Goal: Information Seeking & Learning: Learn about a topic

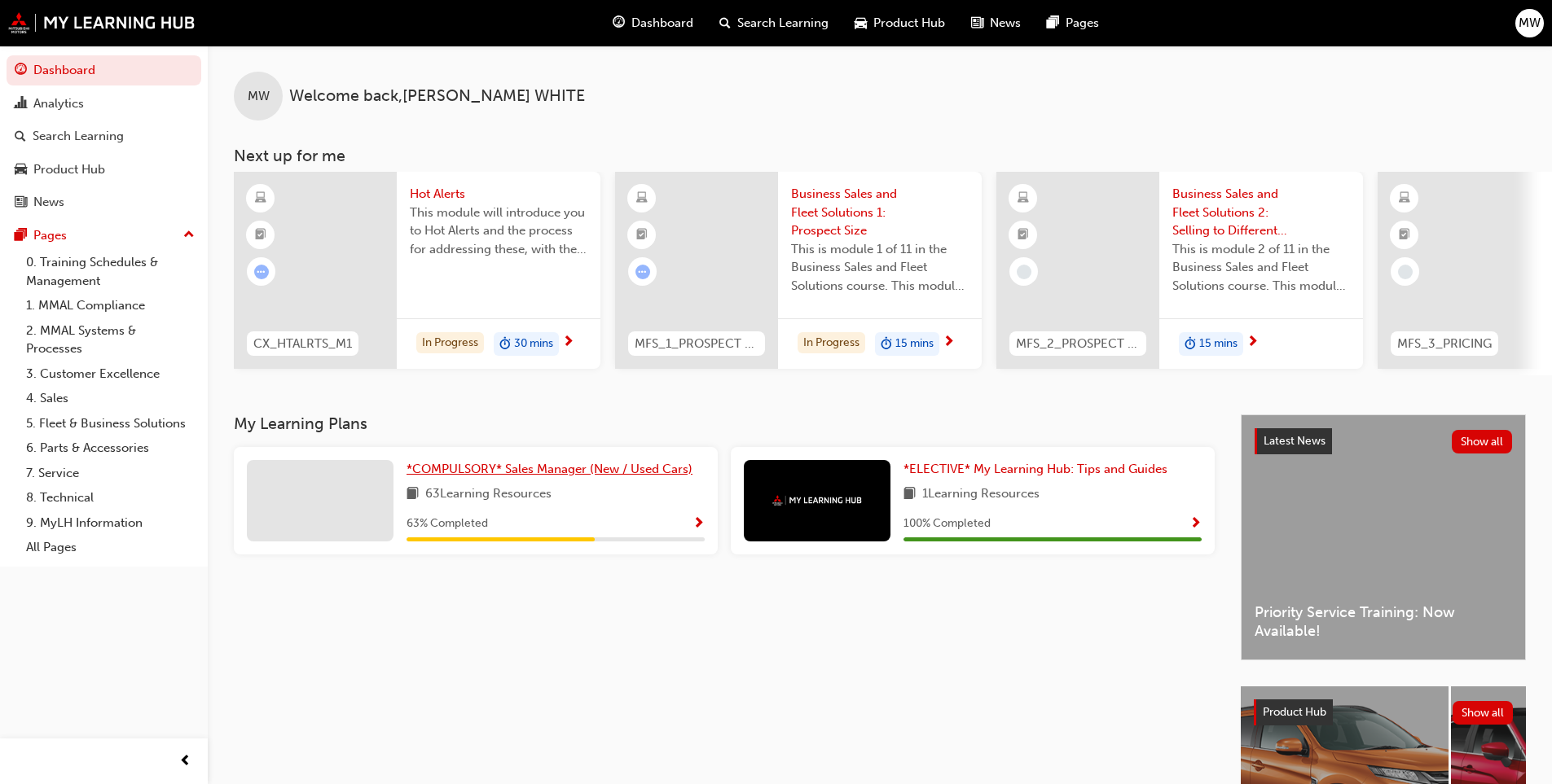
click at [527, 469] on span "*COMPULSORY* Sales Manager (New / Used Cars)" at bounding box center [549, 469] width 286 height 15
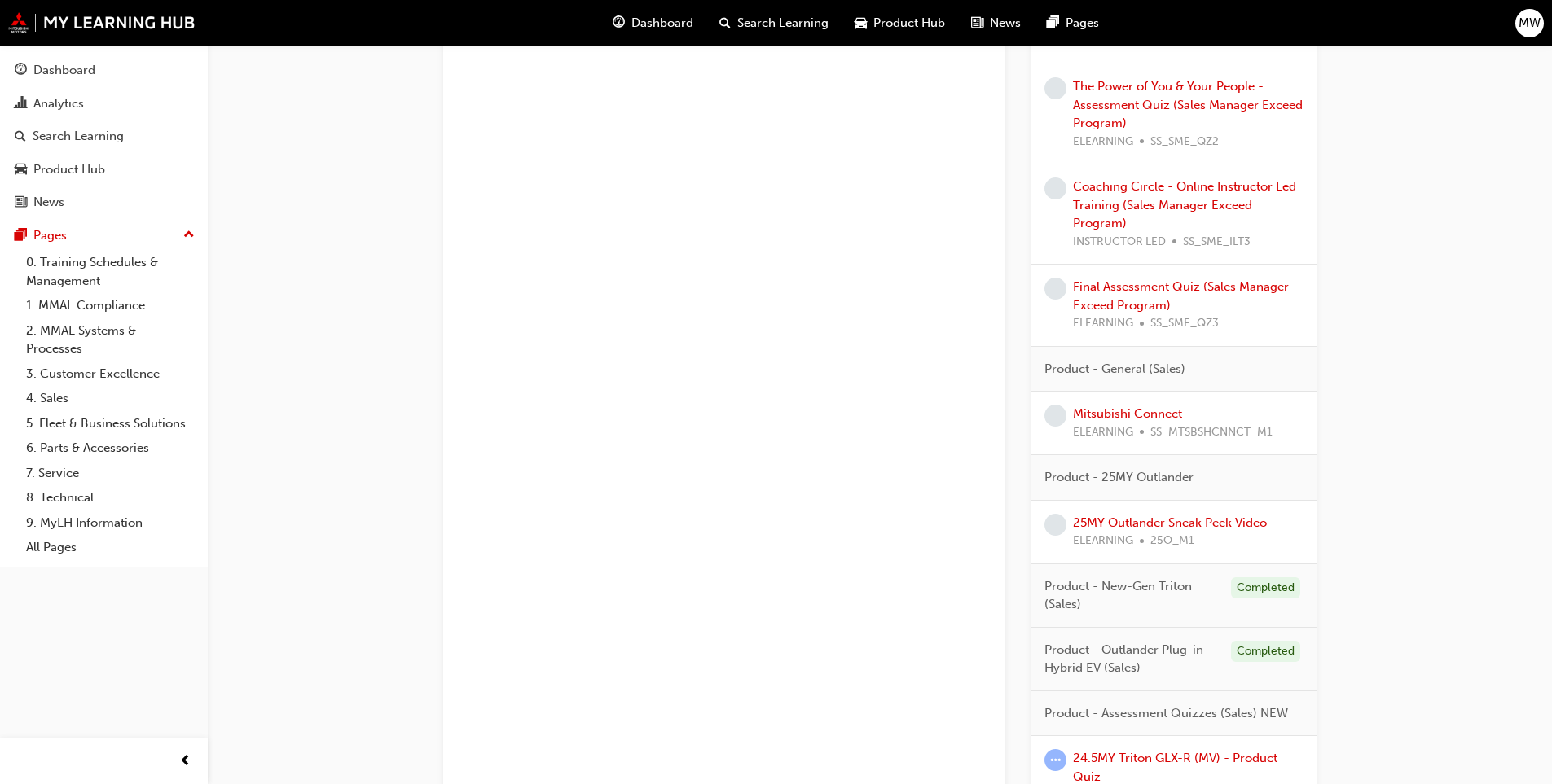
scroll to position [2280, 0]
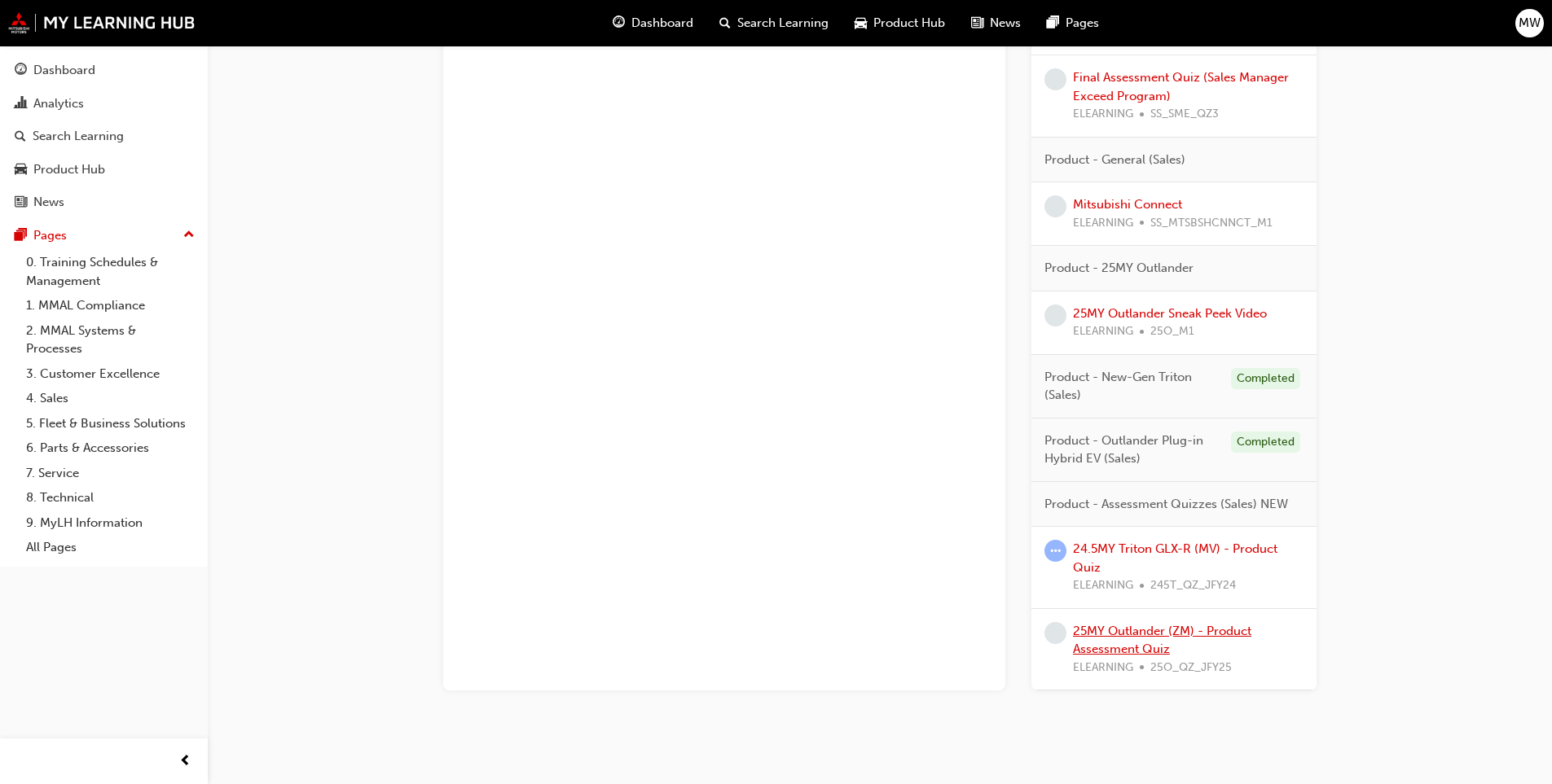
click at [1158, 644] on link "25MY Outlander (ZM) - Product Assessment Quiz" at bounding box center [1163, 641] width 179 height 33
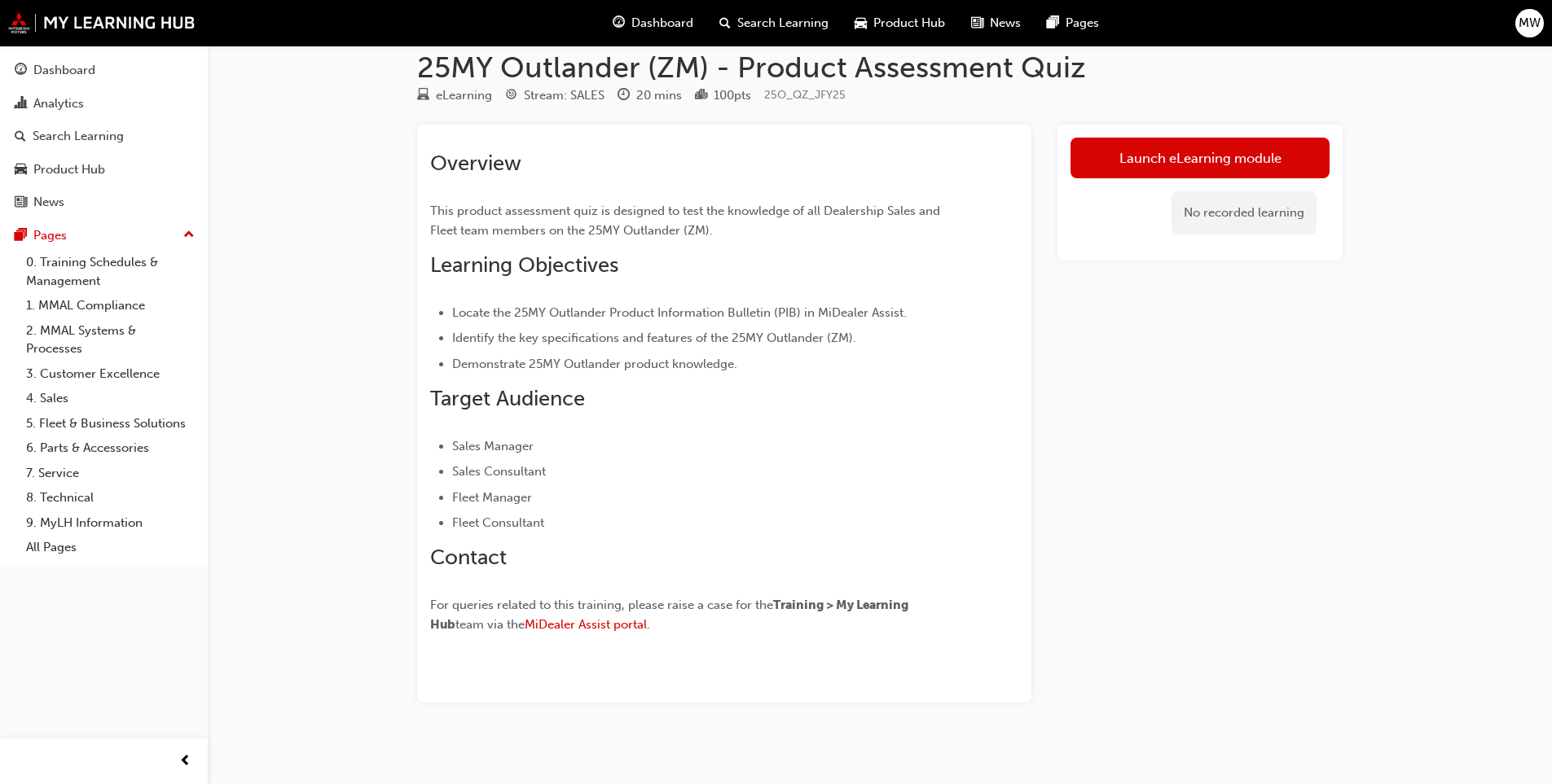
scroll to position [33, 0]
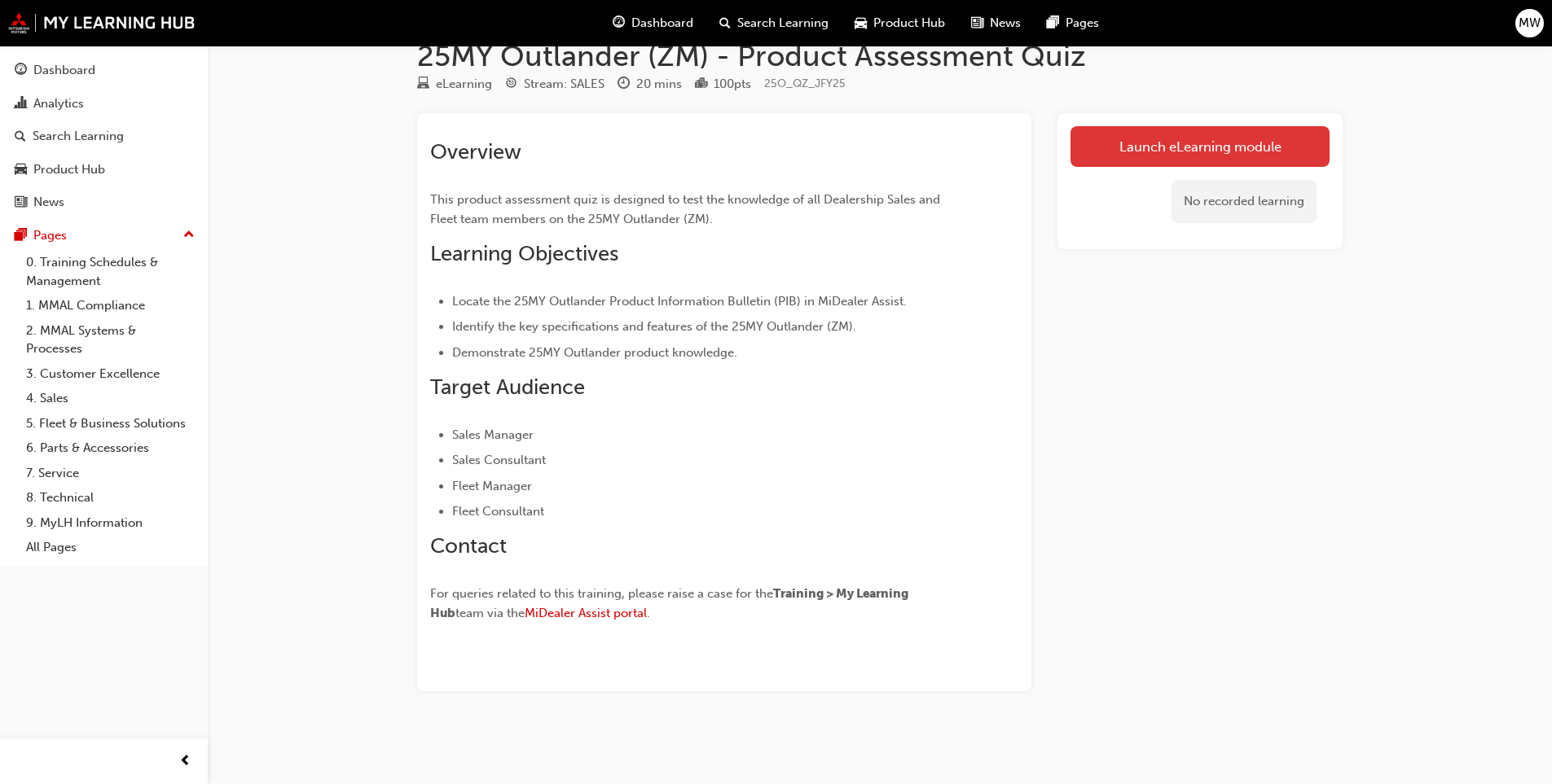
click at [1197, 142] on link "Launch eLearning module" at bounding box center [1200, 145] width 259 height 40
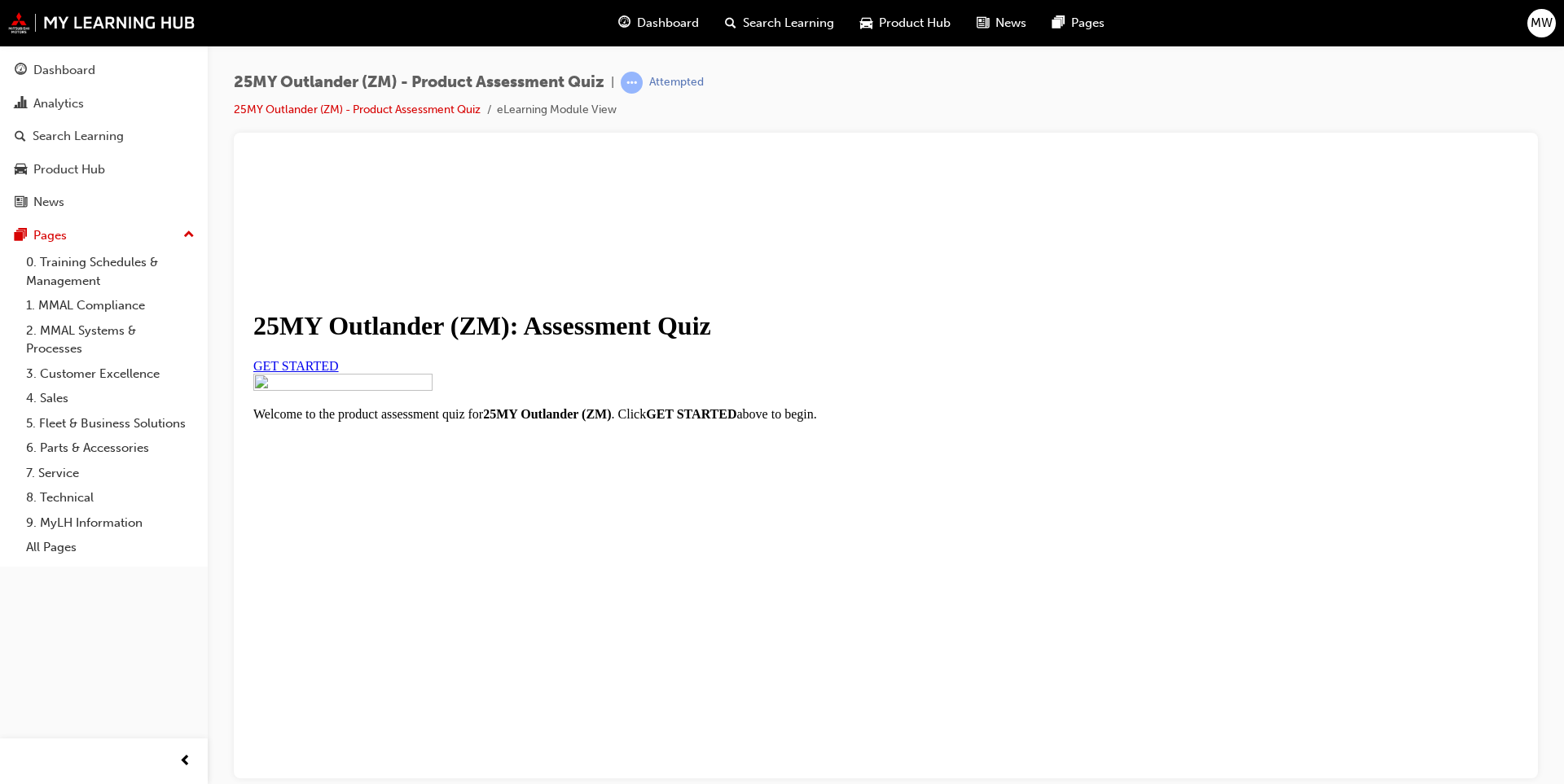
click at [339, 372] on span "GET STARTED" at bounding box center [296, 365] width 86 height 14
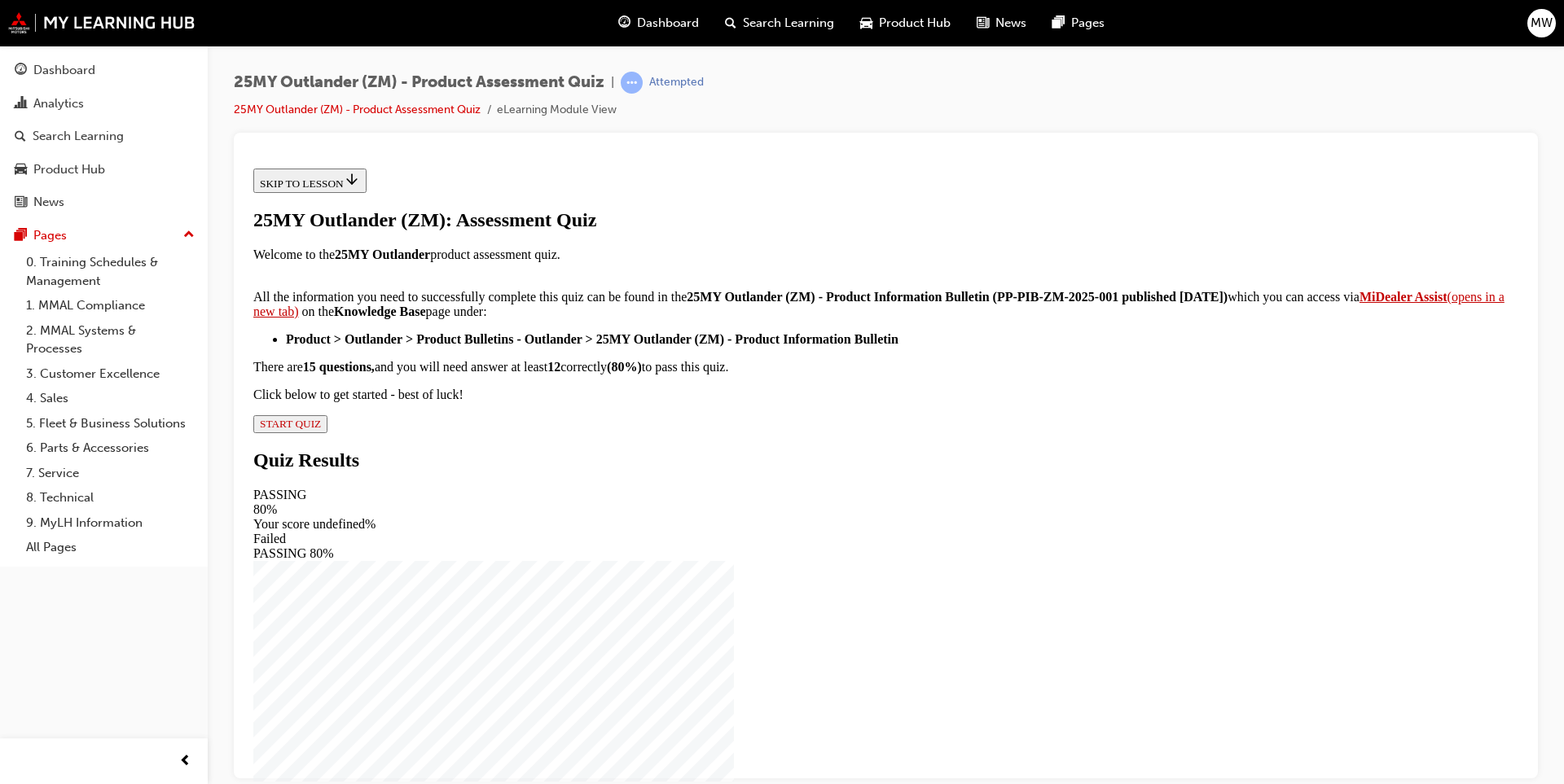
scroll to position [229, 0]
click at [321, 429] on span "START QUIZ" at bounding box center [290, 422] width 61 height 12
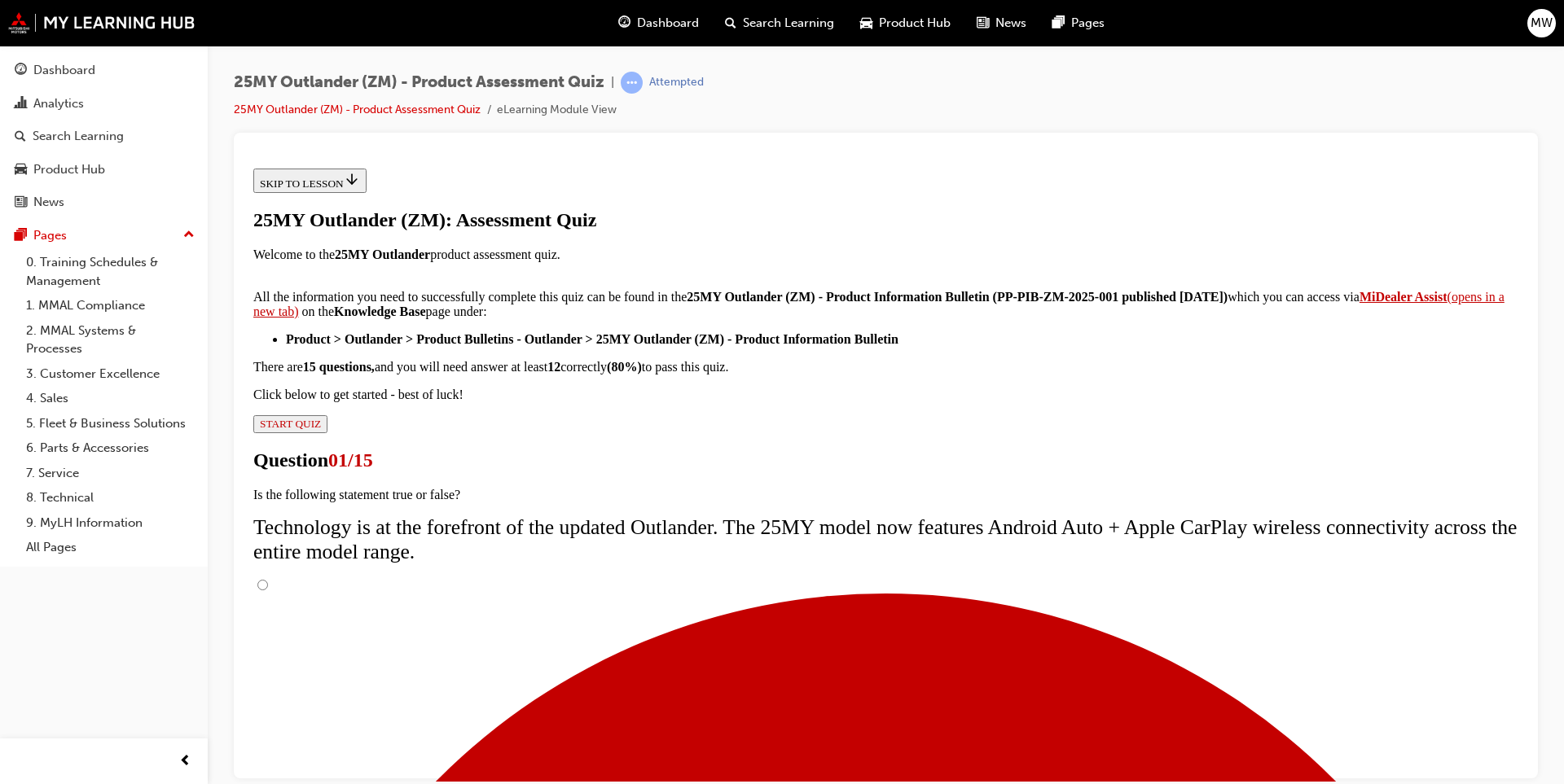
scroll to position [103, 0]
drag, startPoint x: 692, startPoint y: 430, endPoint x: 717, endPoint y: 423, distance: 26.0
click at [268, 579] on input "True" at bounding box center [262, 584] width 11 height 11
radio input "true"
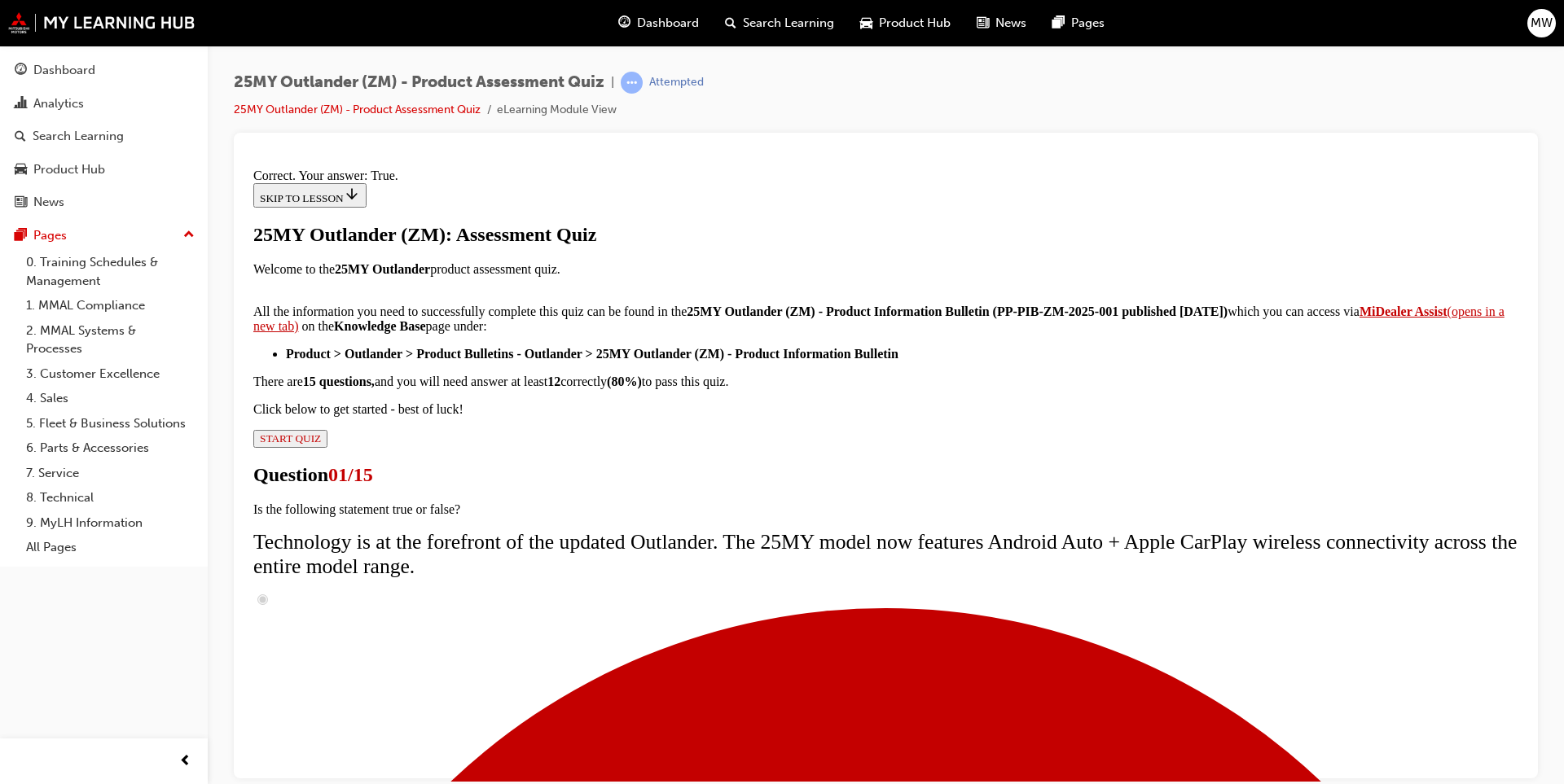
scroll to position [154, 0]
drag, startPoint x: 862, startPoint y: 697, endPoint x: 867, endPoint y: 688, distance: 10.3
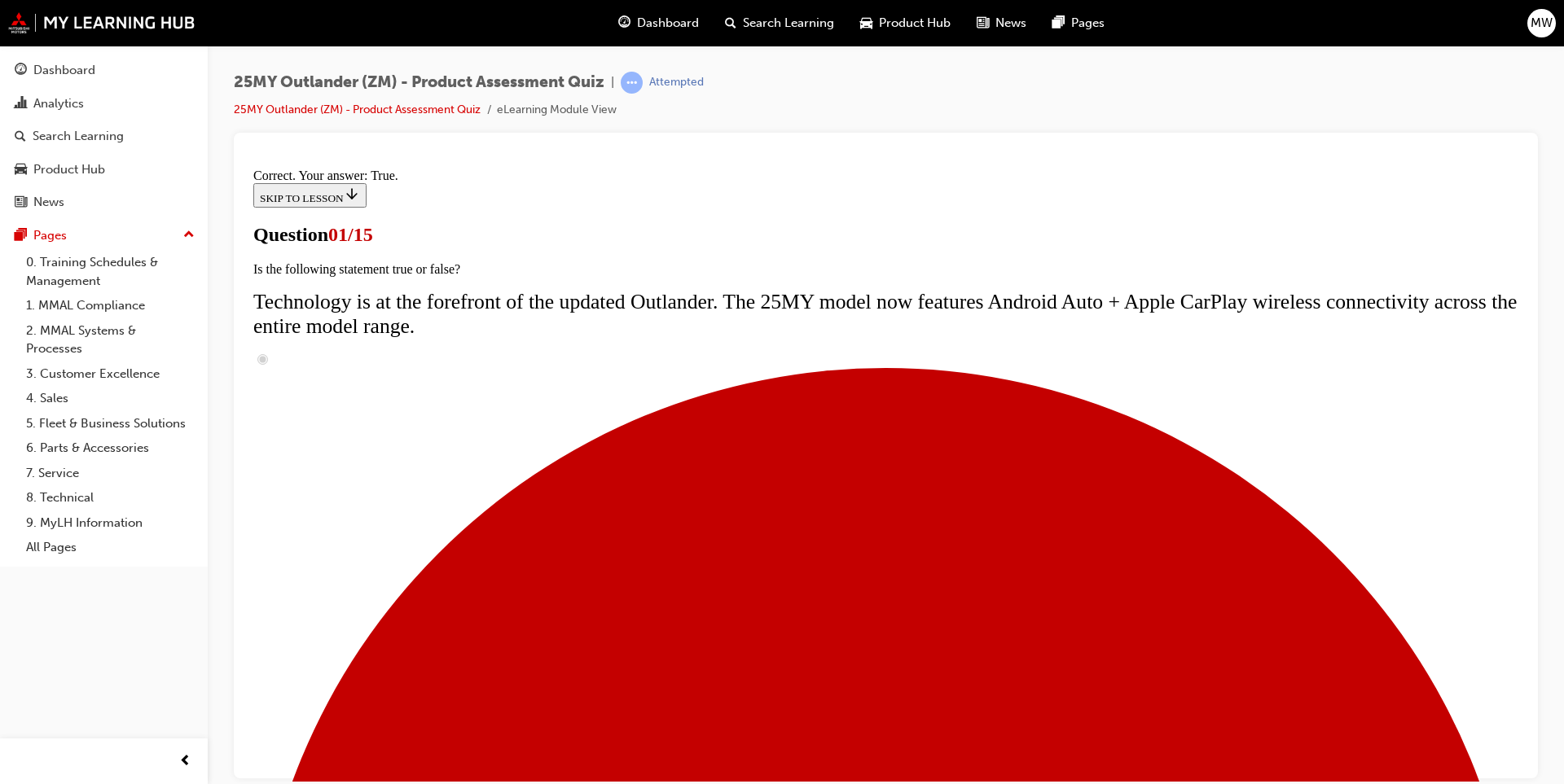
scroll to position [114, 0]
radio input "true"
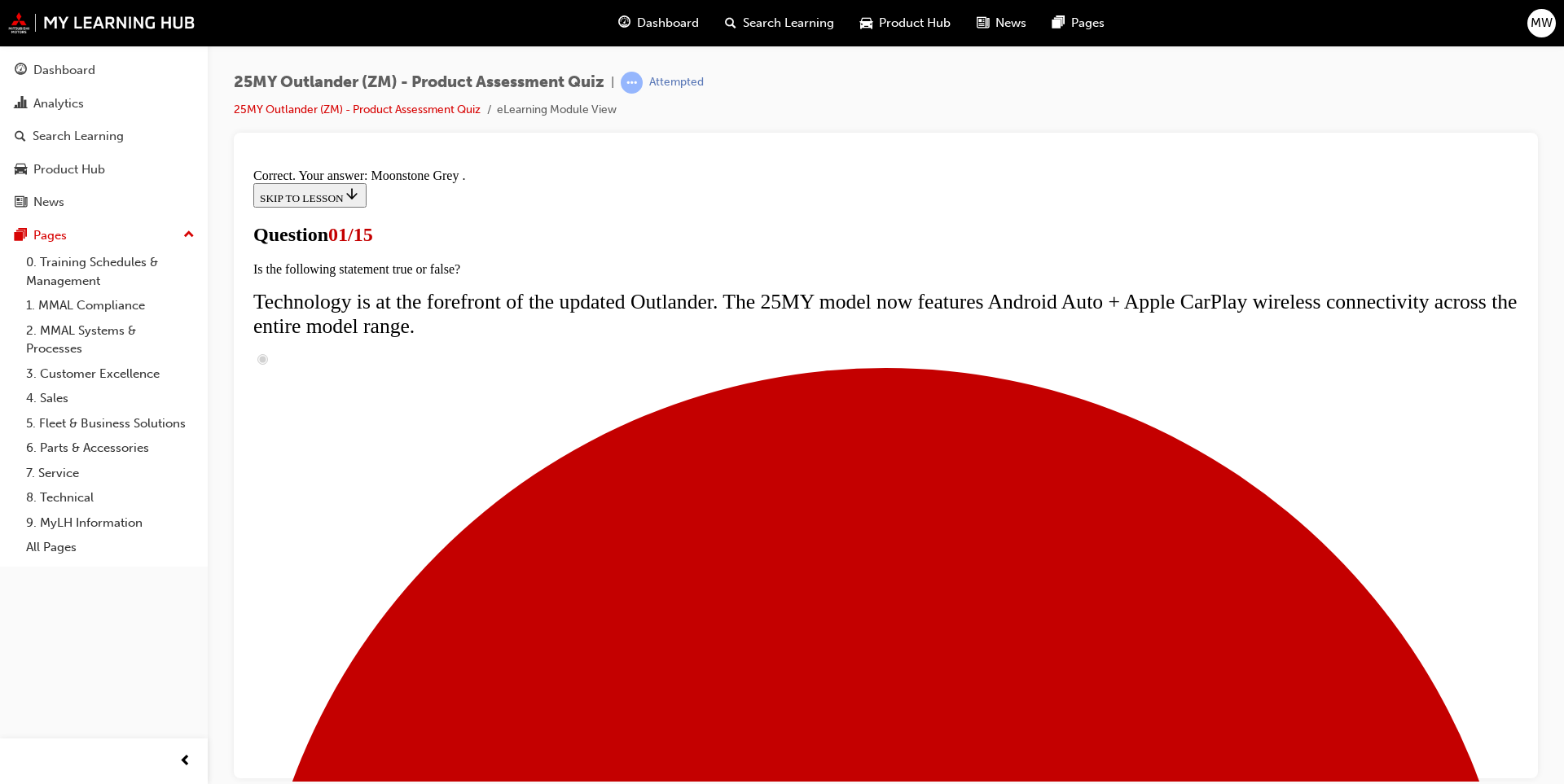
scroll to position [360, 0]
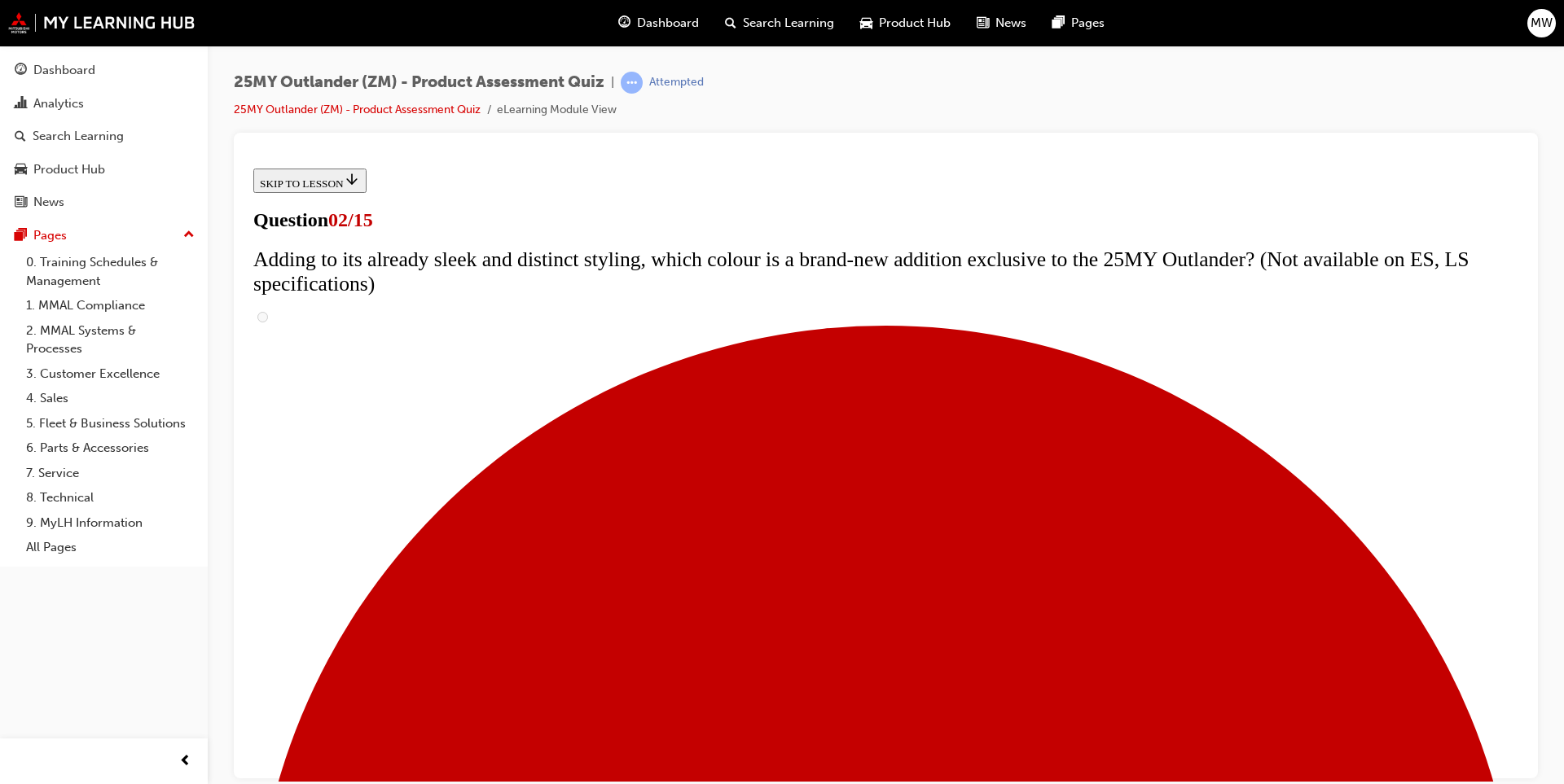
scroll to position [163, 0]
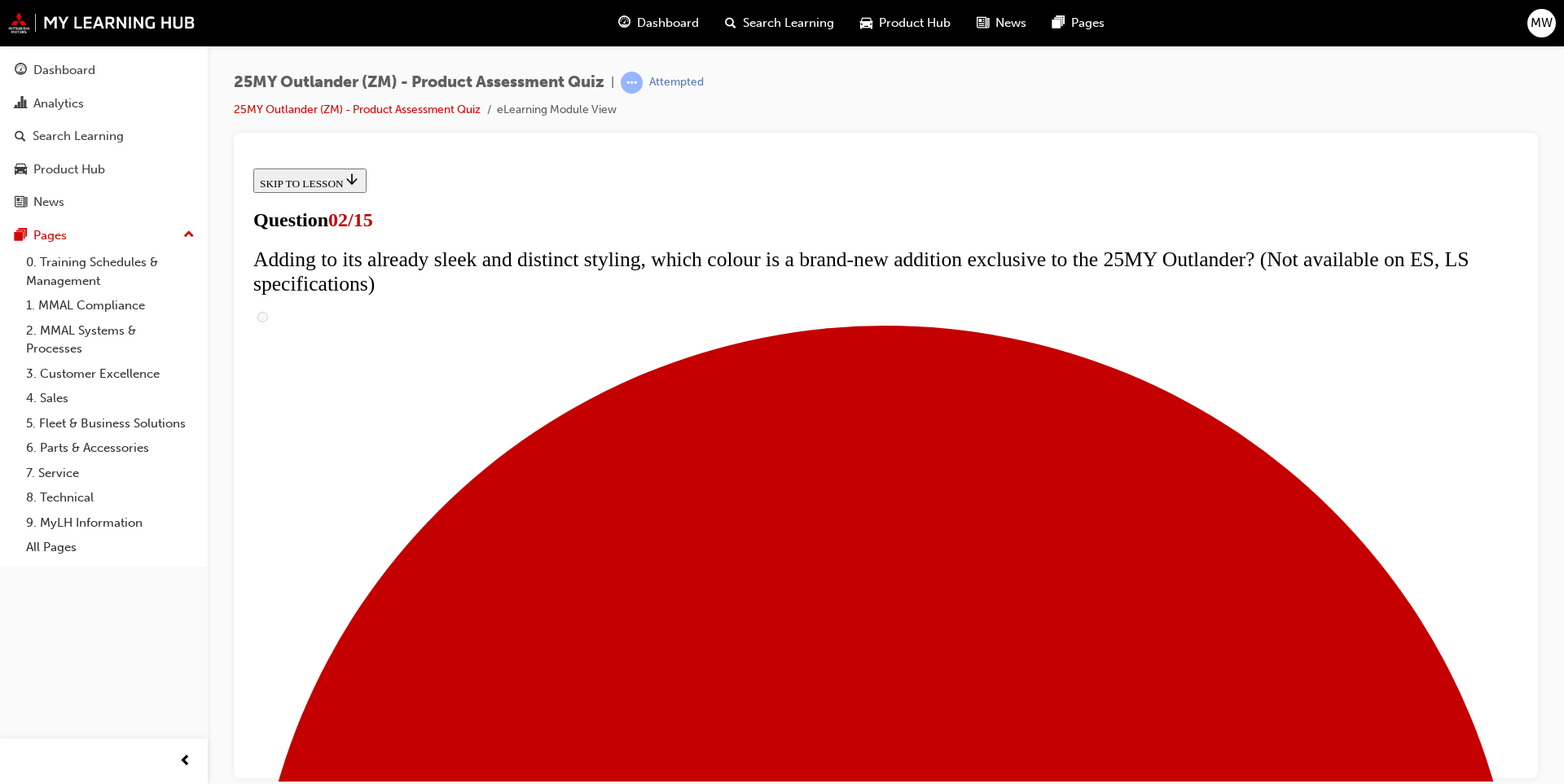
checkbox input "false"
checkbox input "true"
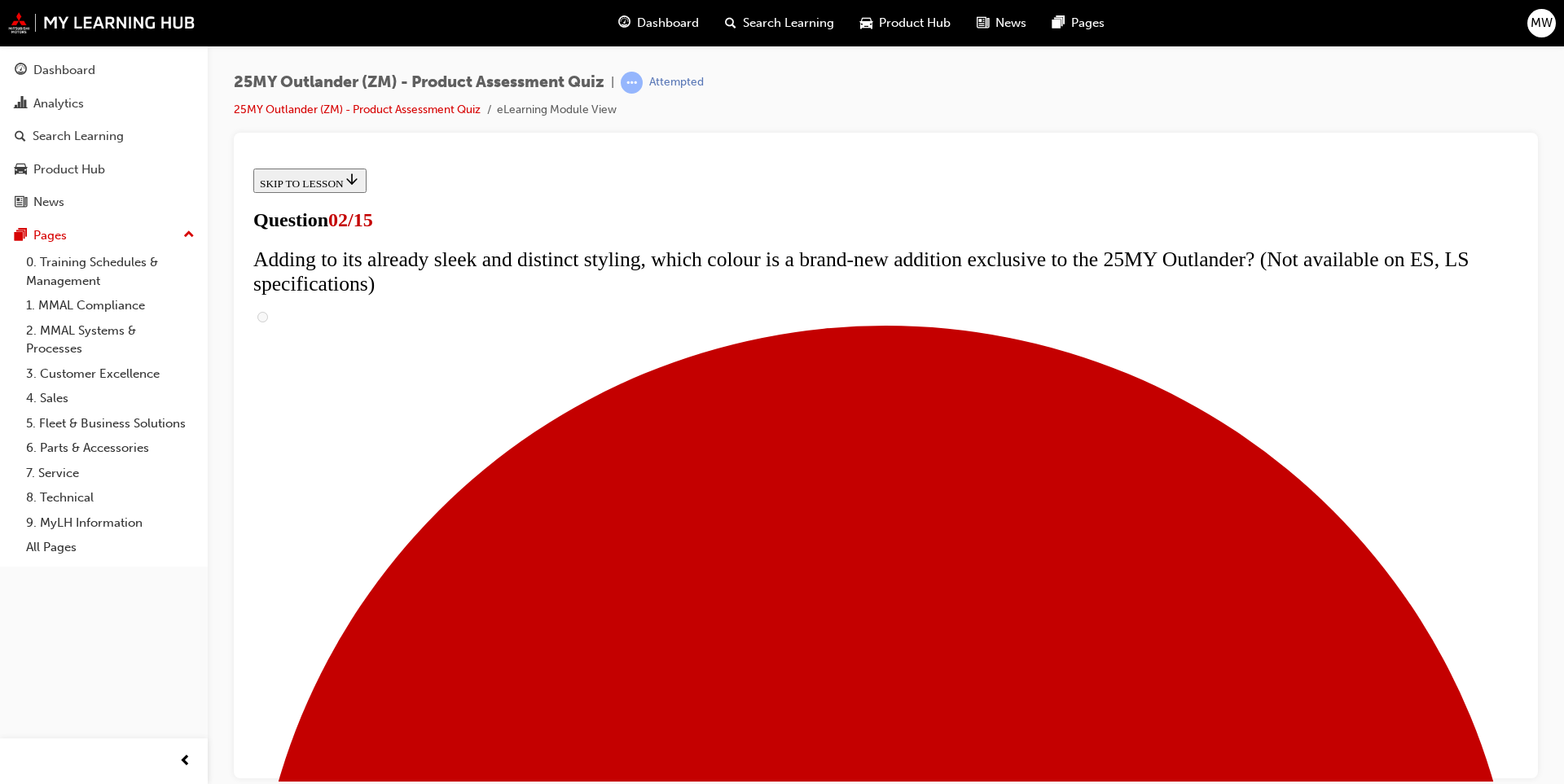
checkbox input "true"
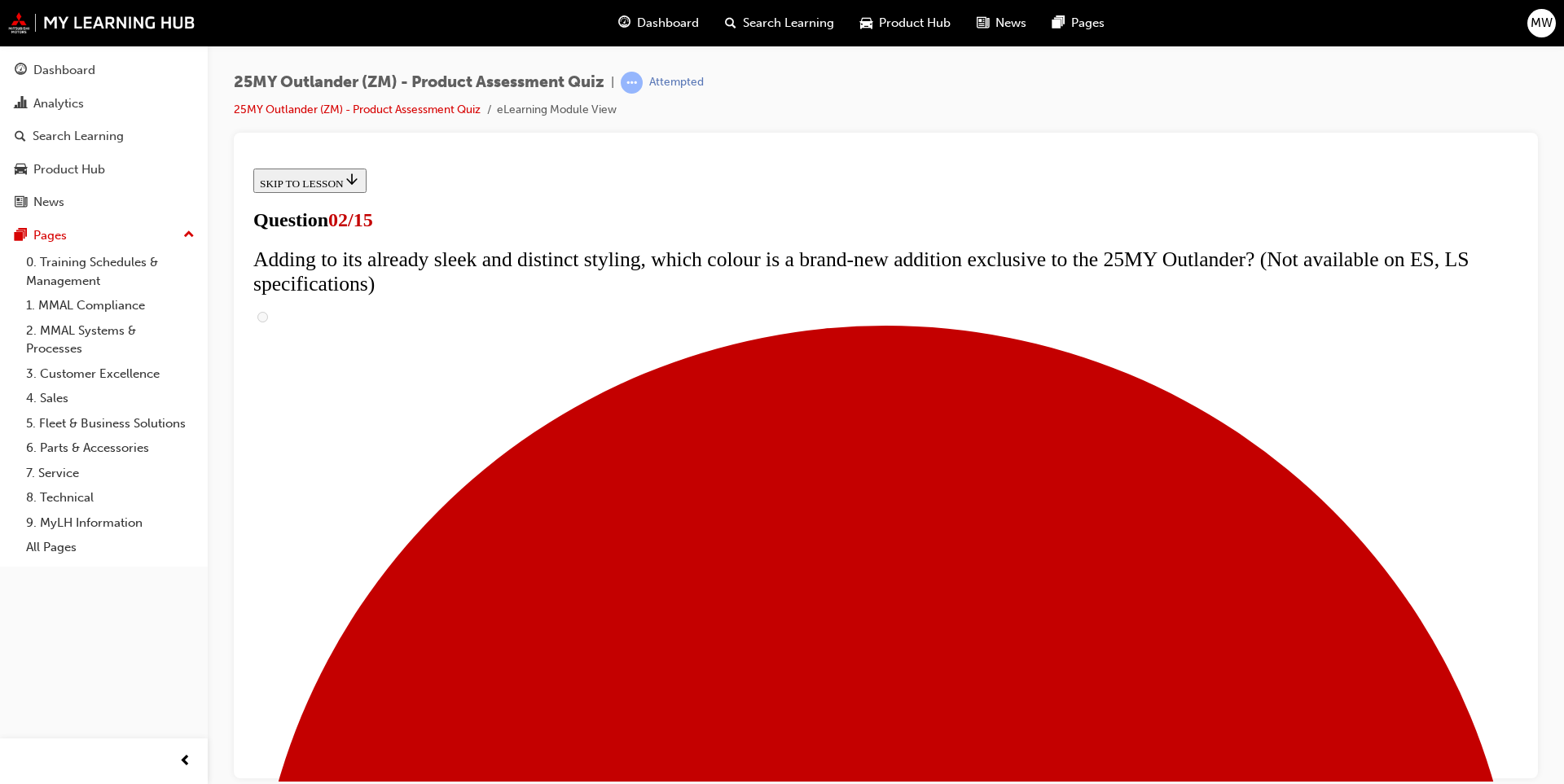
checkbox input "true"
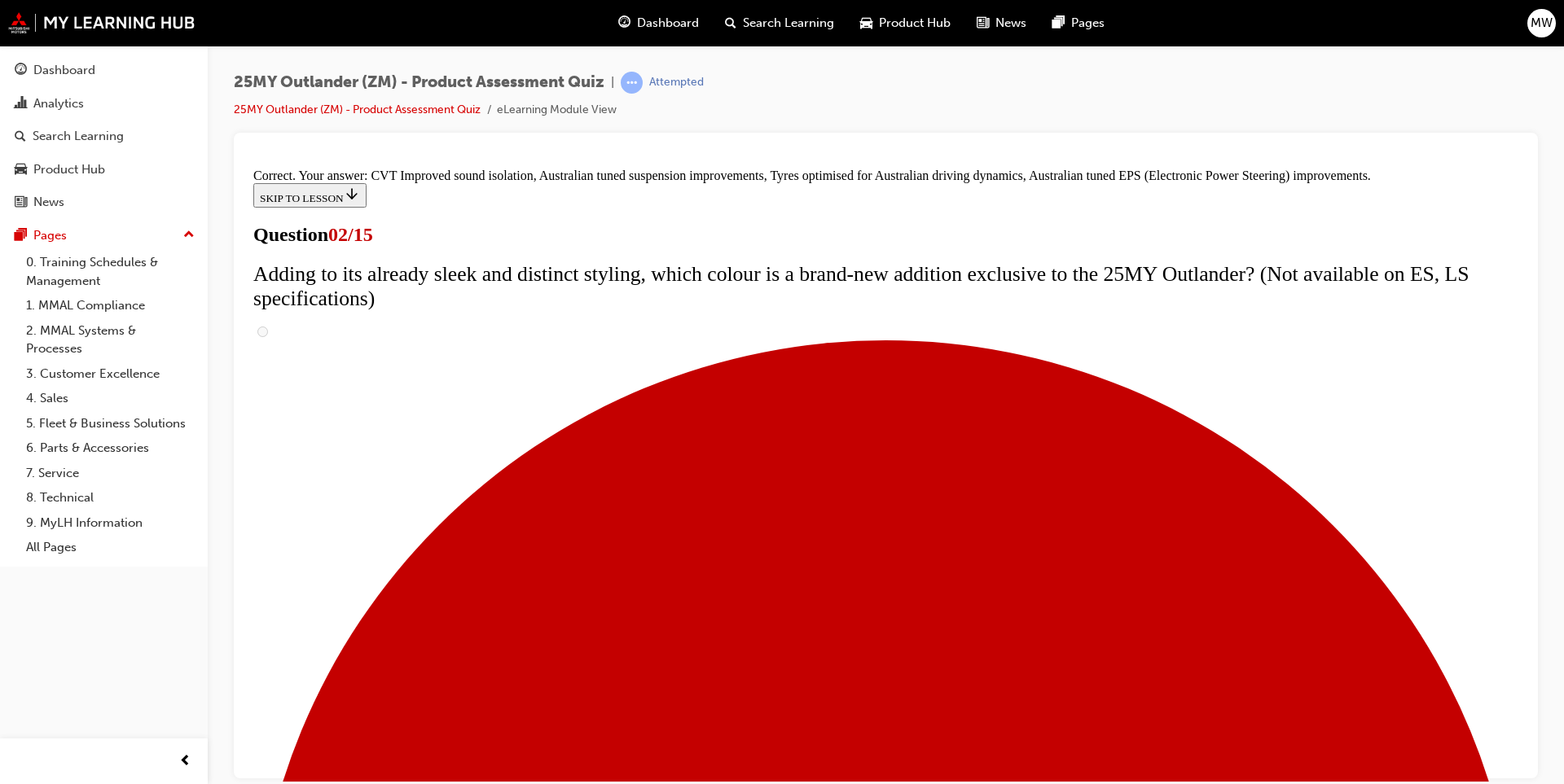
scroll to position [416, 0]
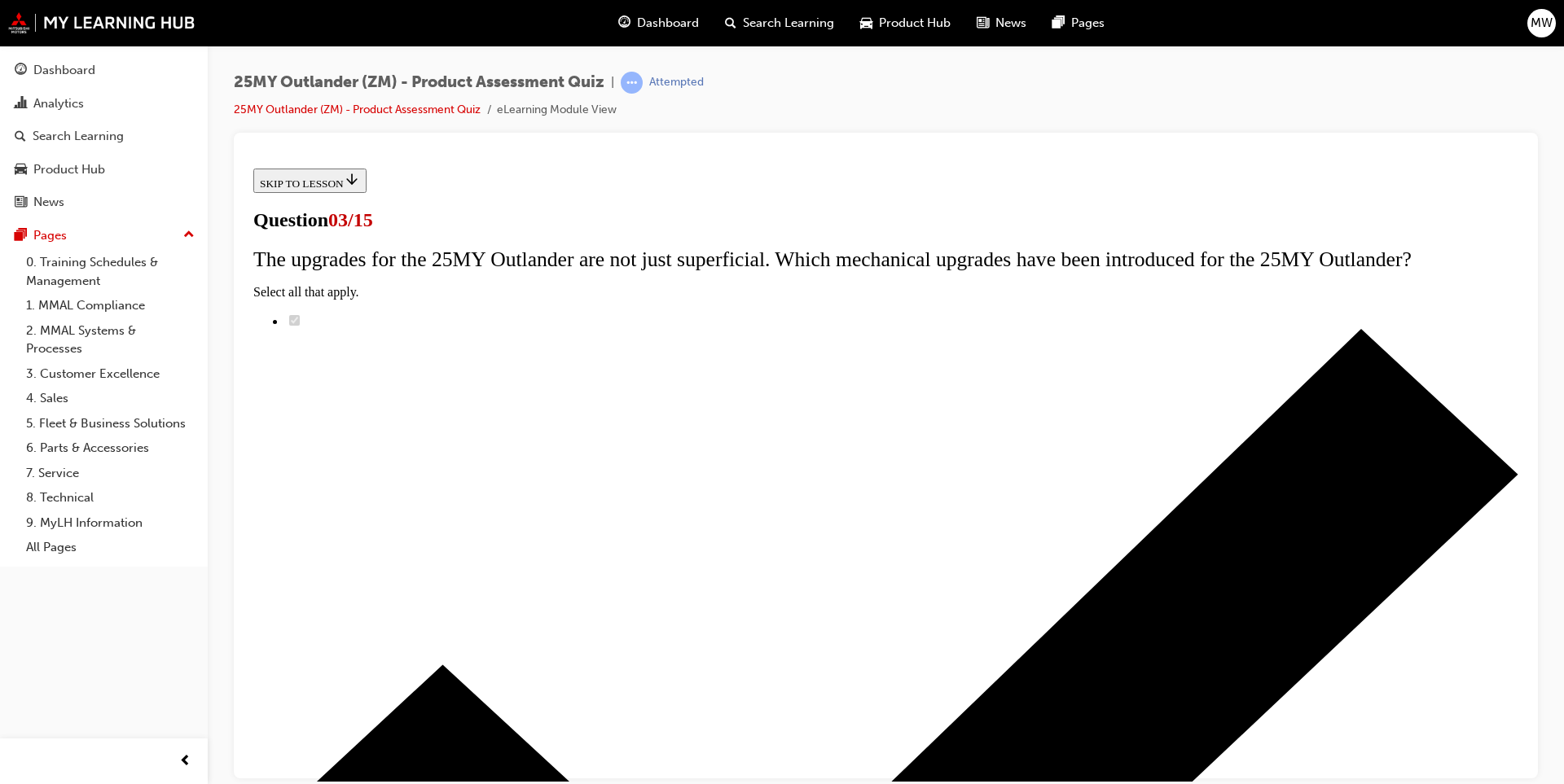
scroll to position [82, 0]
radio input "true"
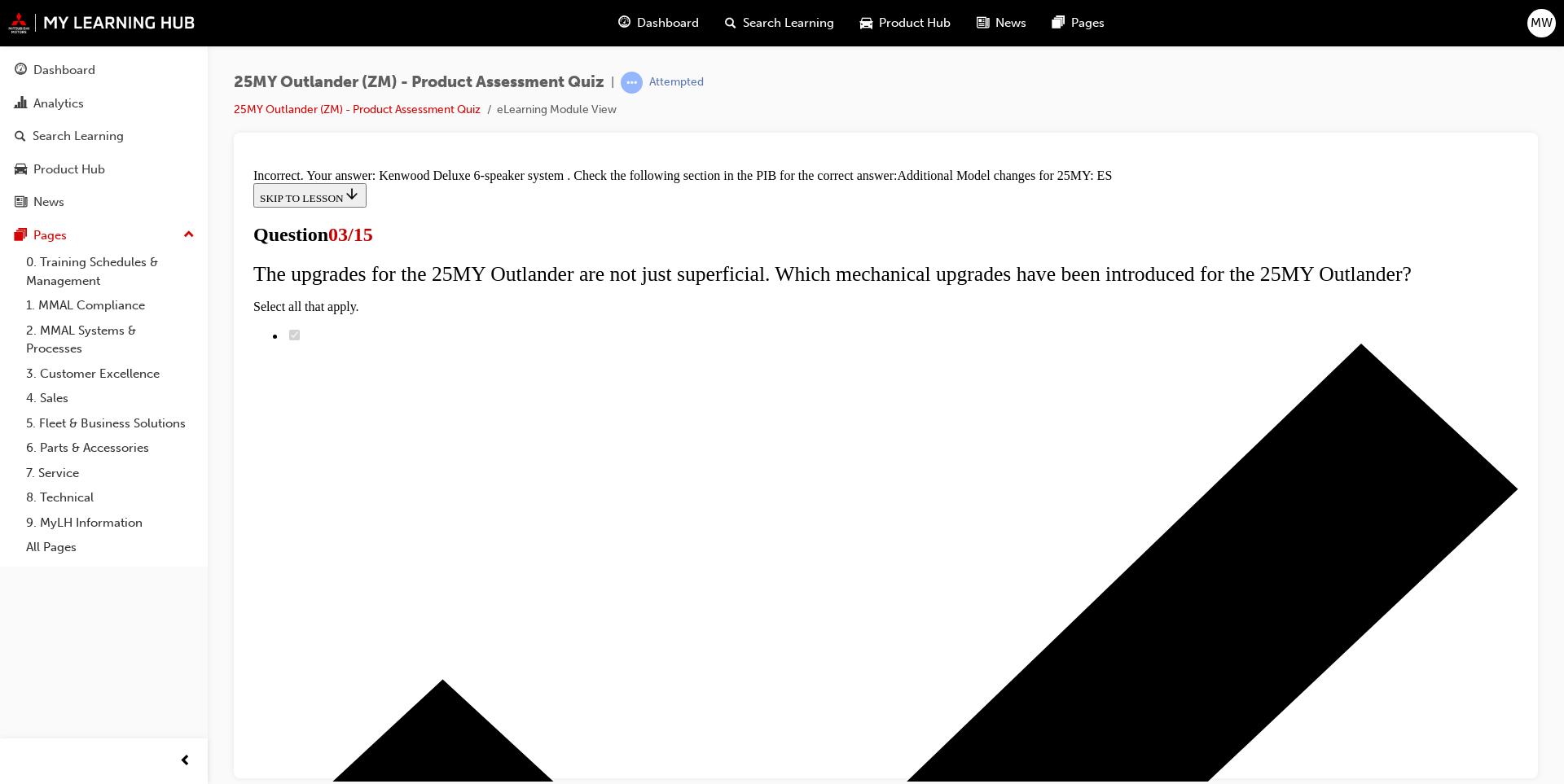
scroll to position [330, 0]
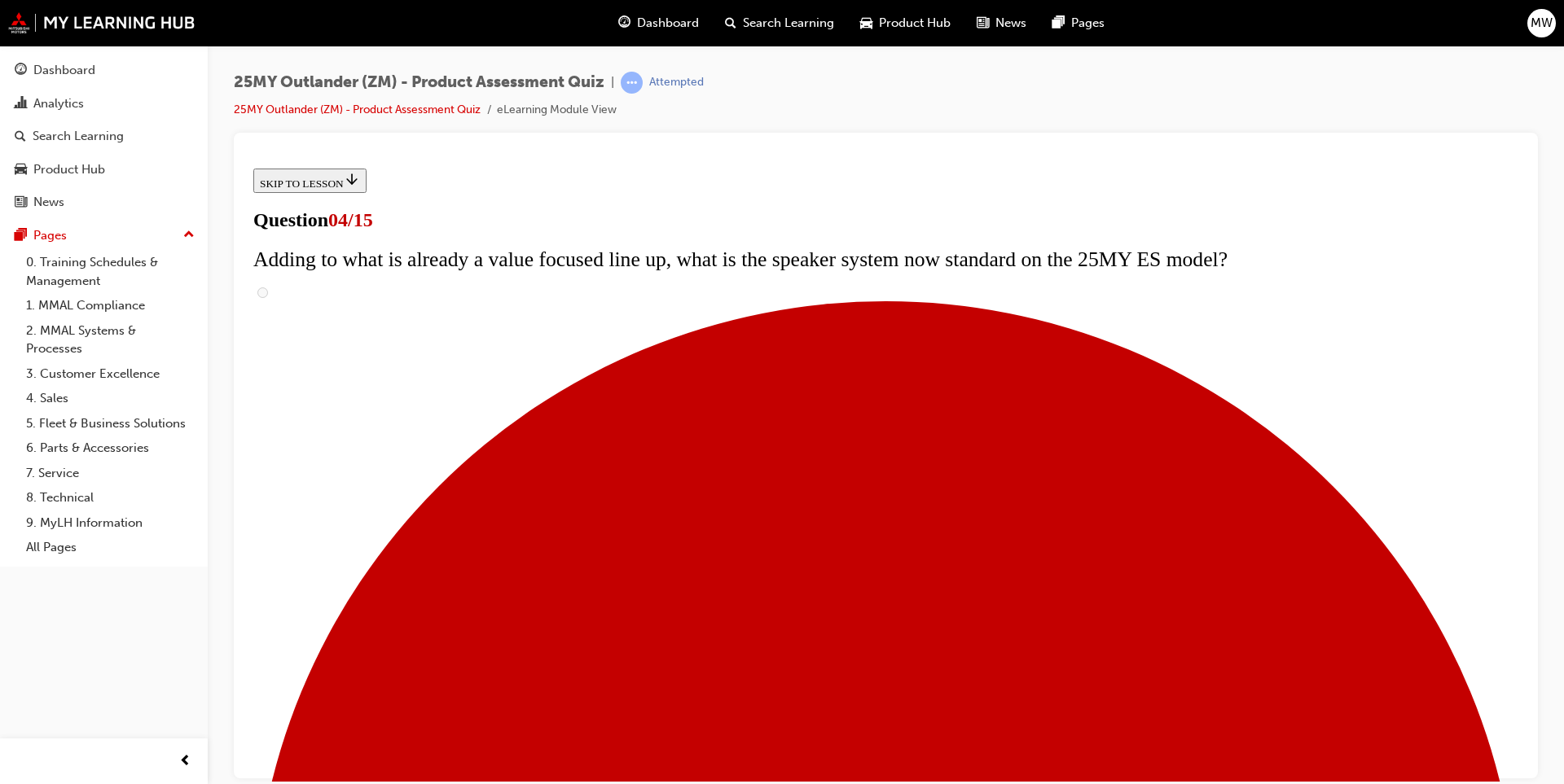
scroll to position [163, 0]
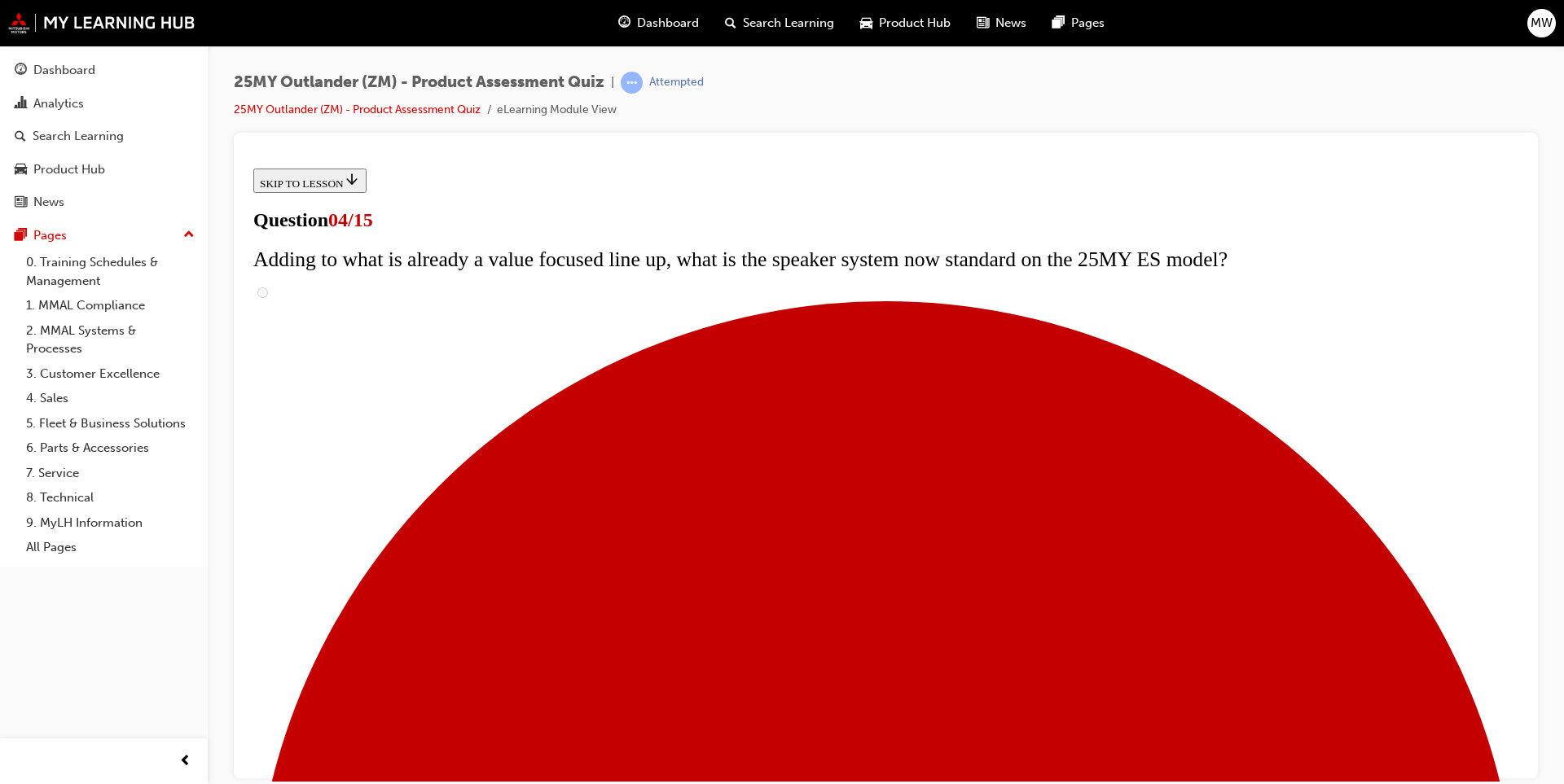
checkbox input "false"
checkbox input "true"
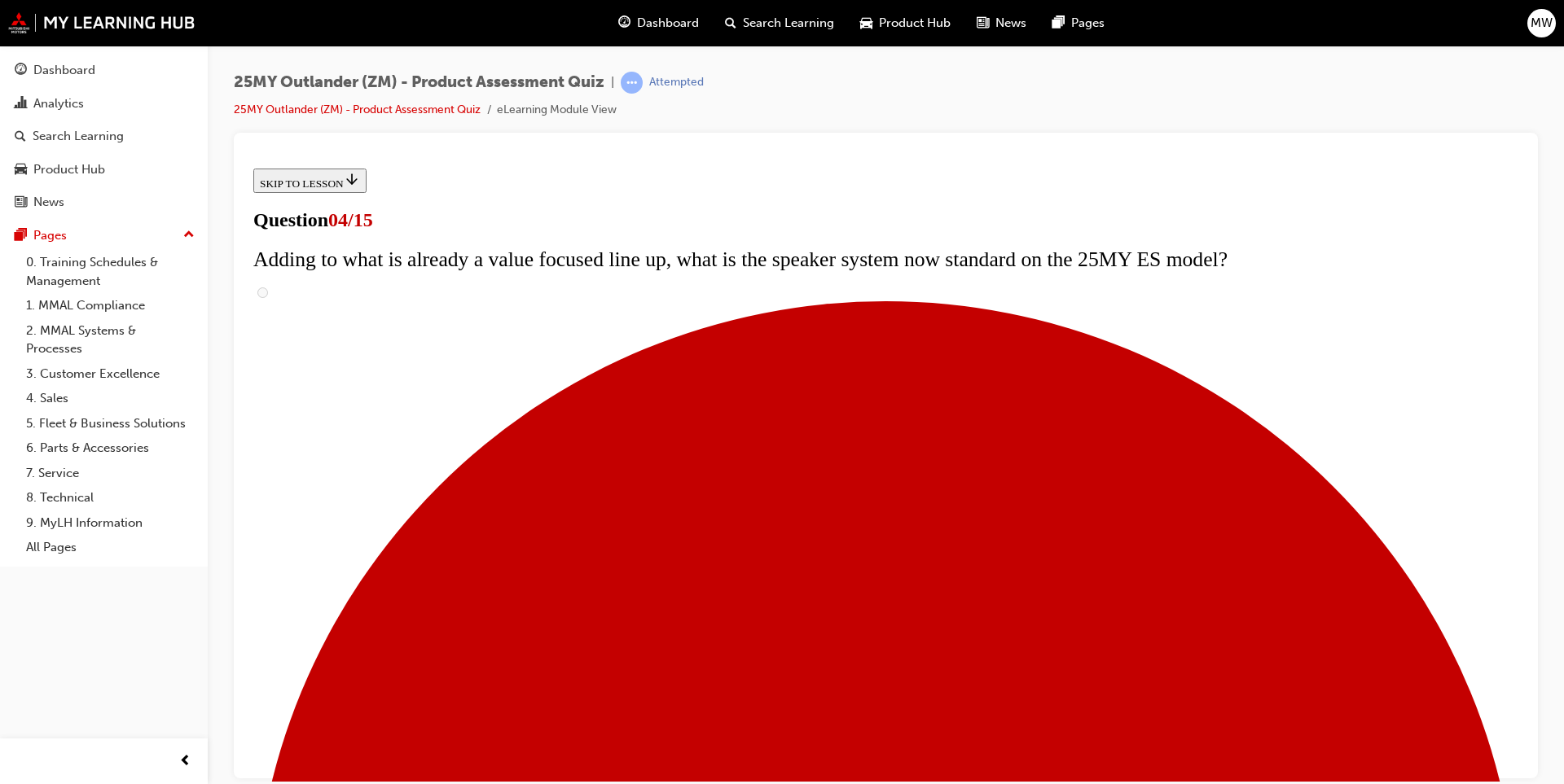
checkbox input "true"
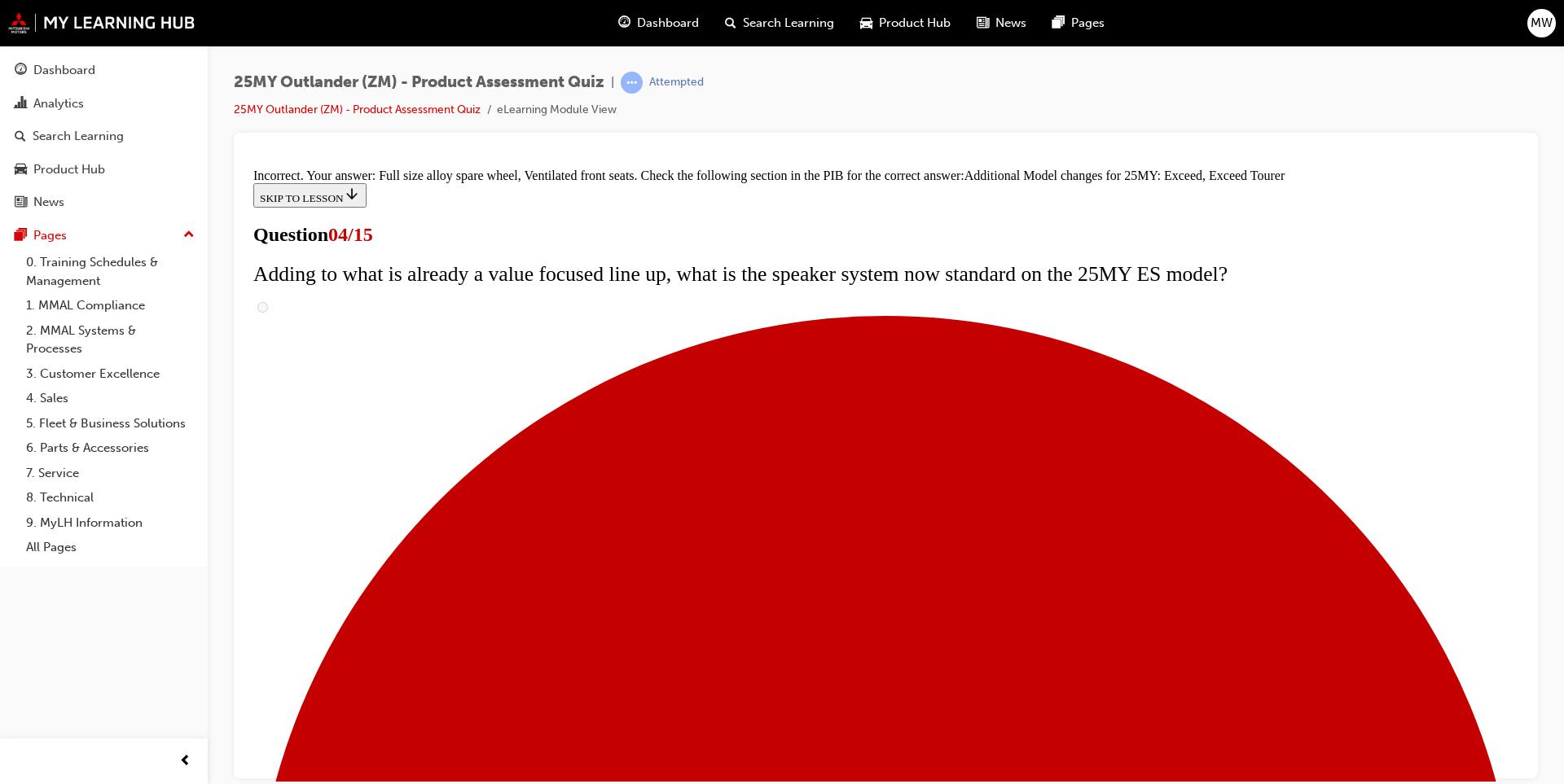
scroll to position [581, 0]
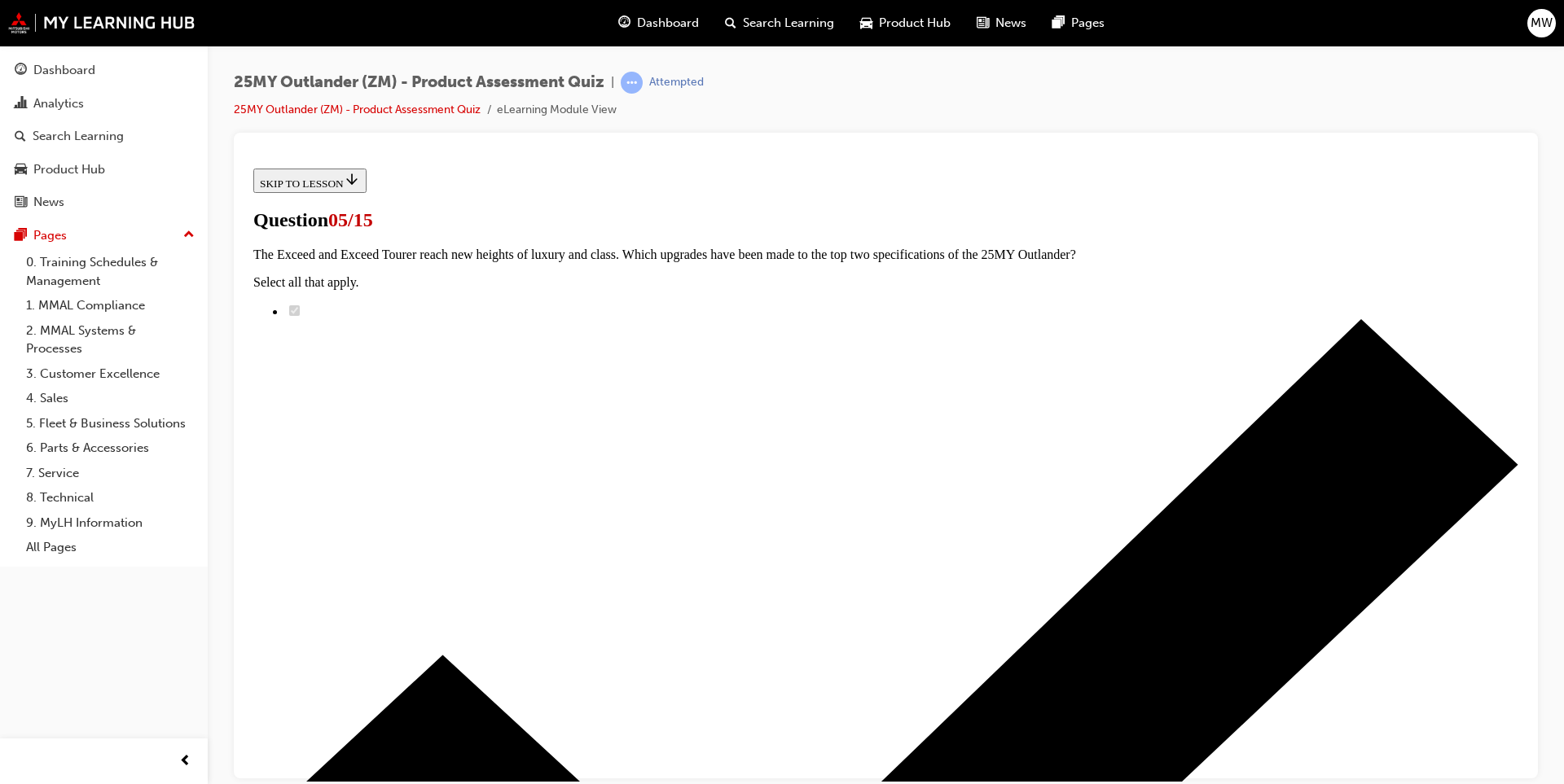
scroll to position [163, 0]
radio input "true"
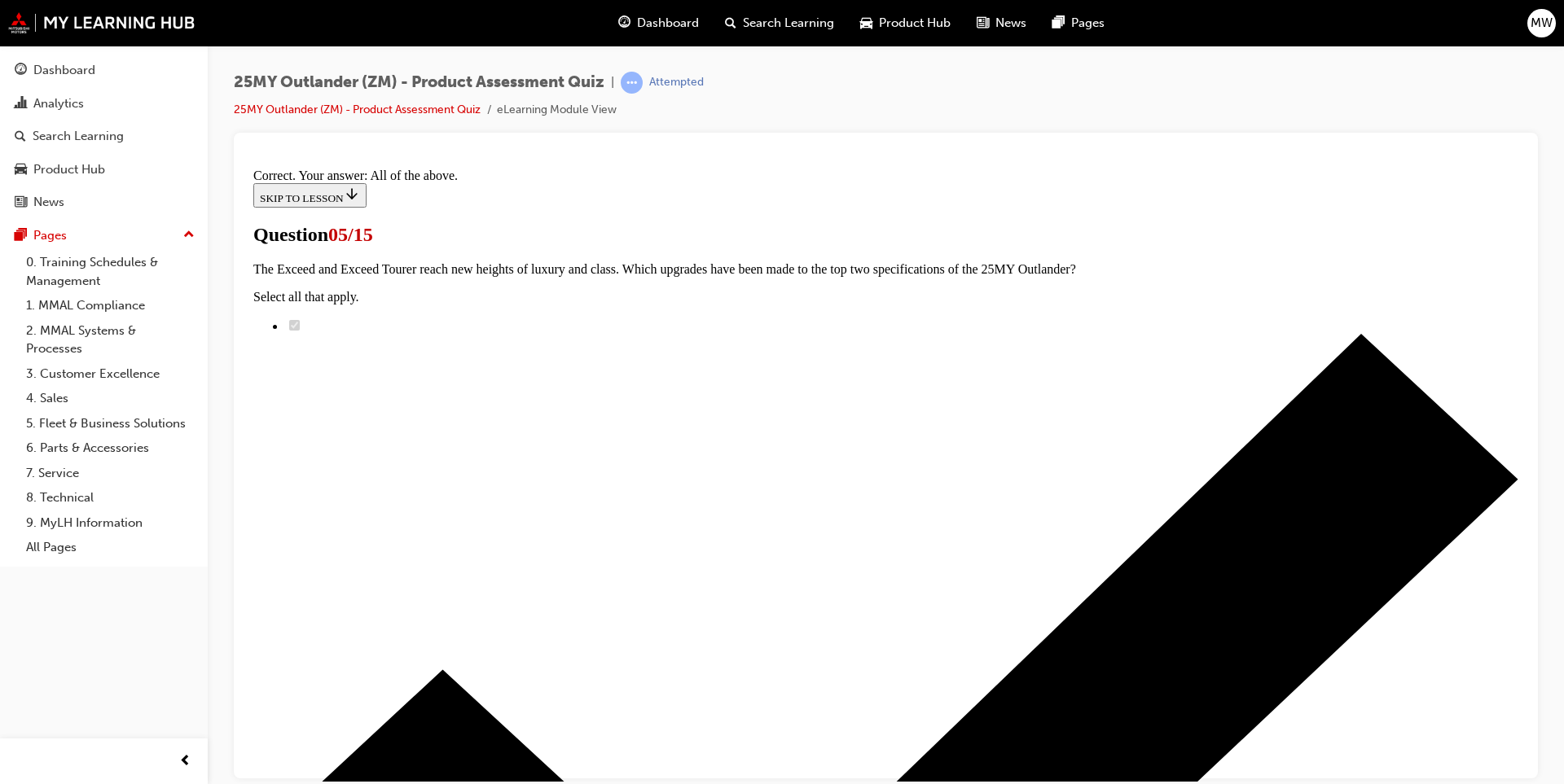
scroll to position [360, 0]
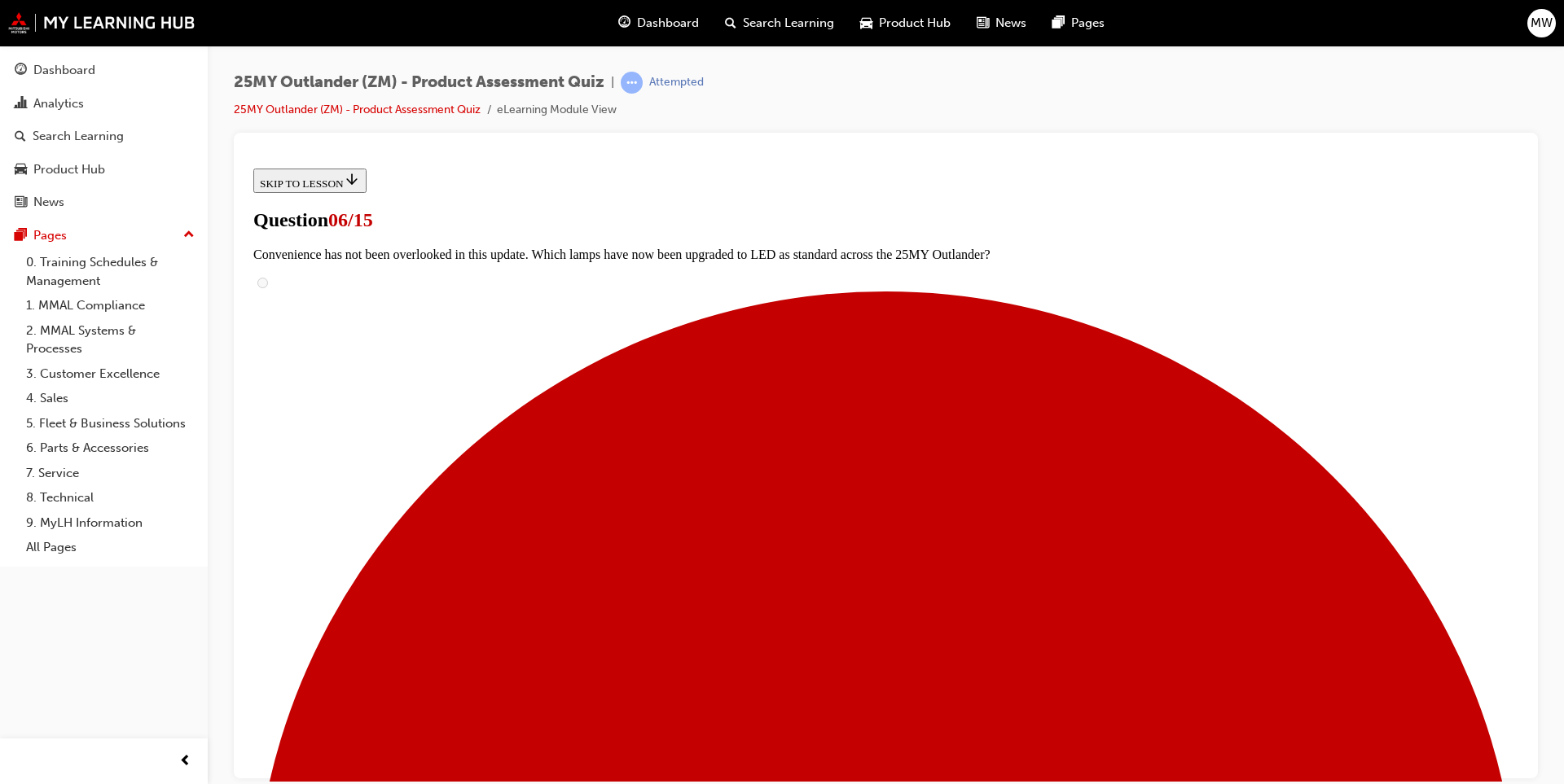
scroll to position [390, 0]
radio input "true"
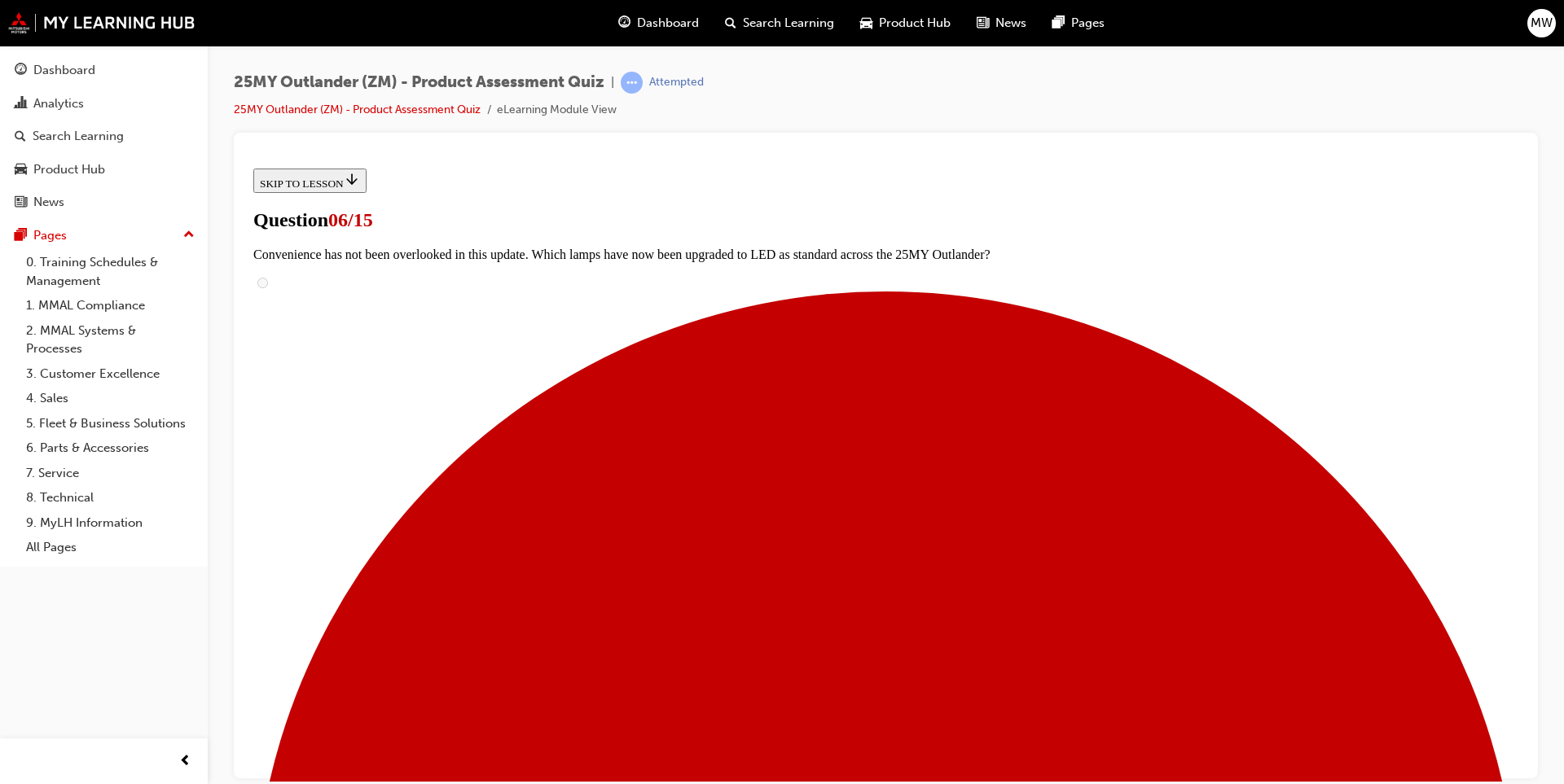
radio input "true"
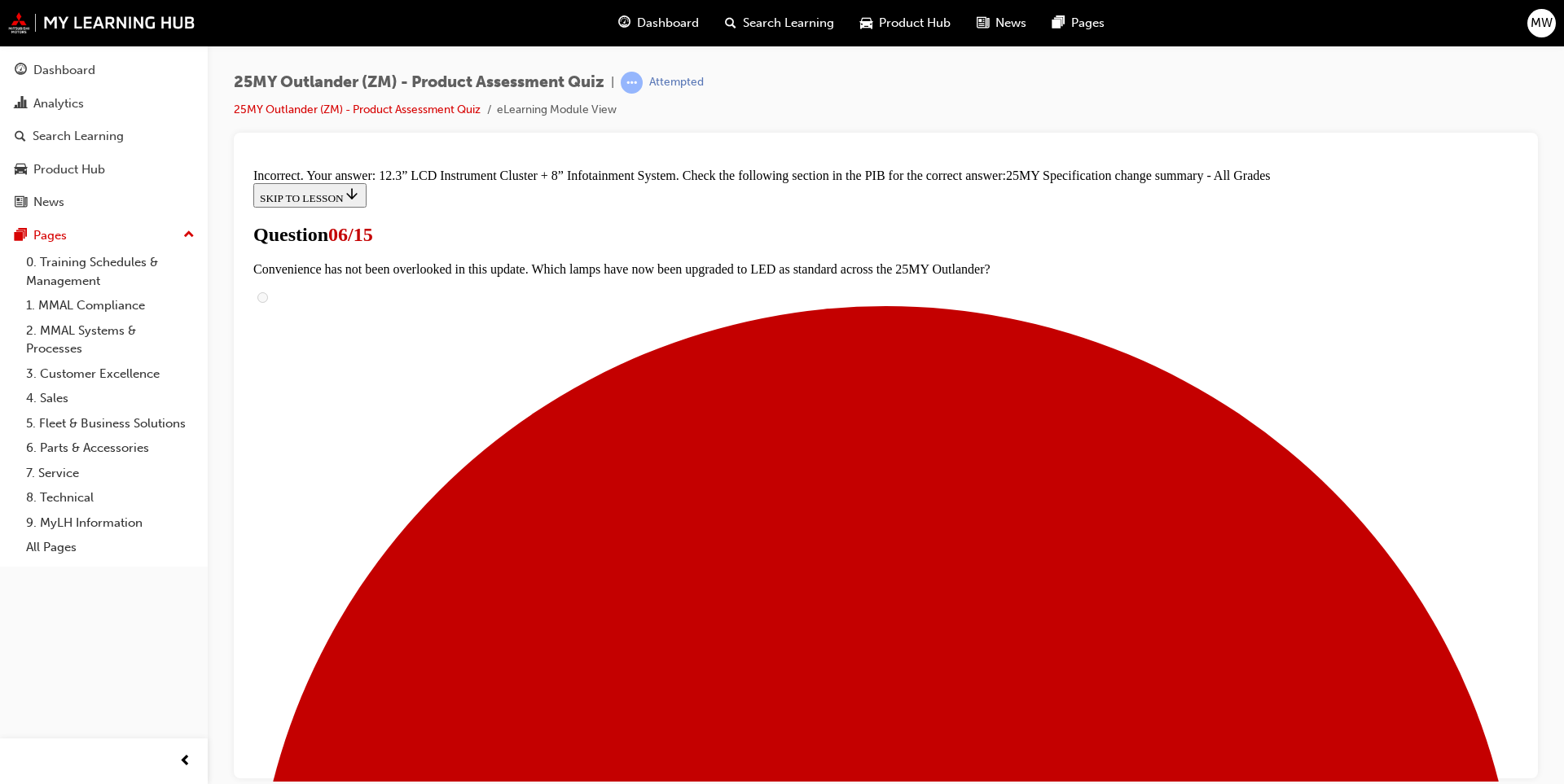
scroll to position [614, 0]
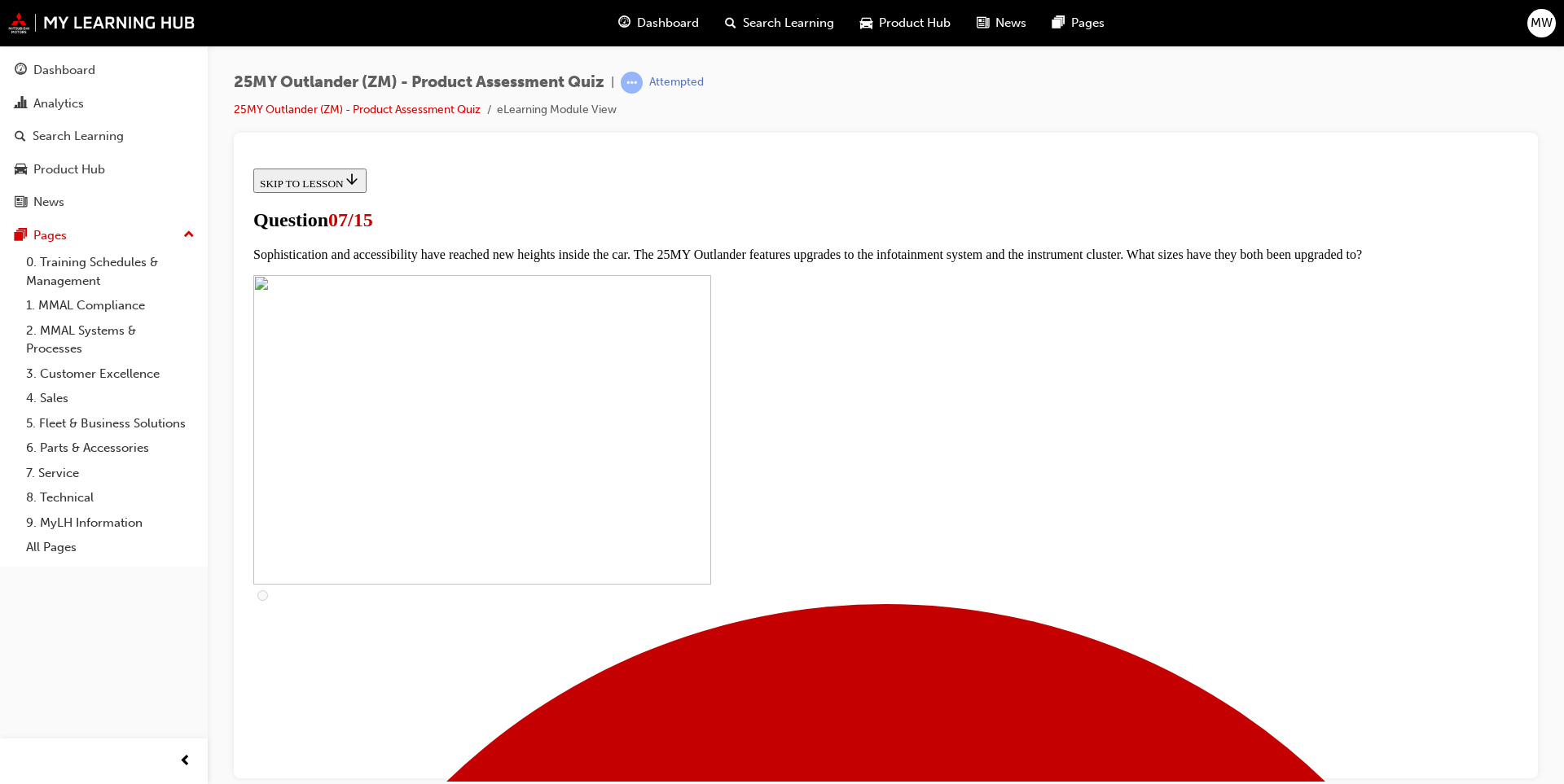
checkbox input "true"
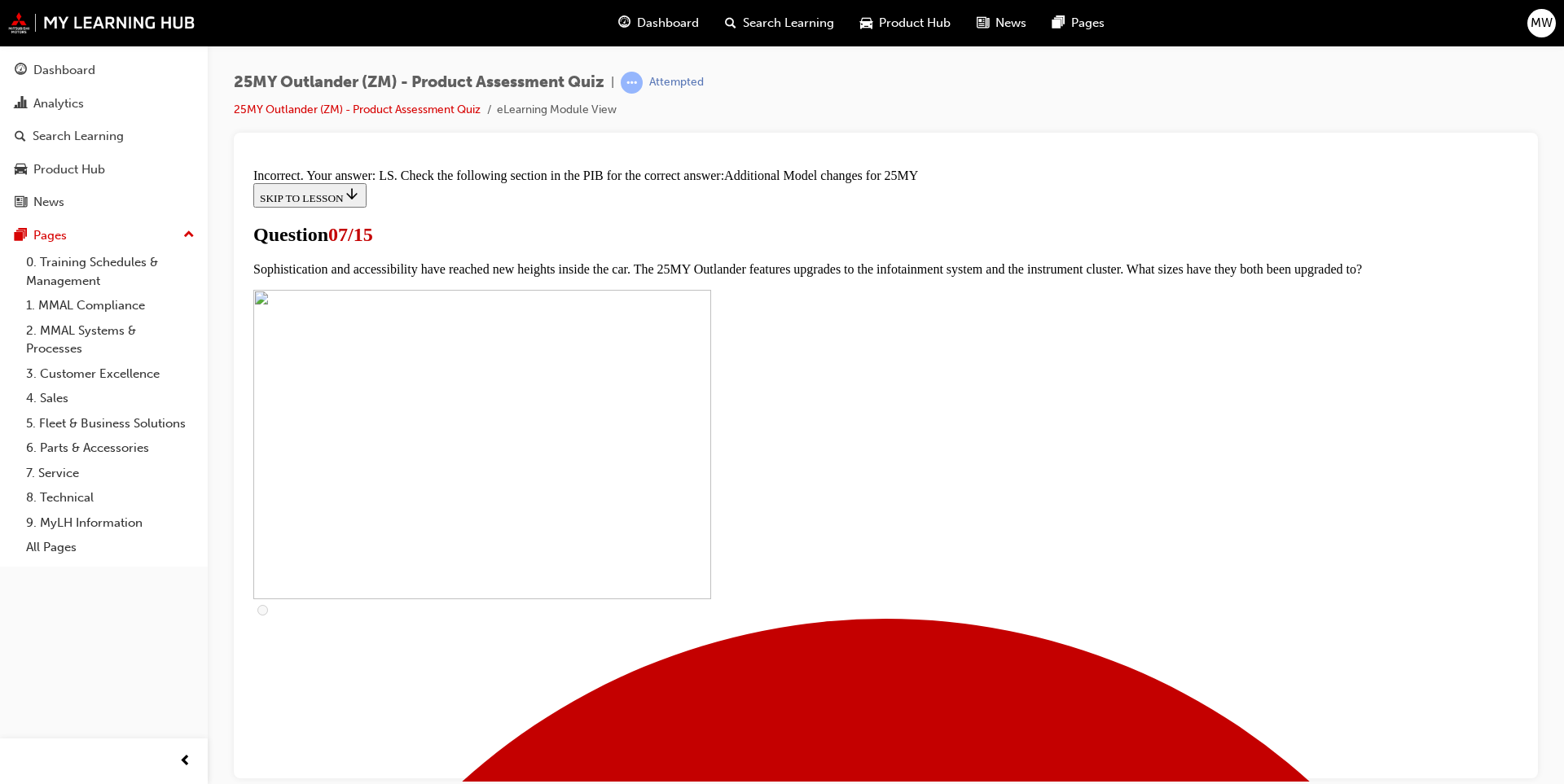
scroll to position [800, 0]
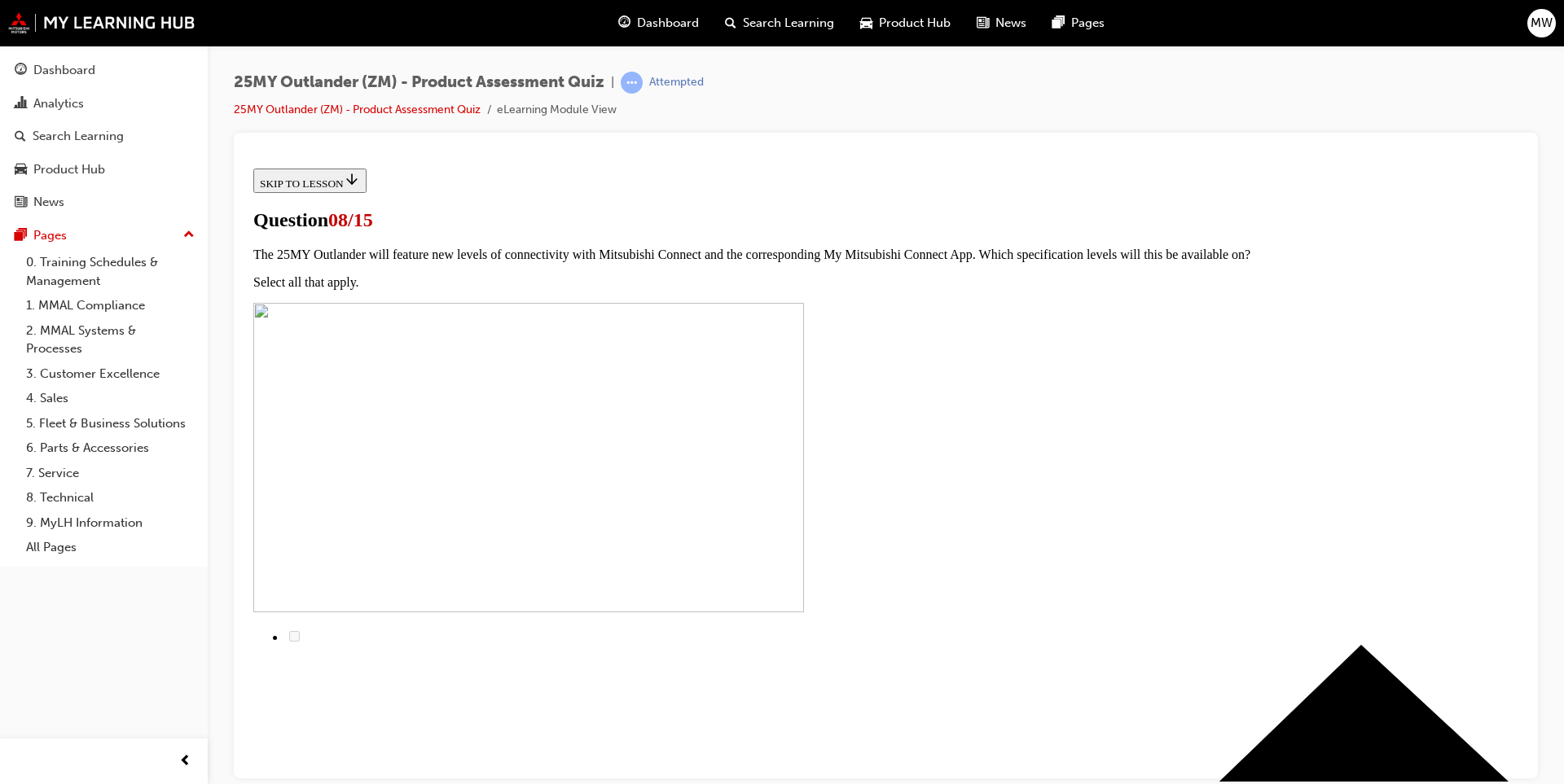
radio input "true"
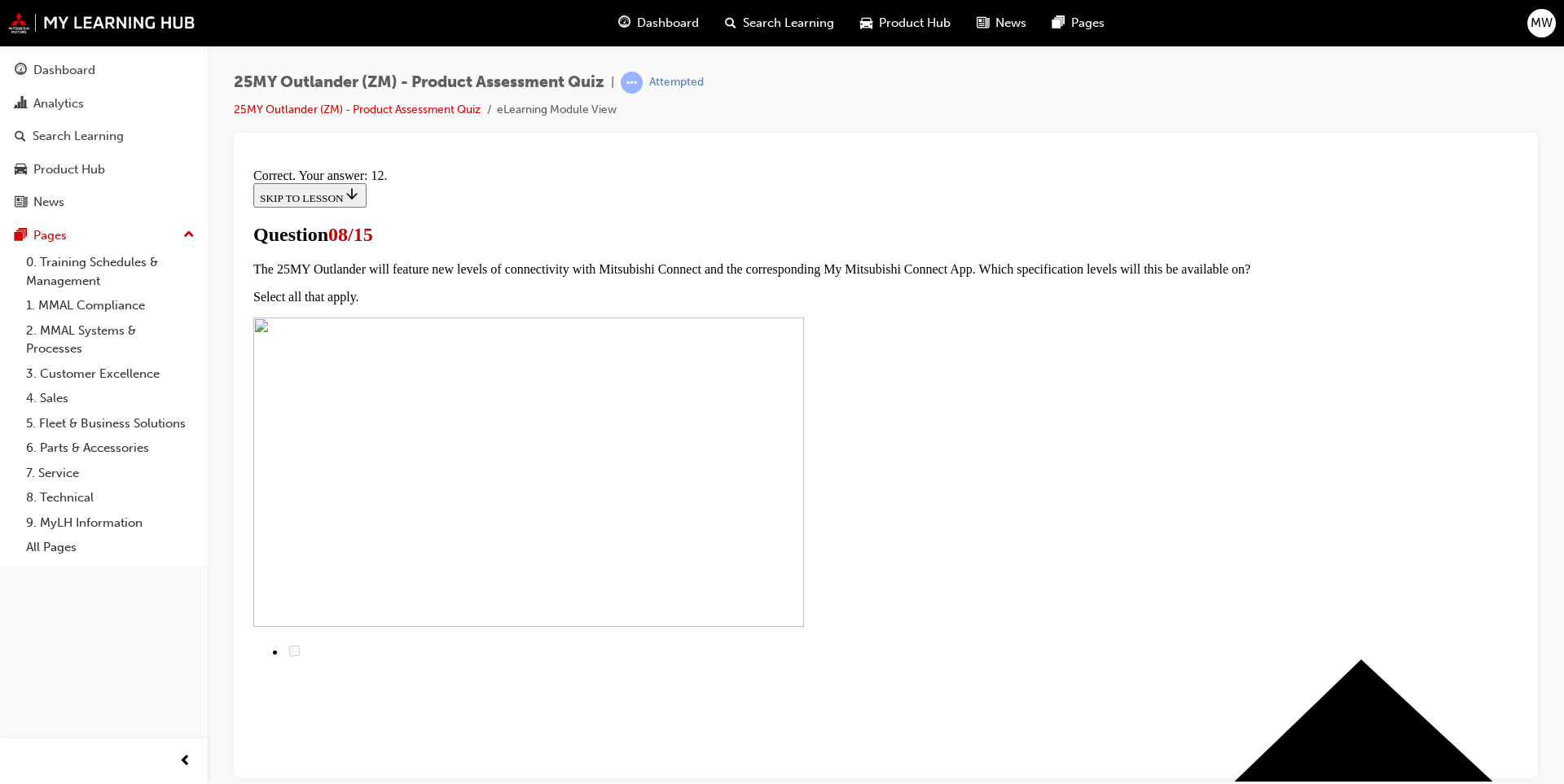
scroll to position [230, 0]
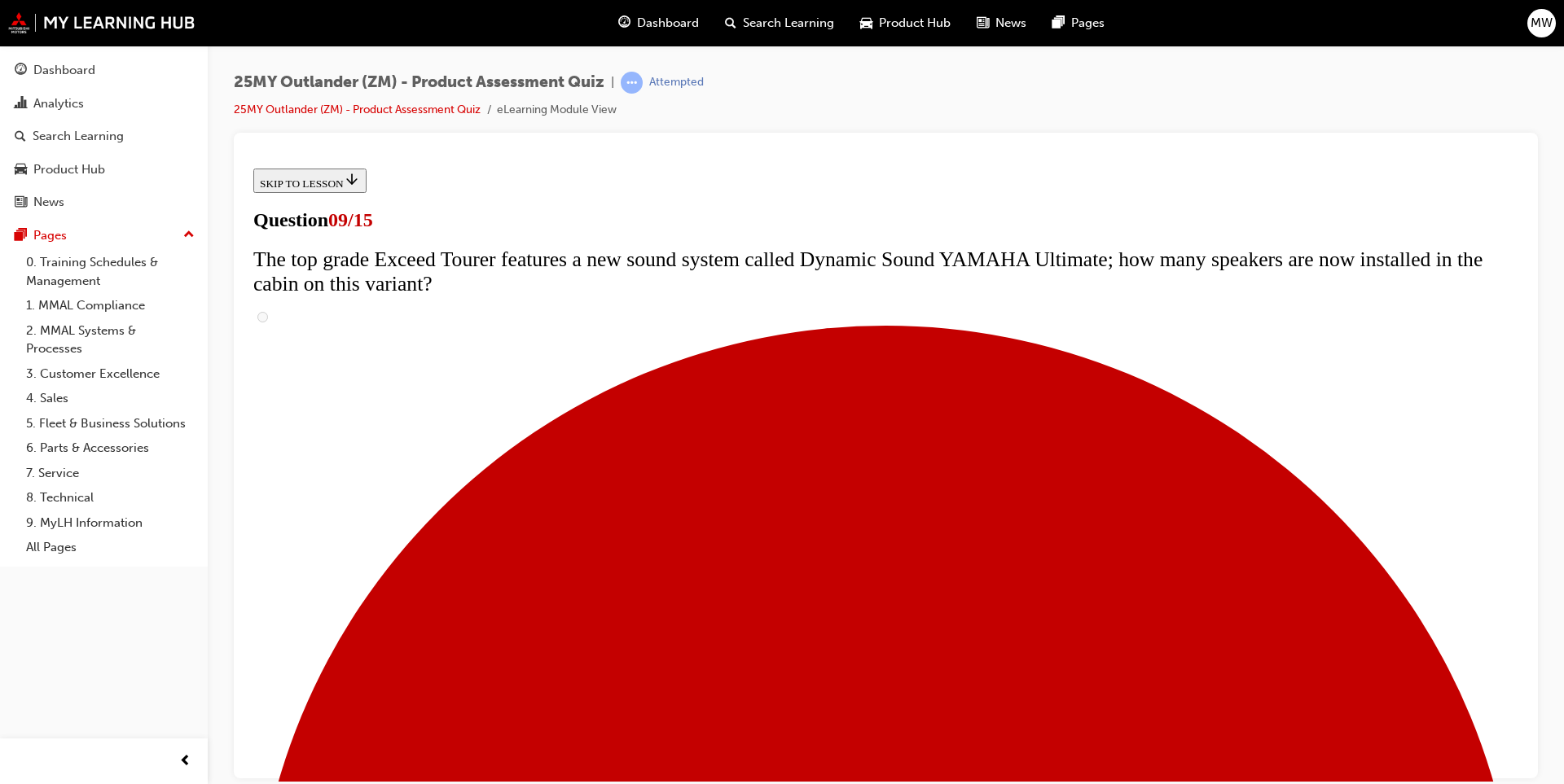
scroll to position [635, 0]
radio input "true"
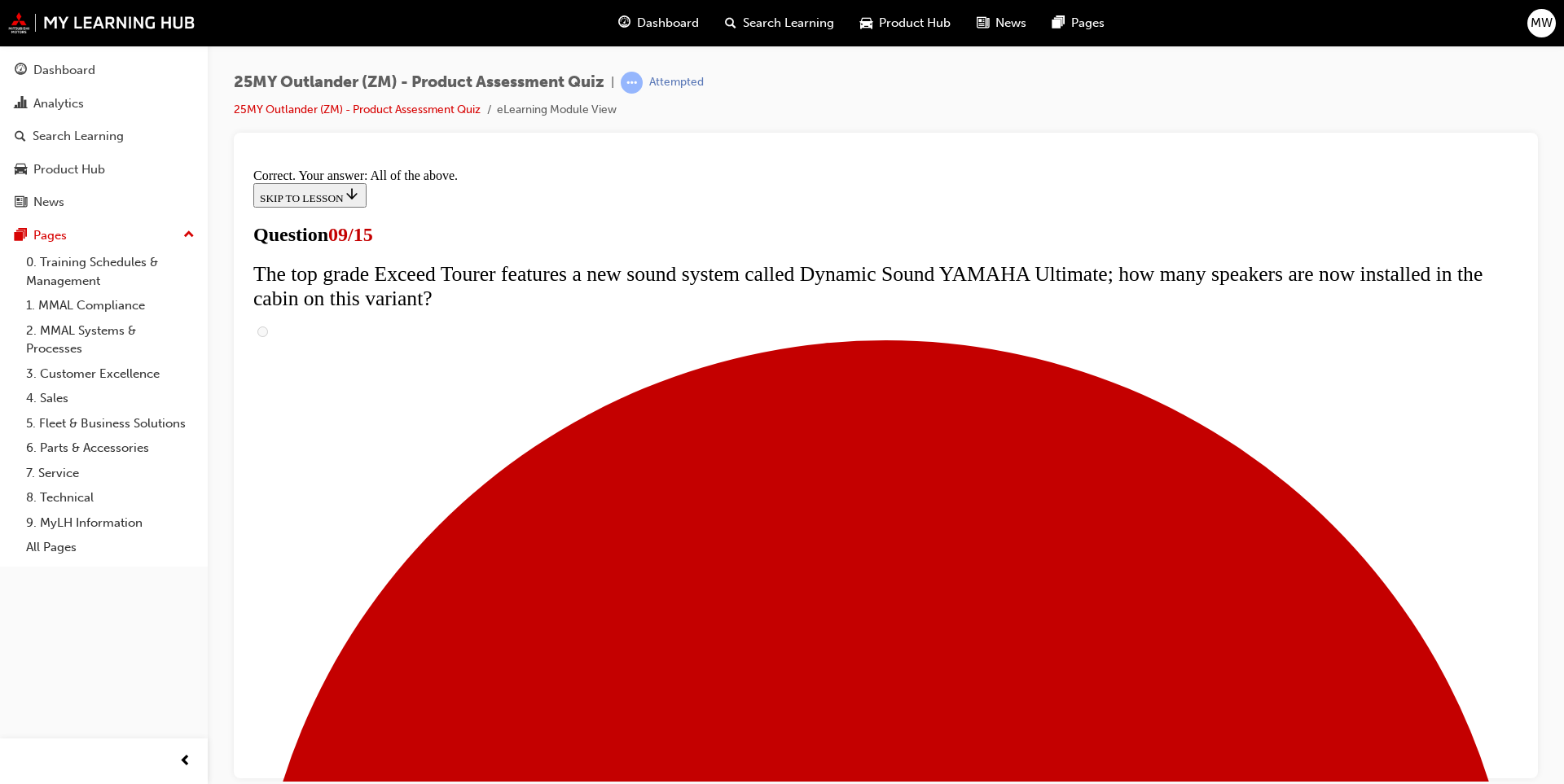
scroll to position [812, 0]
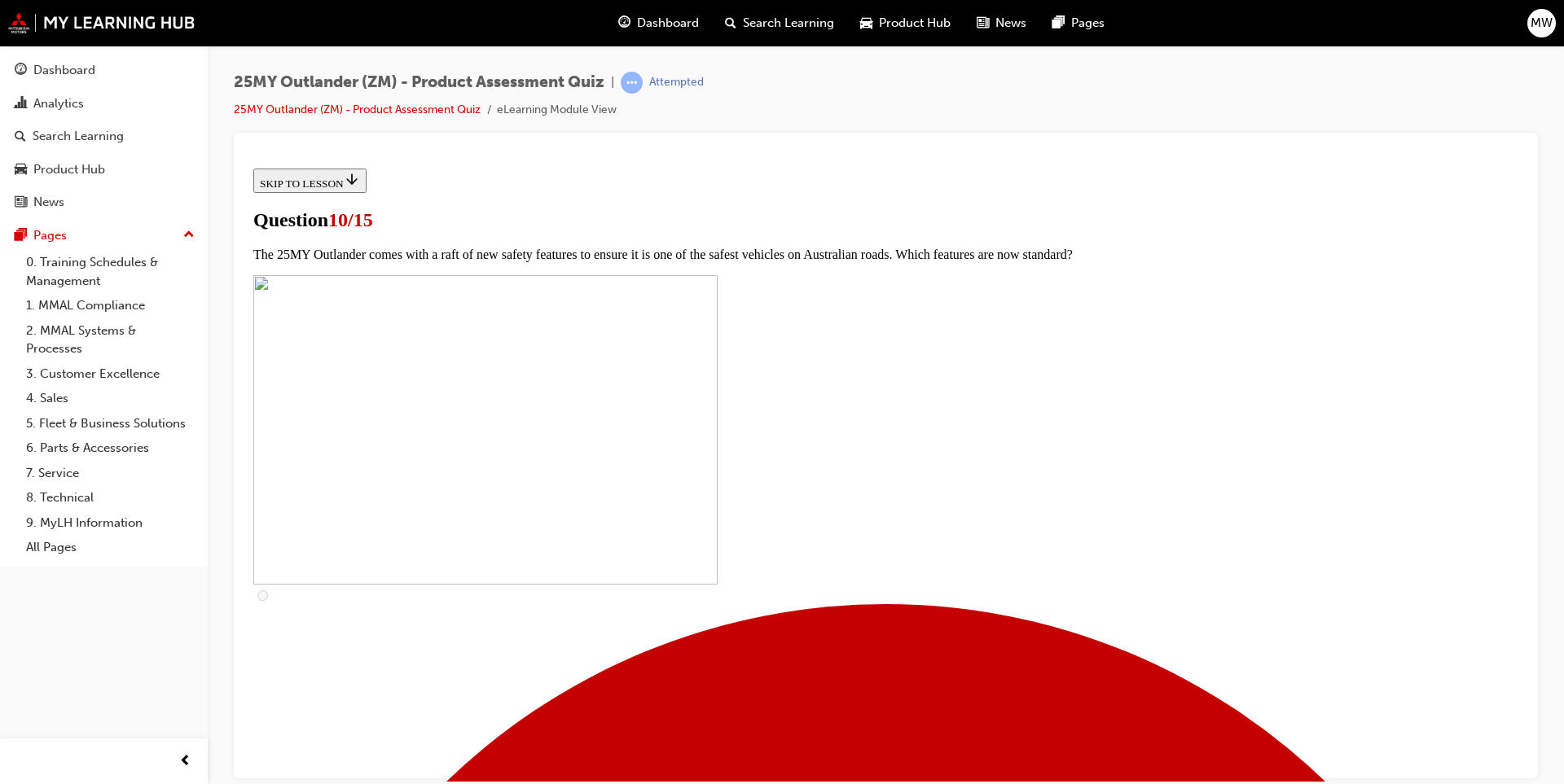
scroll to position [0, 0]
checkbox input "true"
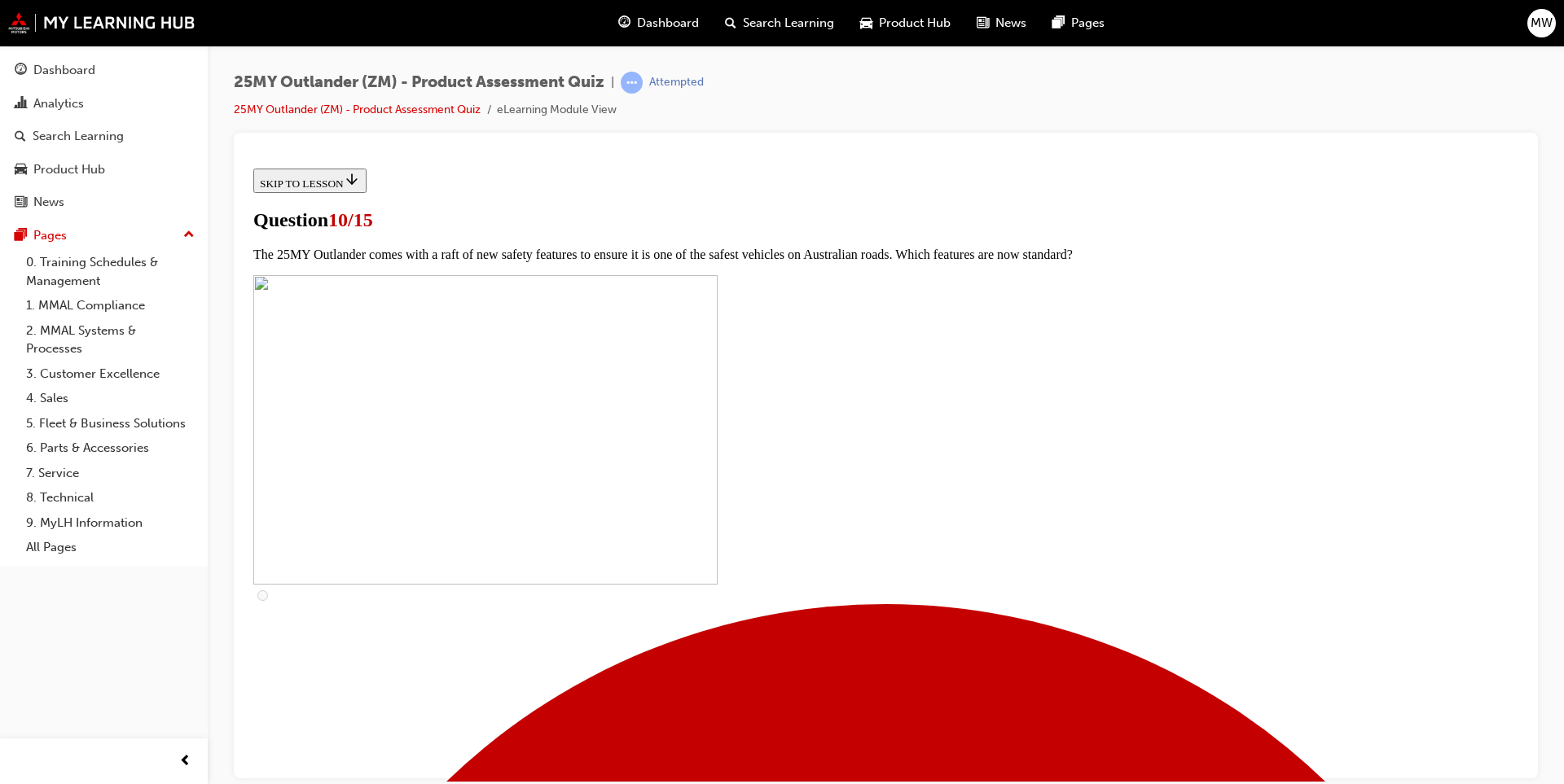
checkbox input "true"
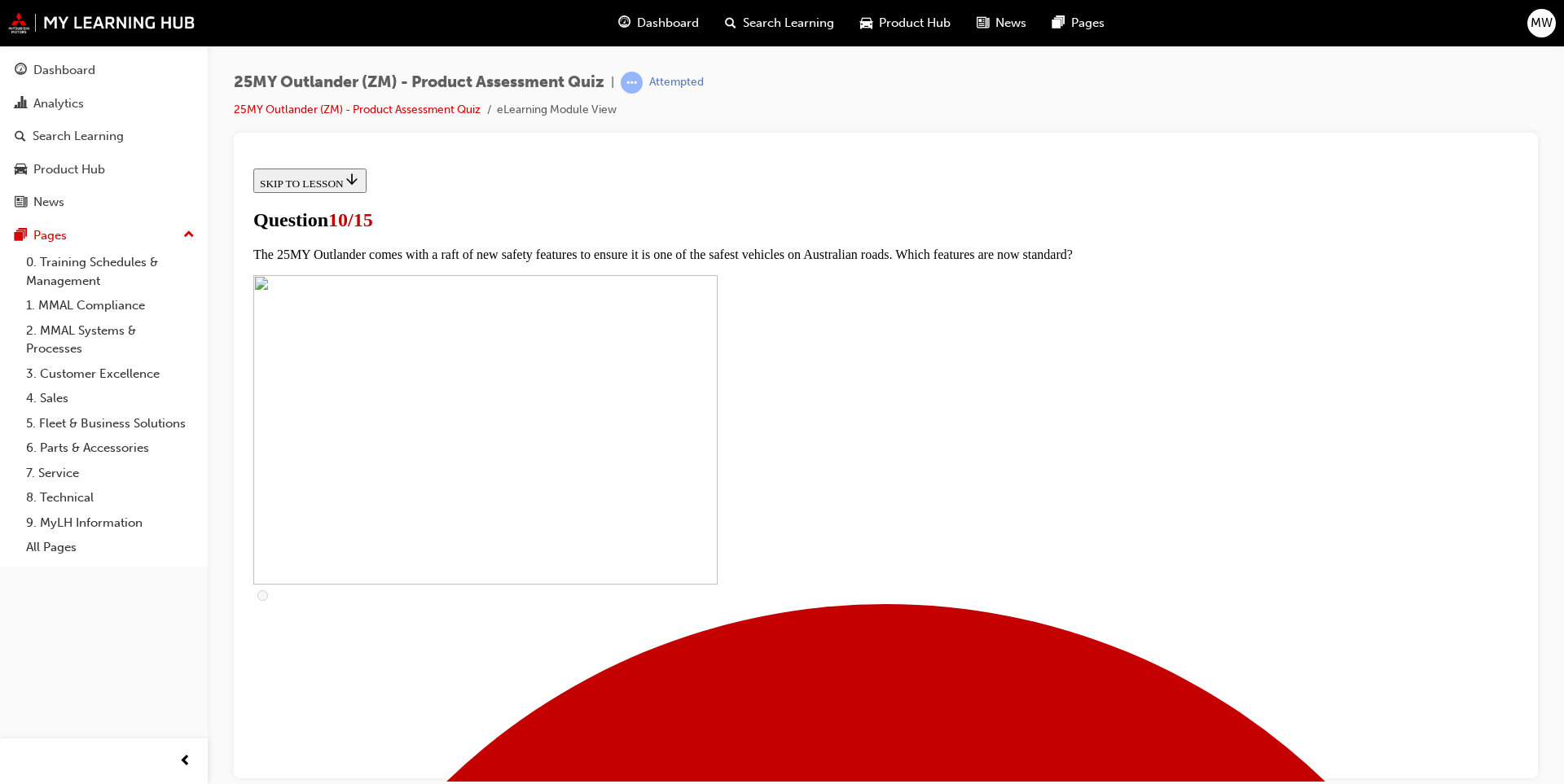
checkbox input "true"
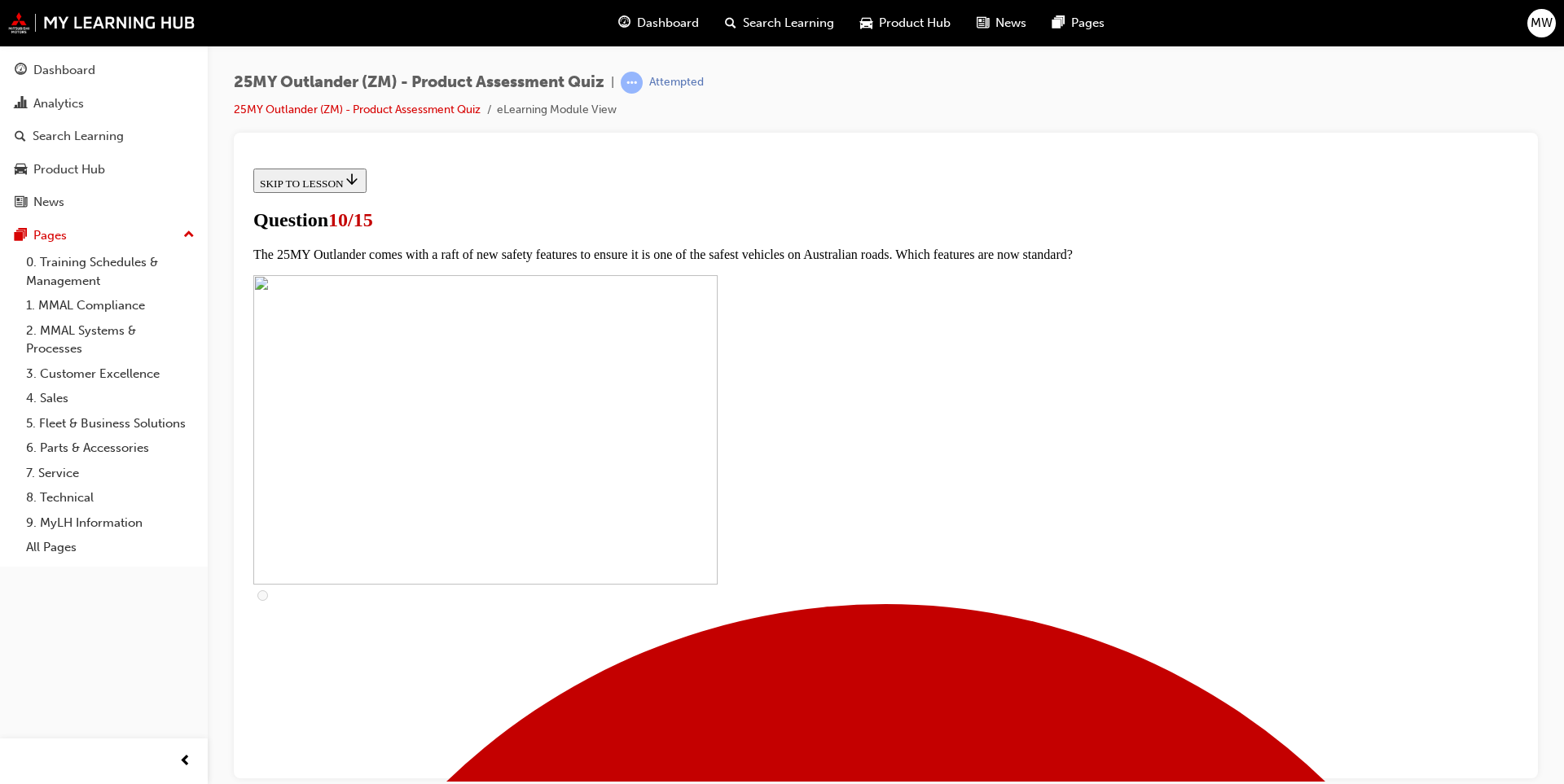
checkbox input "true"
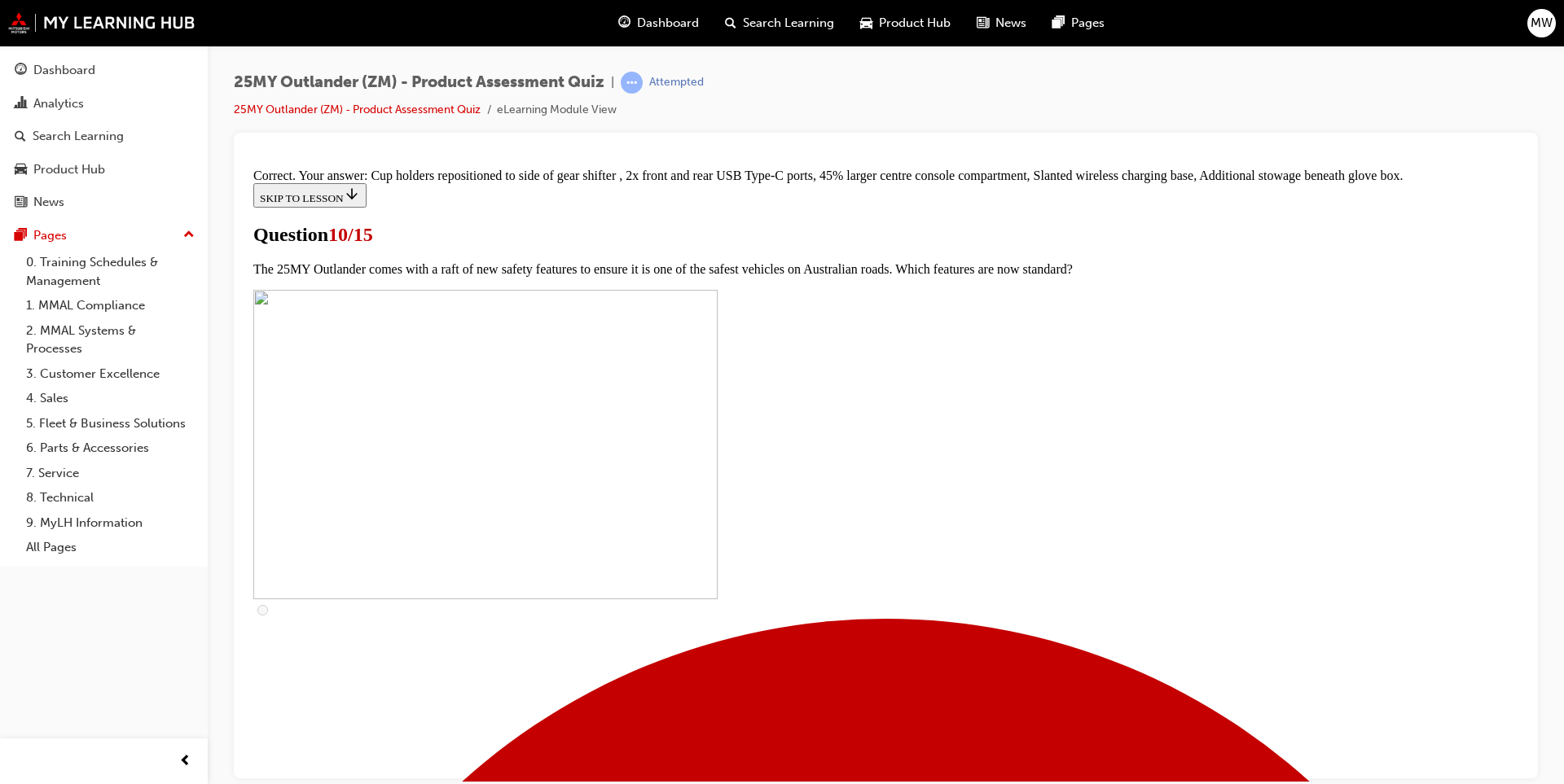
scroll to position [659, 0]
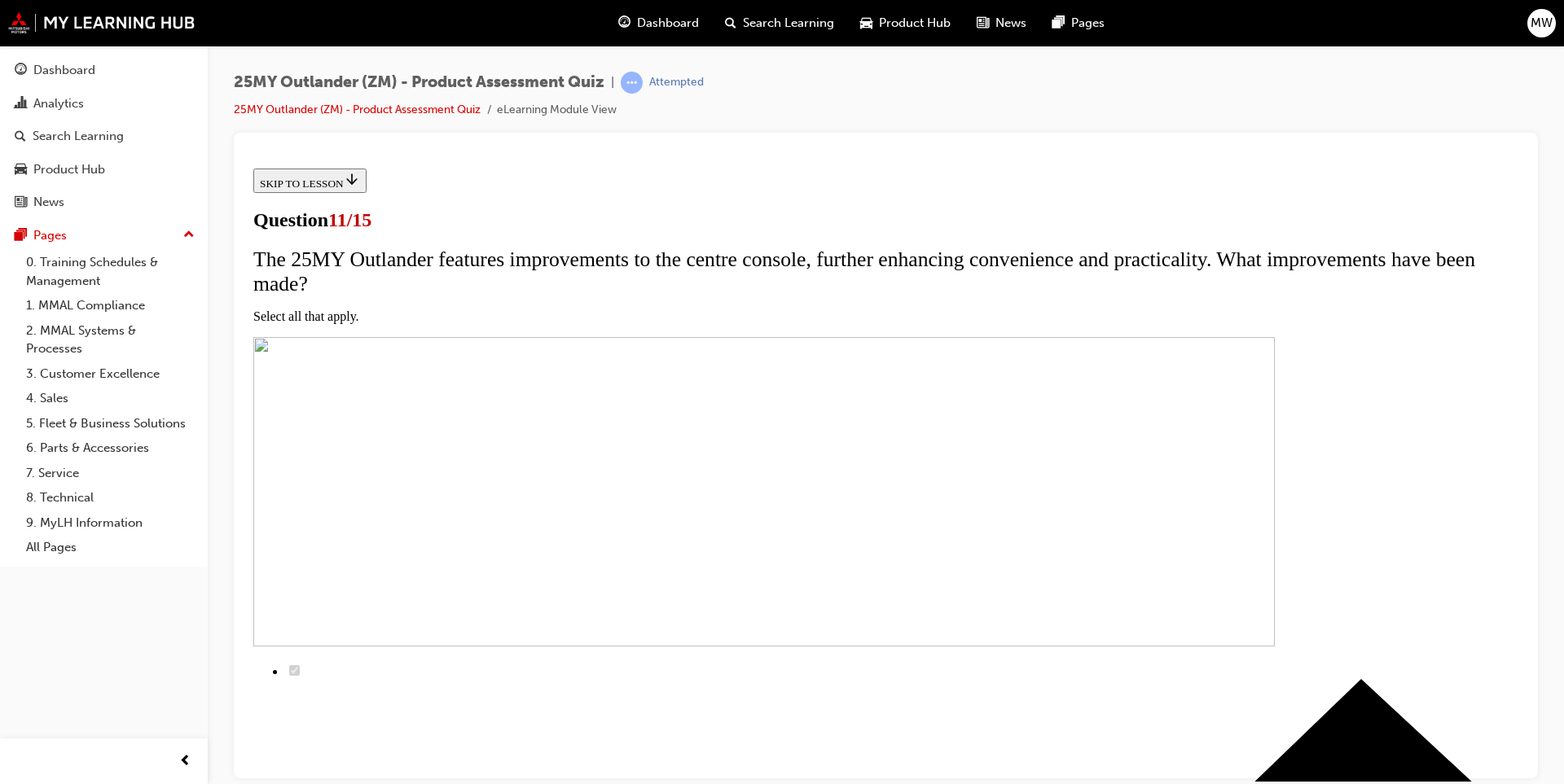
scroll to position [163, 0]
checkbox input "true"
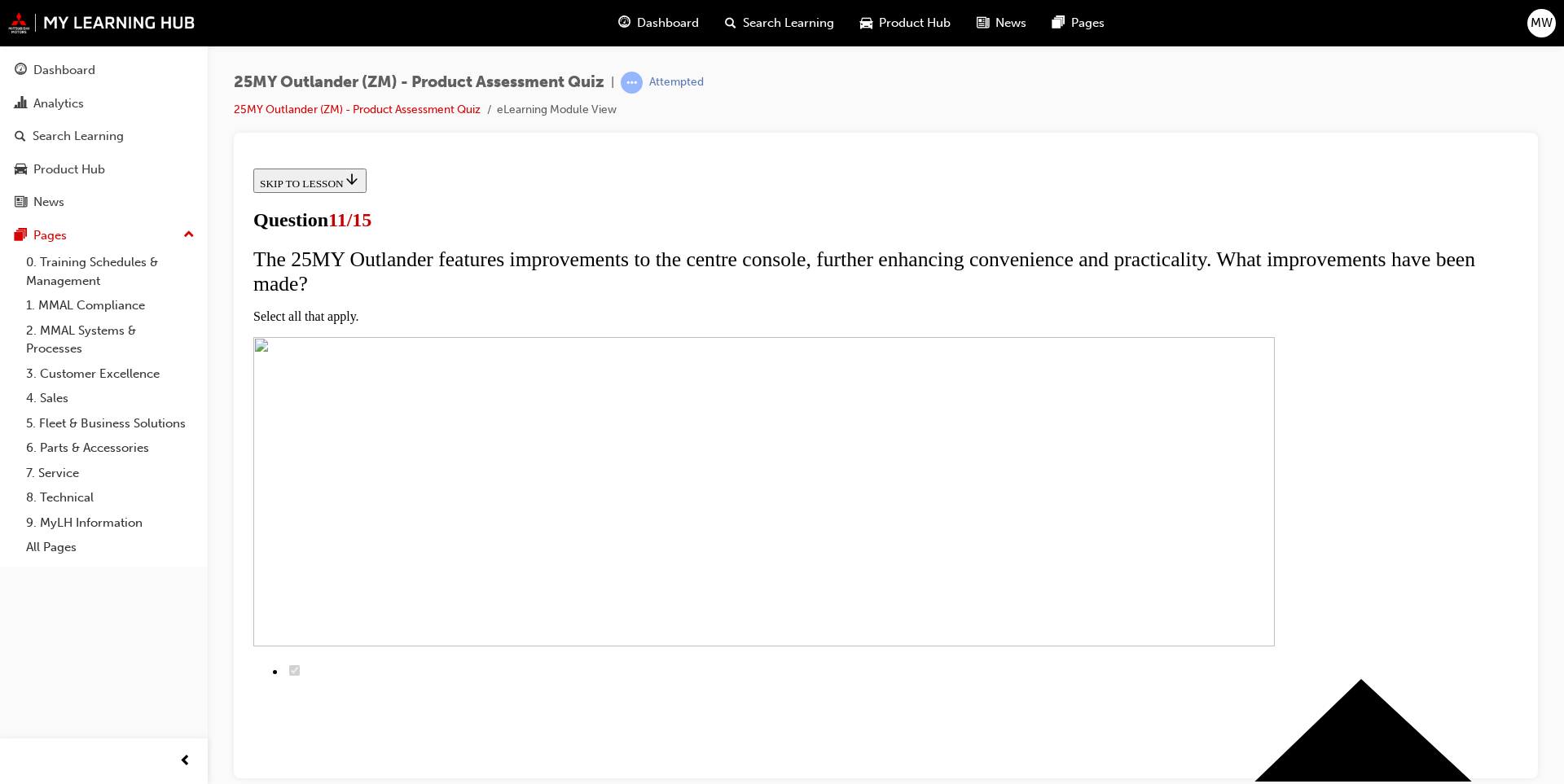
checkbox input "false"
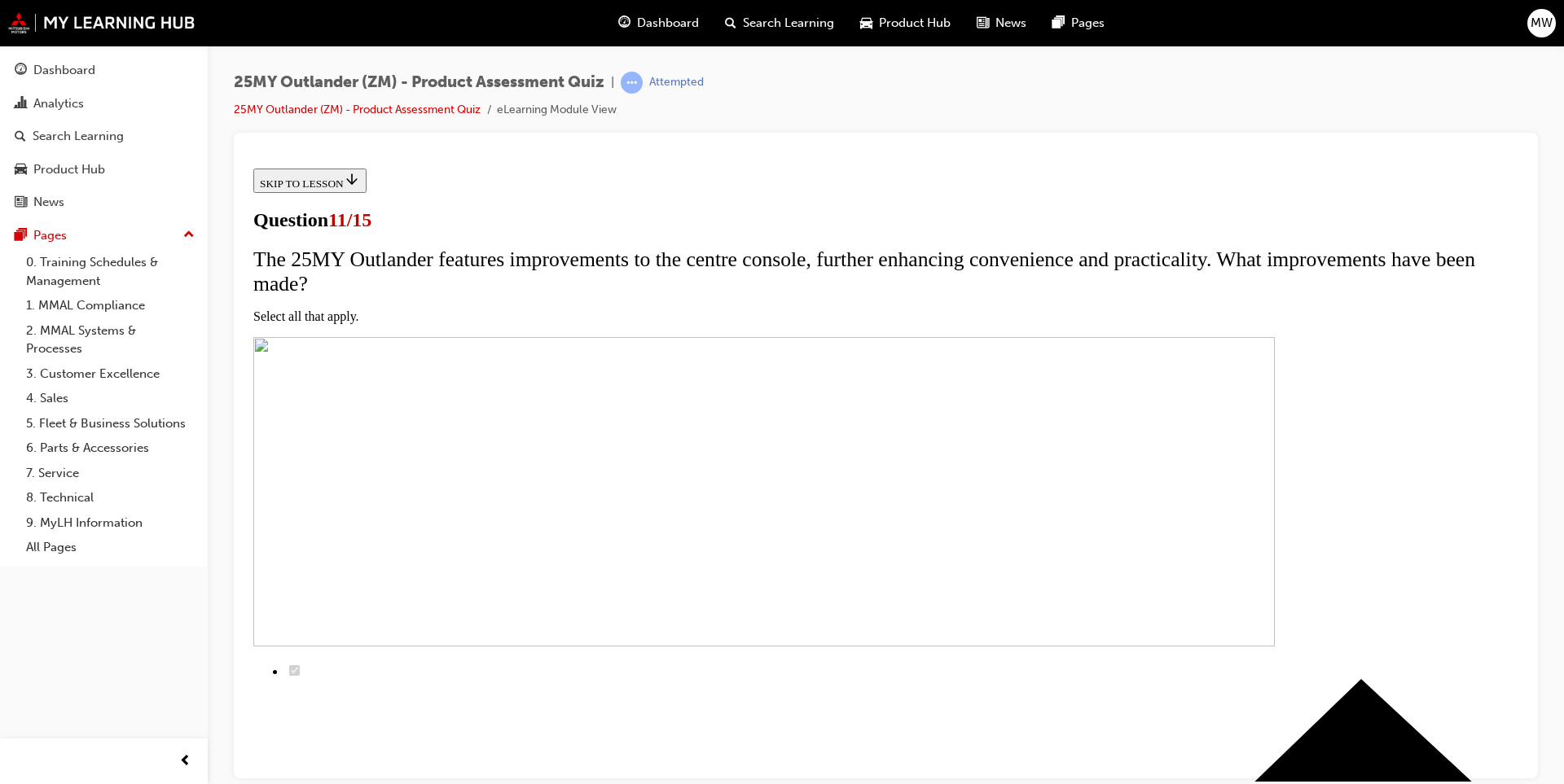
checkbox input "true"
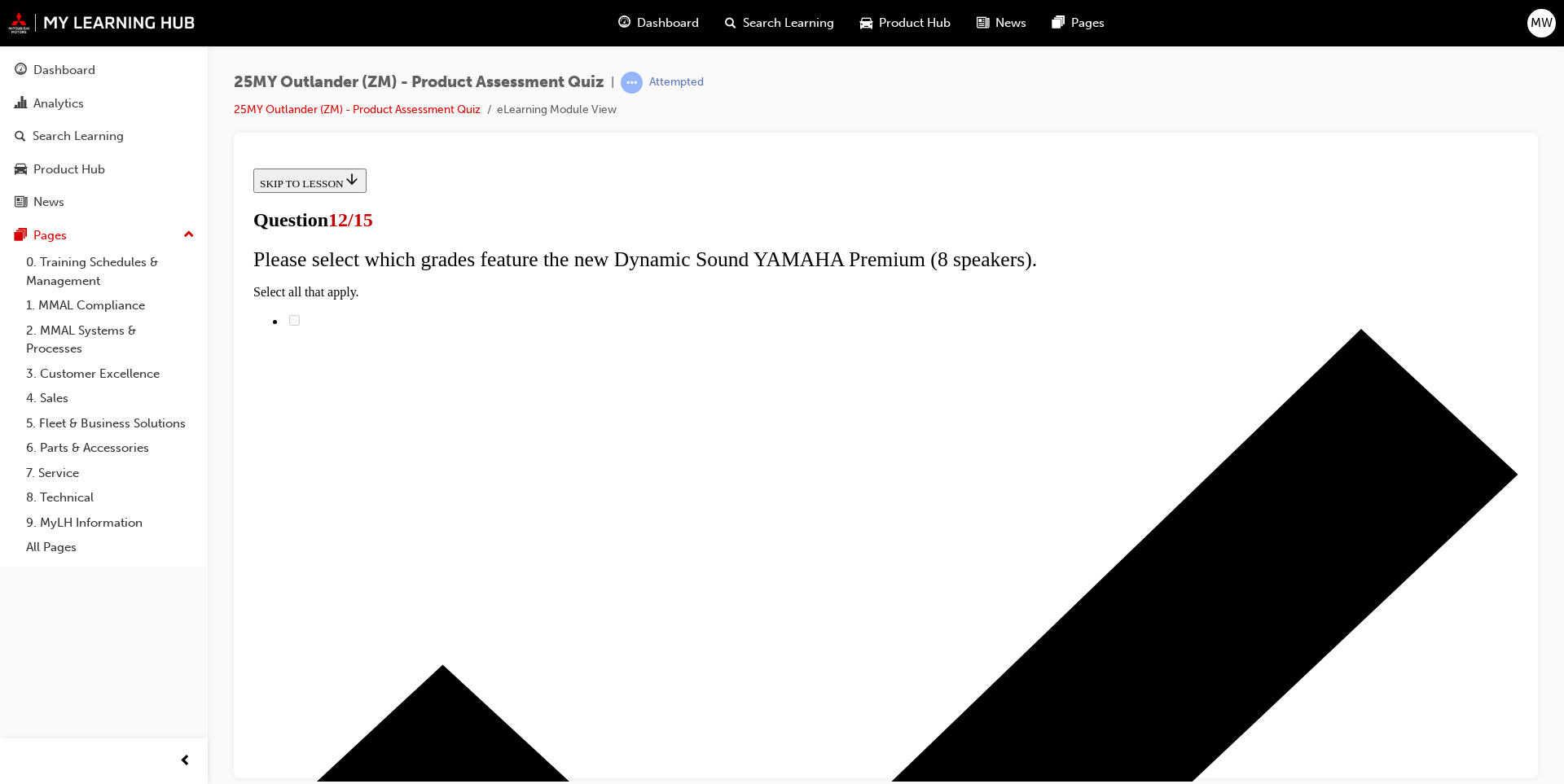
scroll to position [103, 0]
radio input "true"
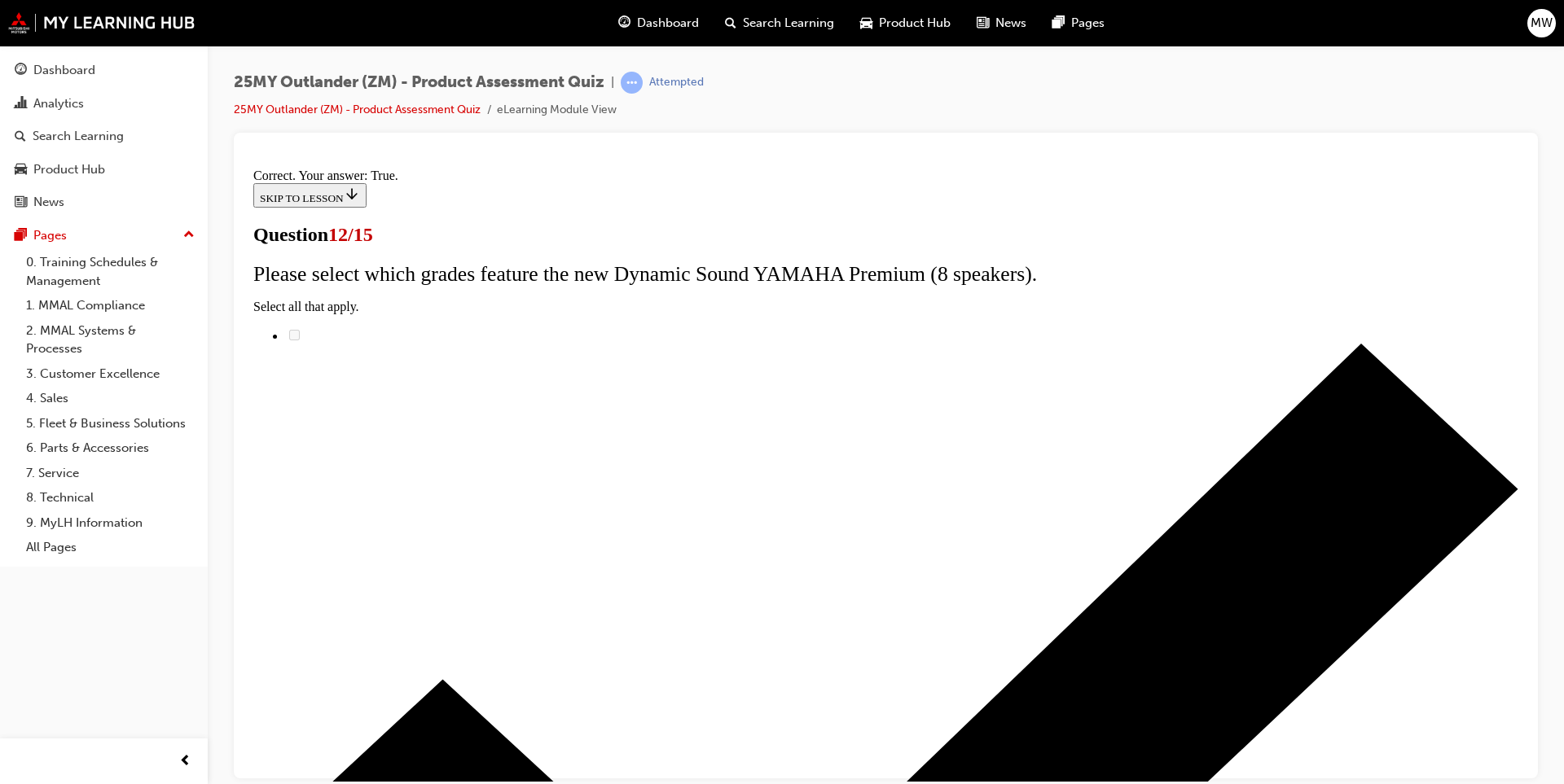
scroll to position [154, 0]
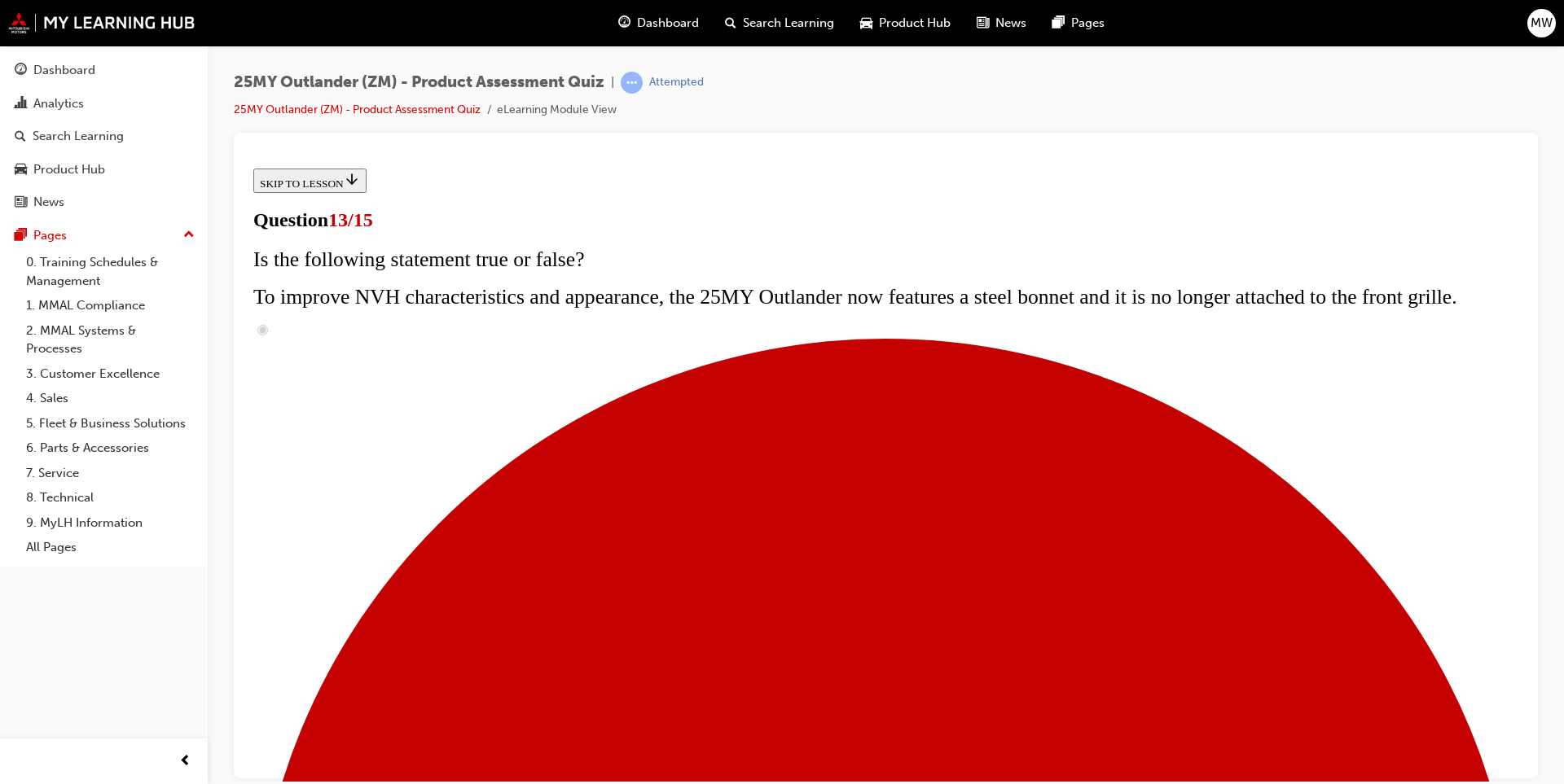
scroll to position [196, 0]
radio input "true"
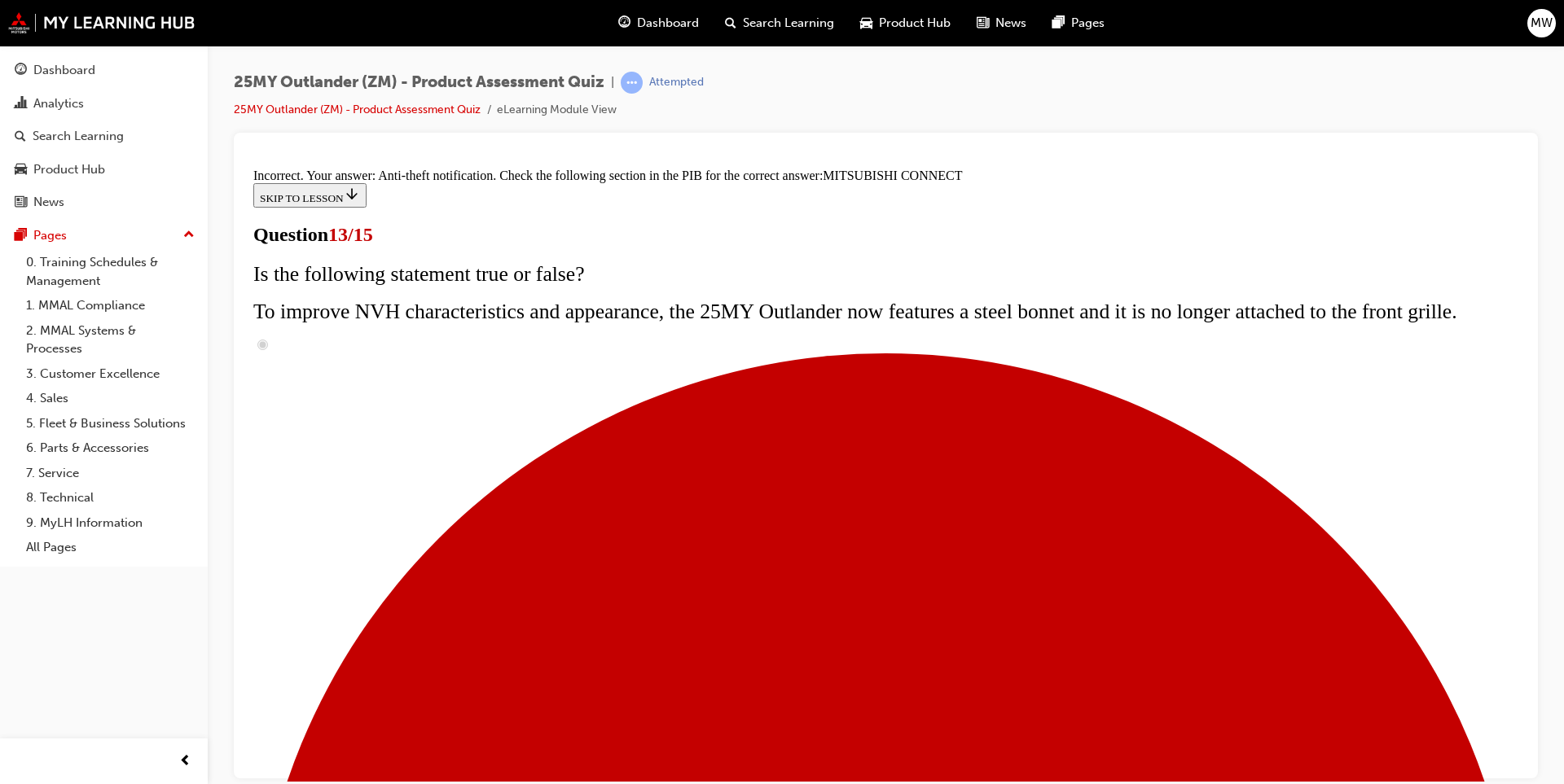
scroll to position [487, 0]
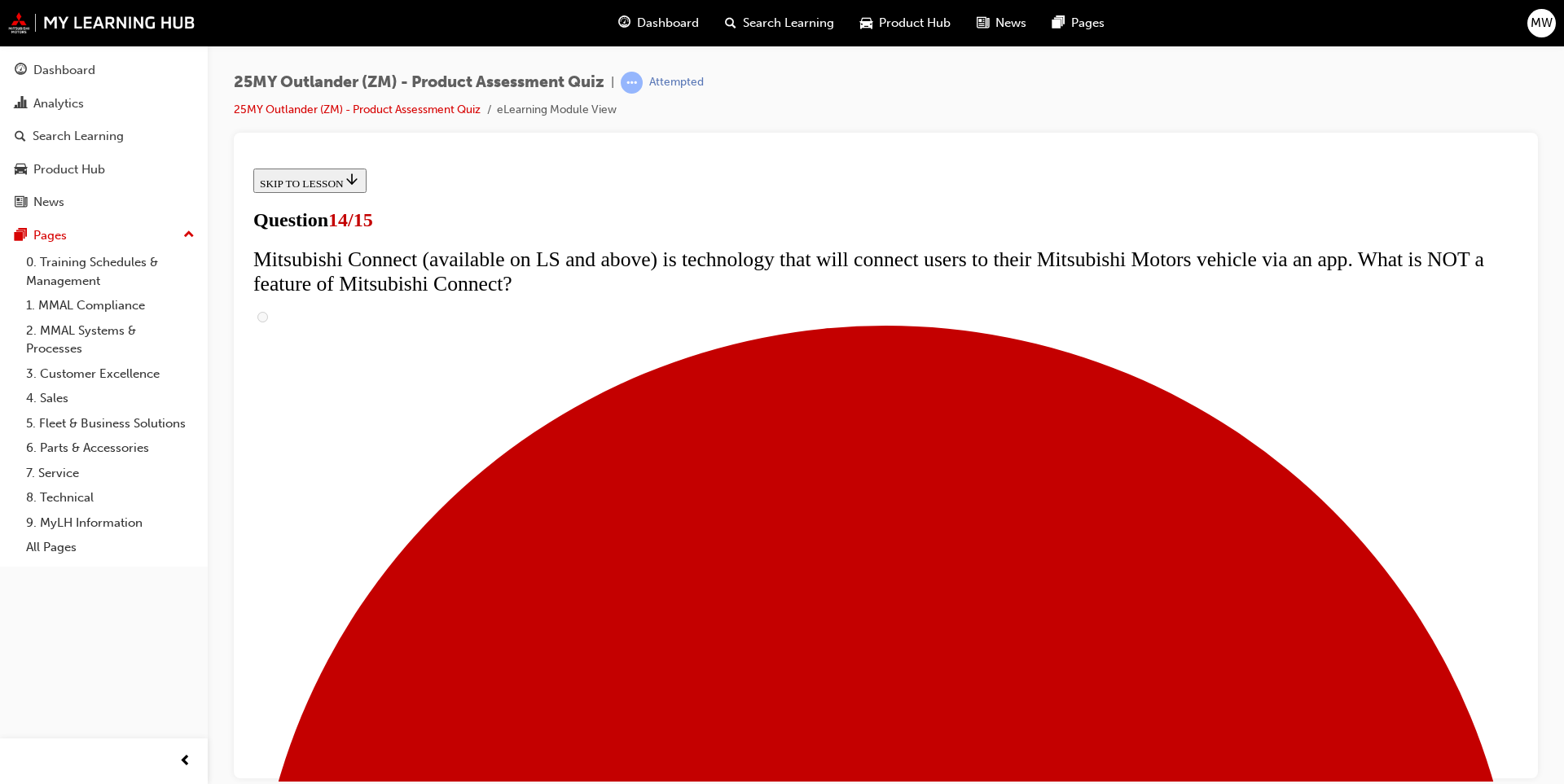
scroll to position [0, 0]
radio input "true"
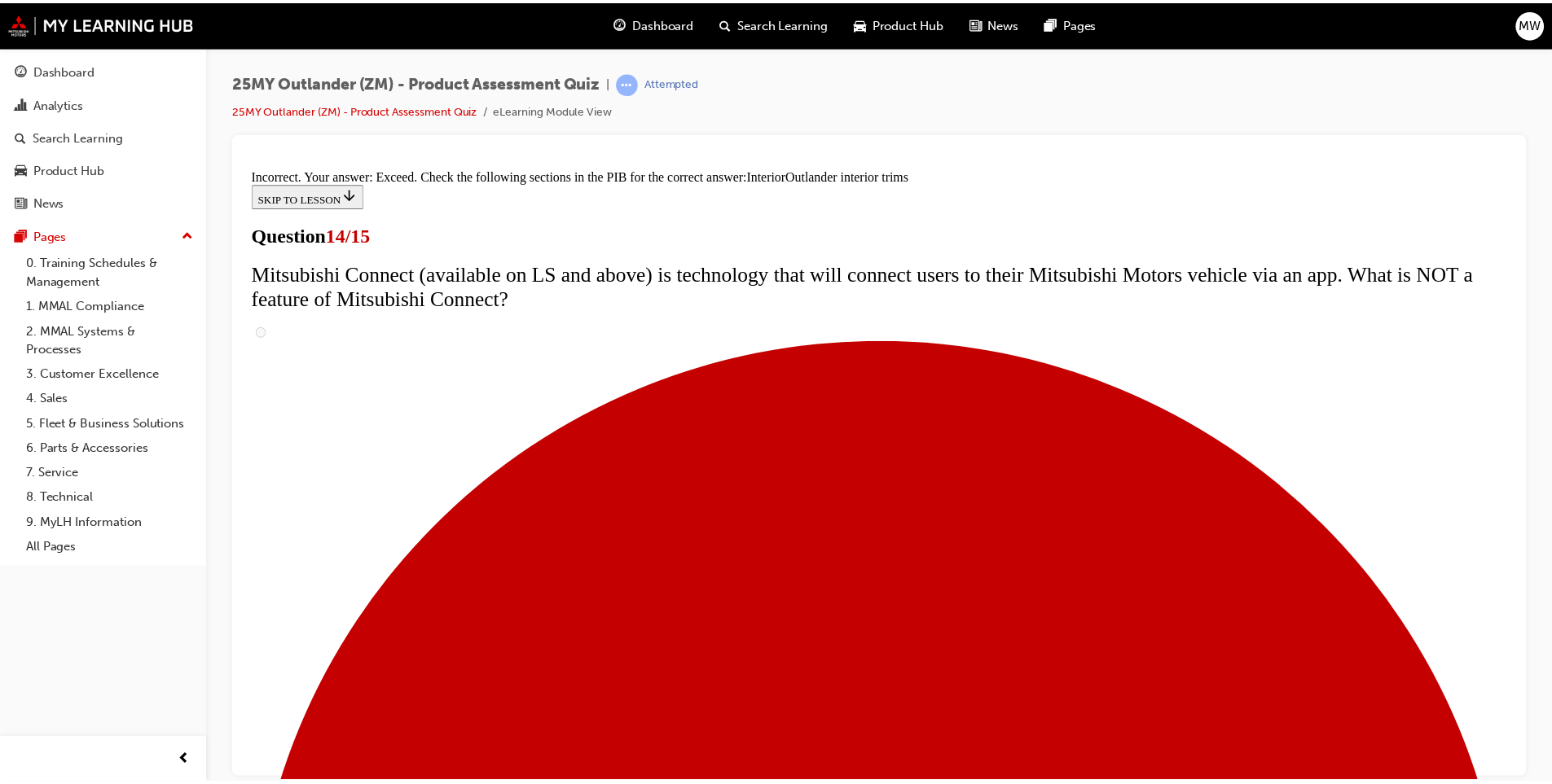
scroll to position [812, 0]
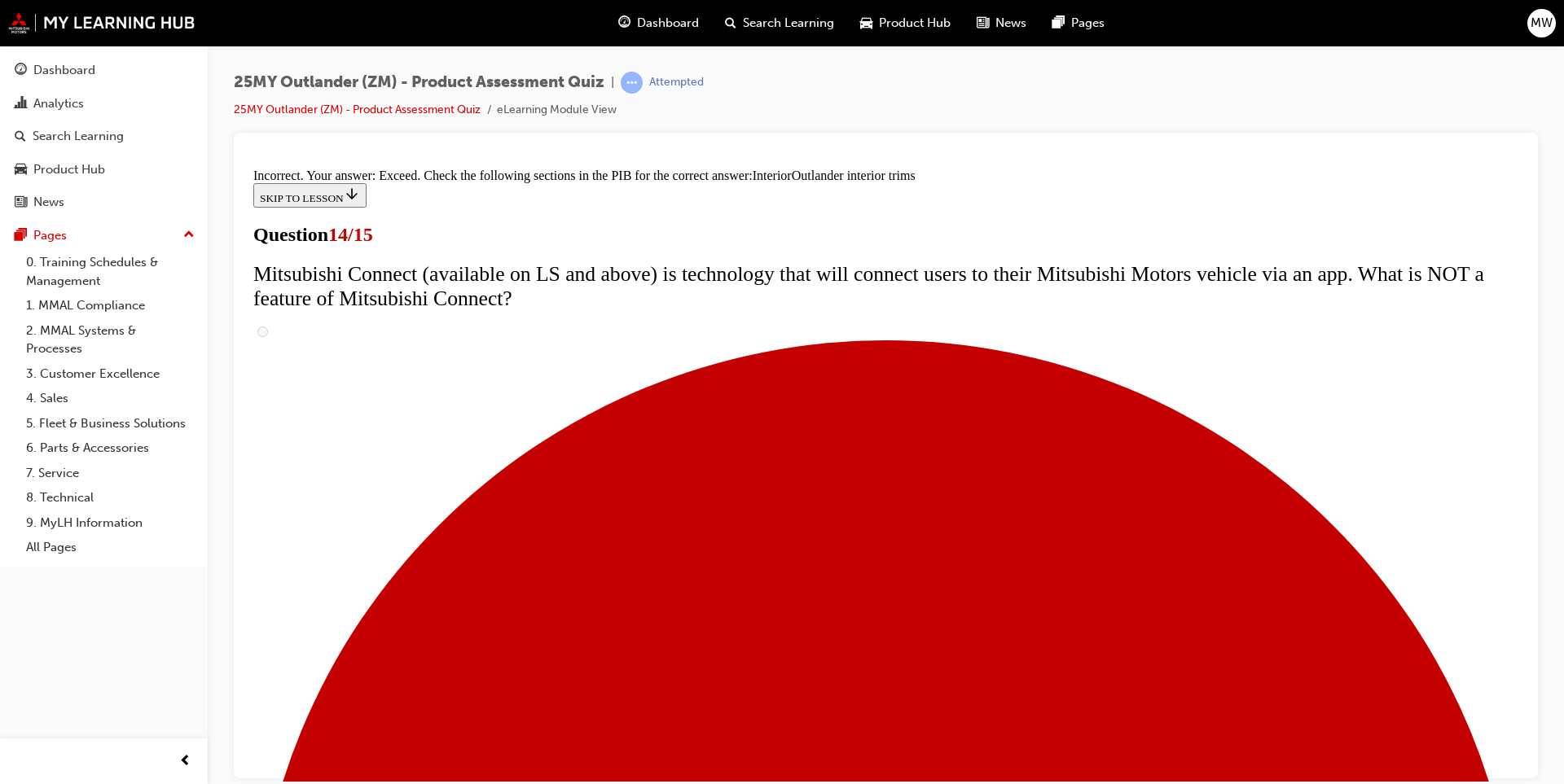
drag, startPoint x: 849, startPoint y: 692, endPoint x: 849, endPoint y: 680, distance: 12.0
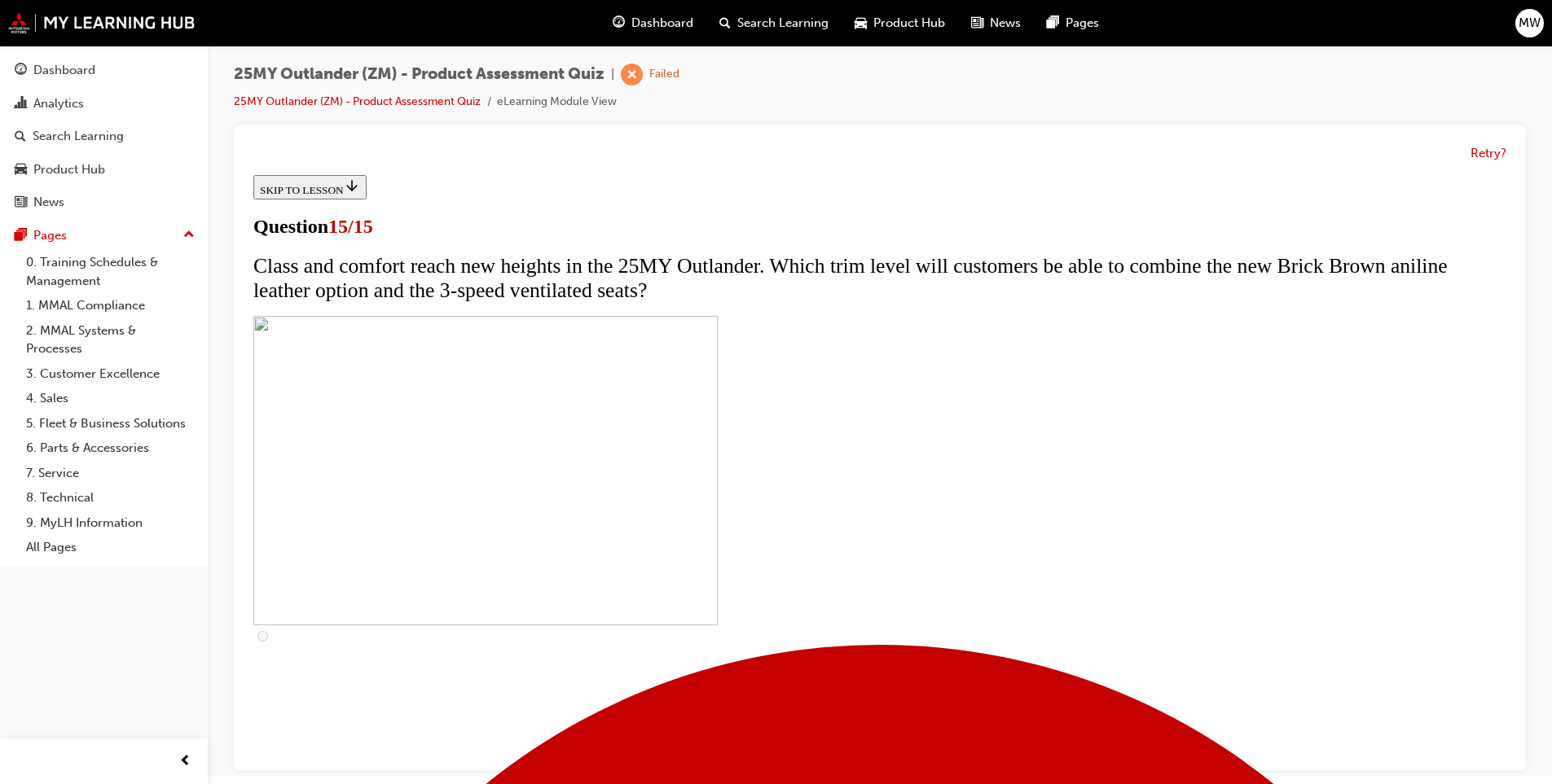
scroll to position [12, 0]
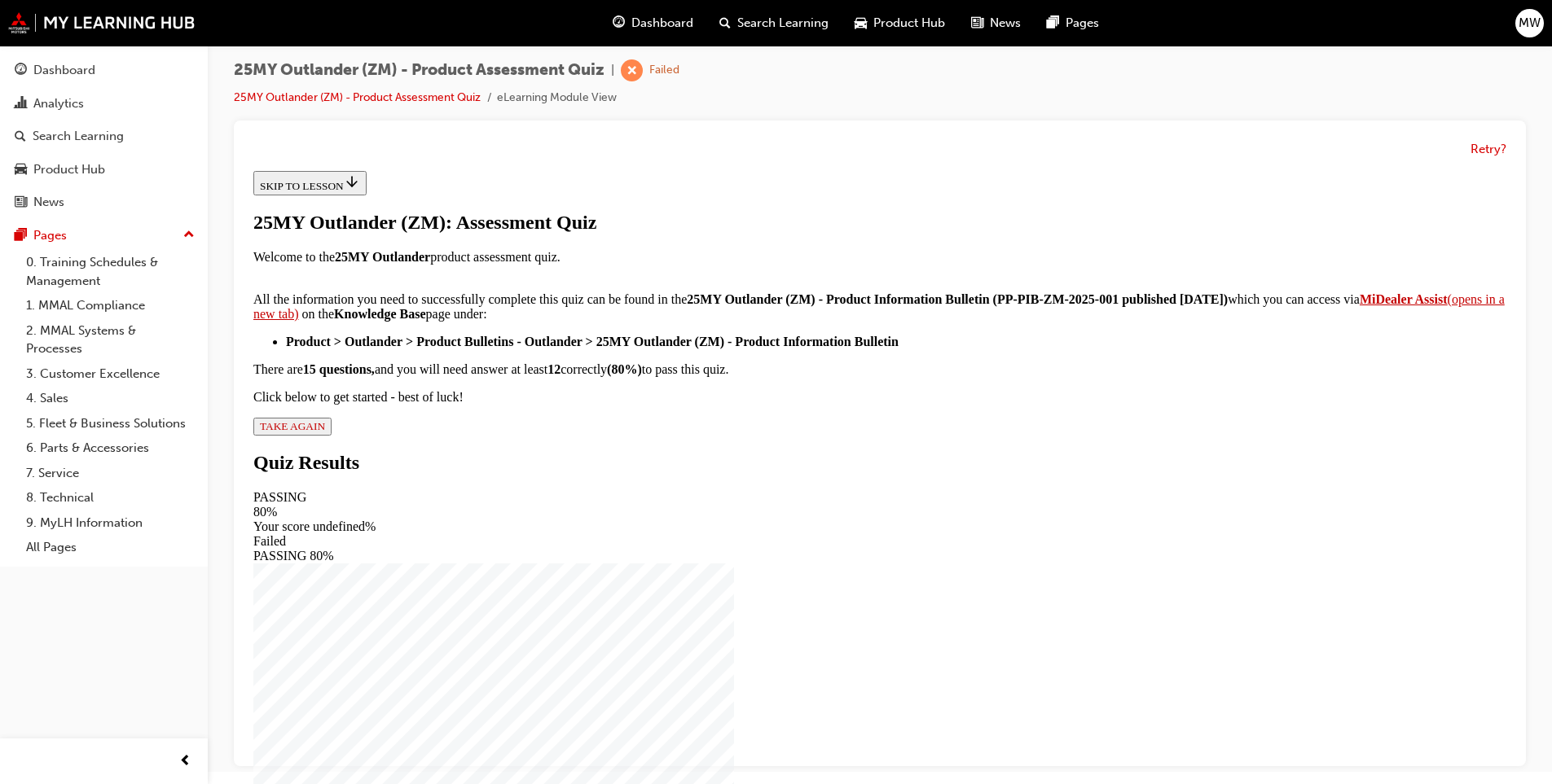
scroll to position [229, 0]
click at [325, 432] on span "TAKE AGAIN" at bounding box center [292, 426] width 65 height 12
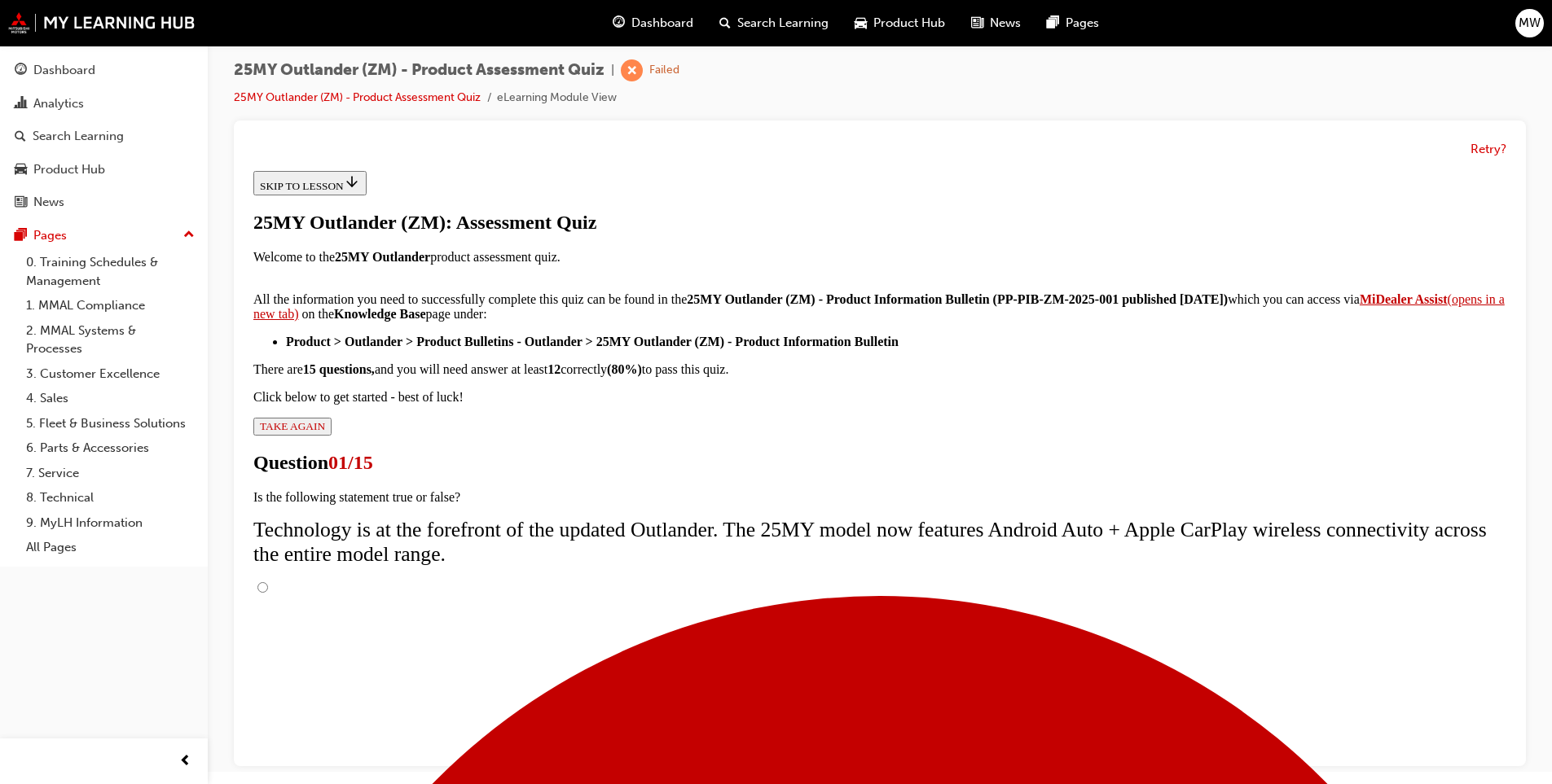
click at [268, 583] on input "True" at bounding box center [262, 588] width 11 height 11
radio input "true"
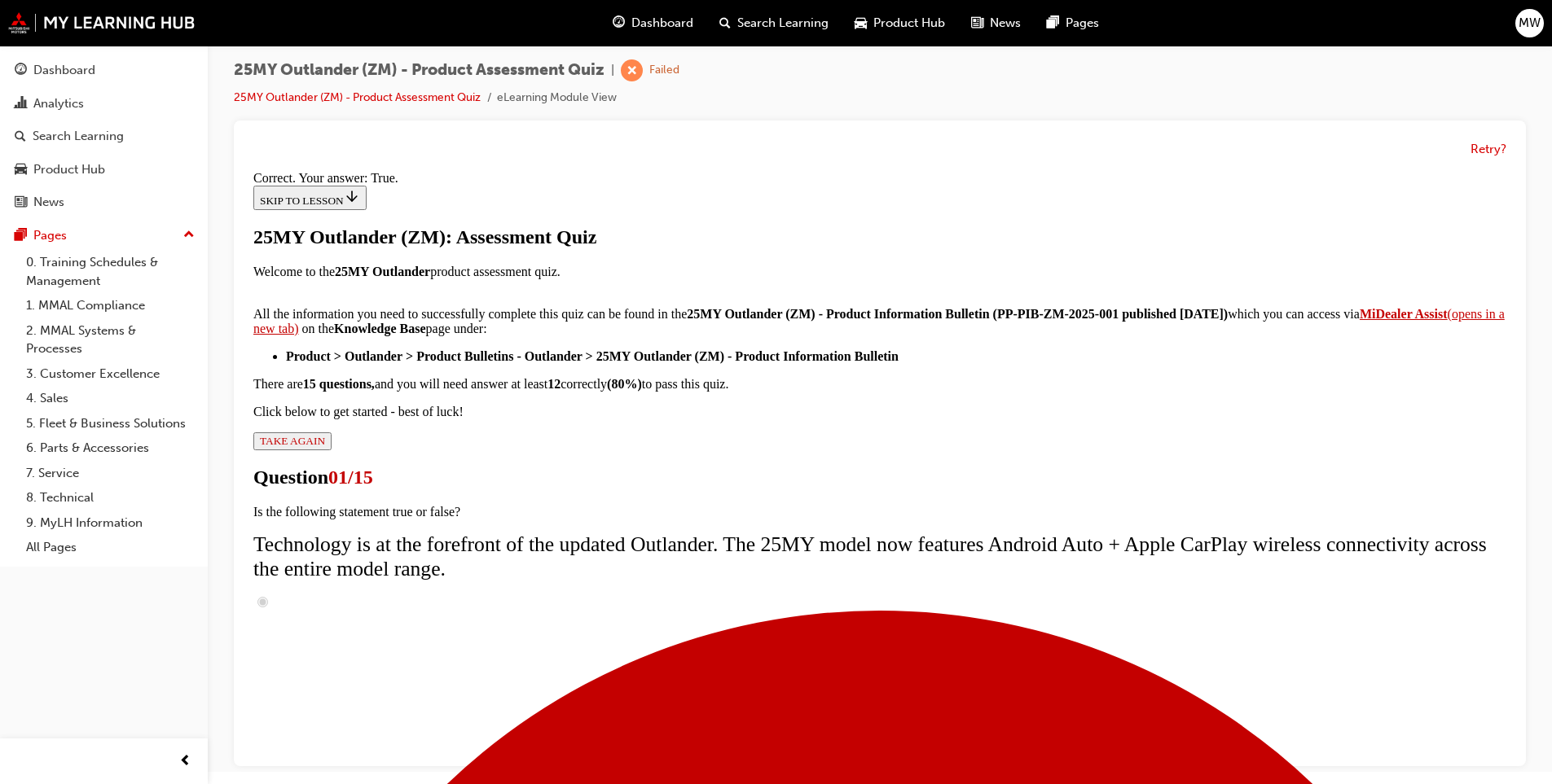
drag, startPoint x: 838, startPoint y: 672, endPoint x: 846, endPoint y: 700, distance: 29.1
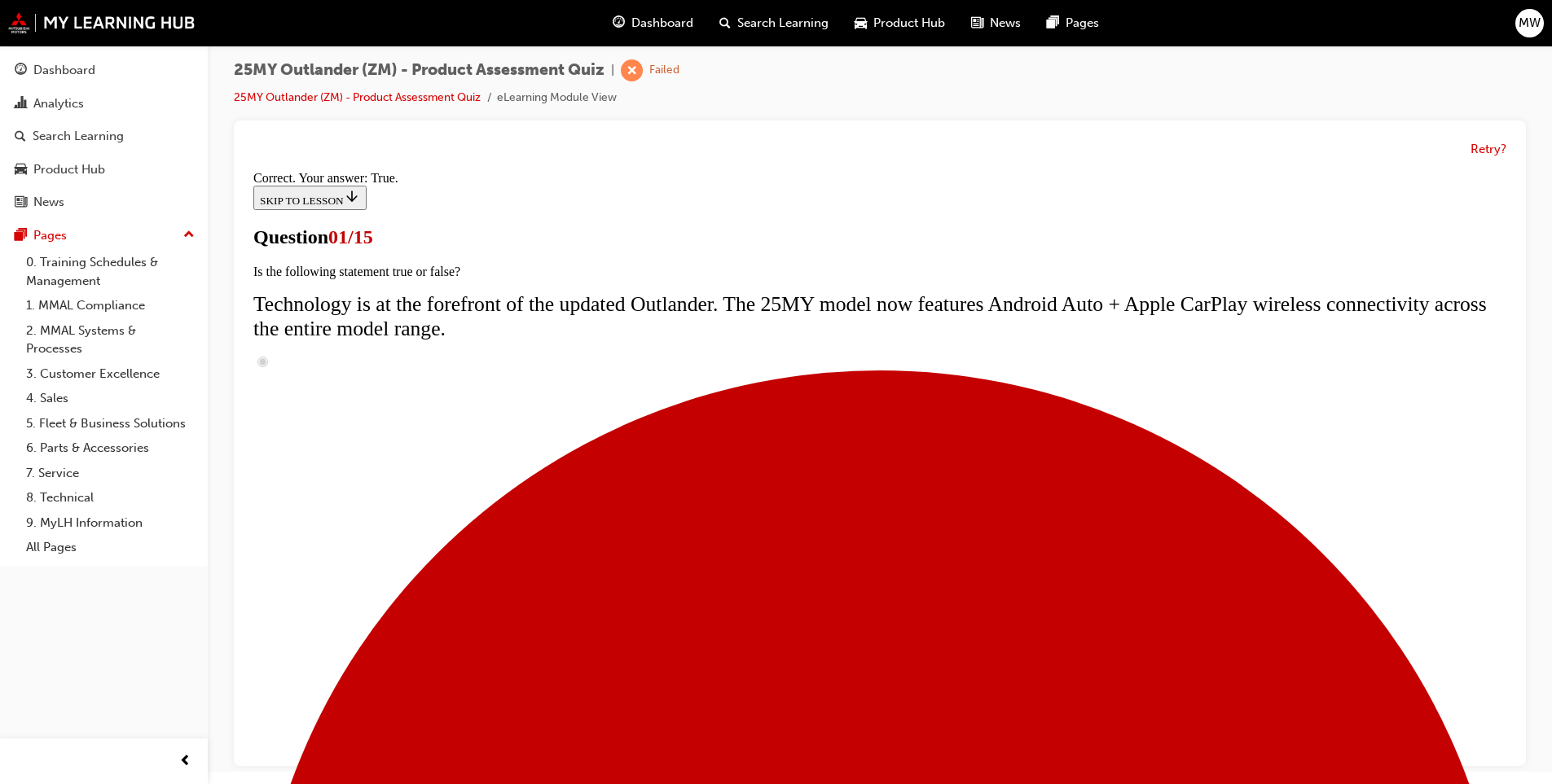
scroll to position [131, 0]
radio input "true"
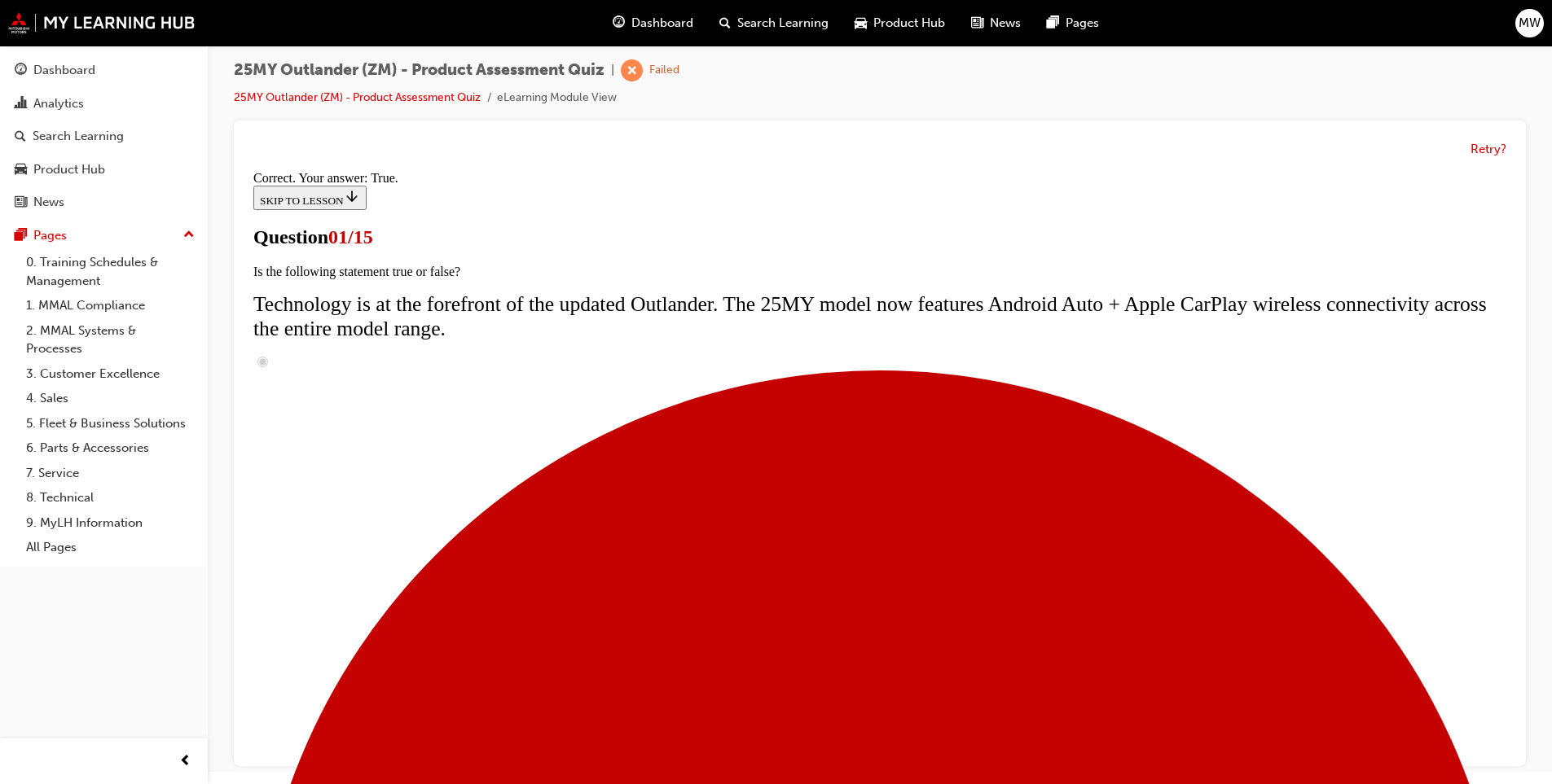
radio input "true"
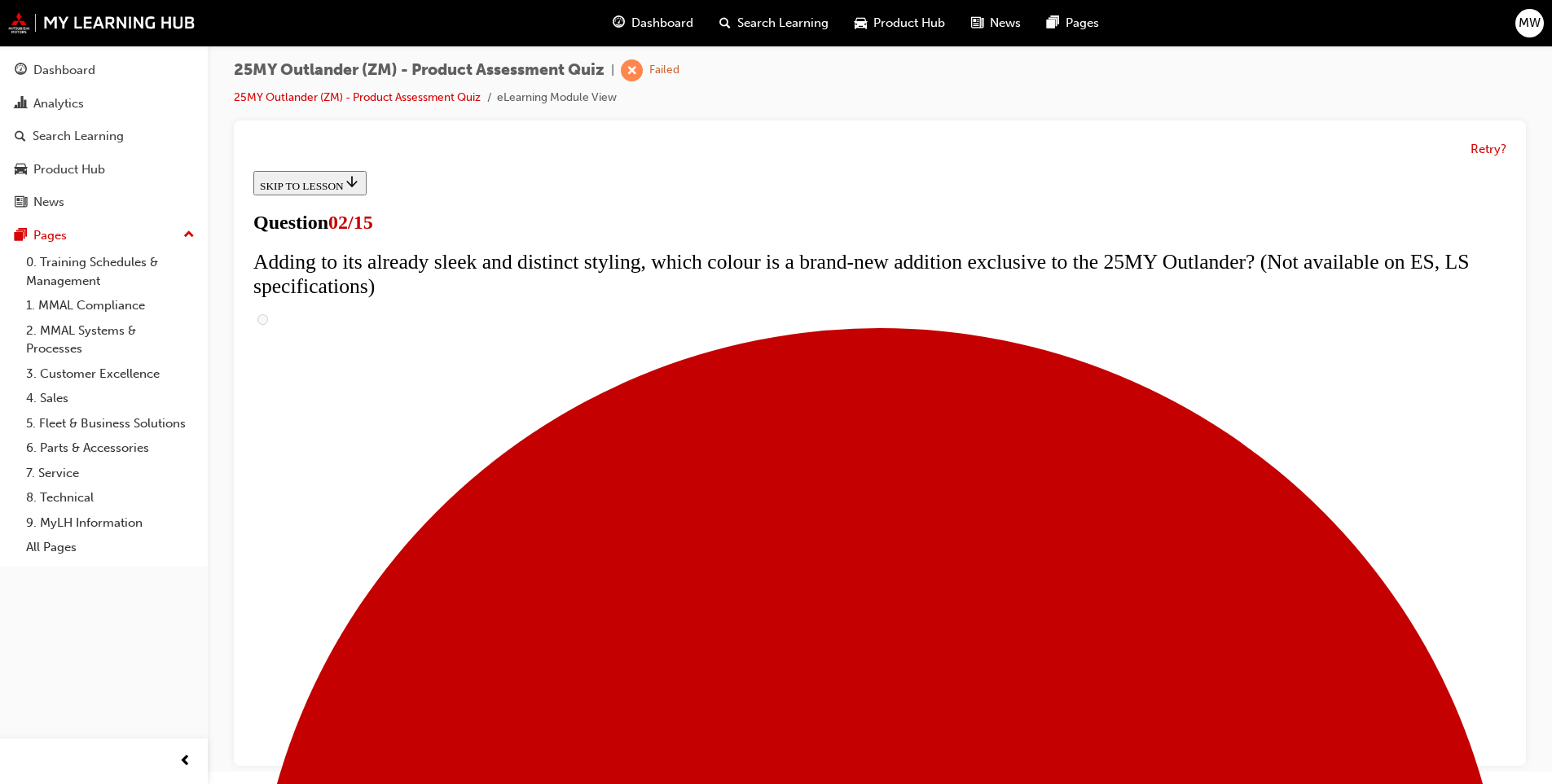
scroll to position [0, 0]
checkbox input "true"
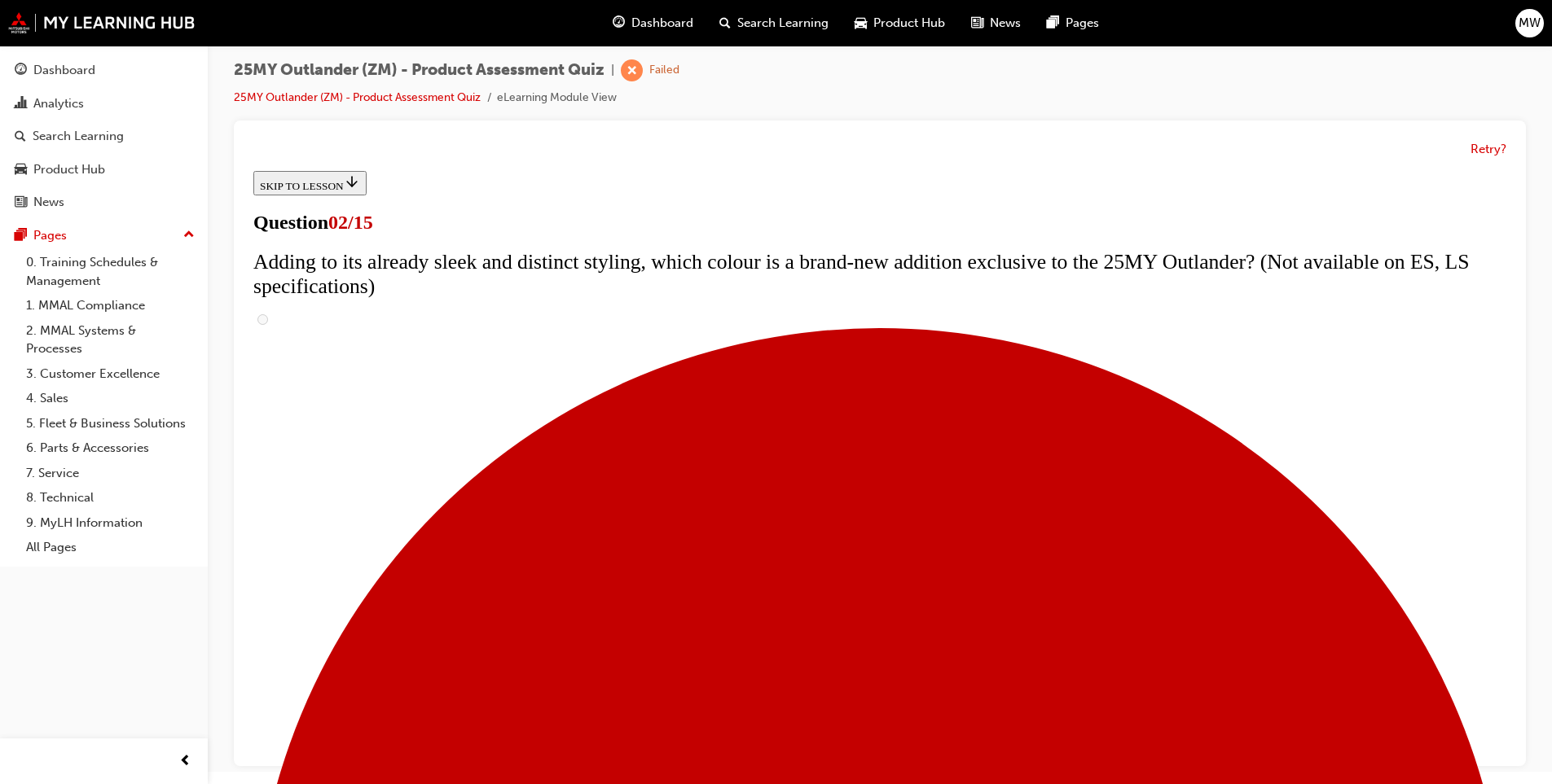
checkbox input "true"
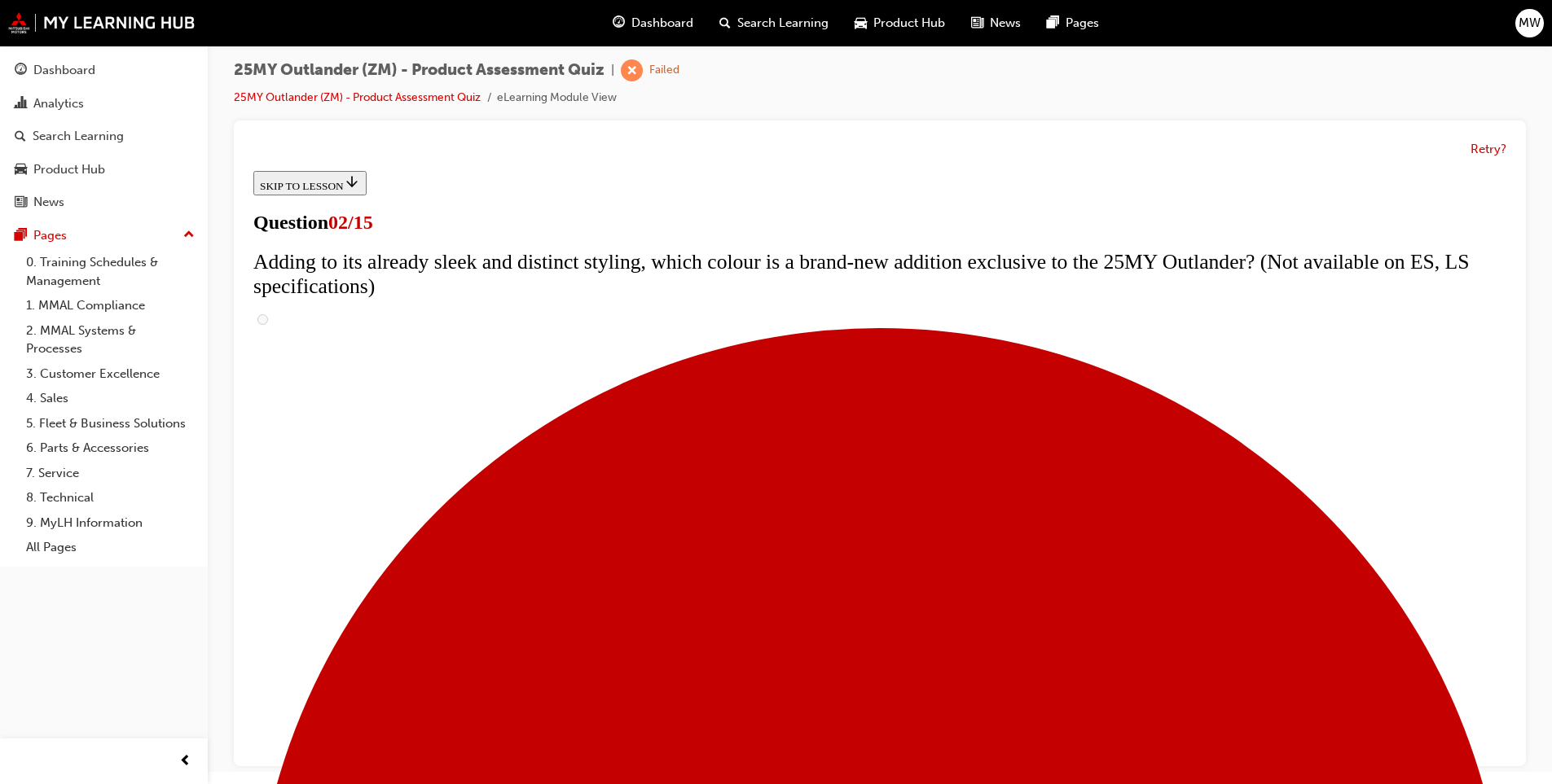
checkbox input "true"
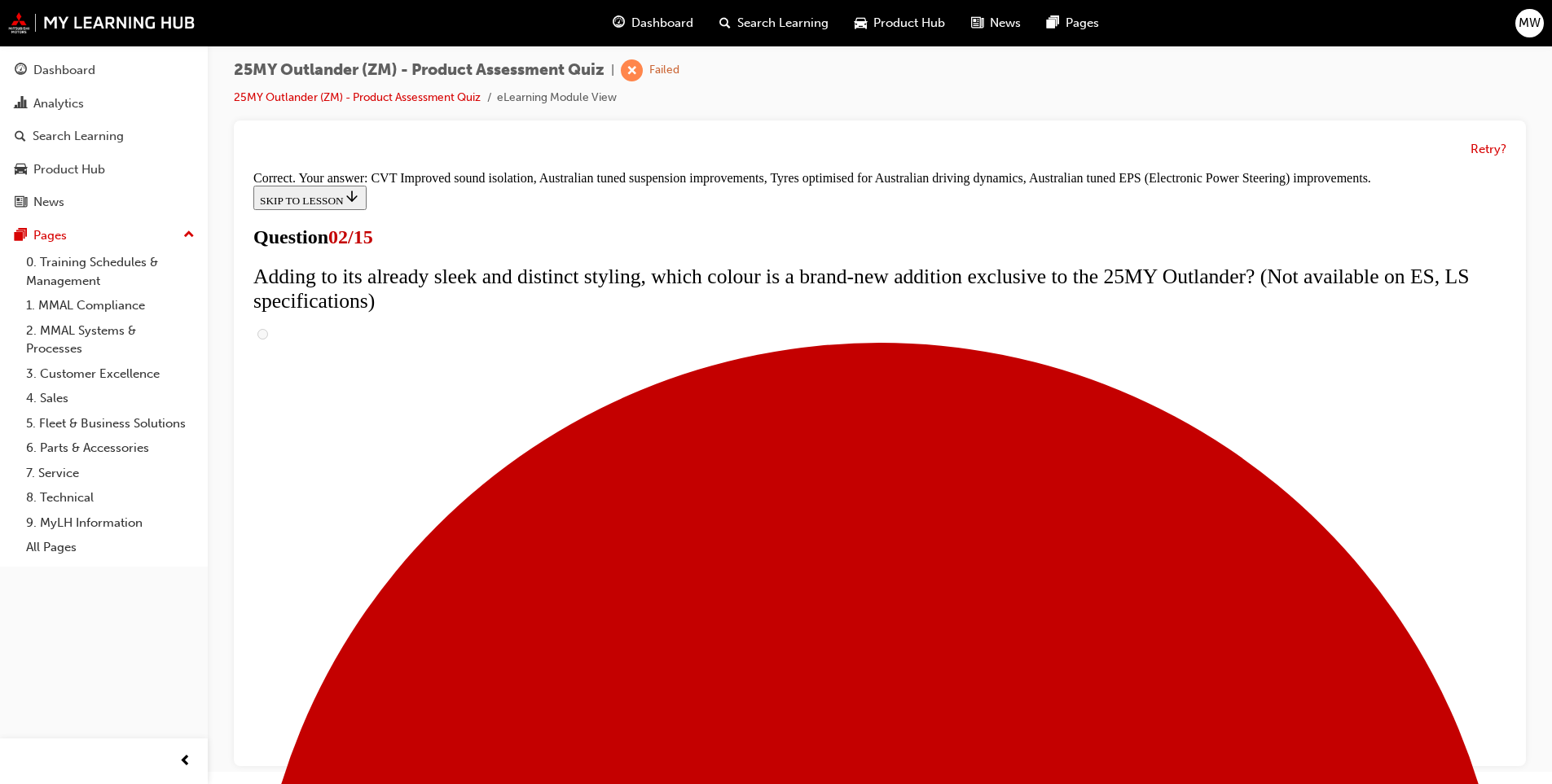
scroll to position [416, 0]
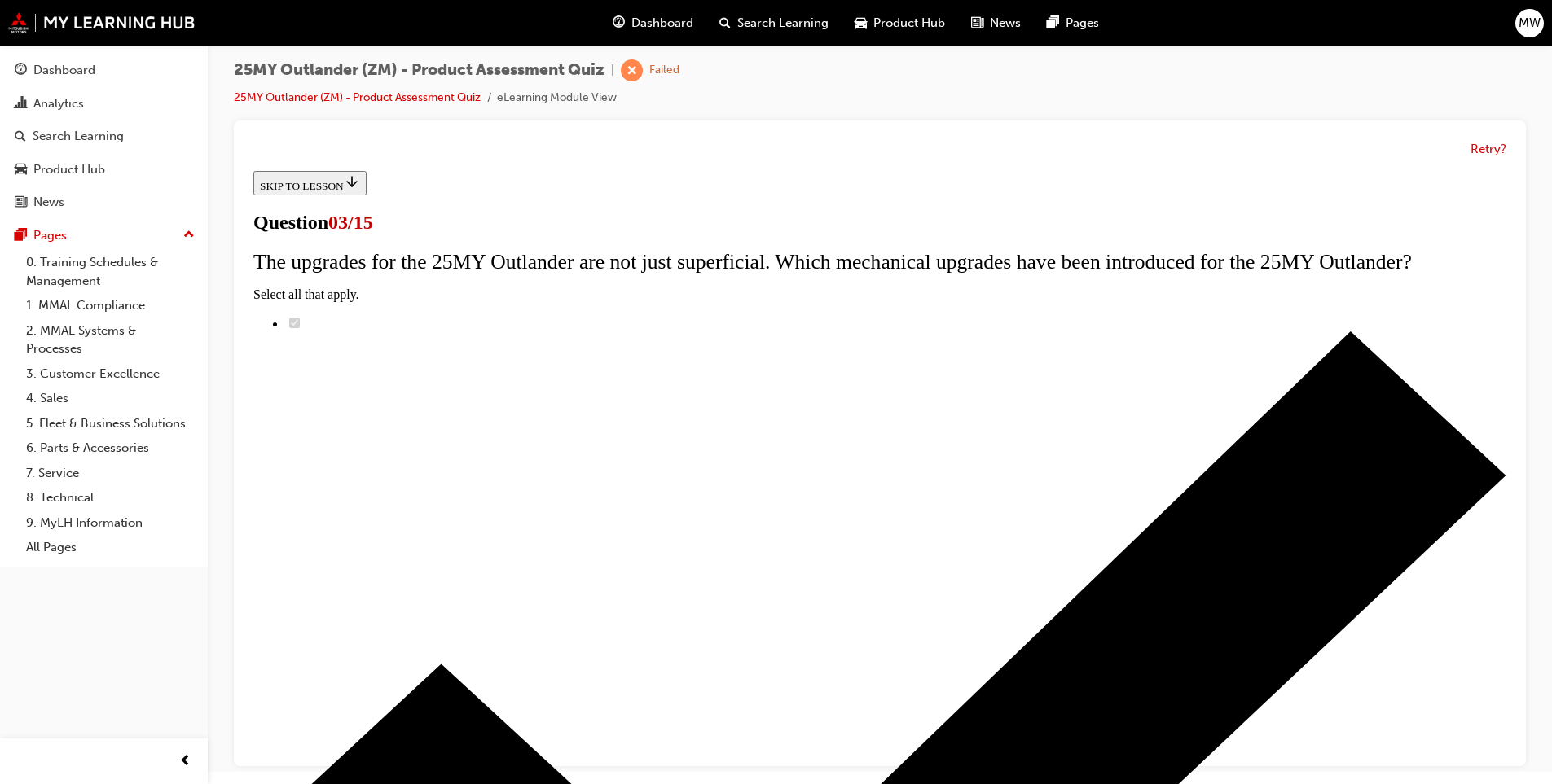
scroll to position [82, 0]
radio input "true"
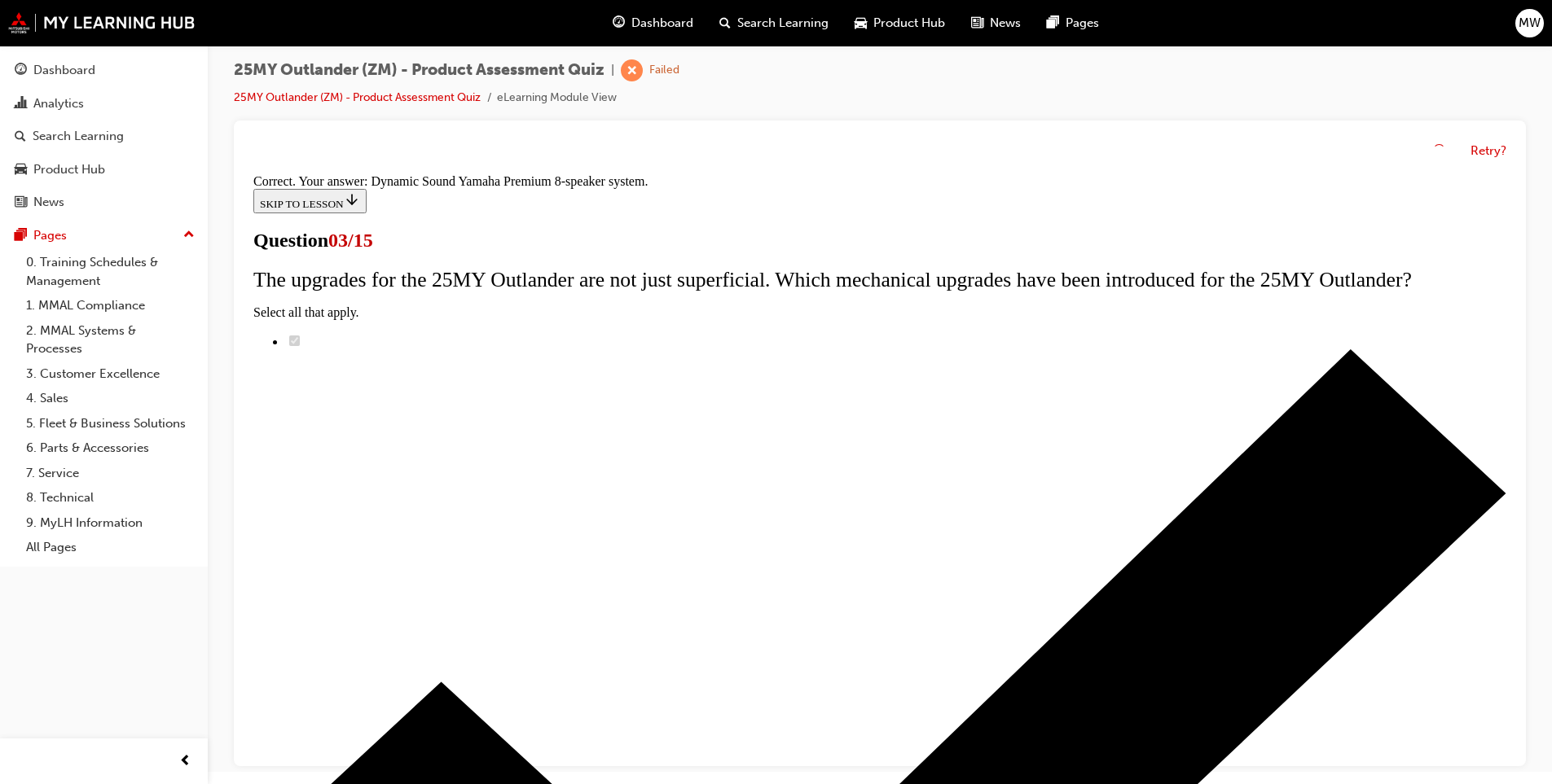
scroll to position [230, 0]
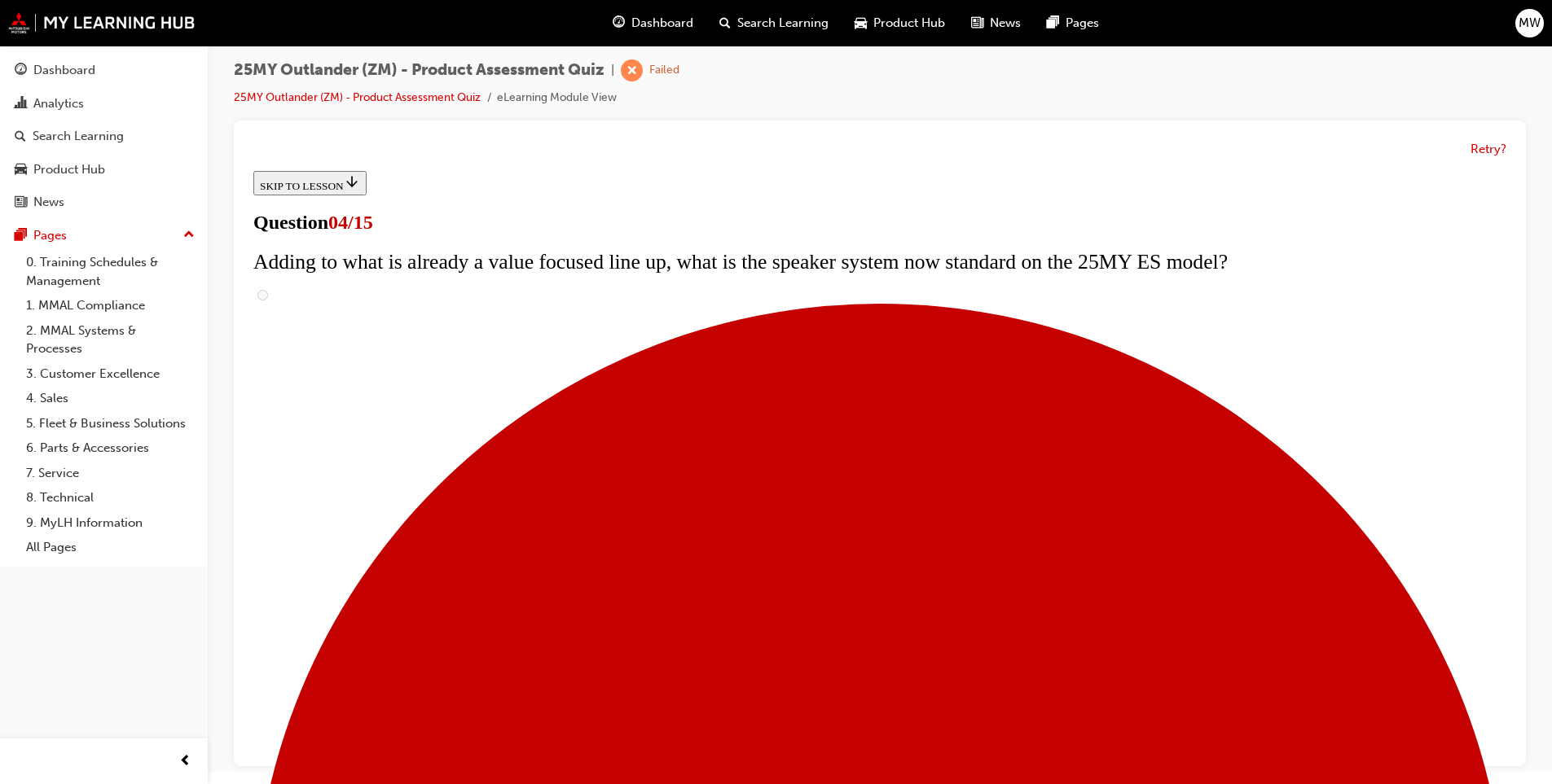
scroll to position [326, 0]
drag, startPoint x: 720, startPoint y: 619, endPoint x: 730, endPoint y: 569, distance: 51.0
checkbox input "true"
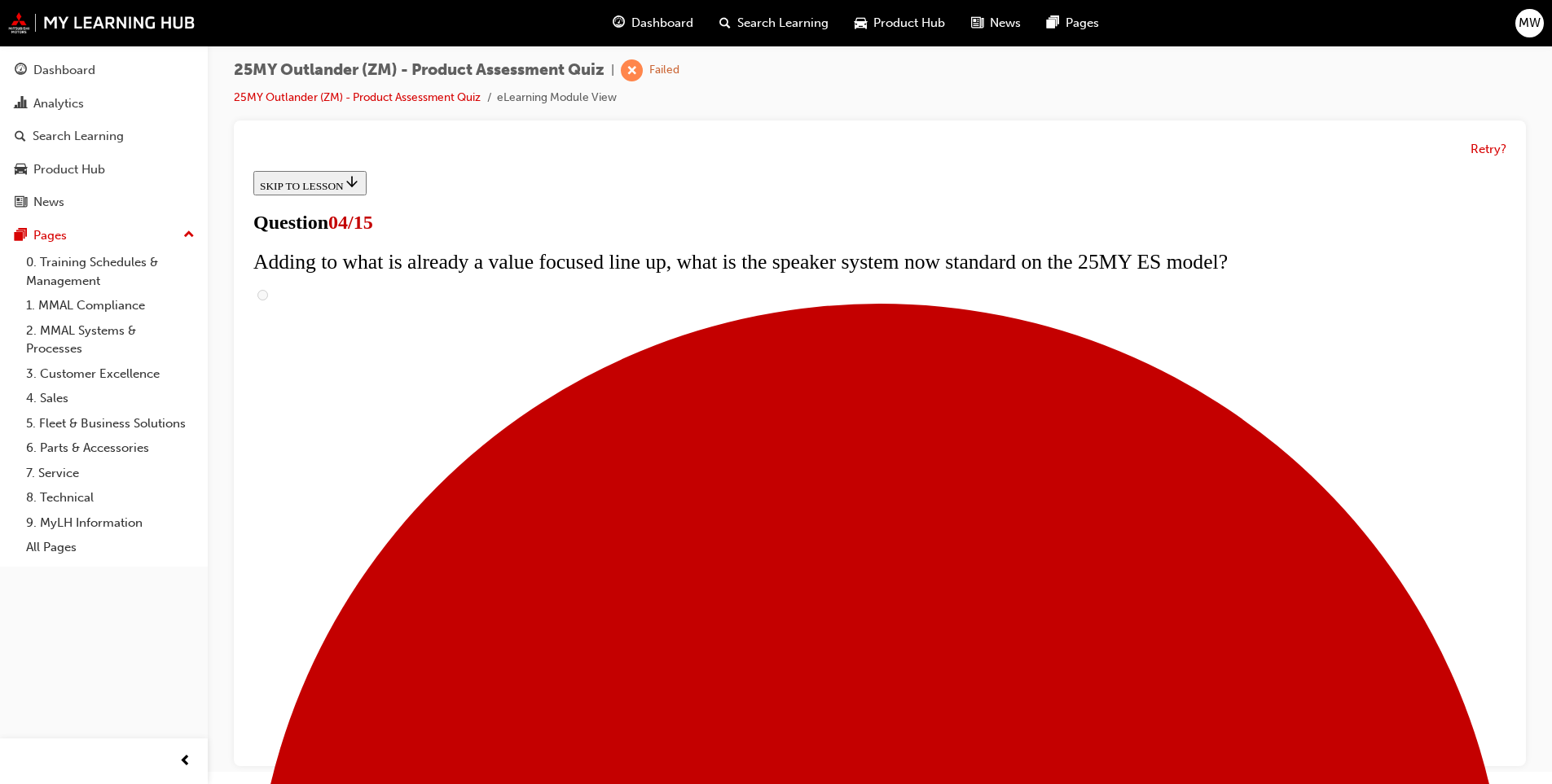
checkbox input "true"
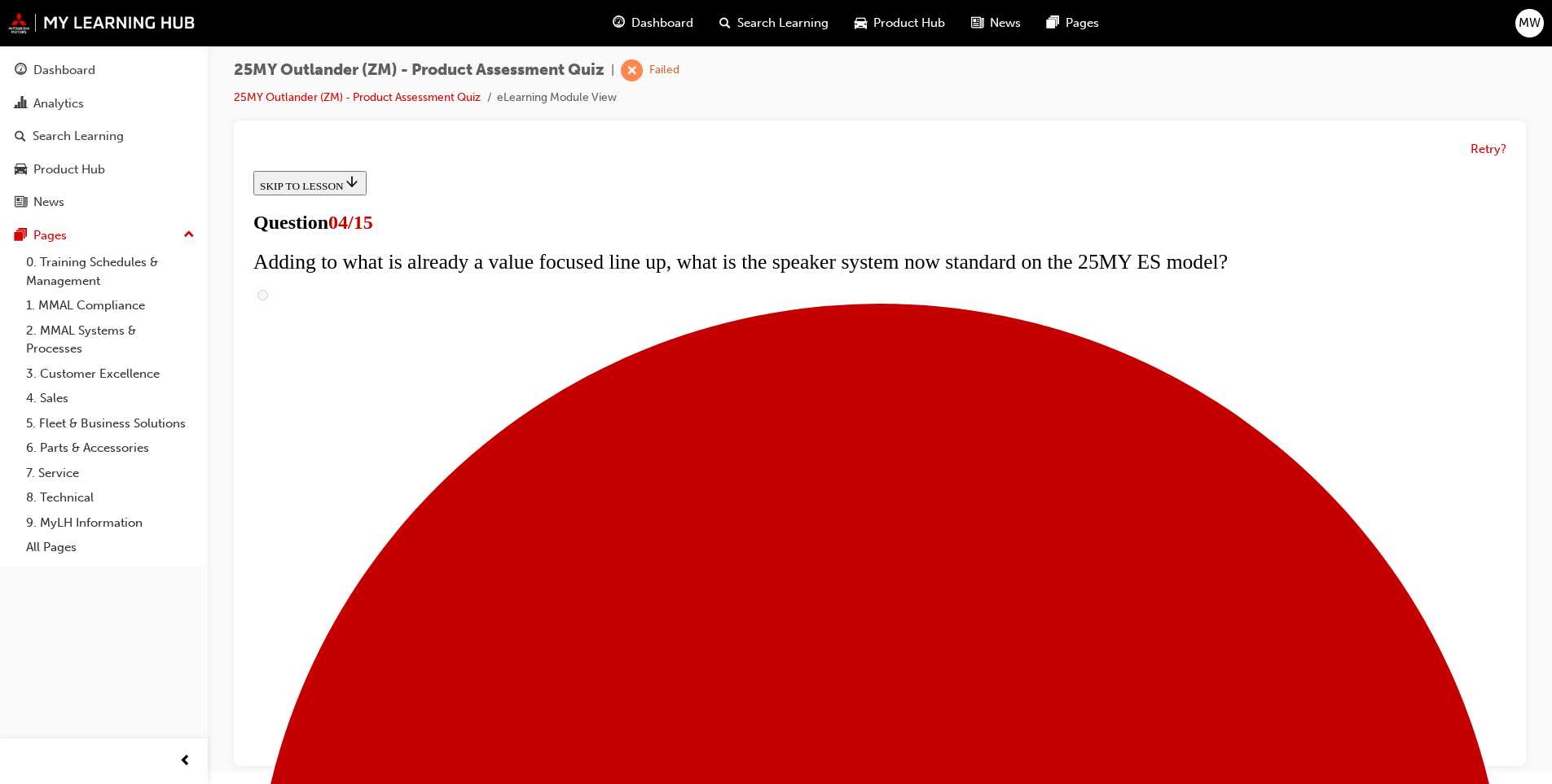
checkbox input "true"
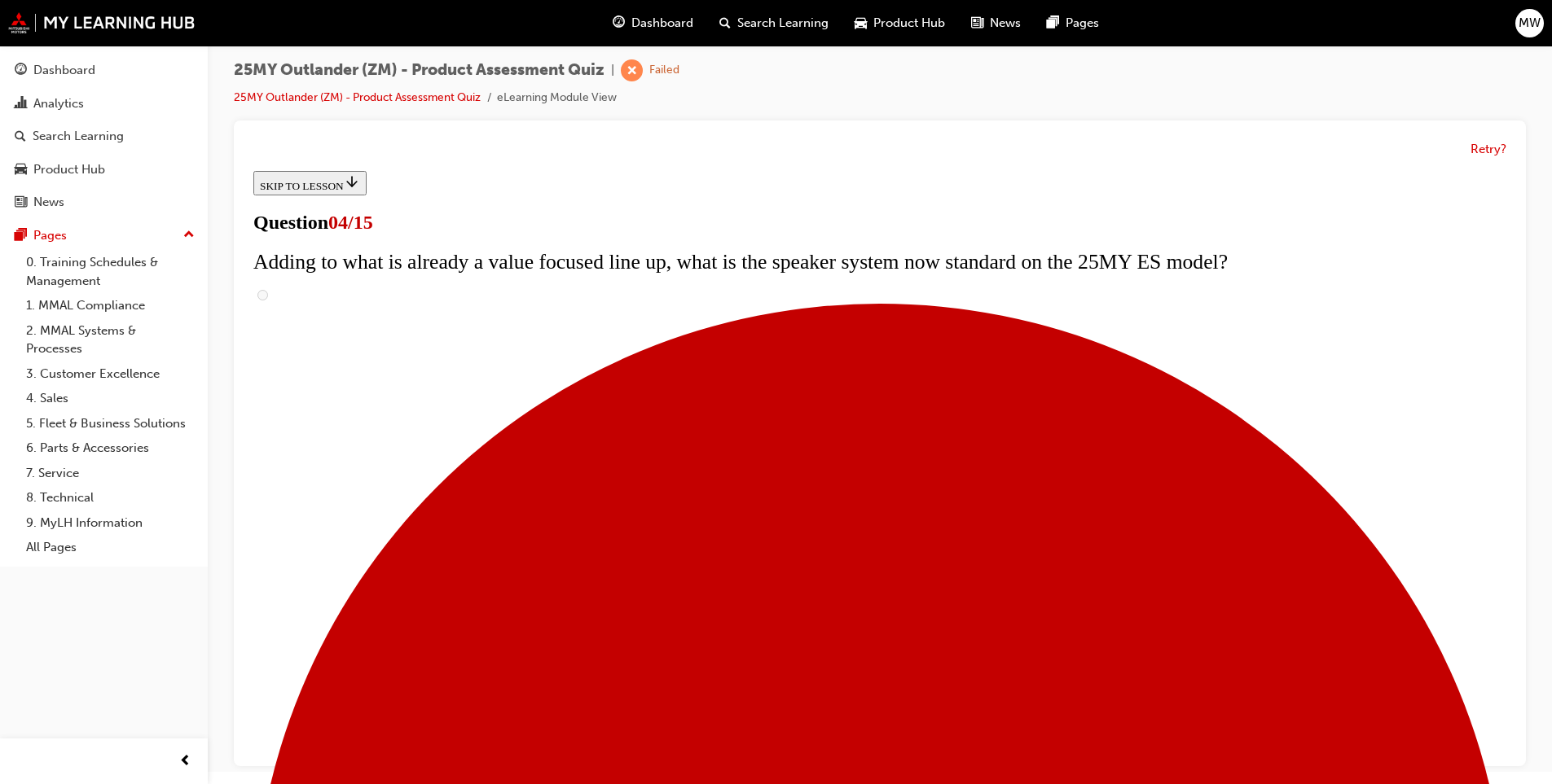
checkbox input "true"
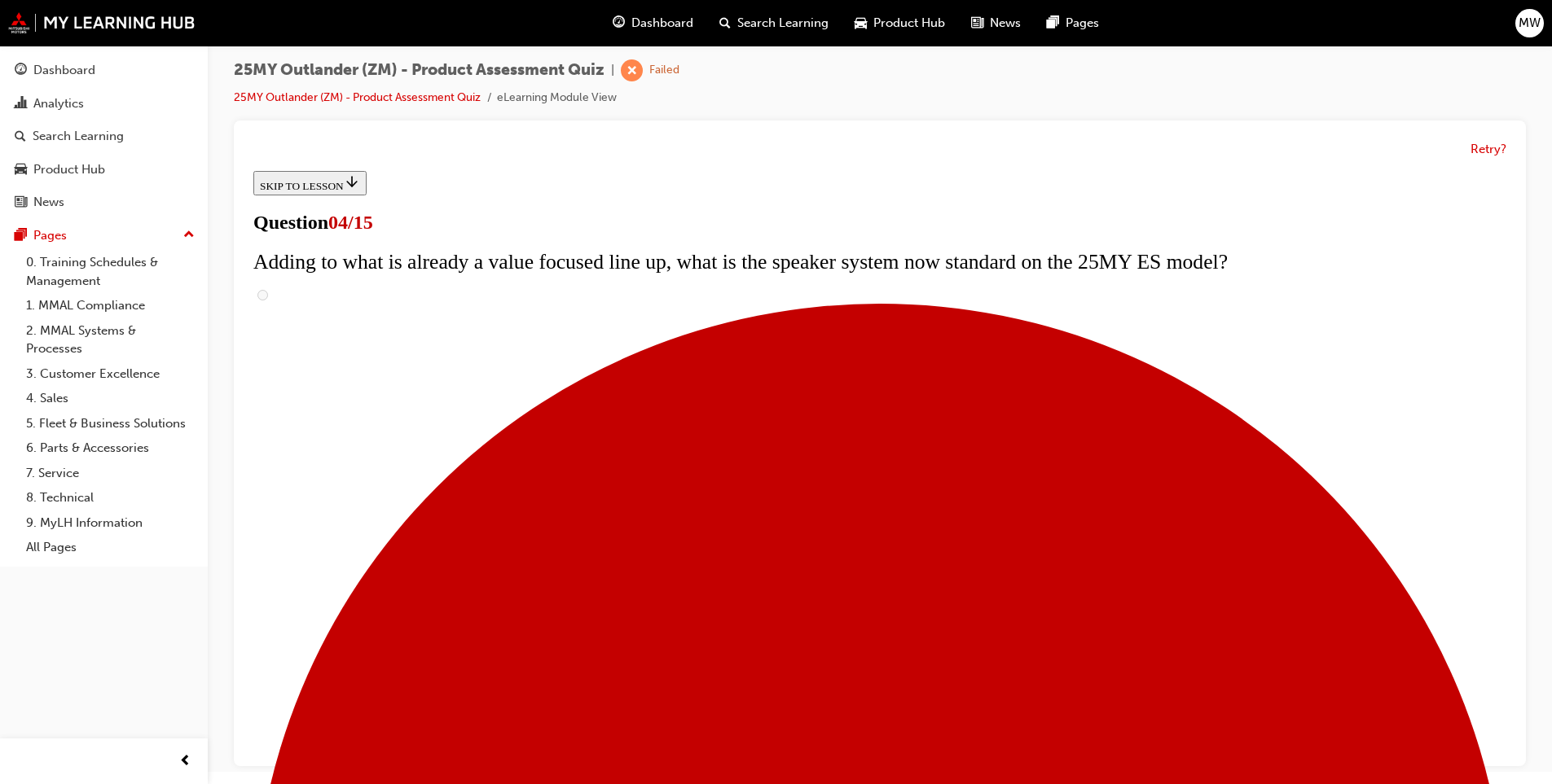
checkbox input "true"
drag, startPoint x: 863, startPoint y: 763, endPoint x: 856, endPoint y: 743, distance: 21.2
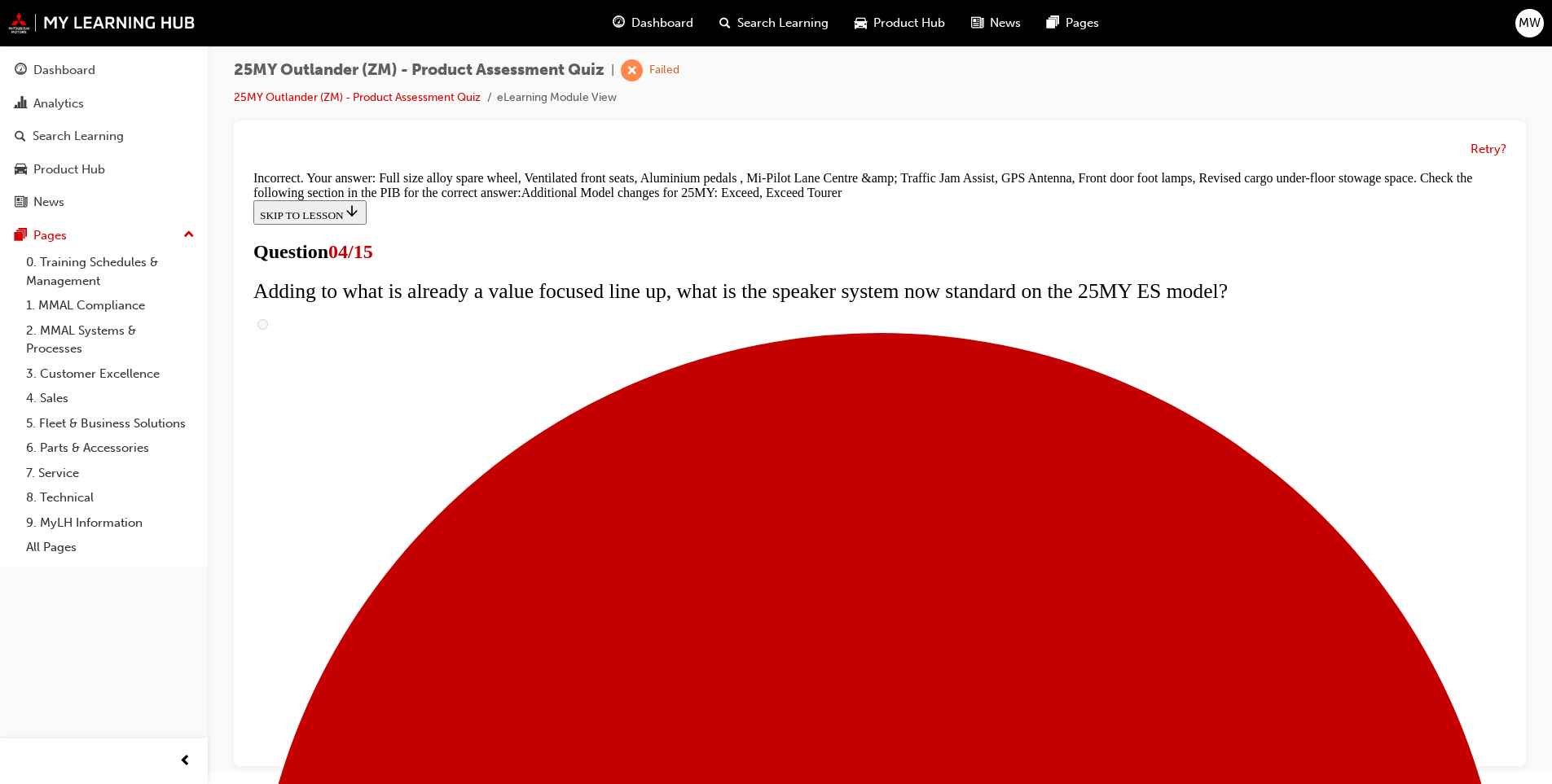
scroll to position [581, 0]
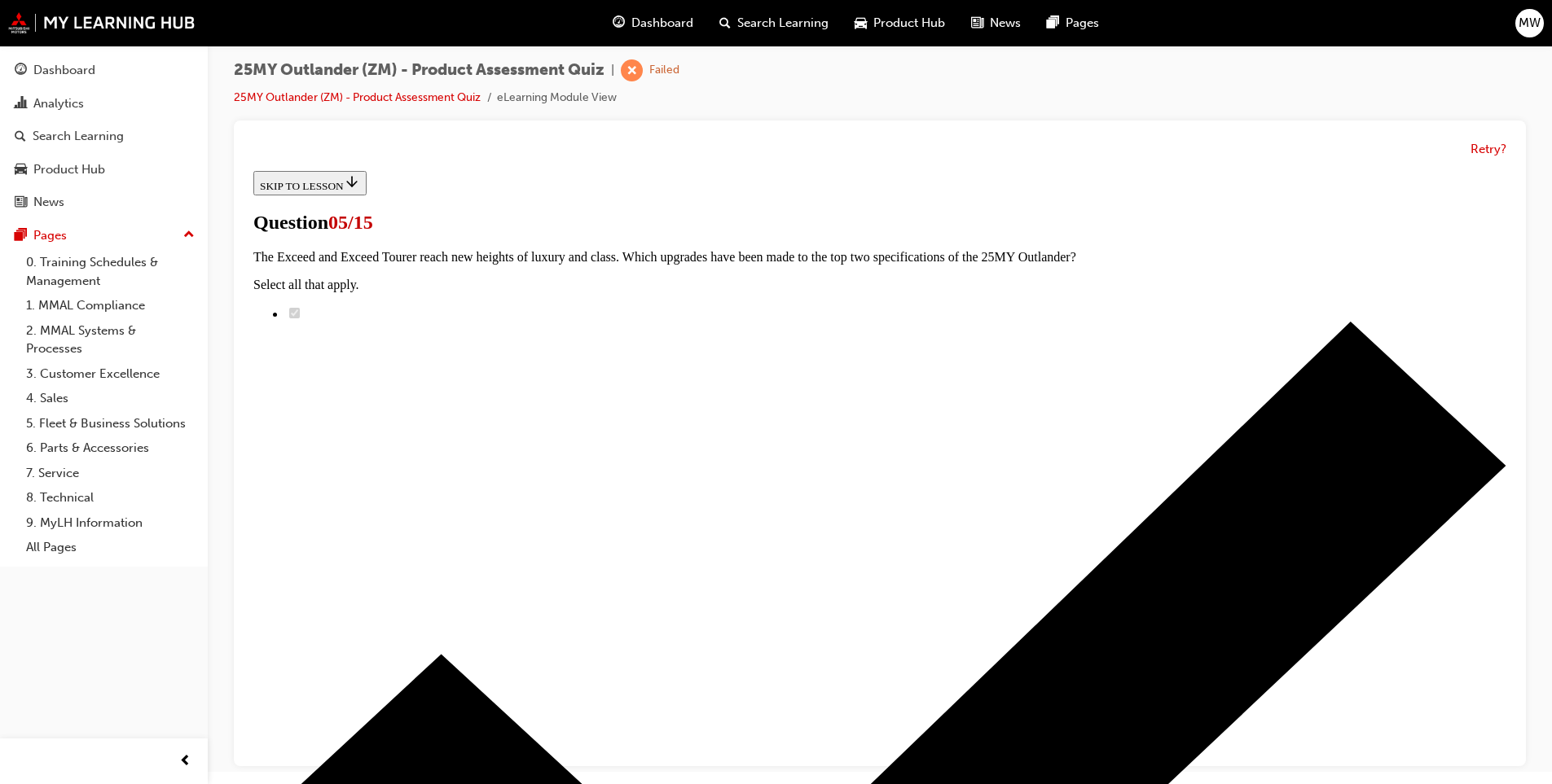
scroll to position [163, 0]
radio input "true"
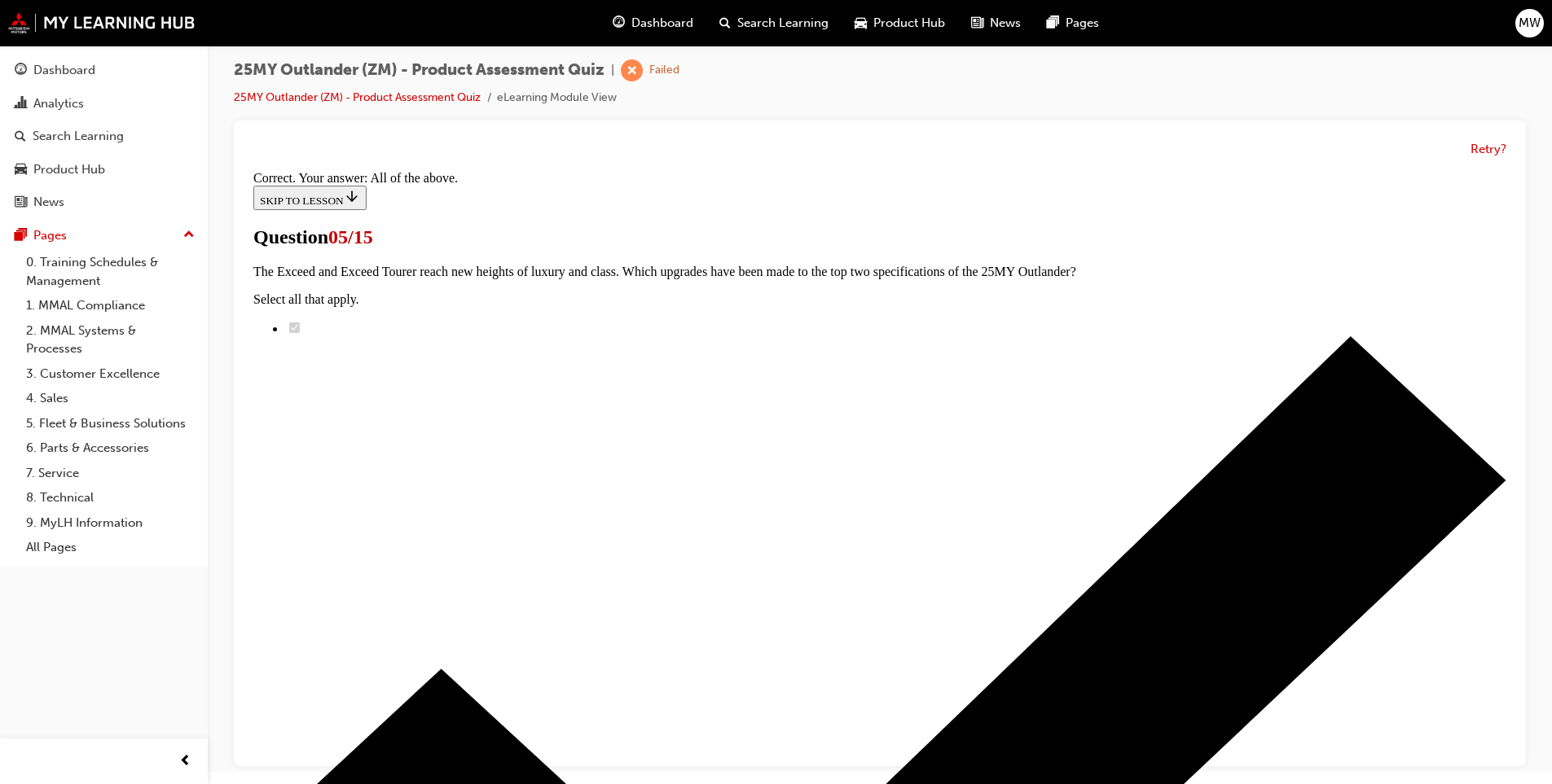
scroll to position [360, 0]
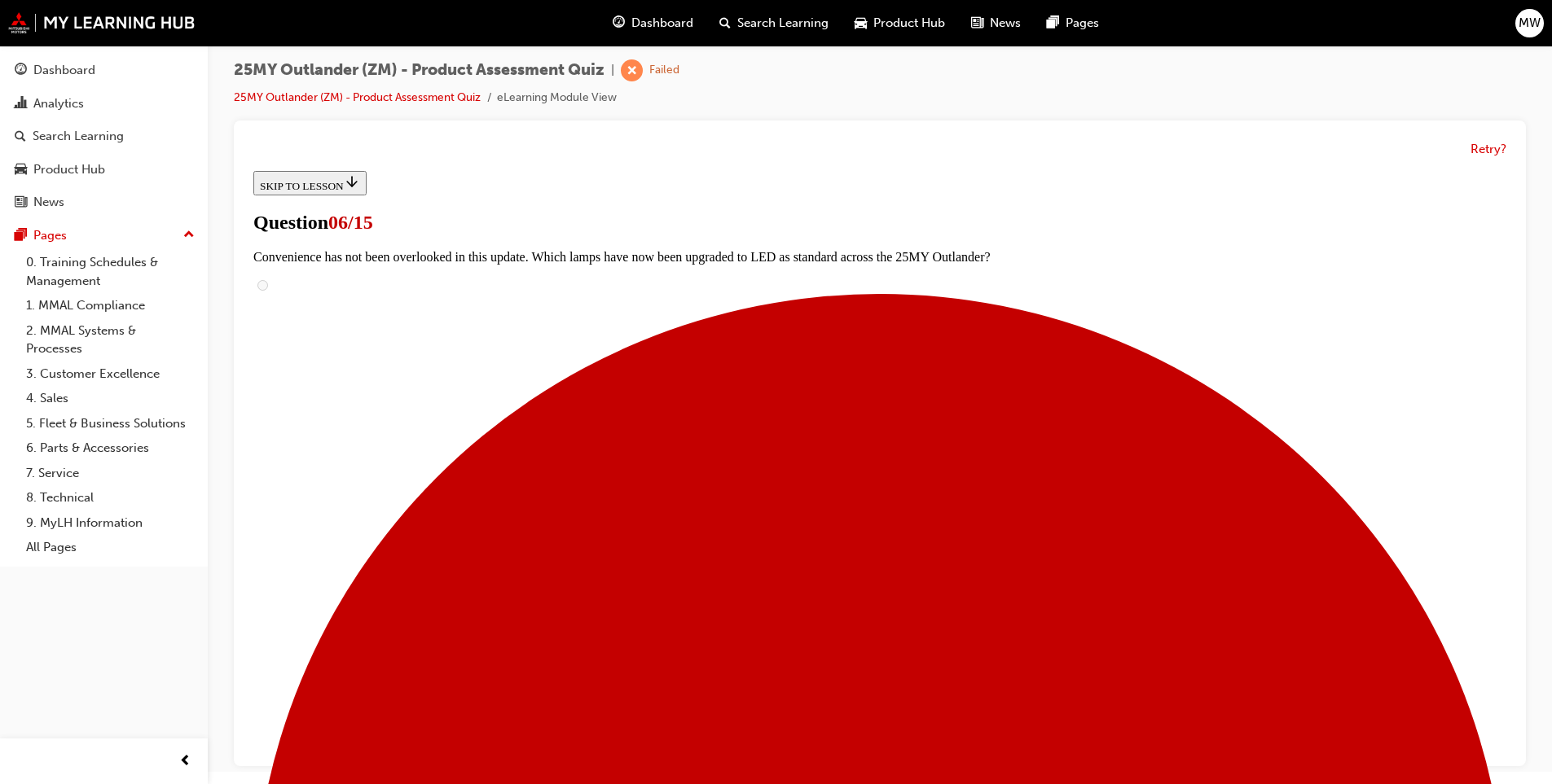
scroll to position [326, 0]
radio input "true"
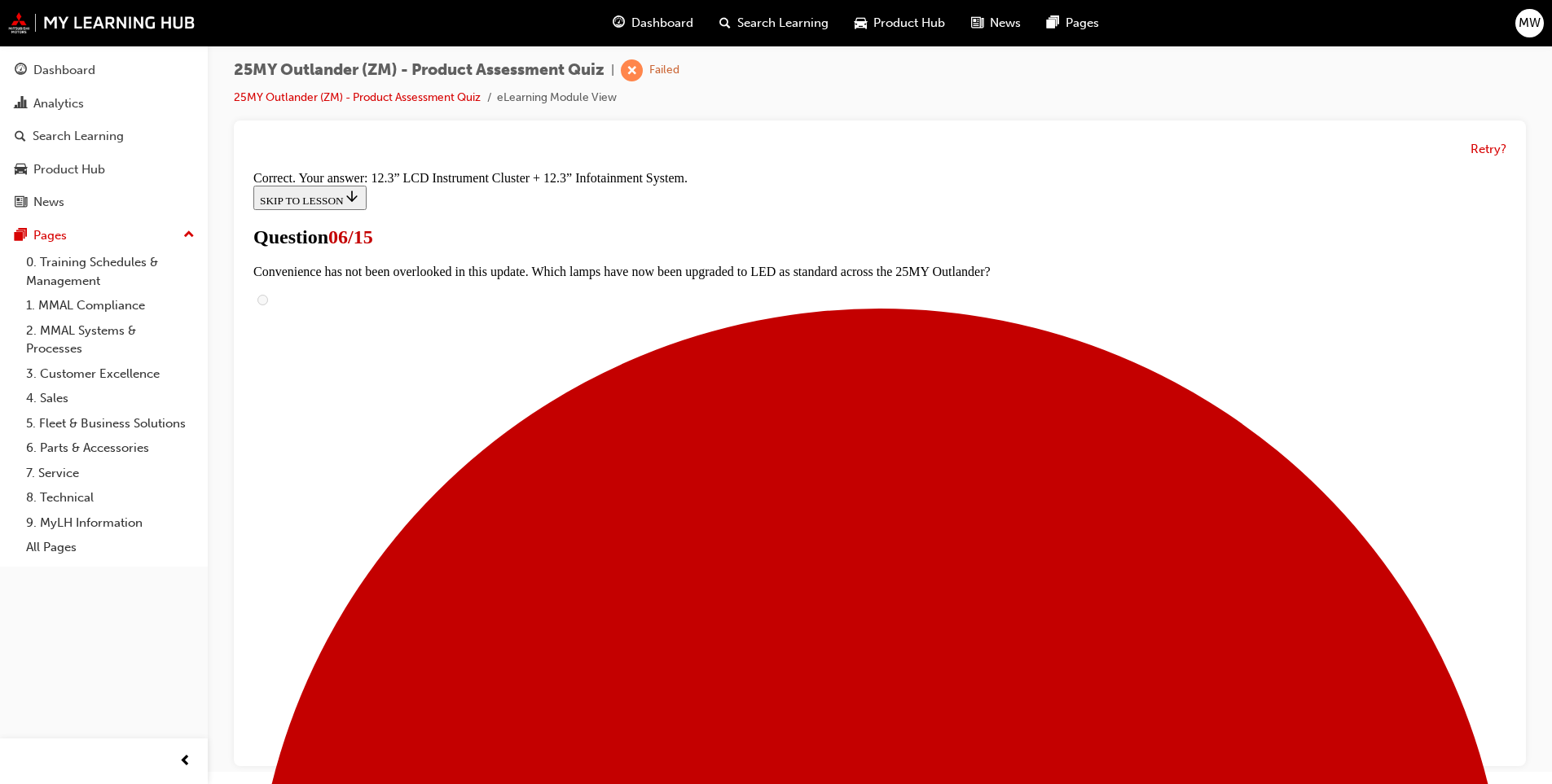
scroll to position [514, 0]
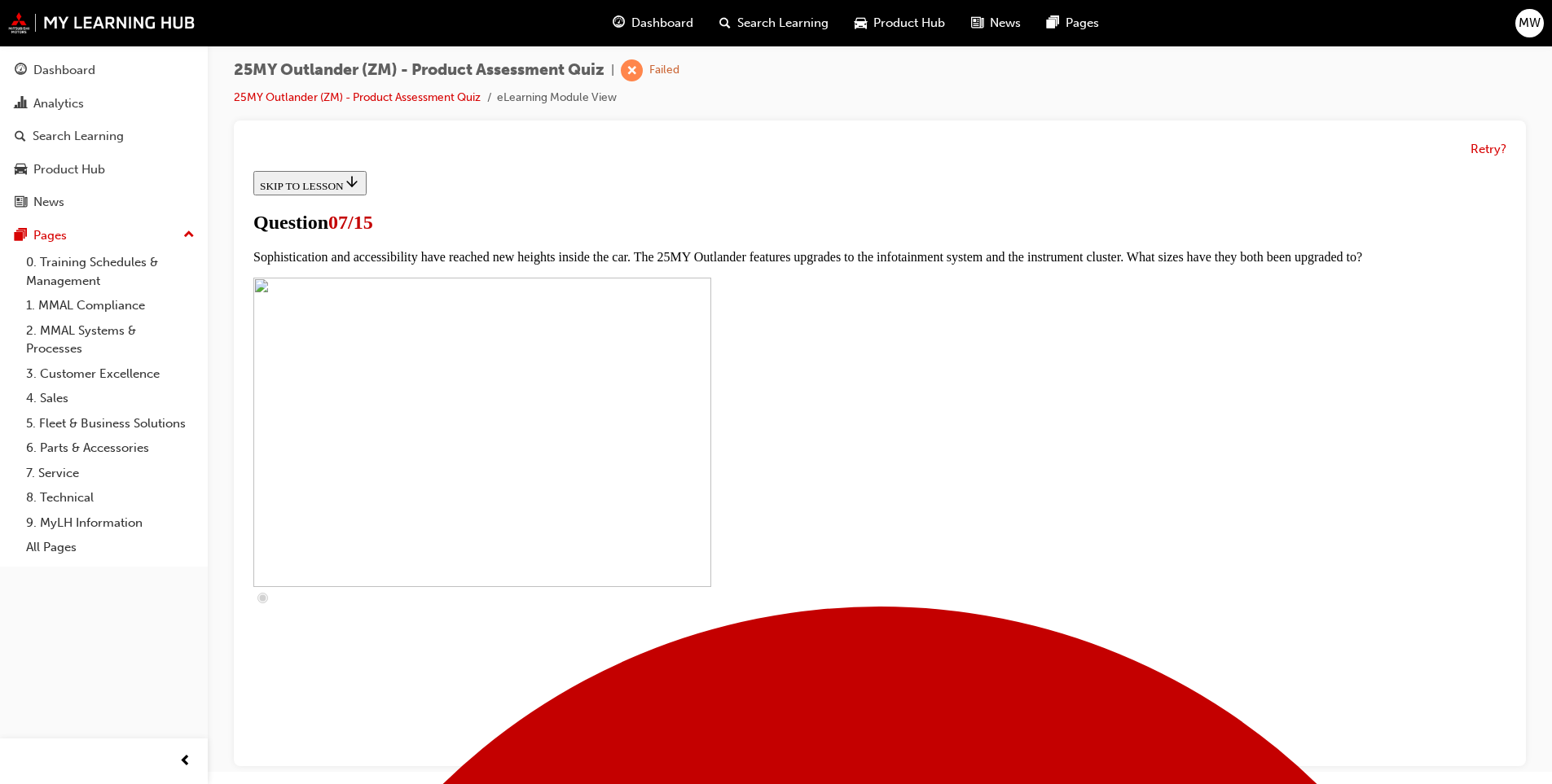
scroll to position [553, 0]
checkbox input "true"
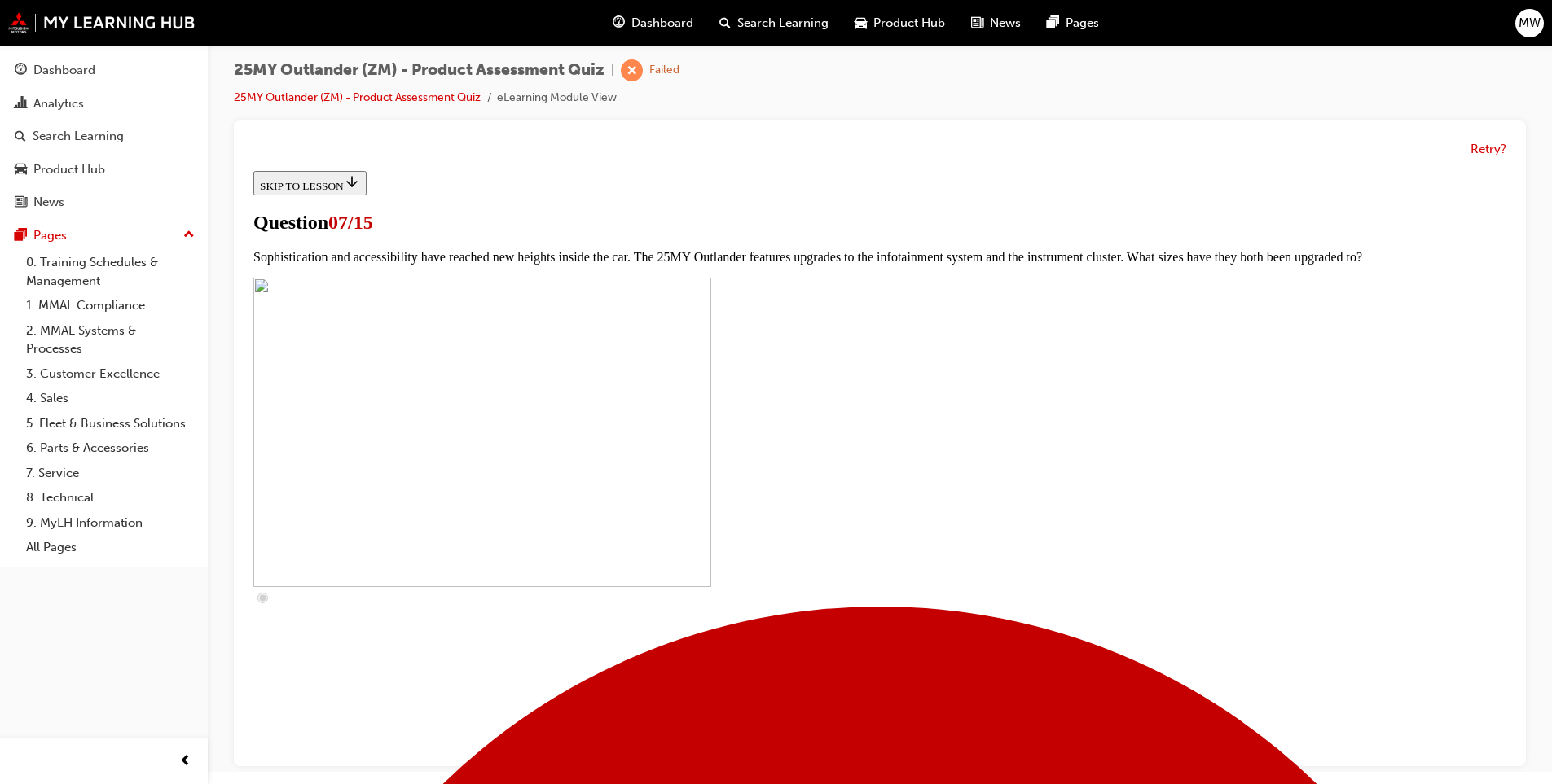
checkbox input "true"
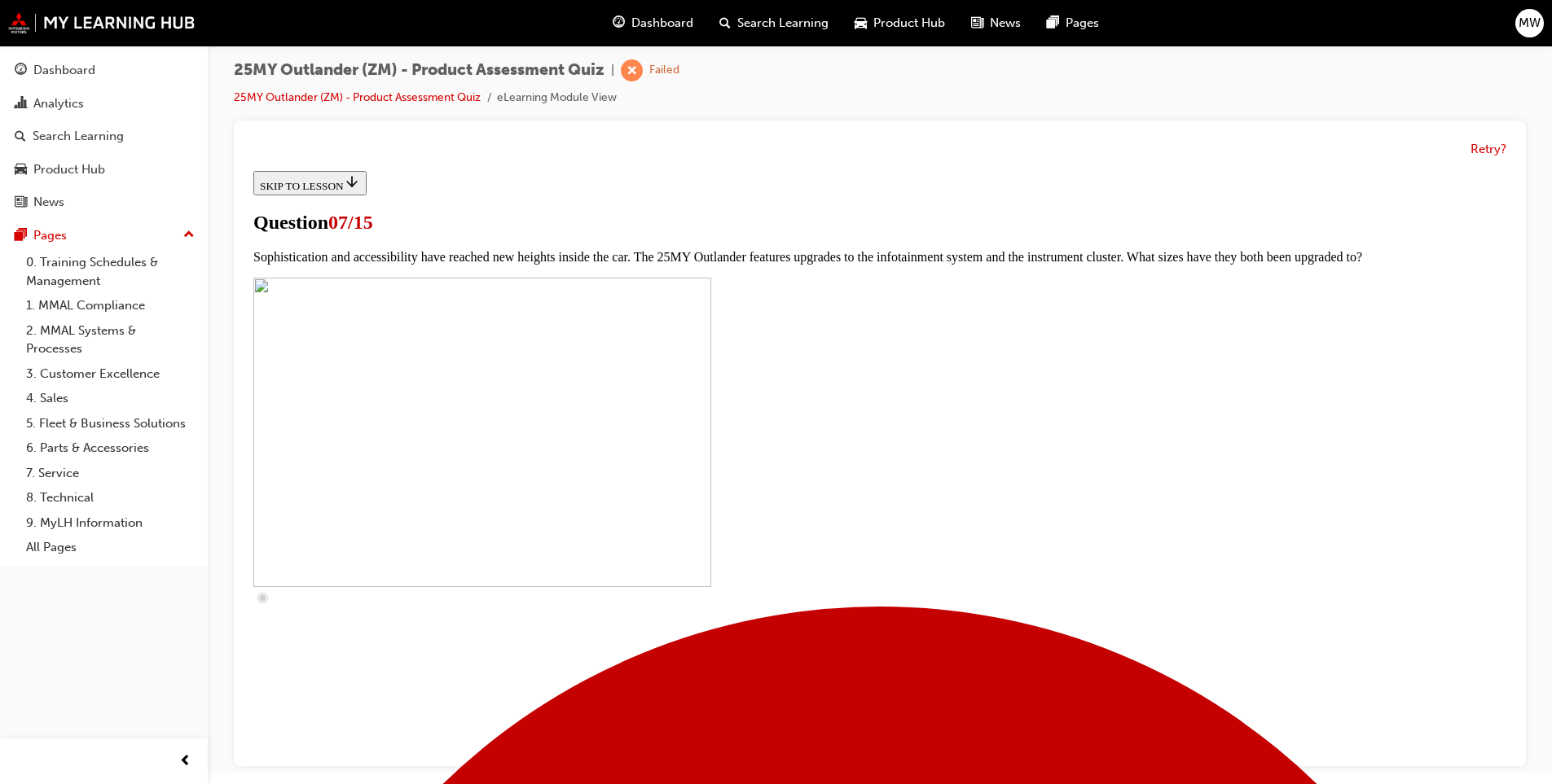
checkbox input "true"
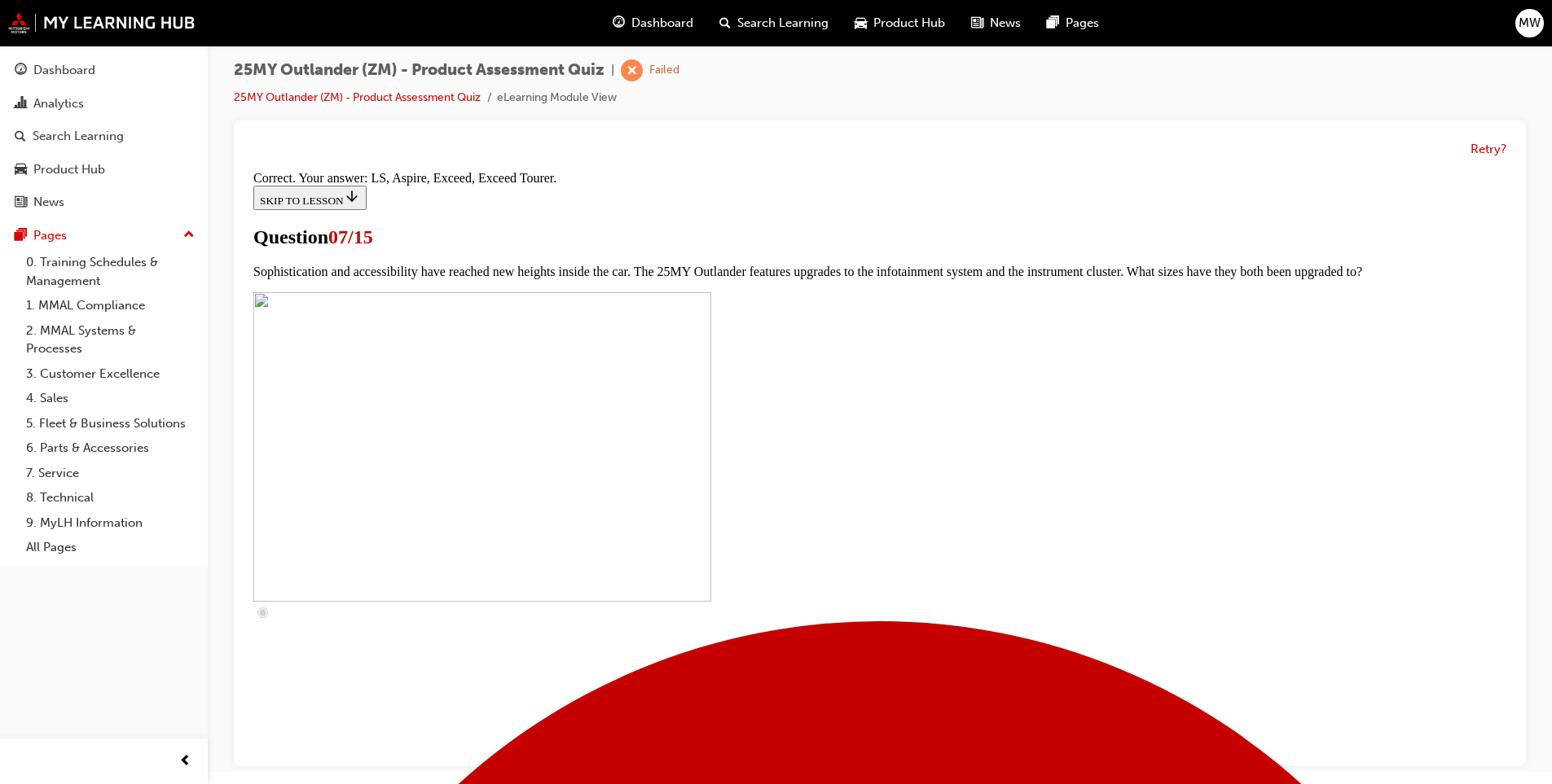
scroll to position [700, 0]
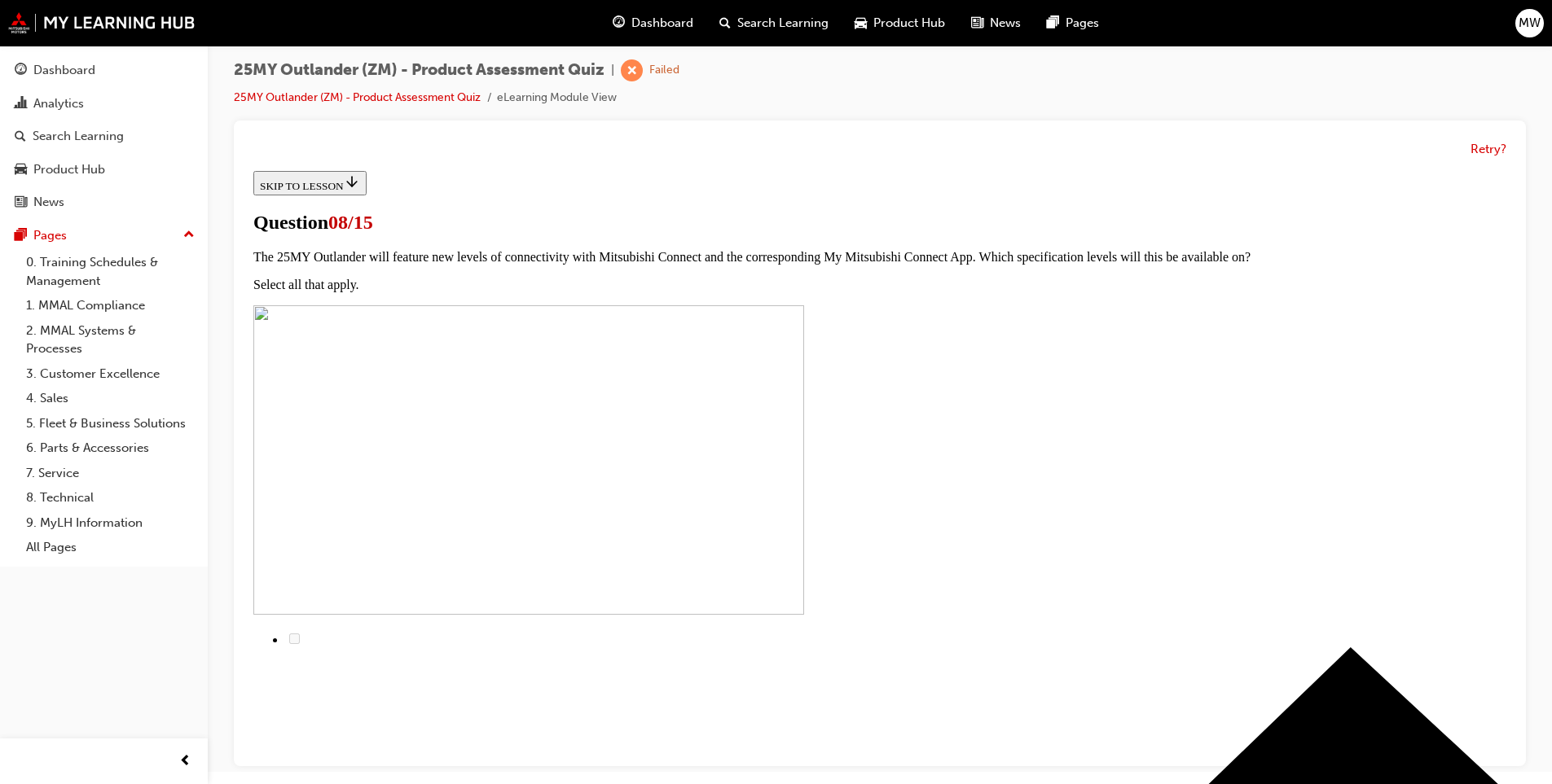
radio input "true"
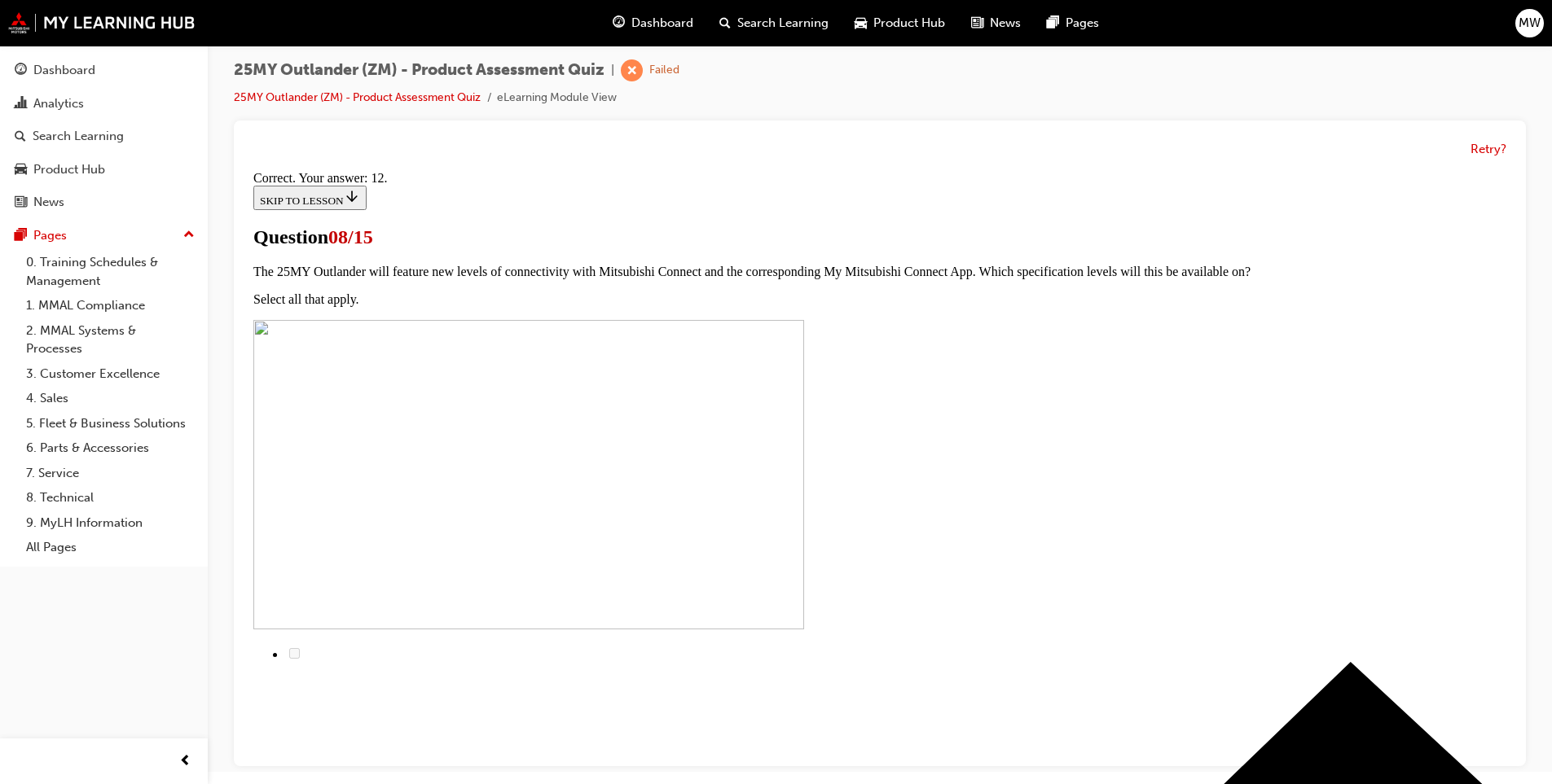
scroll to position [230, 0]
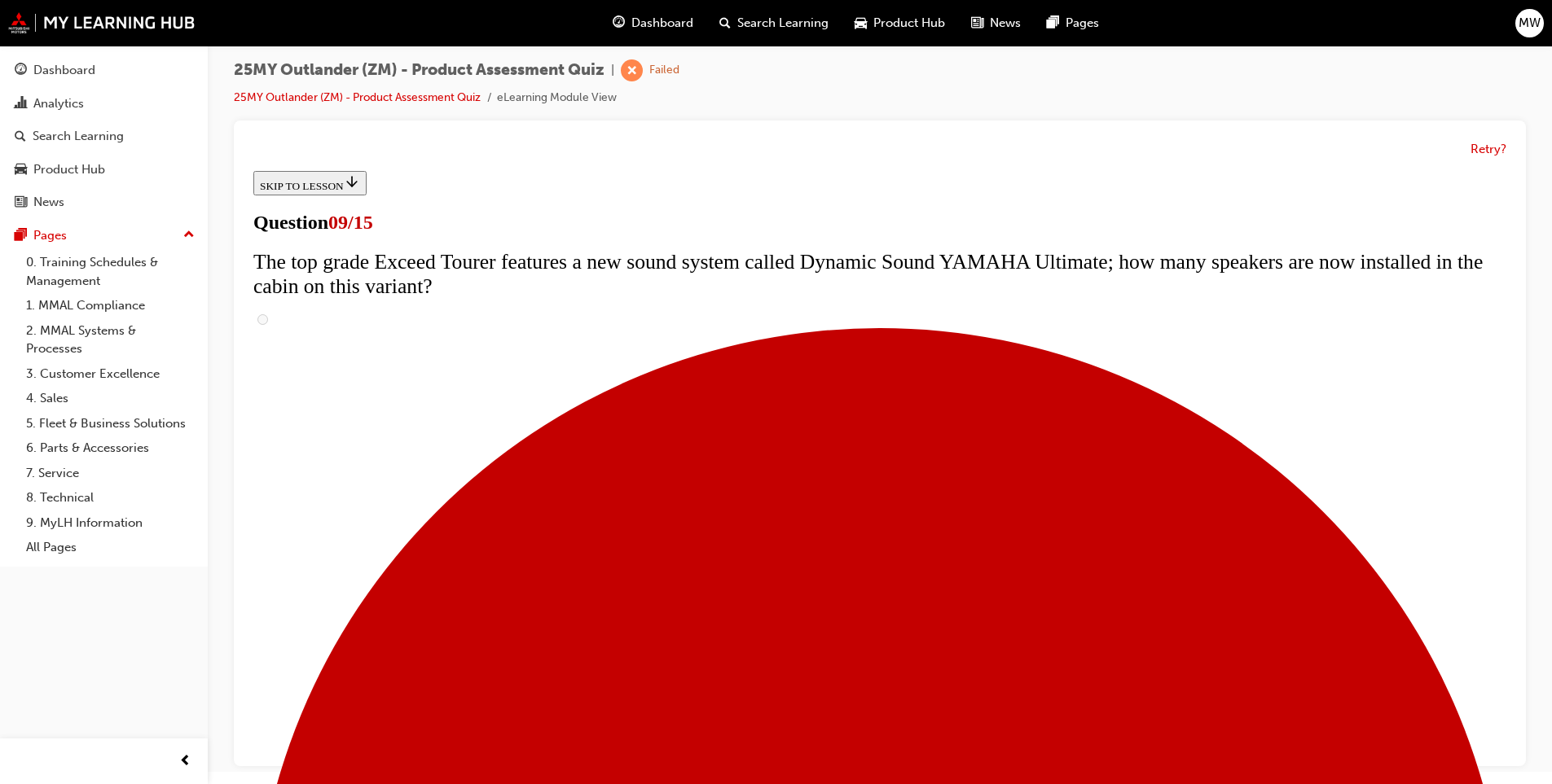
scroll to position [760, 0]
radio input "true"
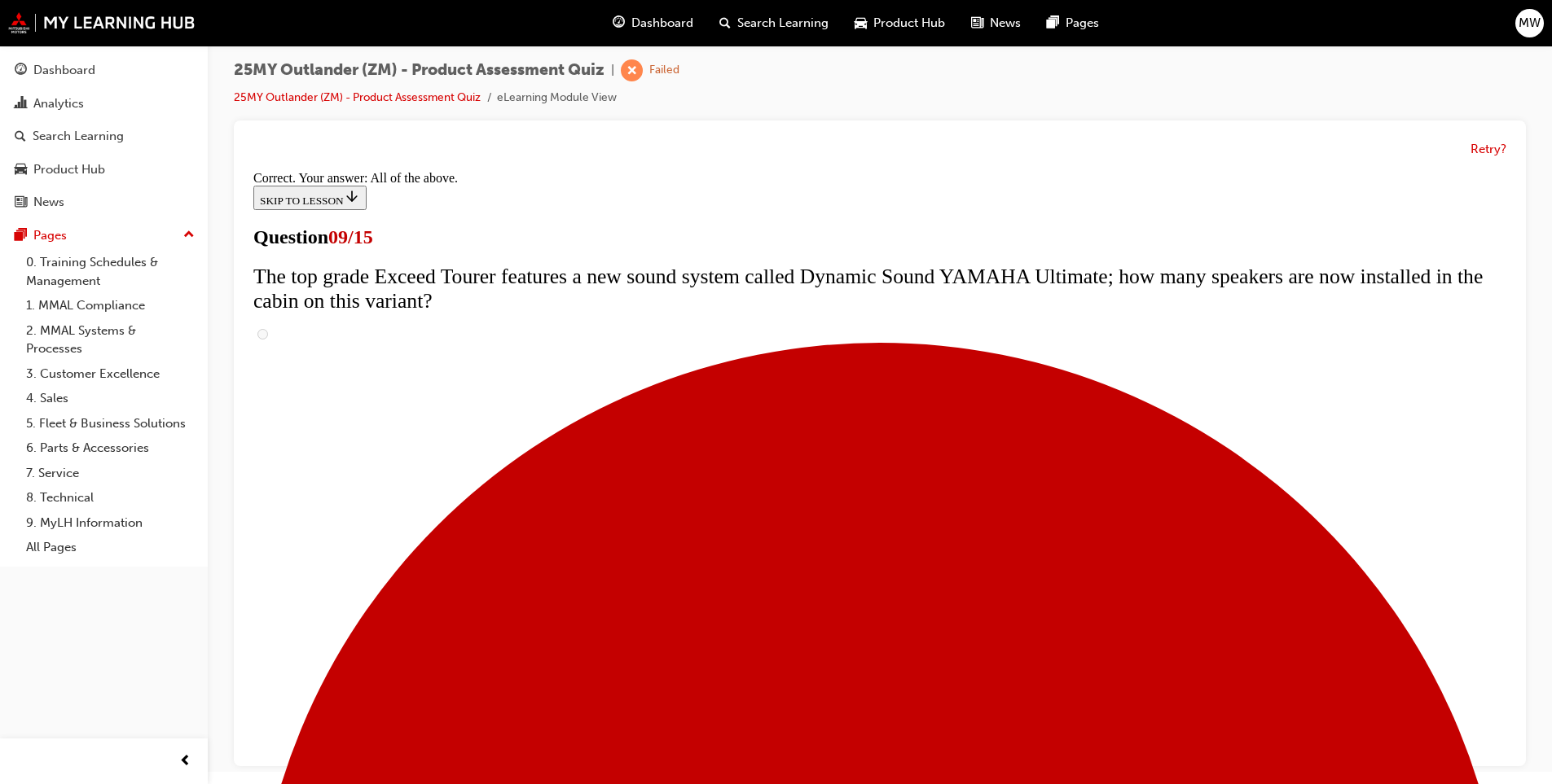
scroll to position [812, 0]
drag, startPoint x: 846, startPoint y: 716, endPoint x: 838, endPoint y: 708, distance: 11.3
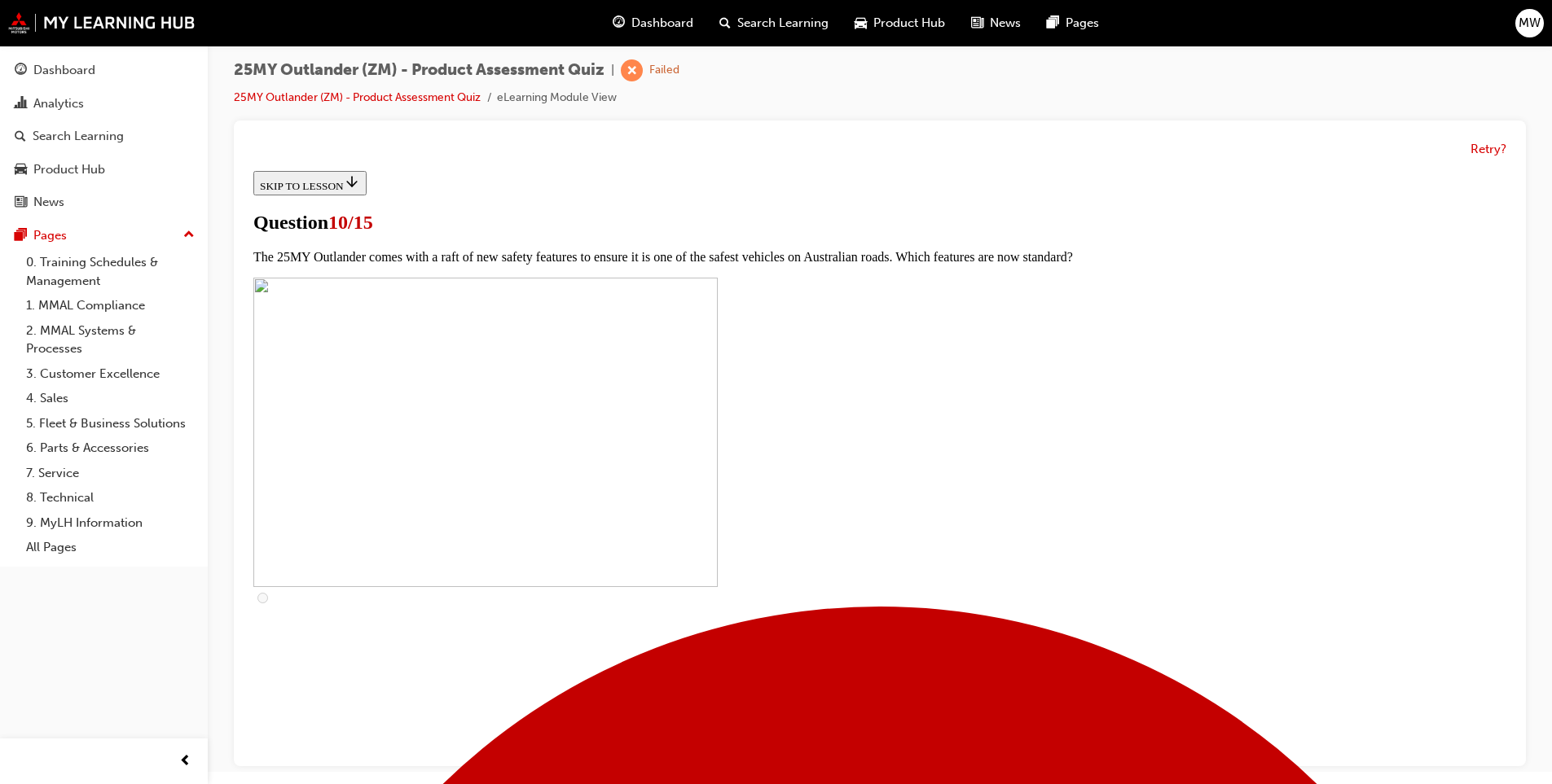
scroll to position [326, 0]
drag, startPoint x: 809, startPoint y: 418, endPoint x: 802, endPoint y: 430, distance: 13.9
checkbox input "true"
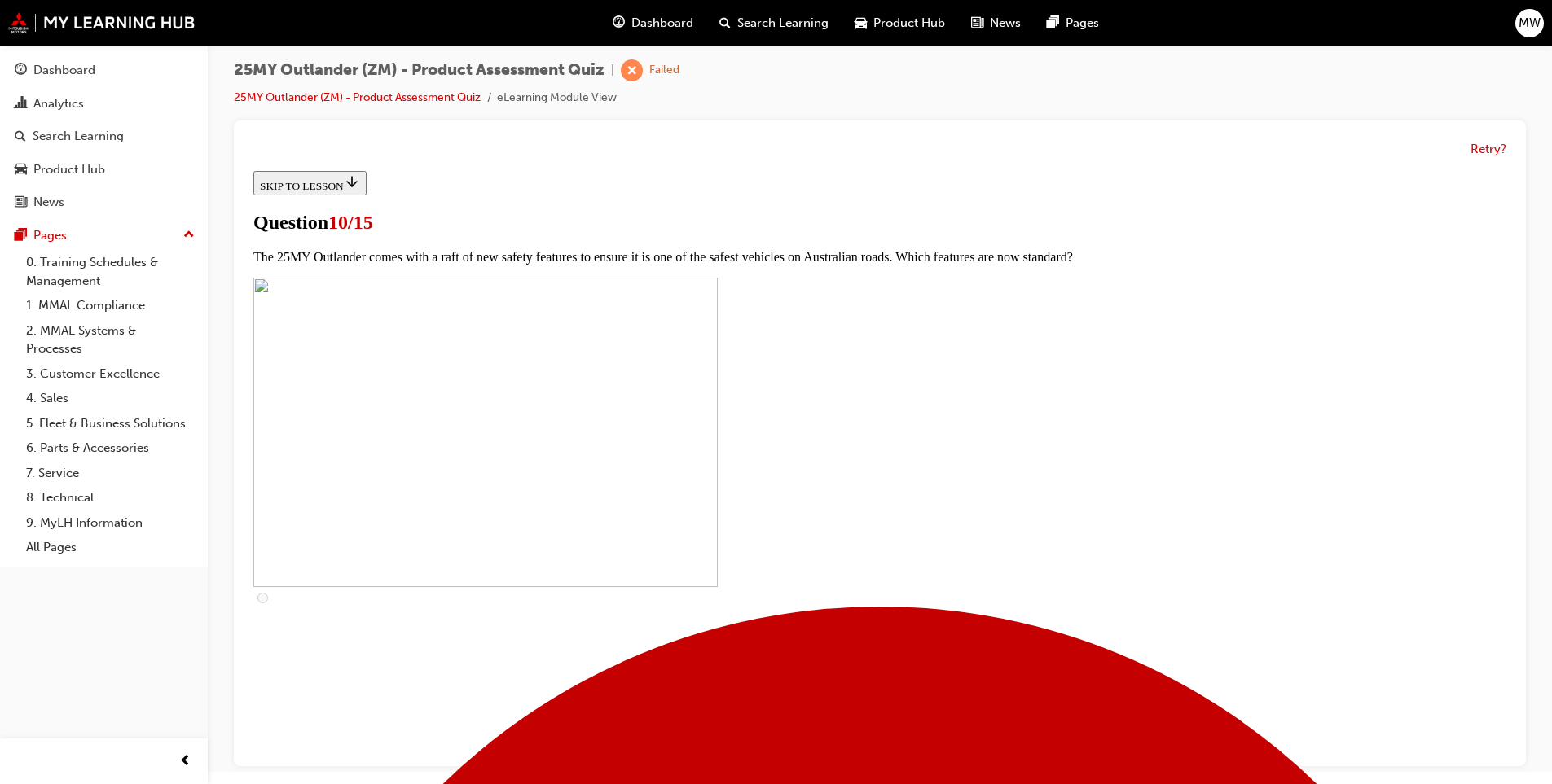
checkbox input "true"
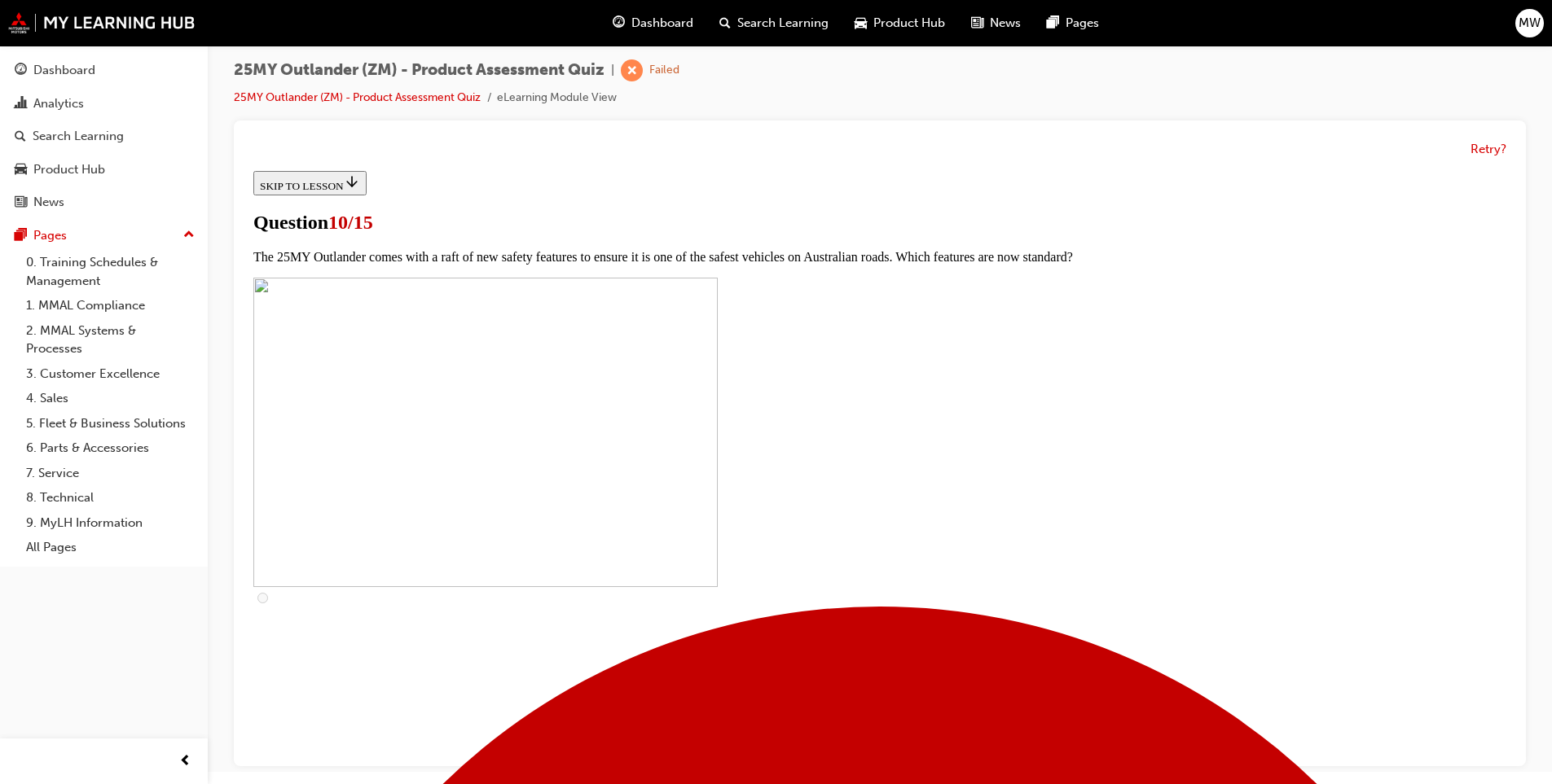
checkbox input "true"
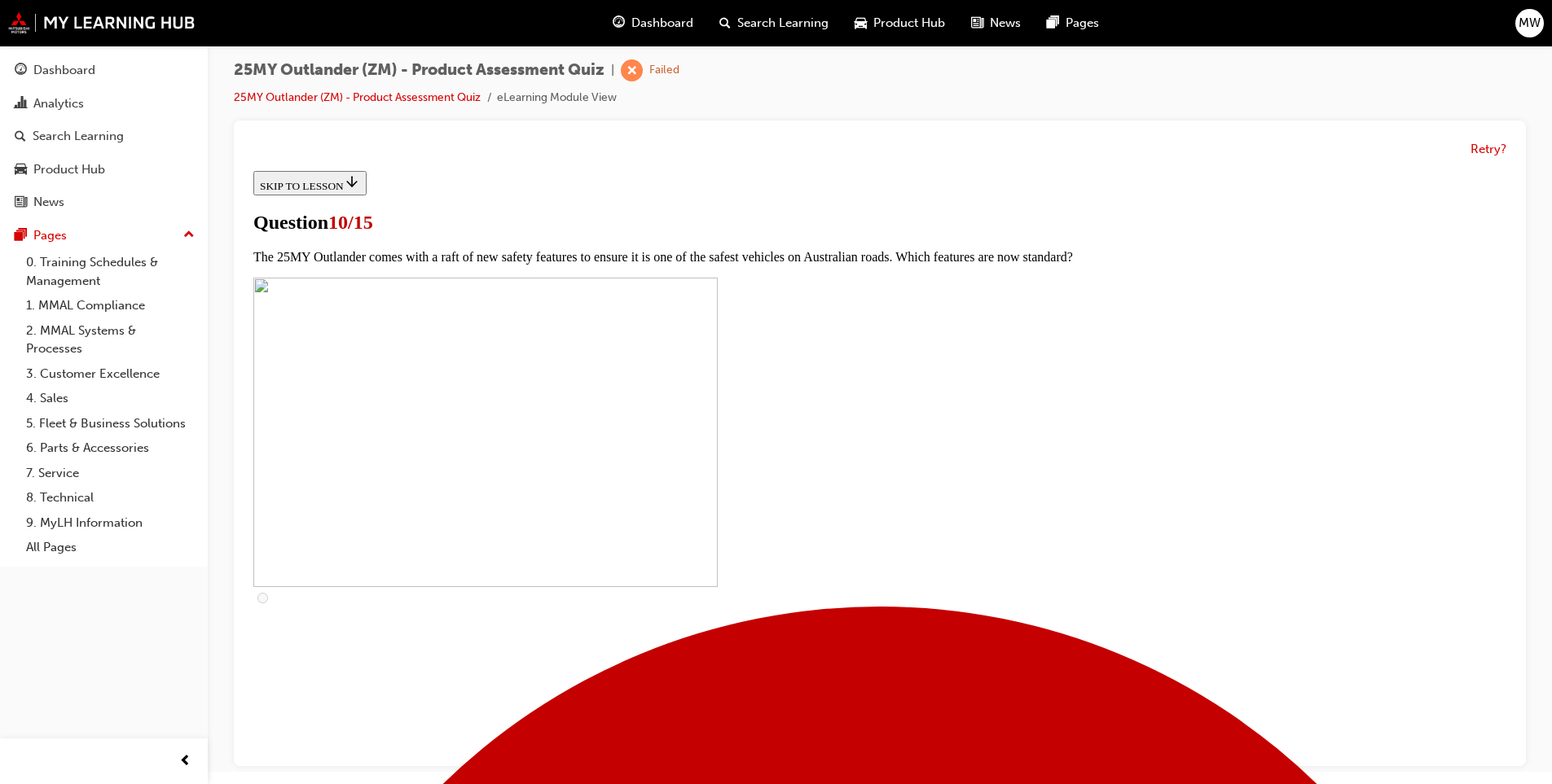
checkbox input "false"
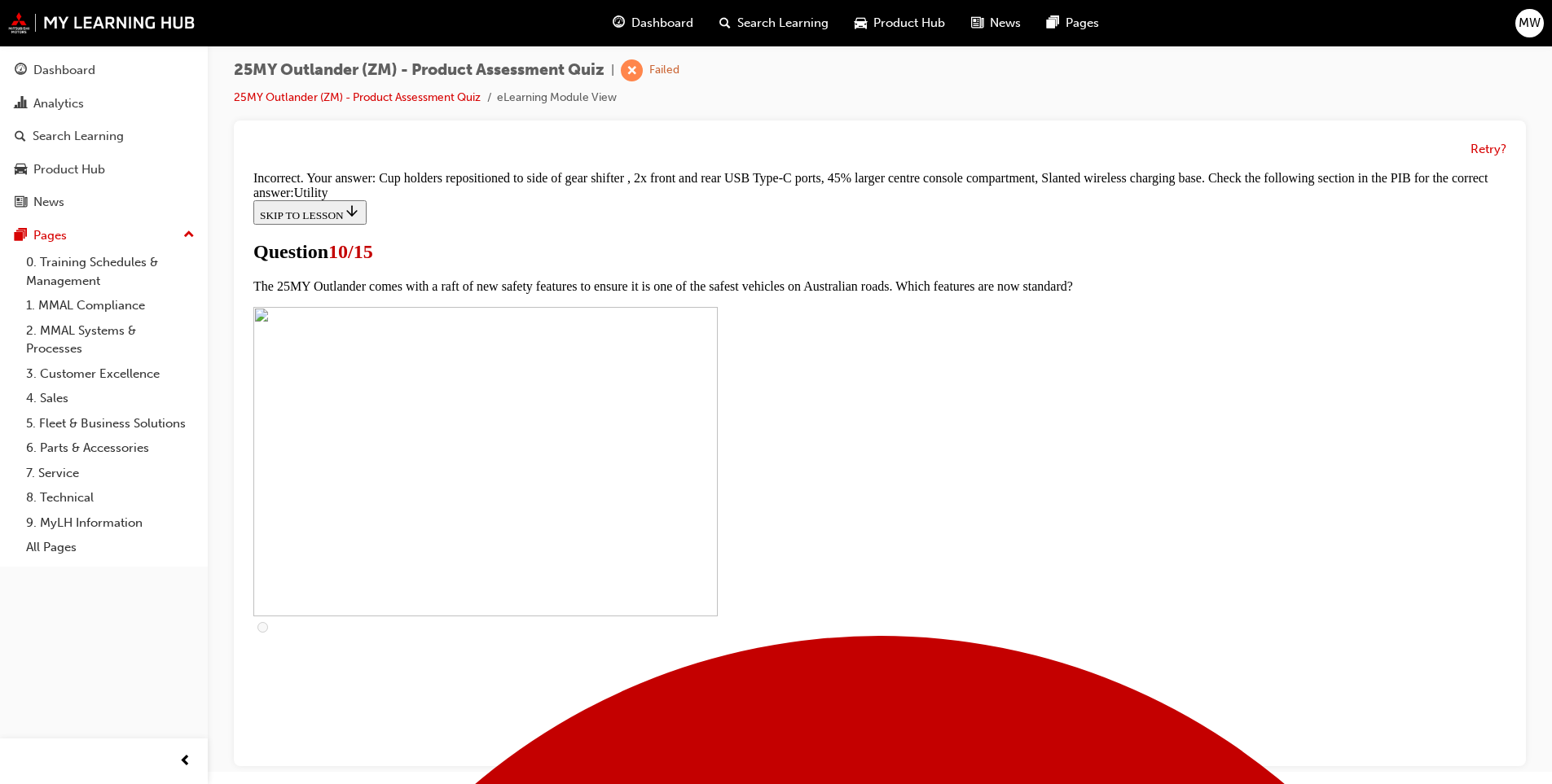
scroll to position [722, 0]
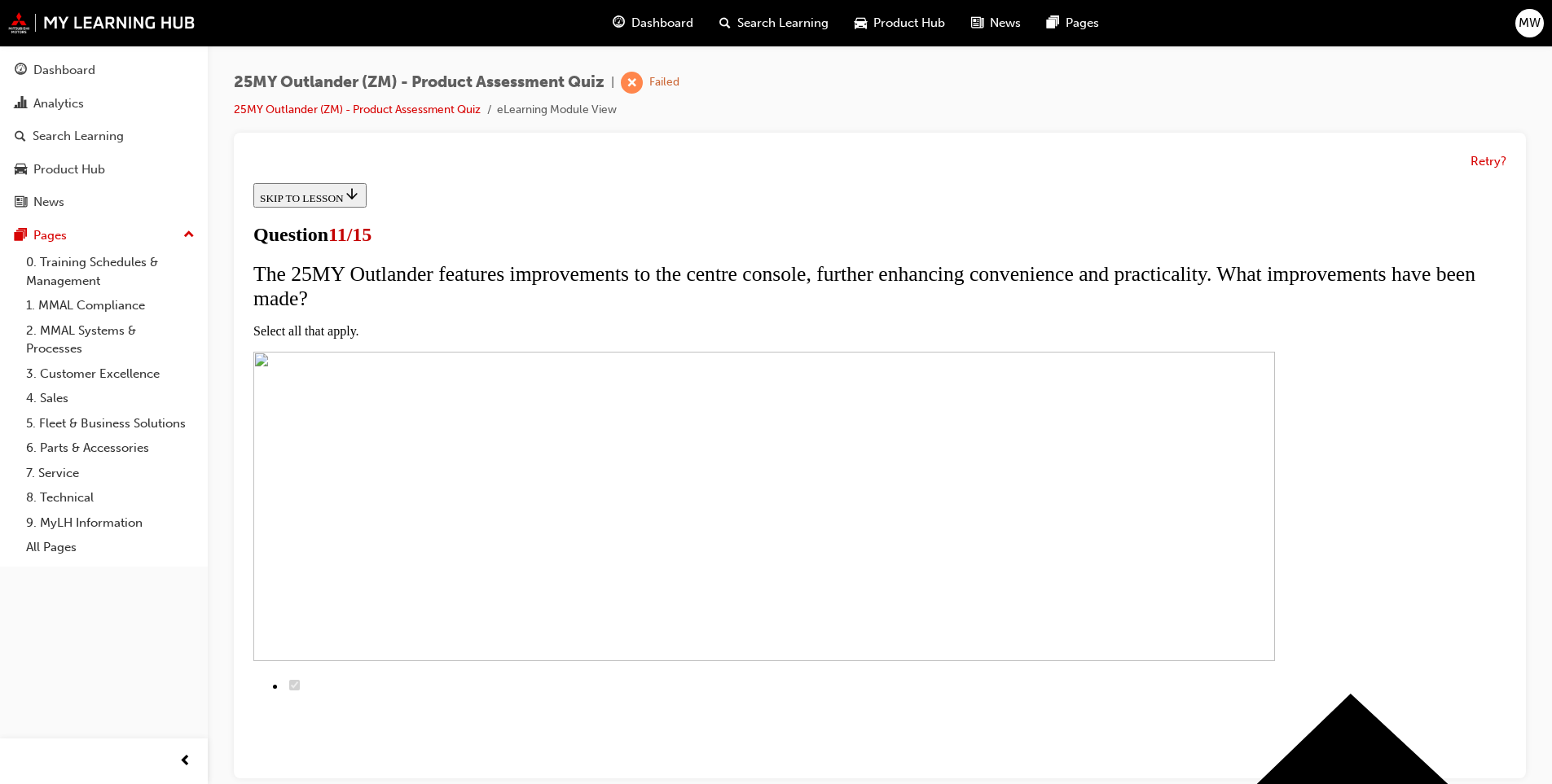
scroll to position [82, 0]
checkbox input "true"
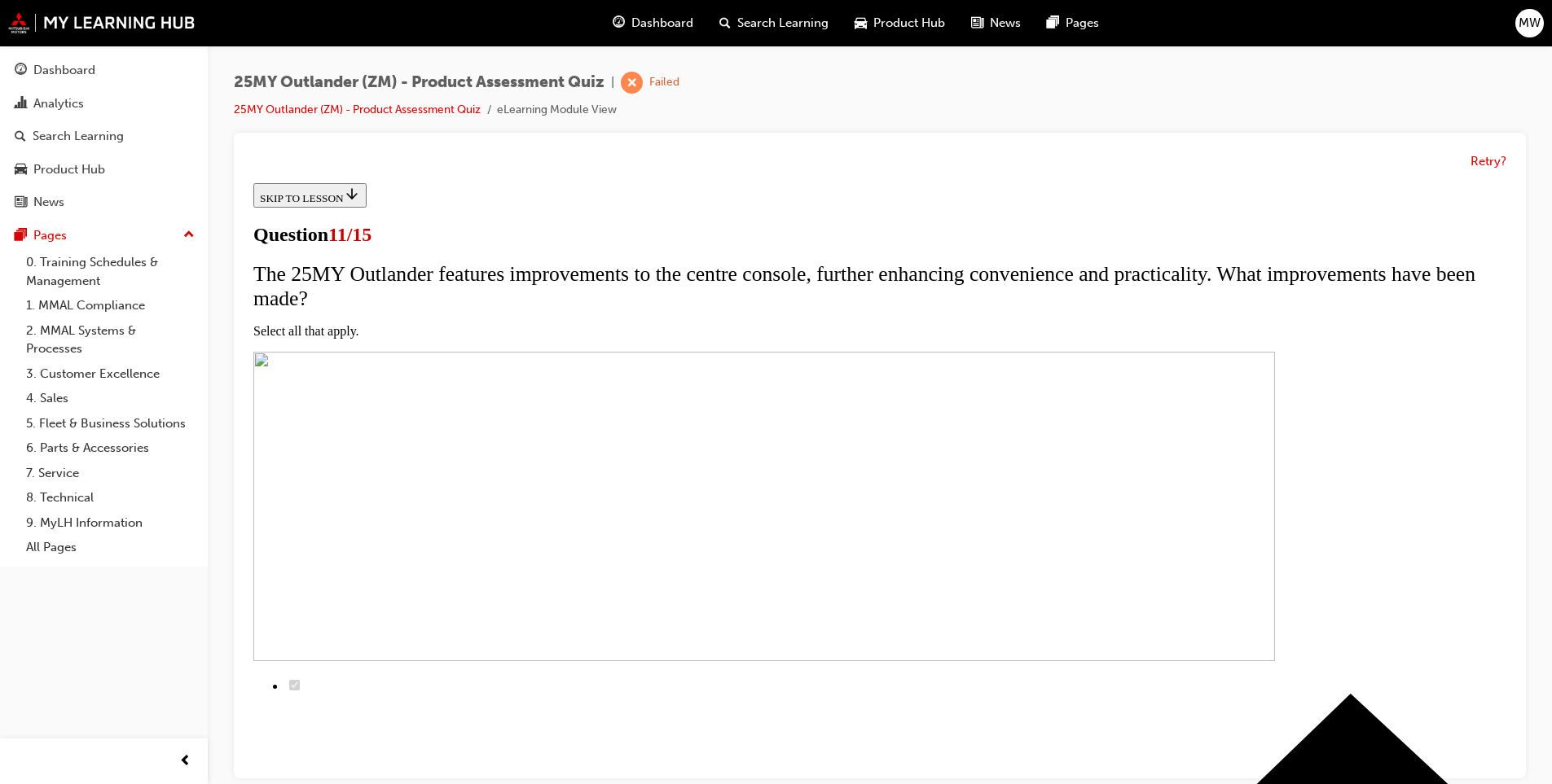
checkbox input "true"
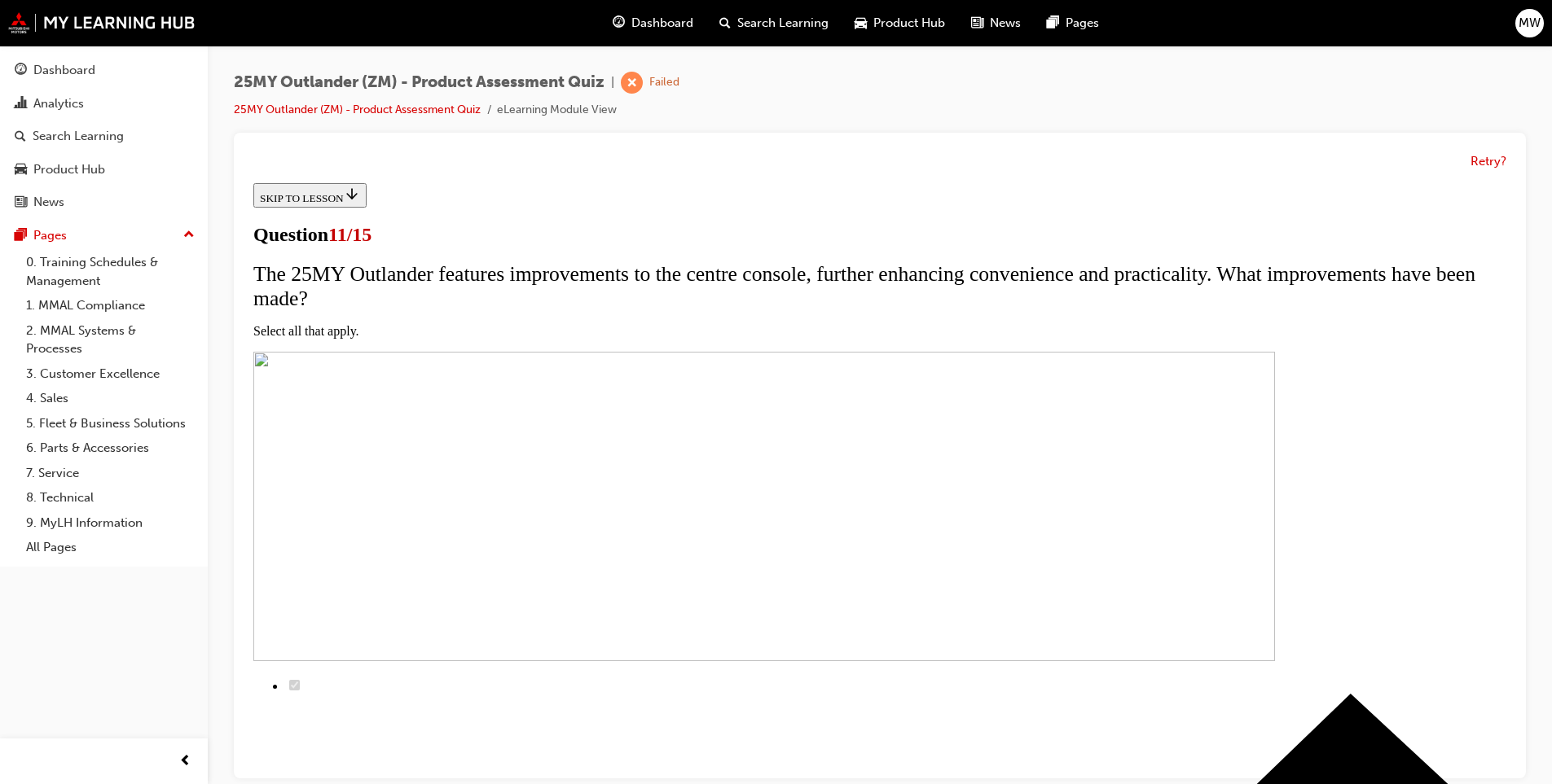
scroll to position [299, 0]
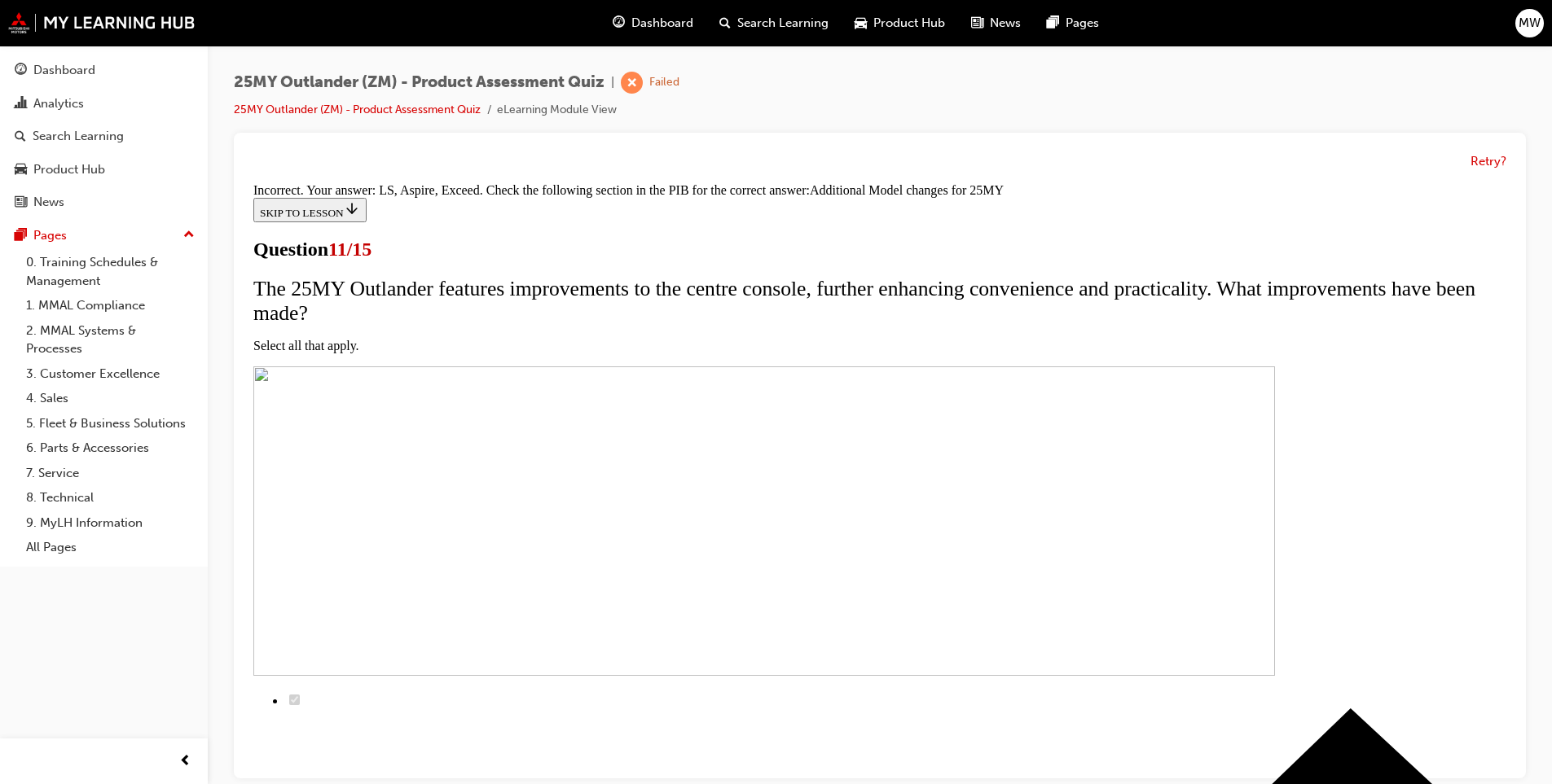
scroll to position [450, 0]
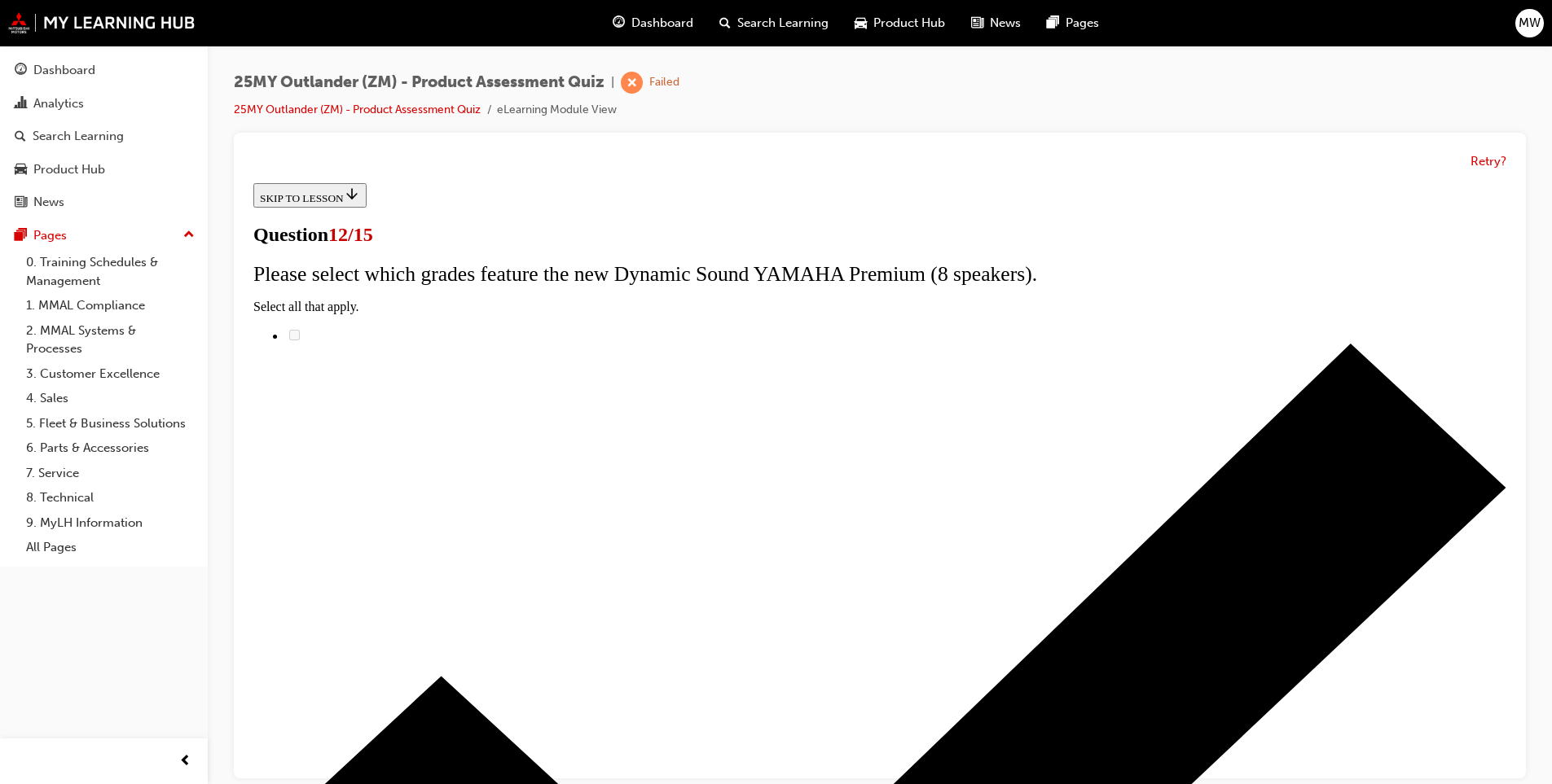
radio input "true"
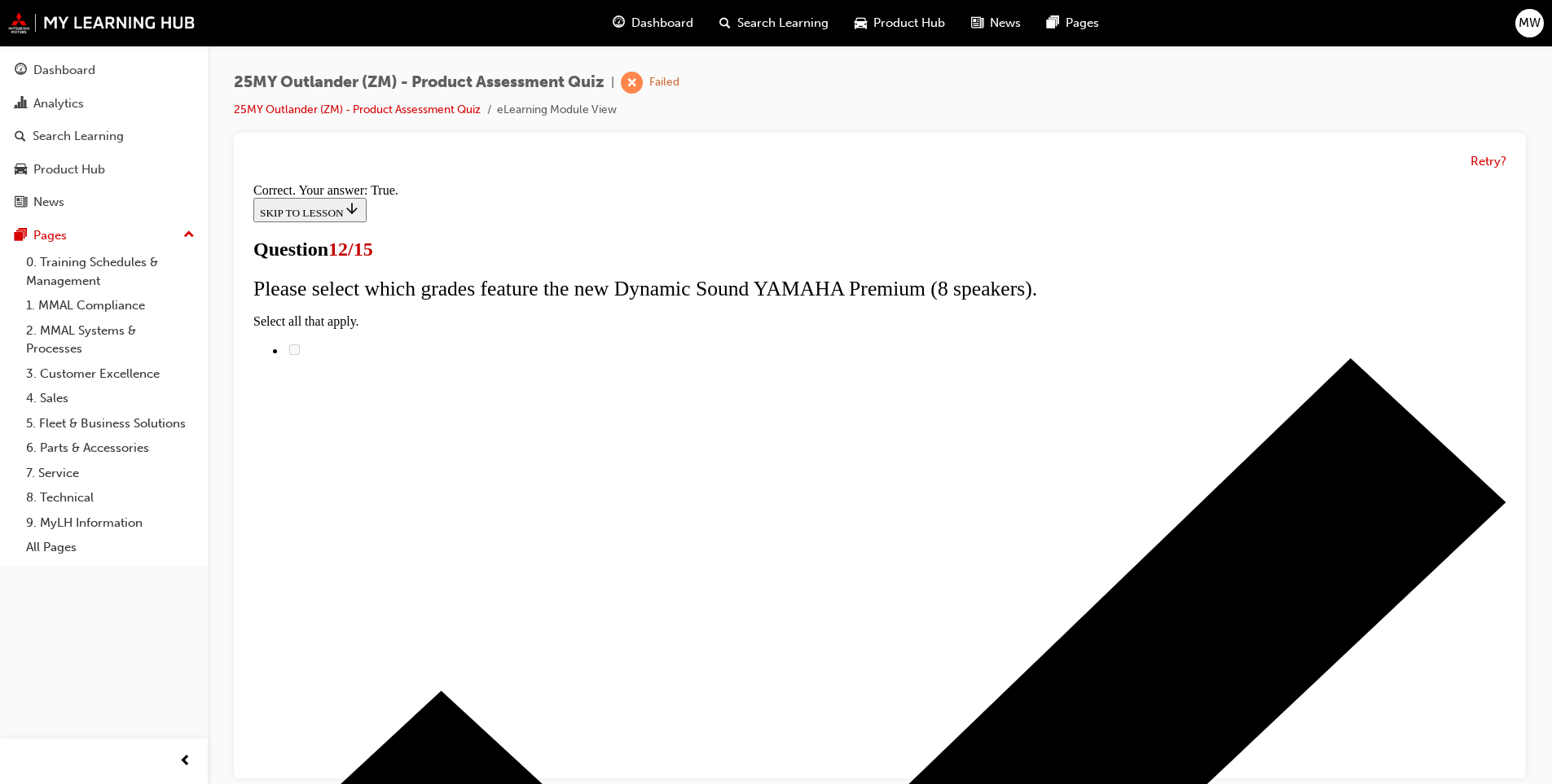
scroll to position [154, 0]
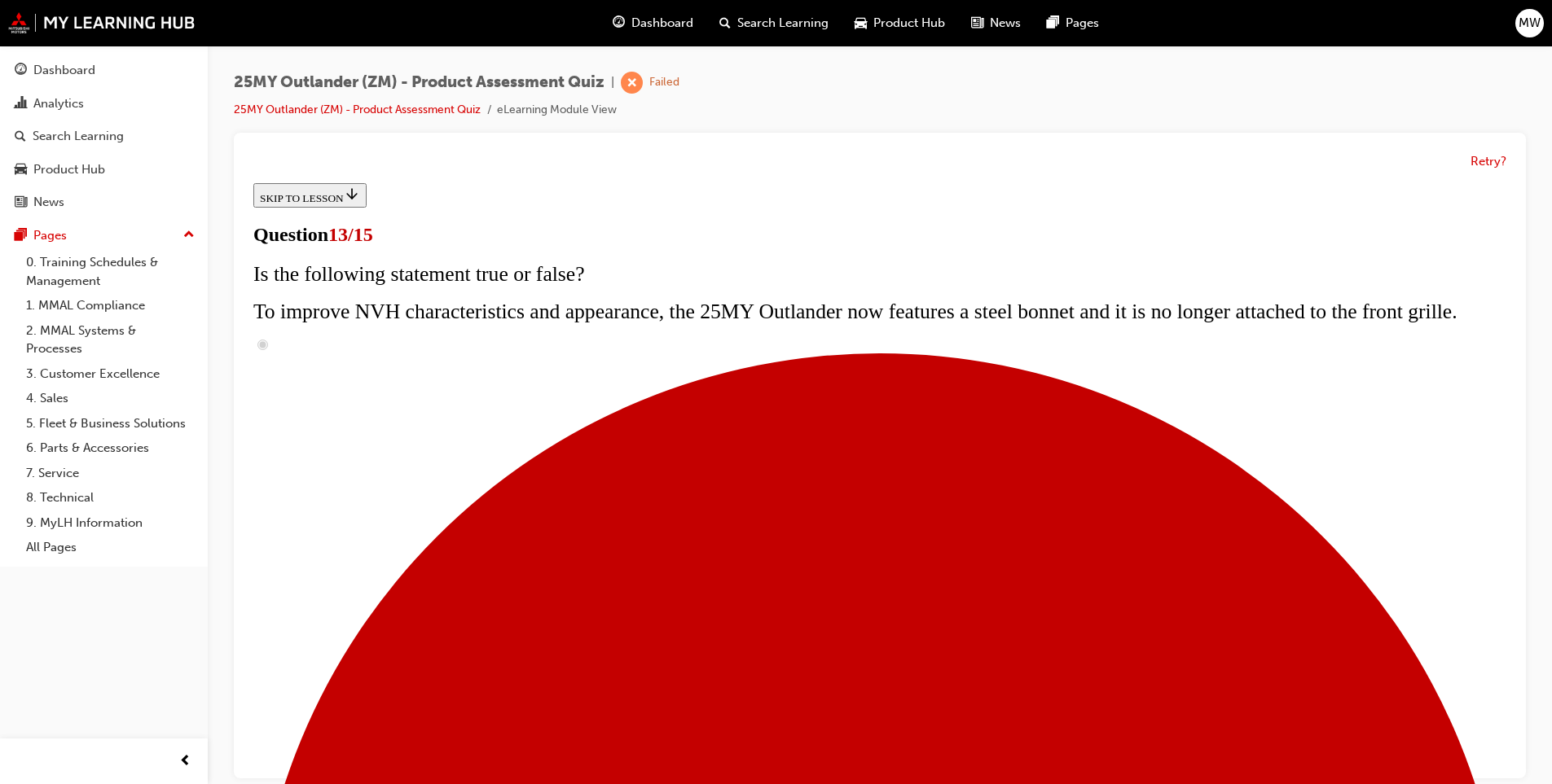
scroll to position [174, 0]
radio input "true"
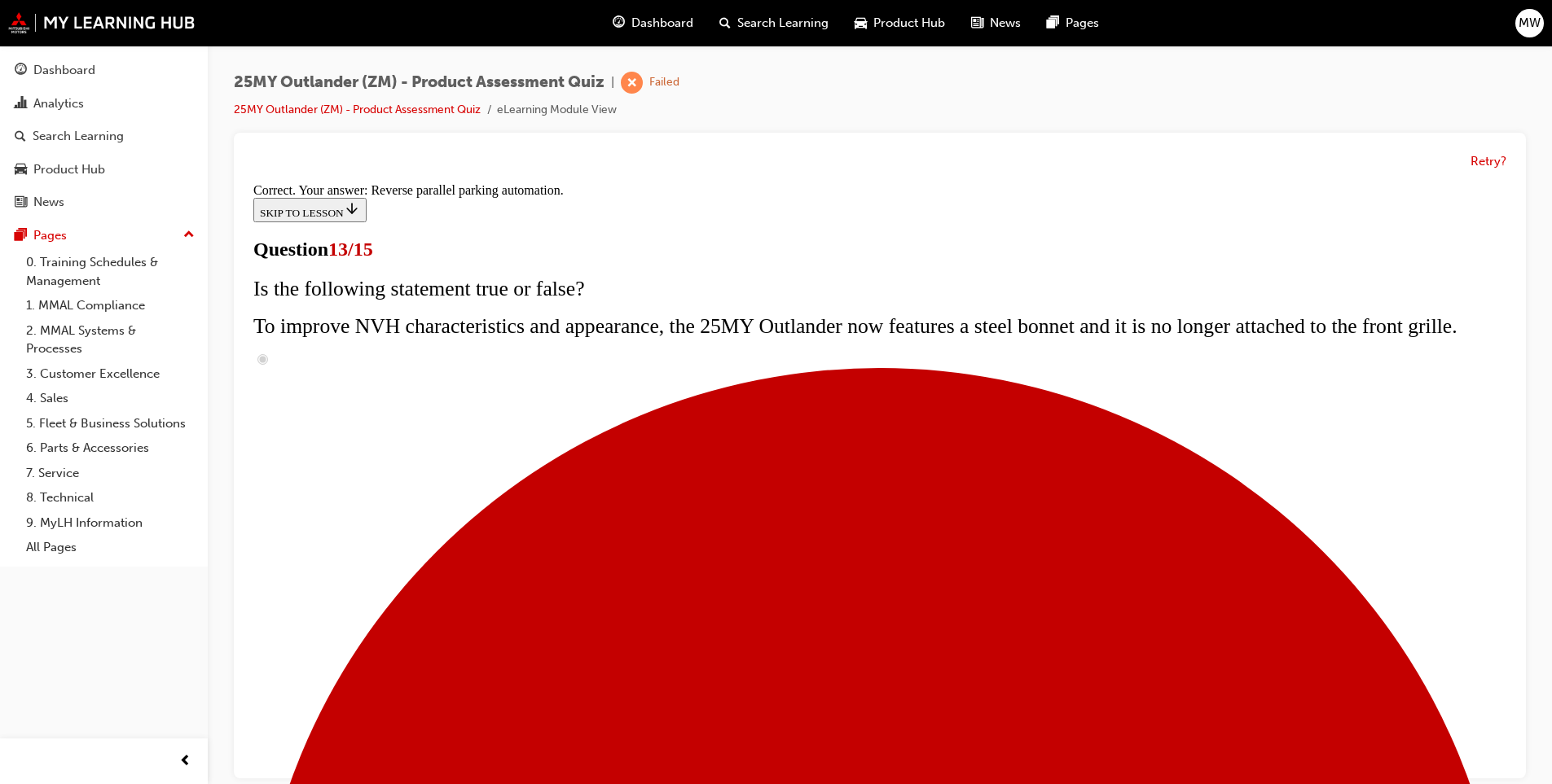
scroll to position [388, 0]
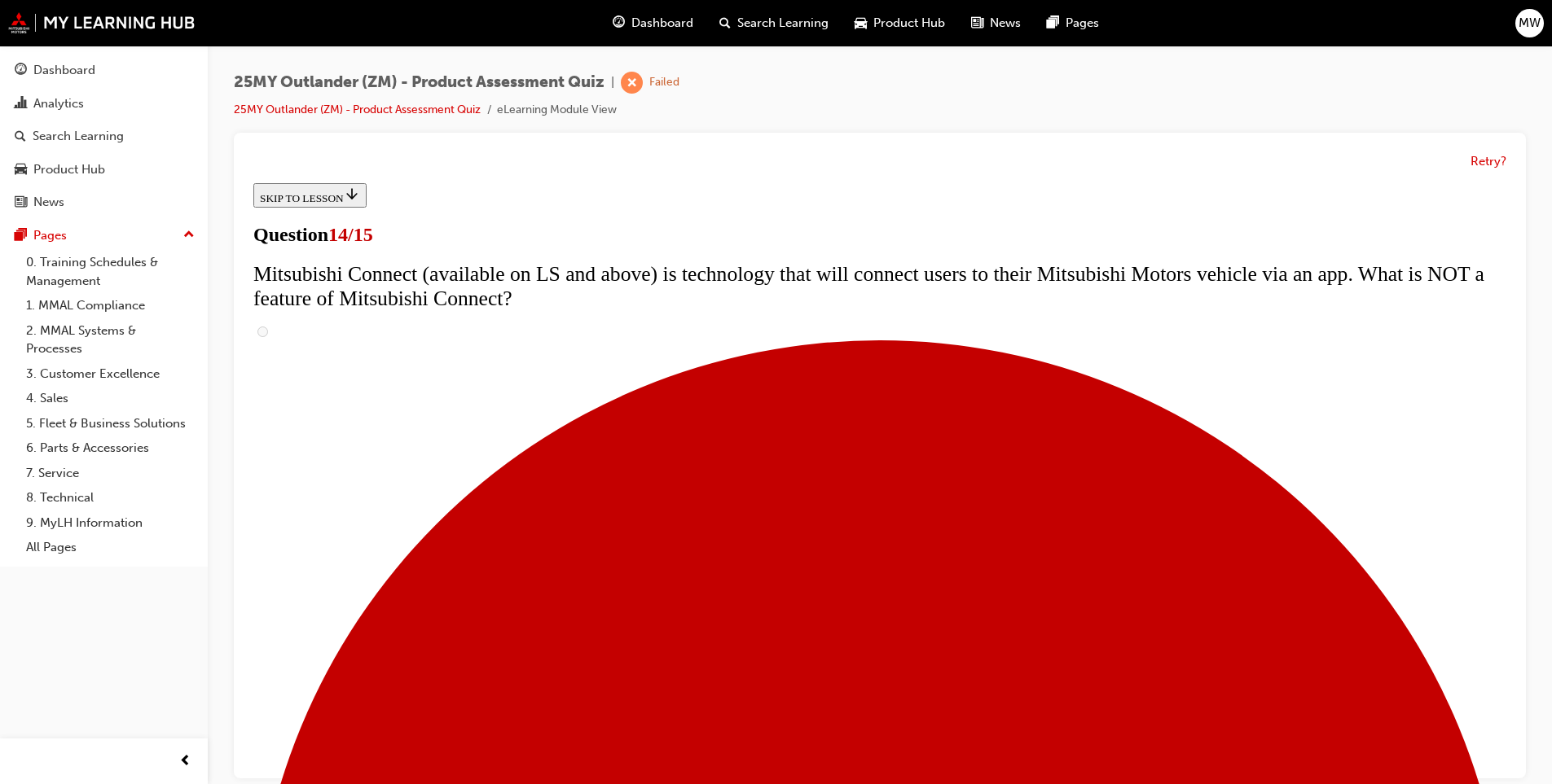
scroll to position [554, 0]
radio input "true"
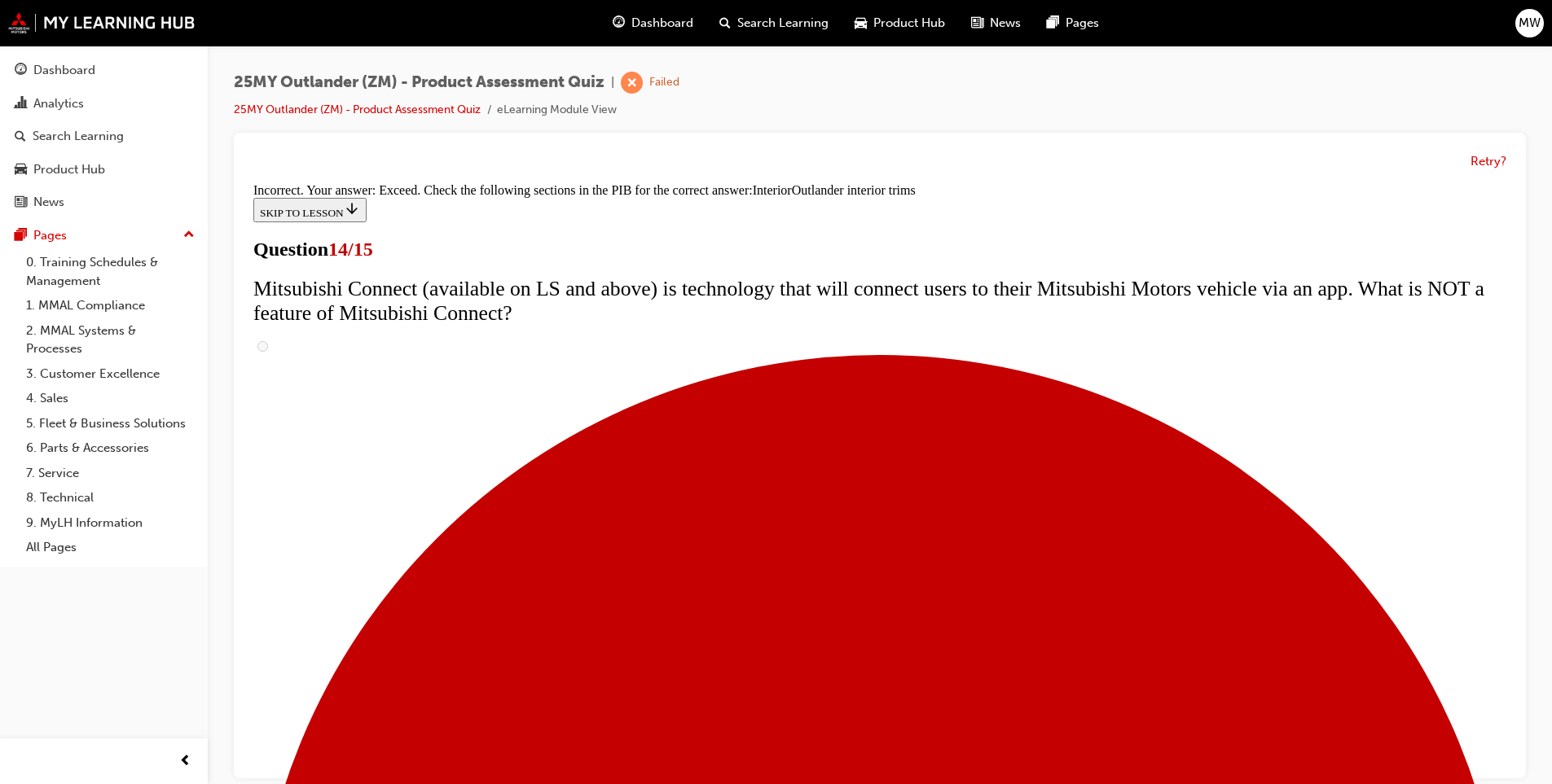
scroll to position [812, 0]
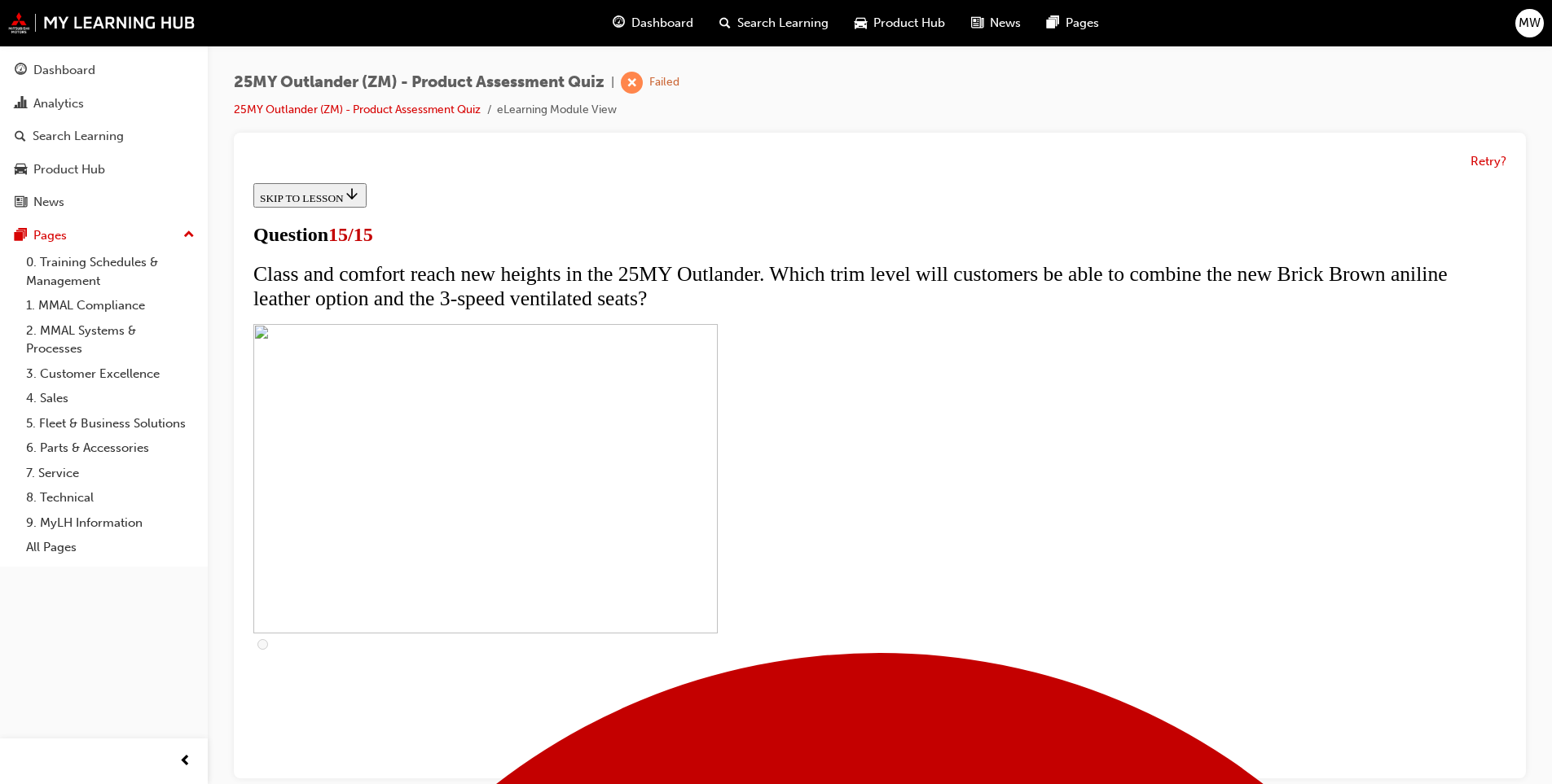
scroll to position [12, 0]
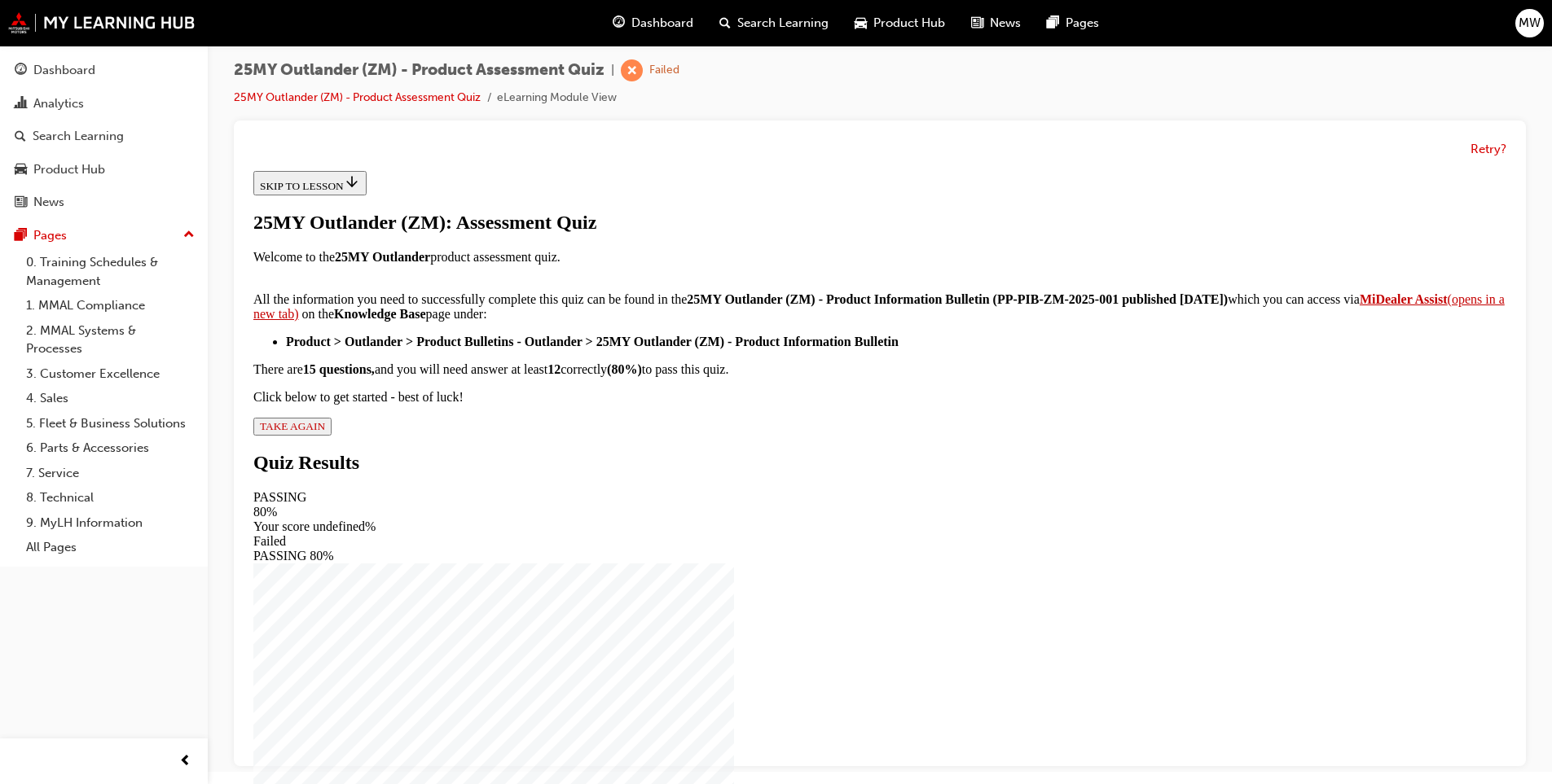
scroll to position [185, 0]
click at [331, 435] on button "TAKE AGAIN" at bounding box center [293, 426] width 79 height 18
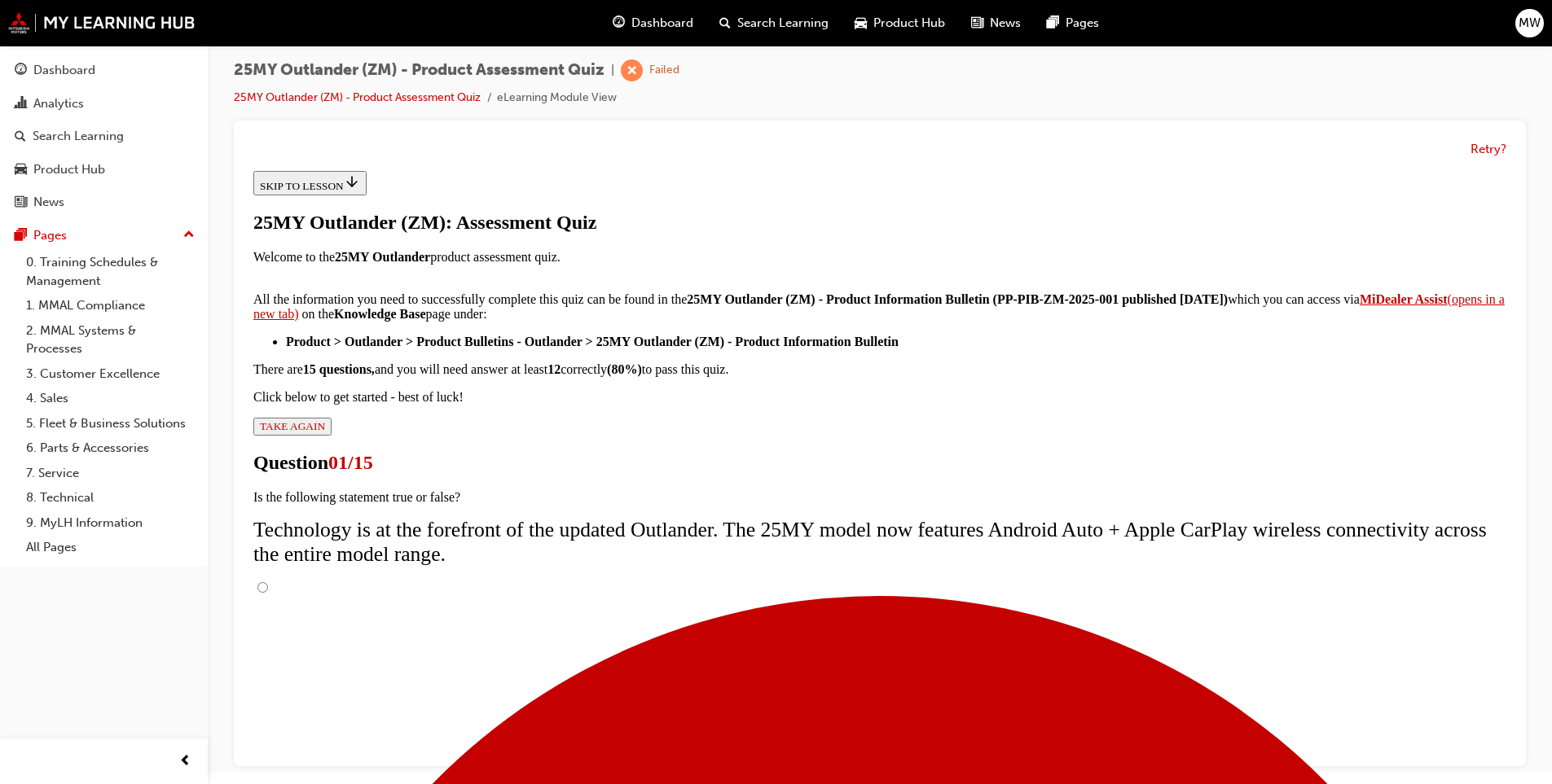
click at [268, 583] on input "True" at bounding box center [262, 588] width 11 height 11
radio input "true"
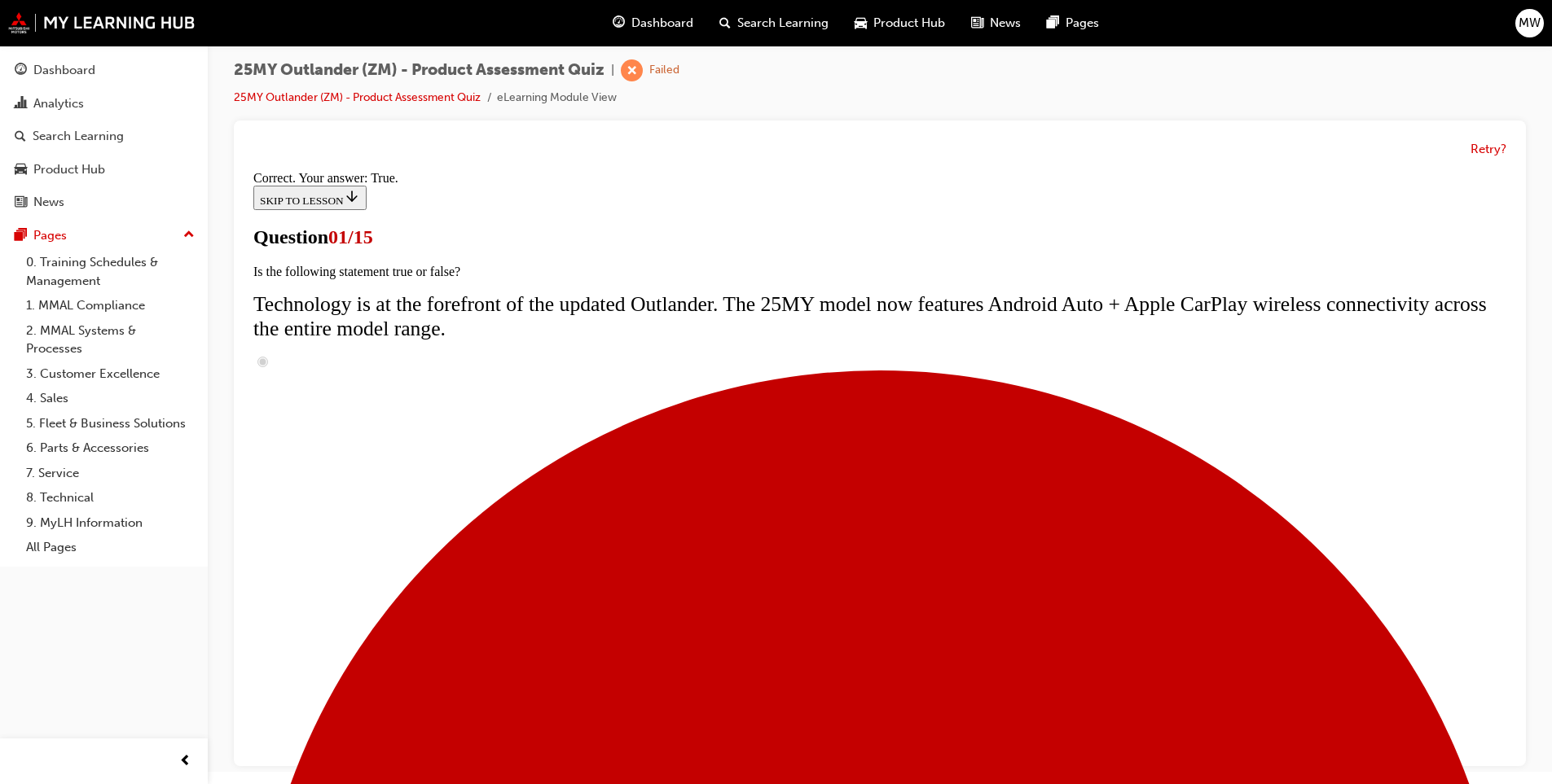
radio input "true"
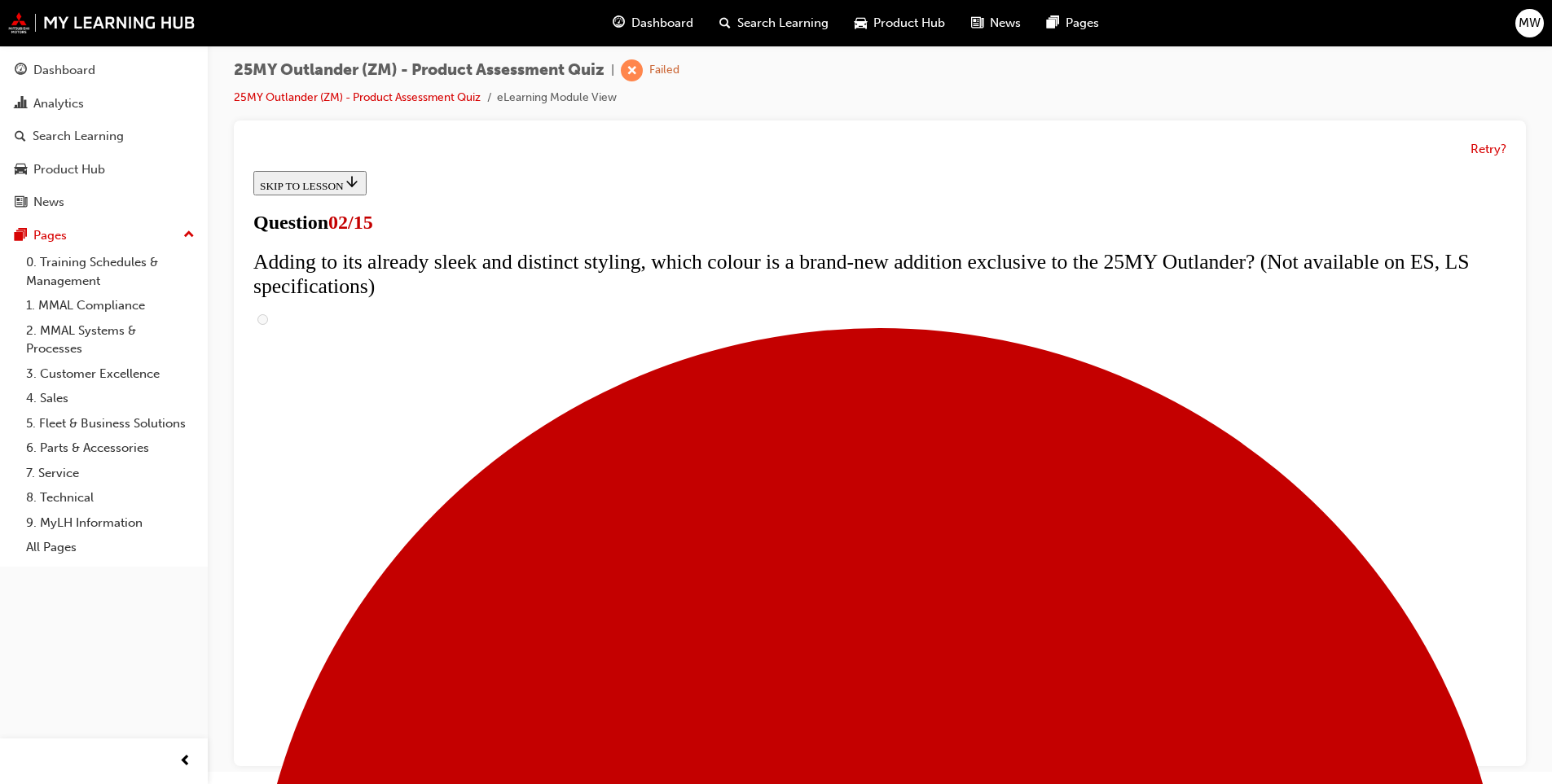
scroll to position [202, 0]
checkbox input "true"
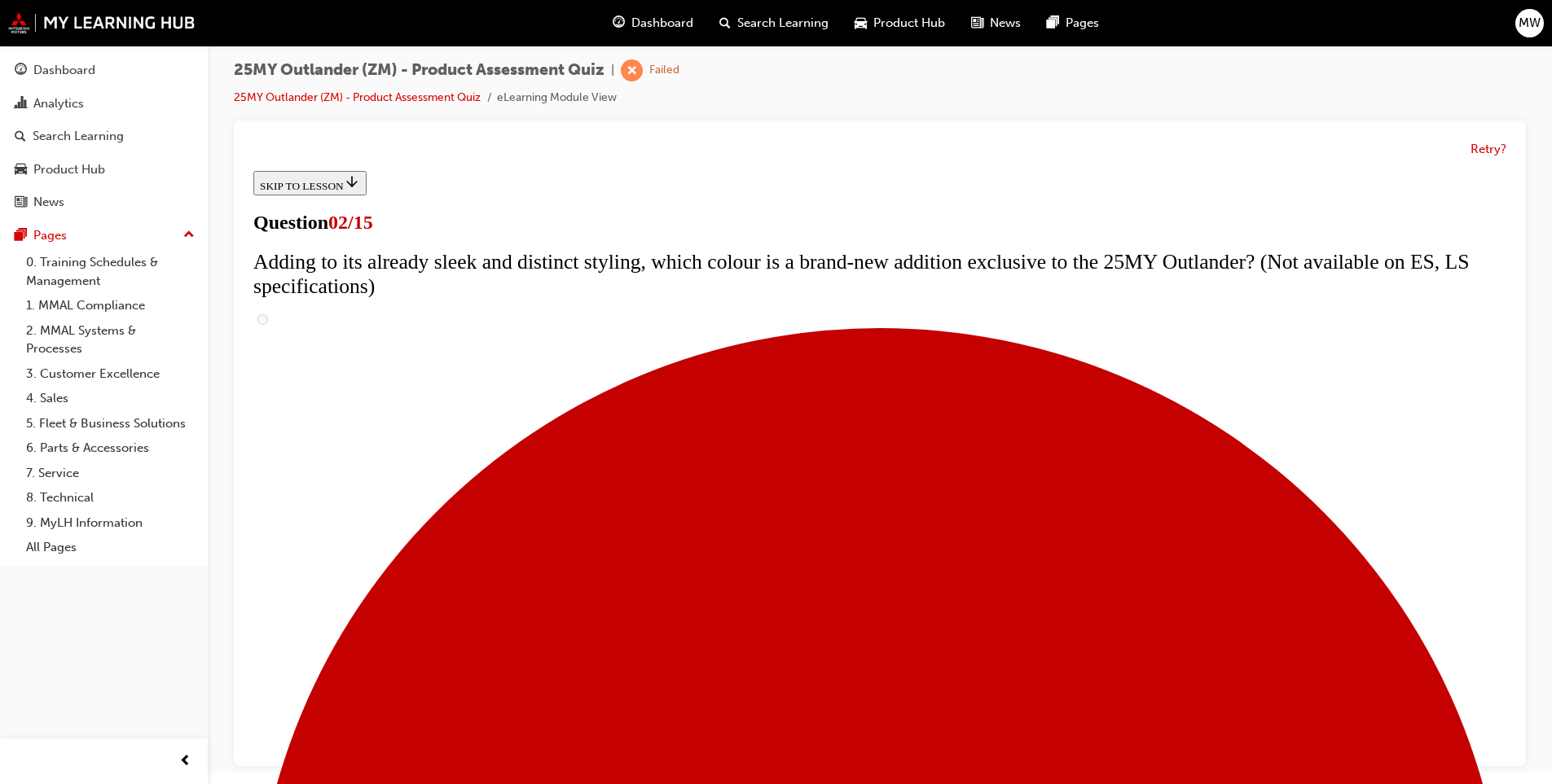
checkbox input "true"
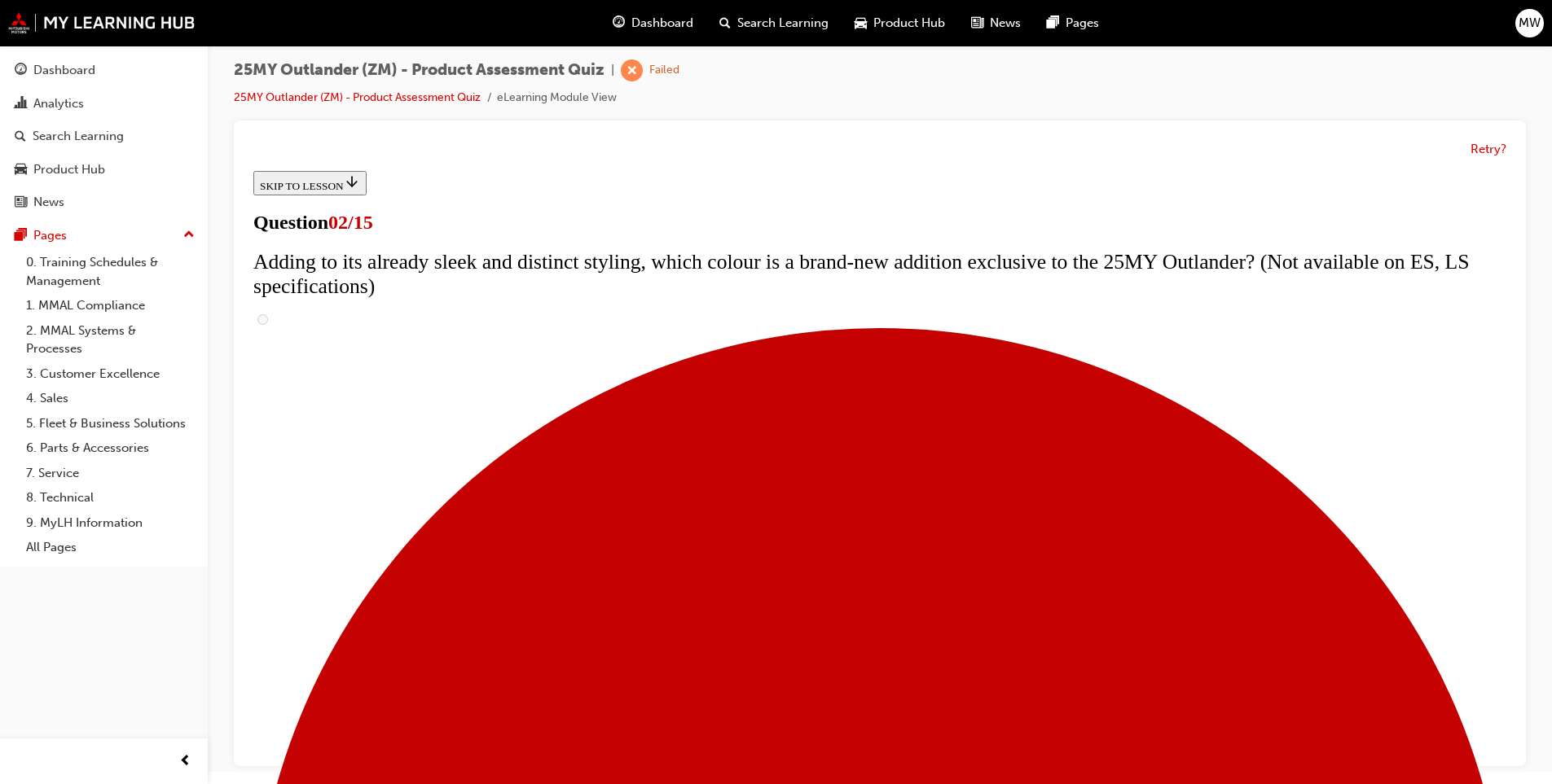
checkbox input "true"
drag, startPoint x: 745, startPoint y: 368, endPoint x: 747, endPoint y: 387, distance: 19.1
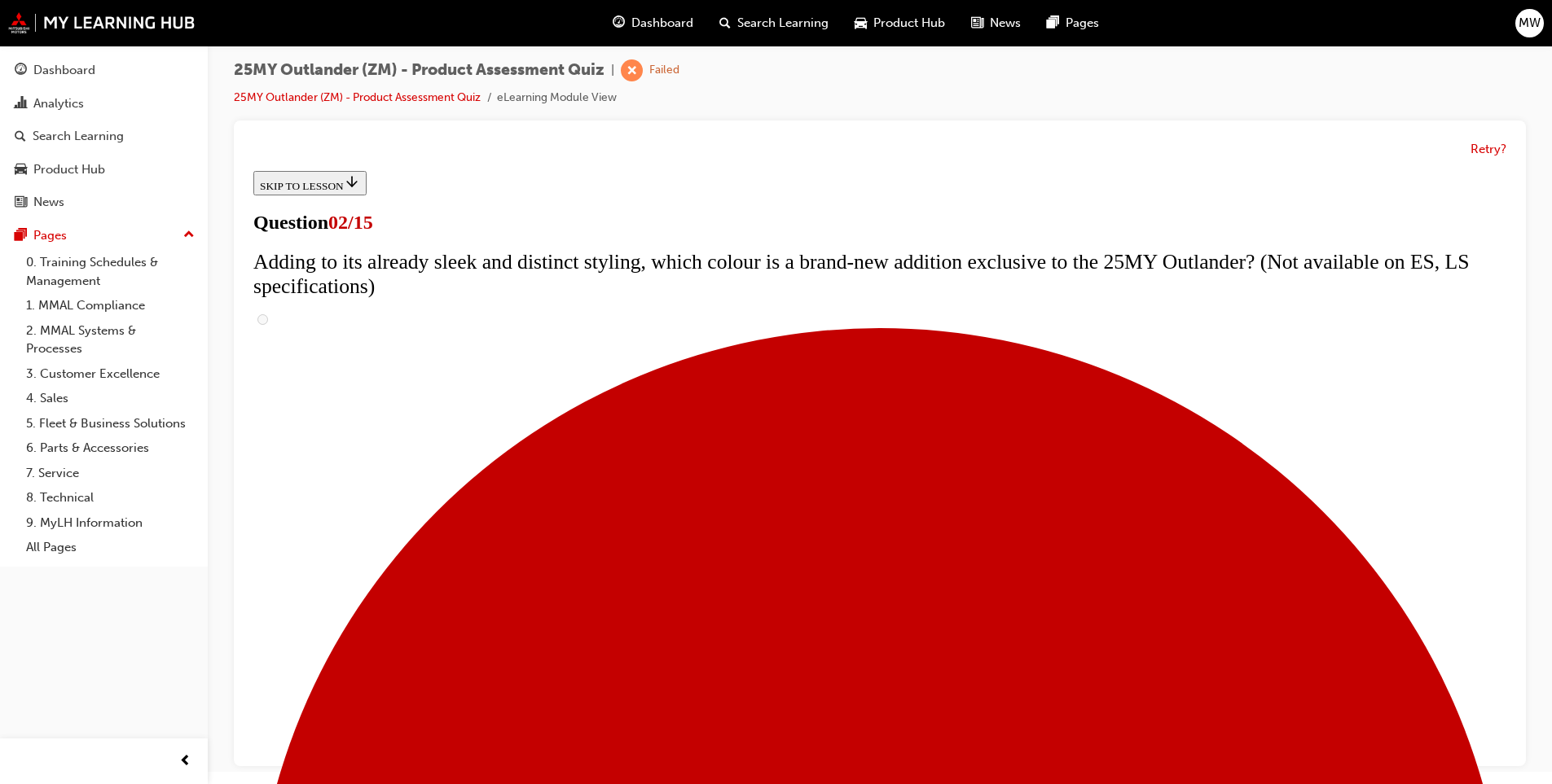
checkbox input "true"
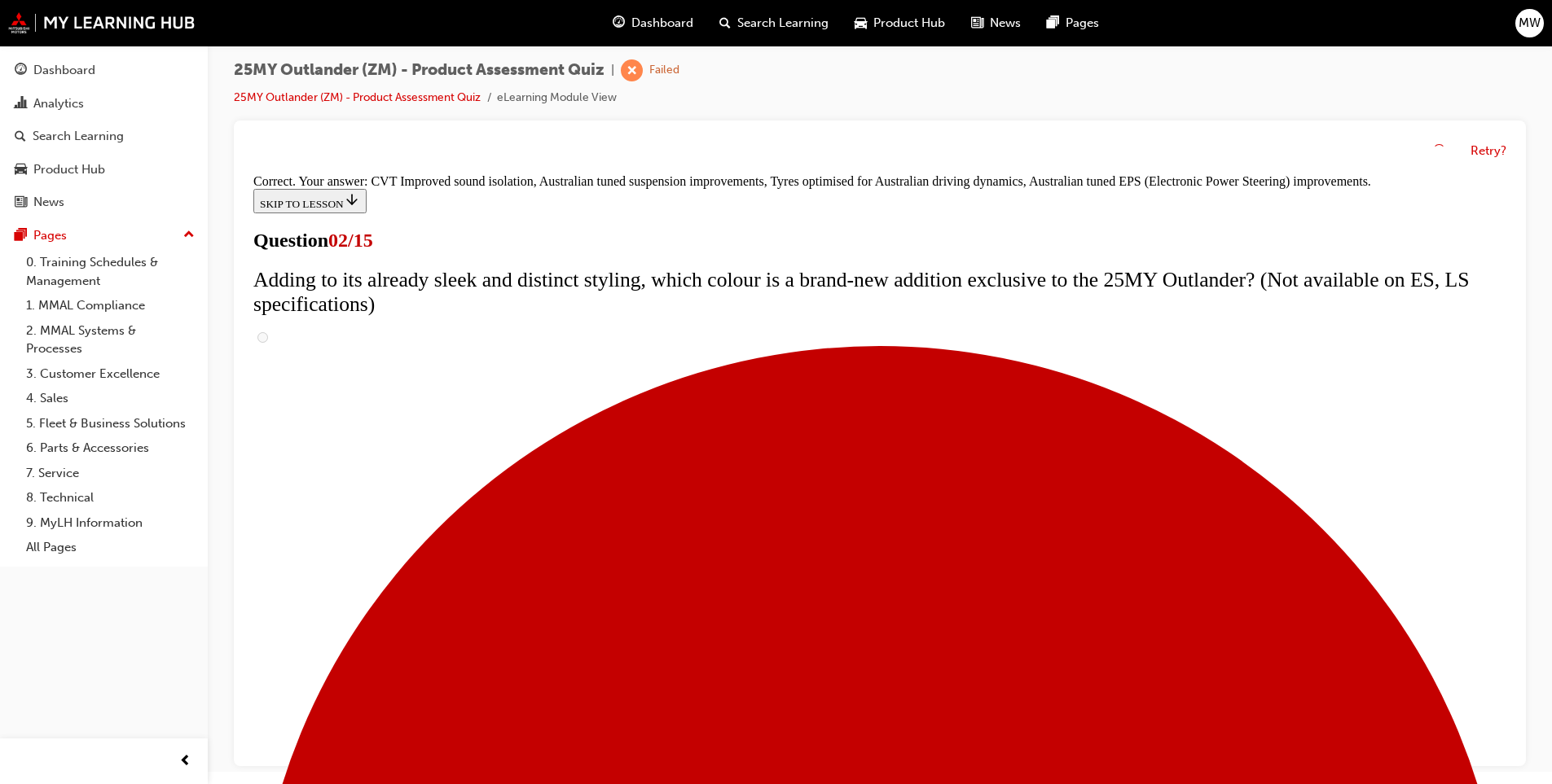
scroll to position [416, 0]
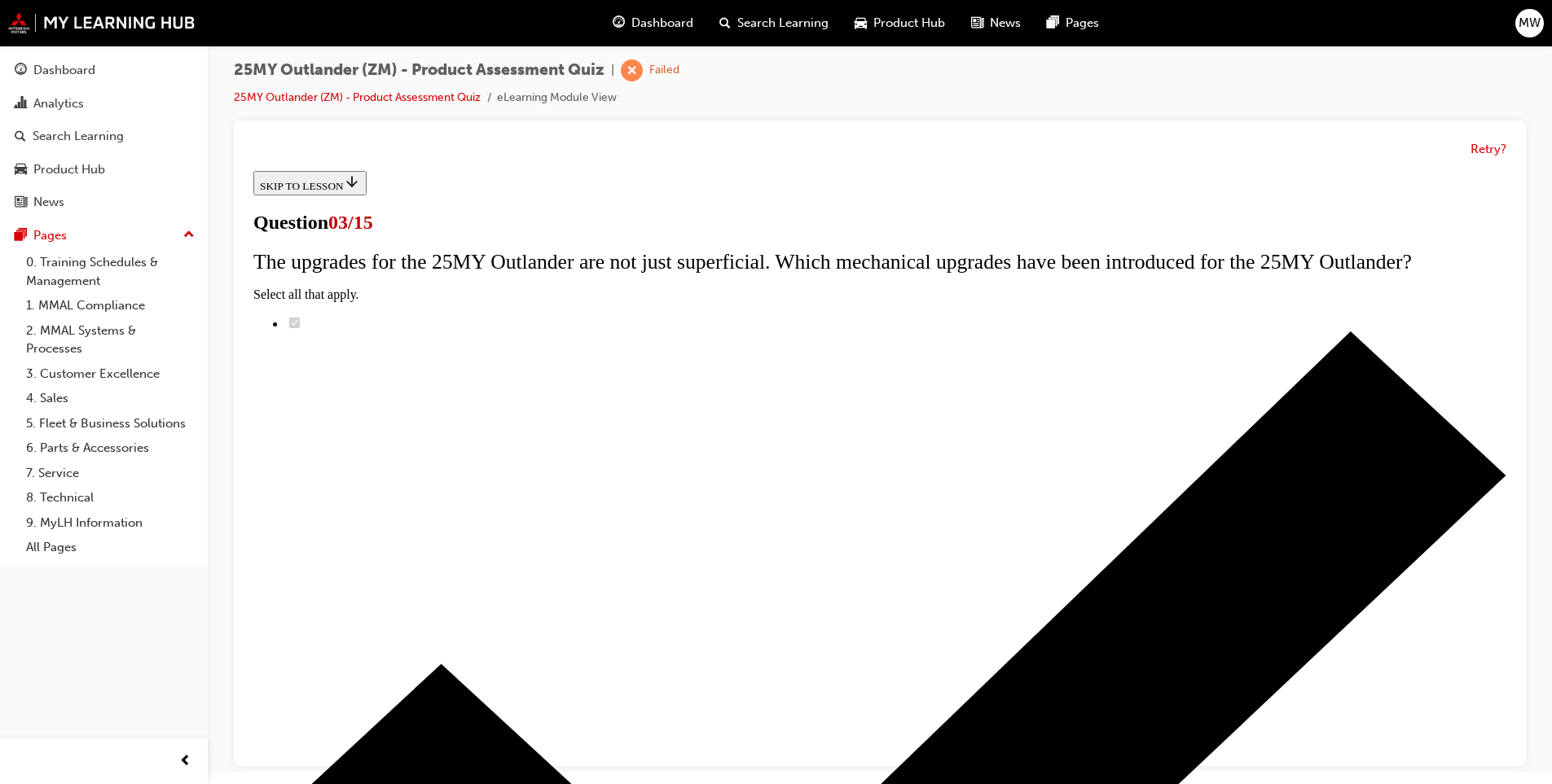
scroll to position [179, 0]
drag, startPoint x: 846, startPoint y: 342, endPoint x: 829, endPoint y: 361, distance: 25.5
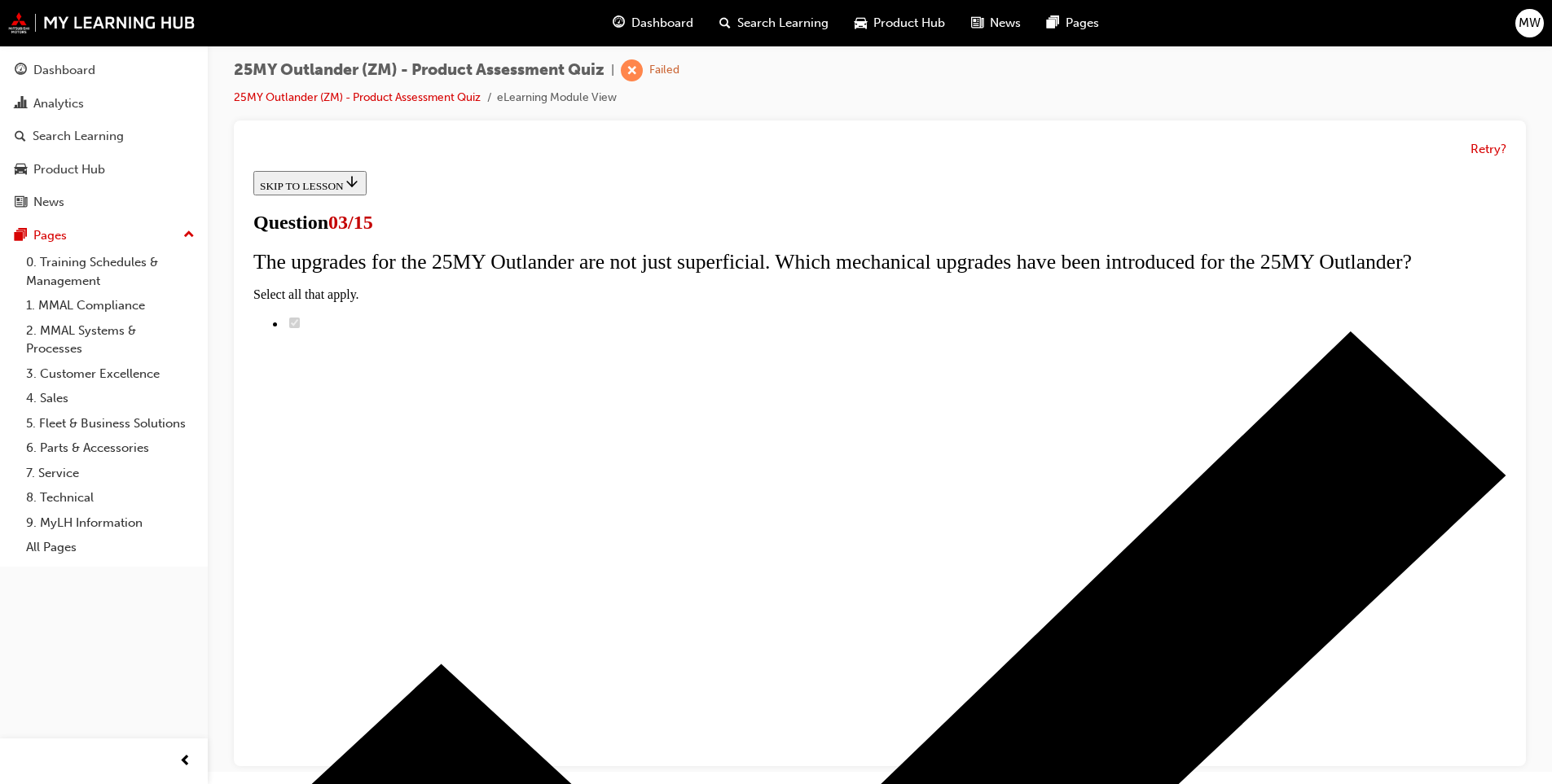
radio input "true"
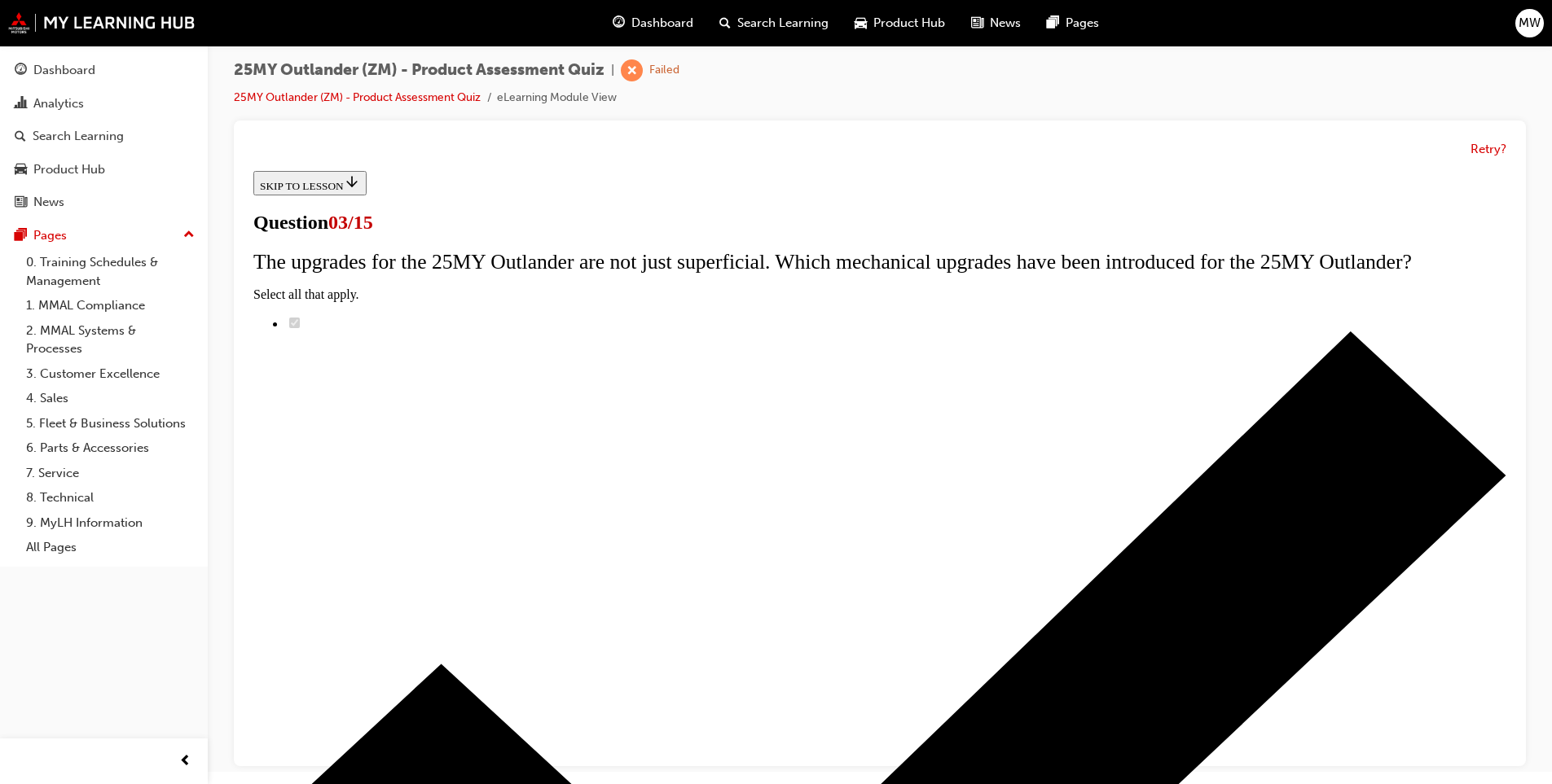
radio input "true"
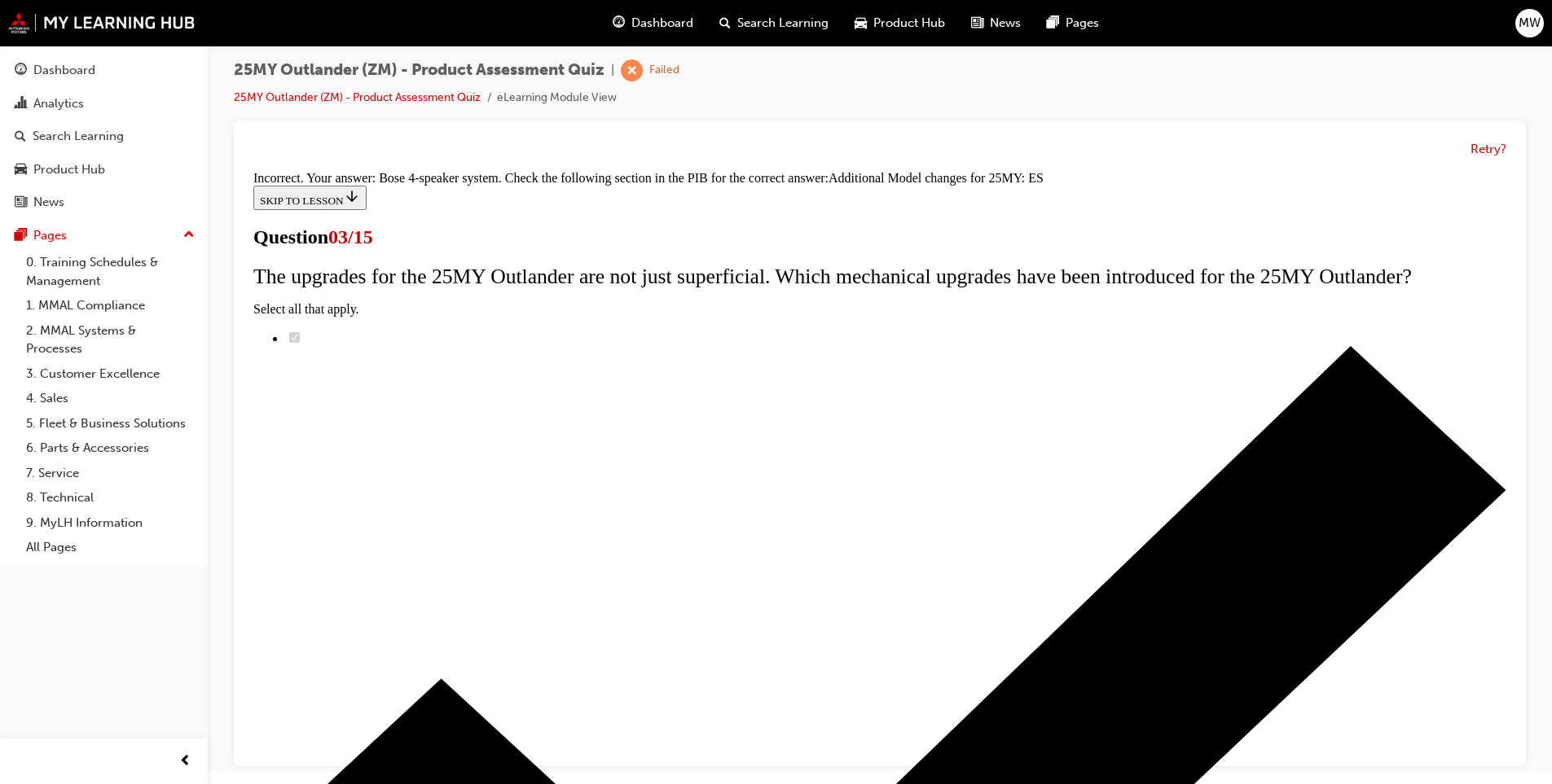
scroll to position [330, 0]
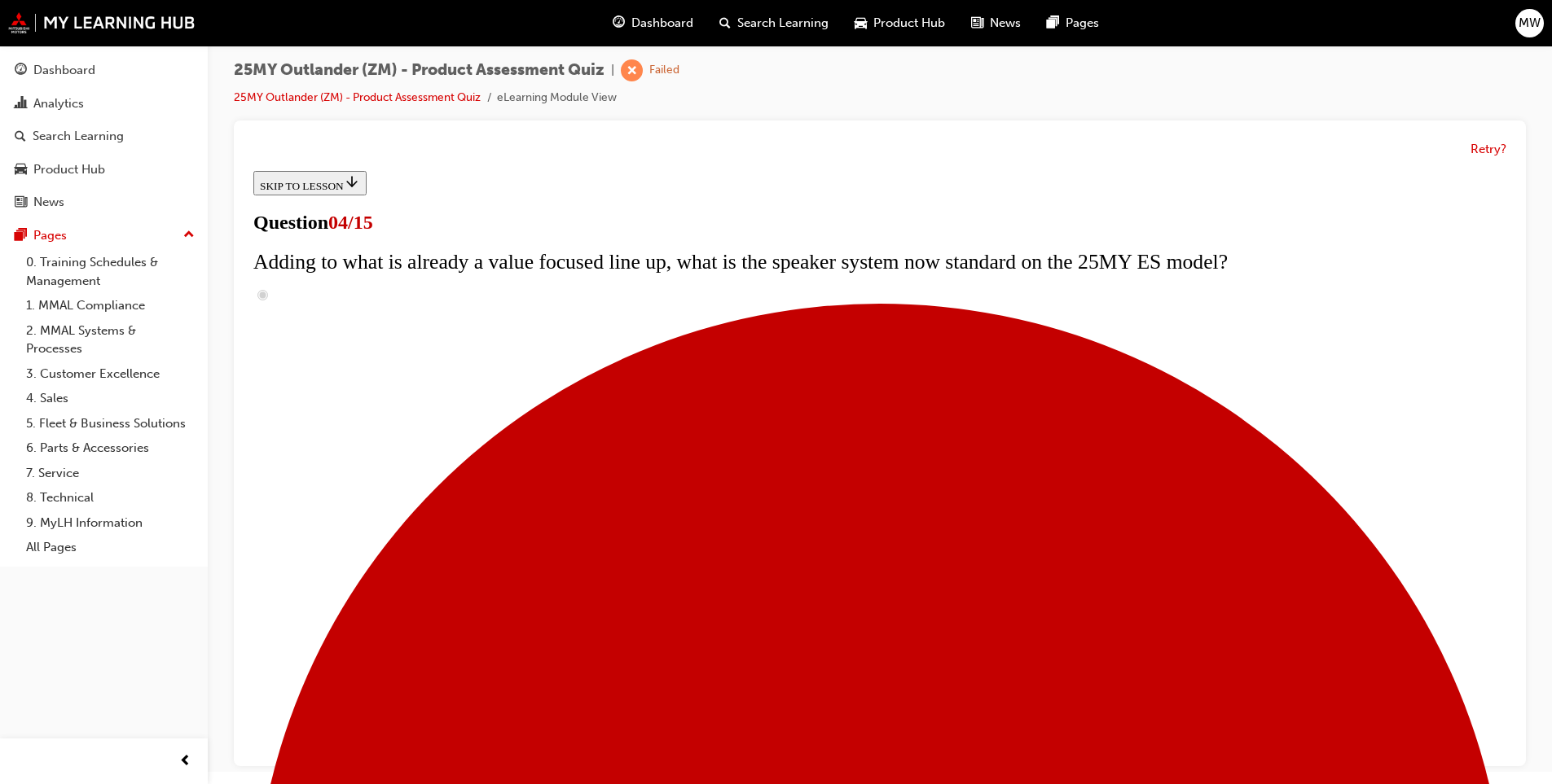
scroll to position [163, 0]
checkbox input "true"
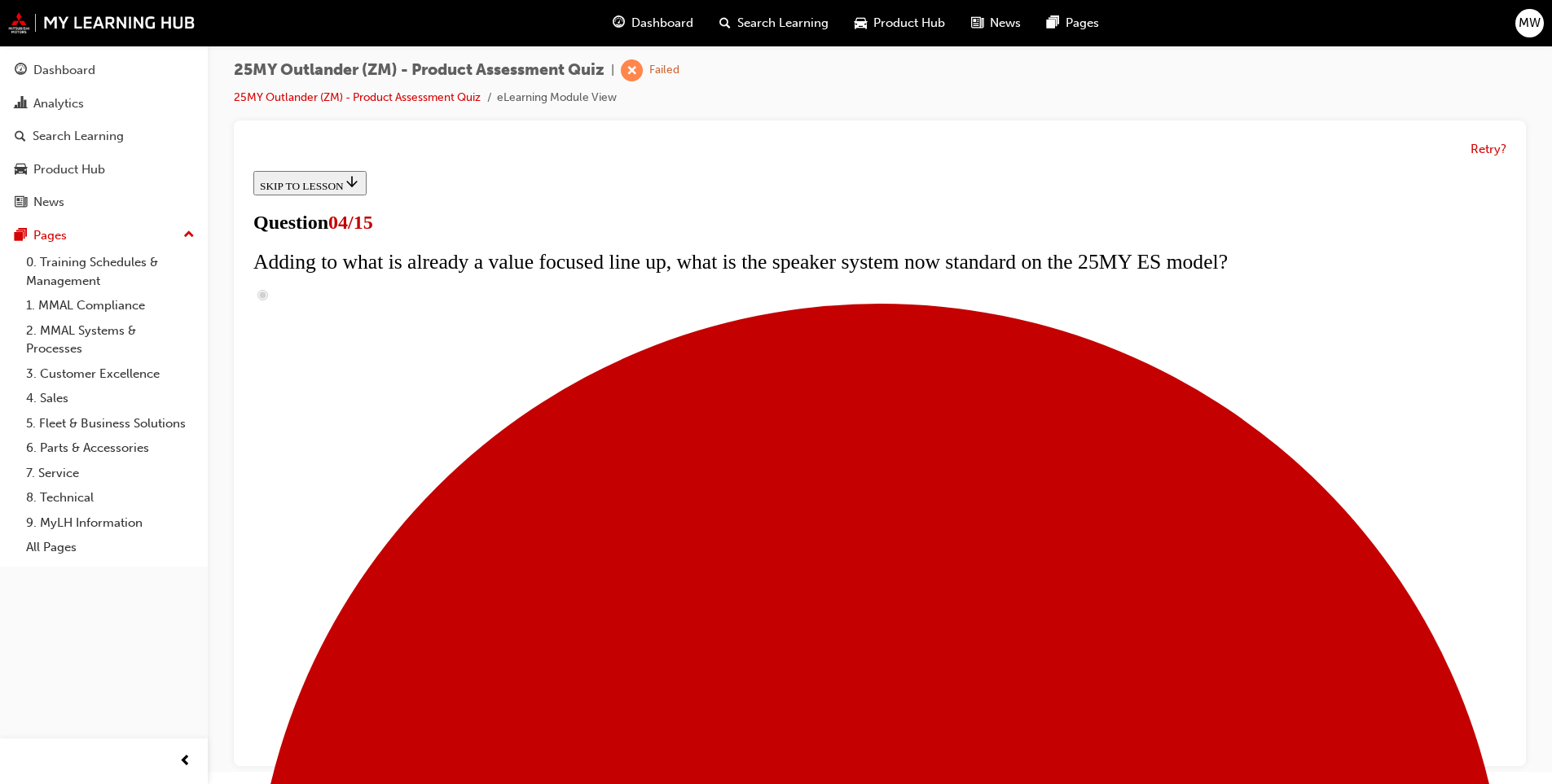
checkbox input "true"
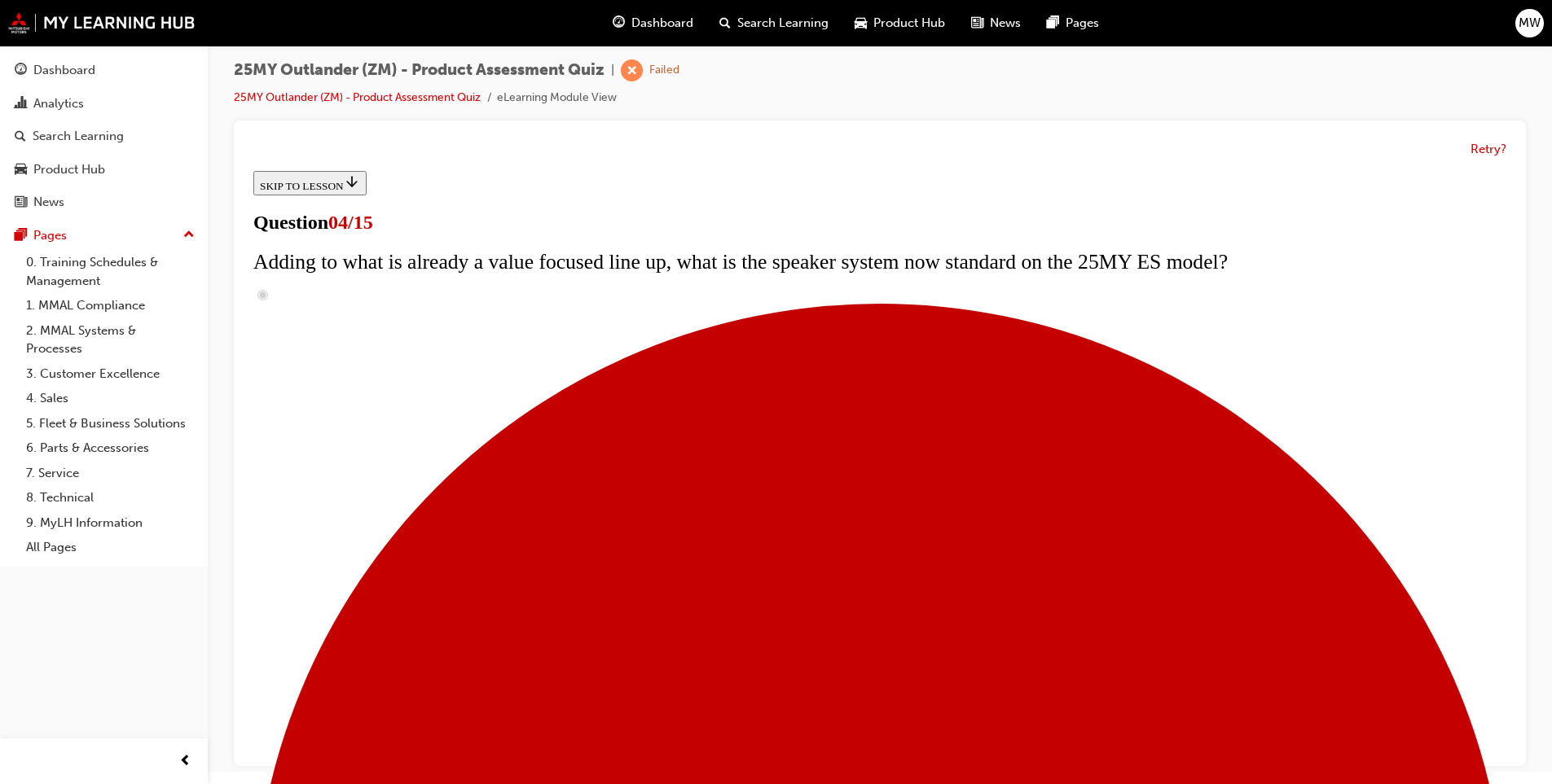
checkbox input "true"
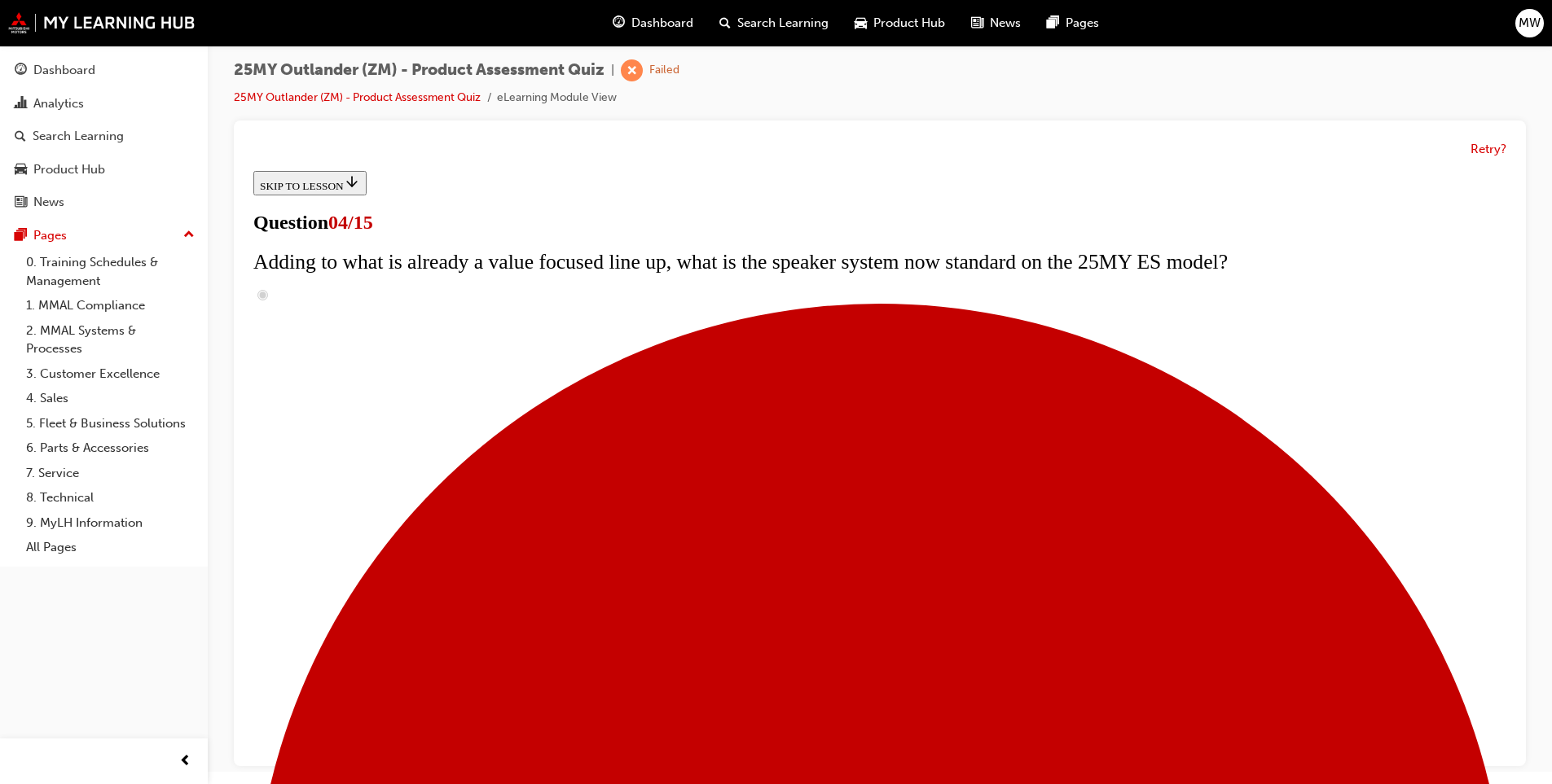
checkbox input "true"
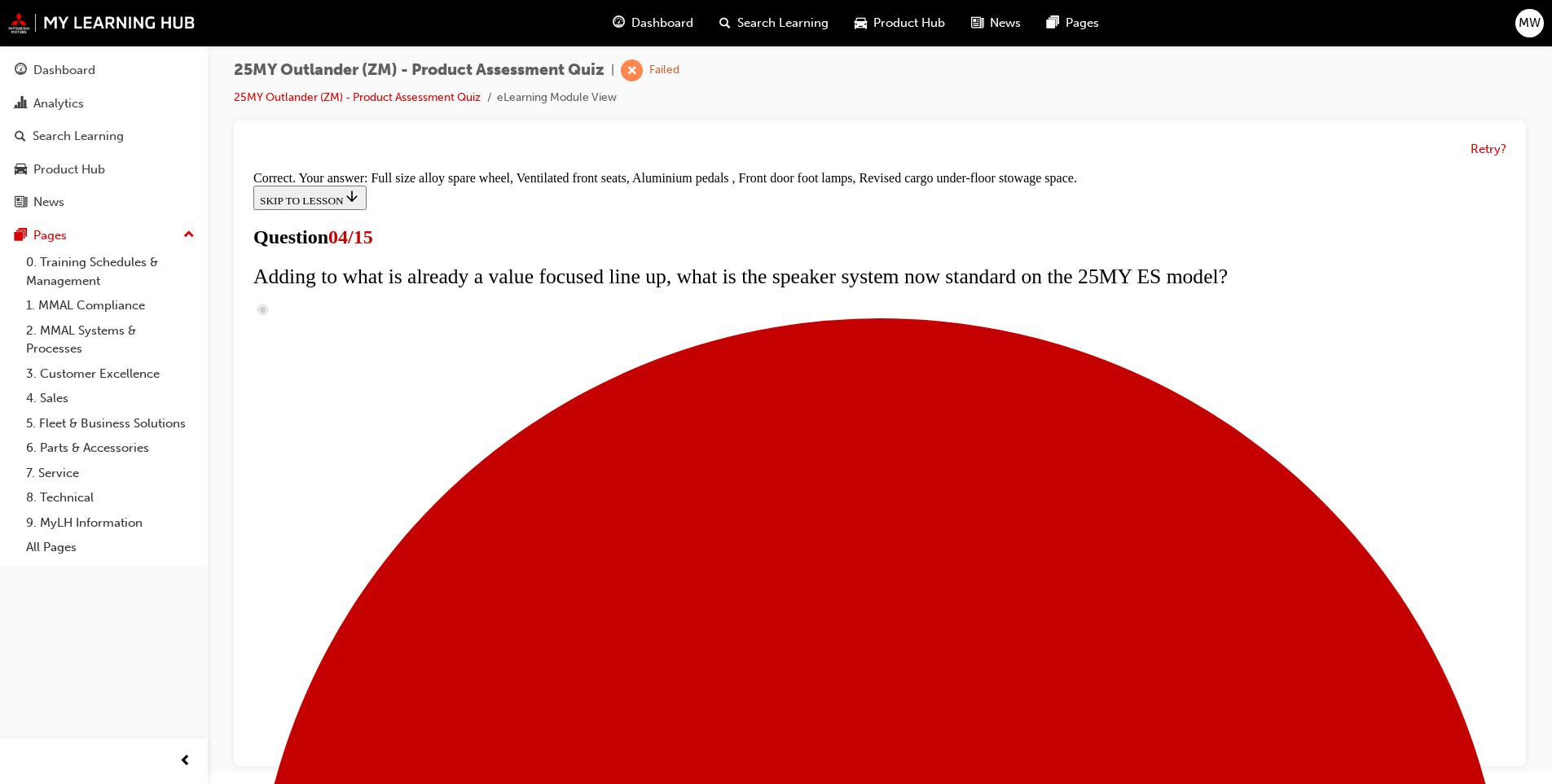
scroll to position [480, 0]
drag, startPoint x: 869, startPoint y: 720, endPoint x: 863, endPoint y: 707, distance: 14.3
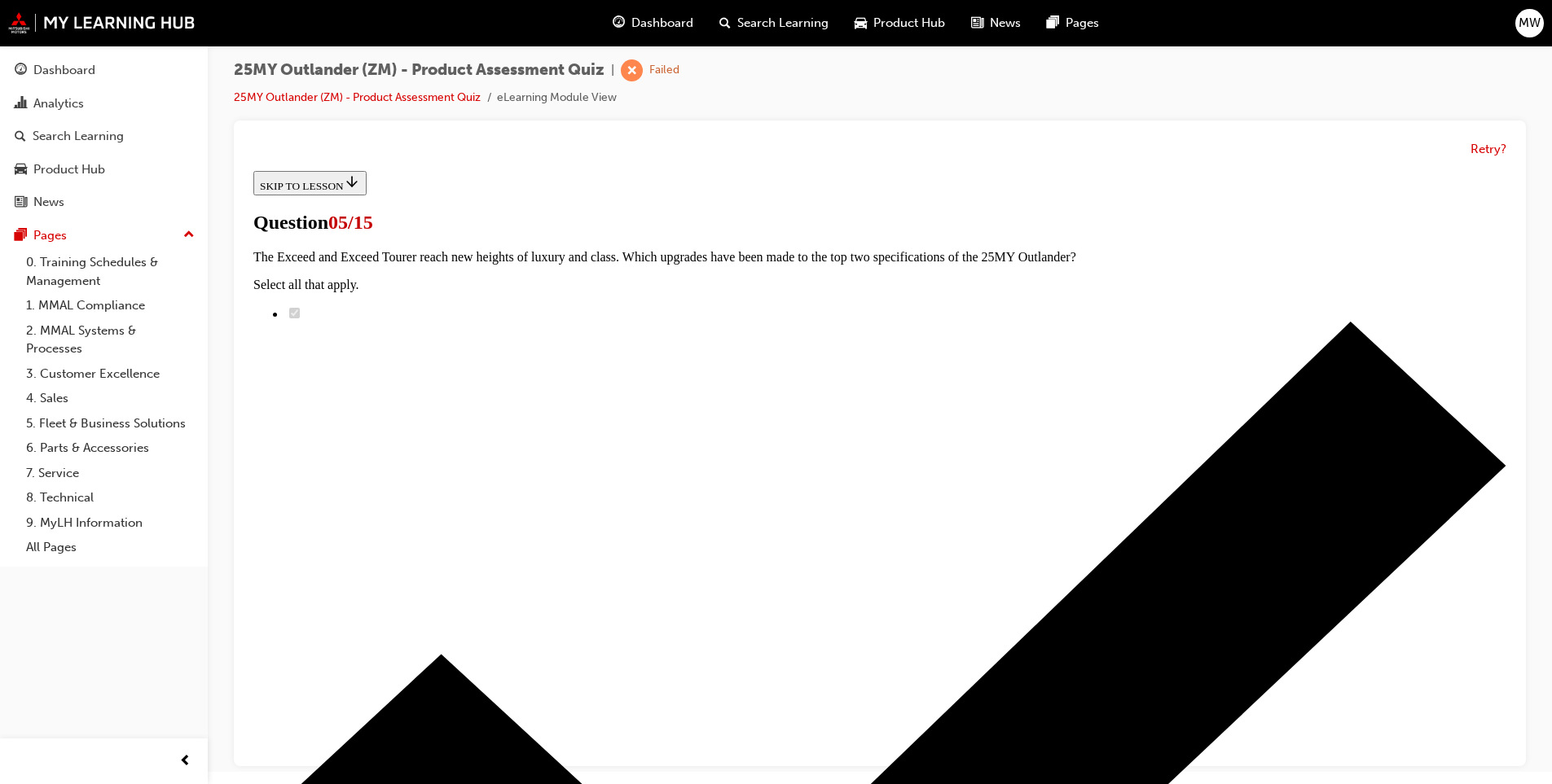
scroll to position [245, 0]
drag, startPoint x: 727, startPoint y: 595, endPoint x: 756, endPoint y: 619, distance: 37.6
radio input "true"
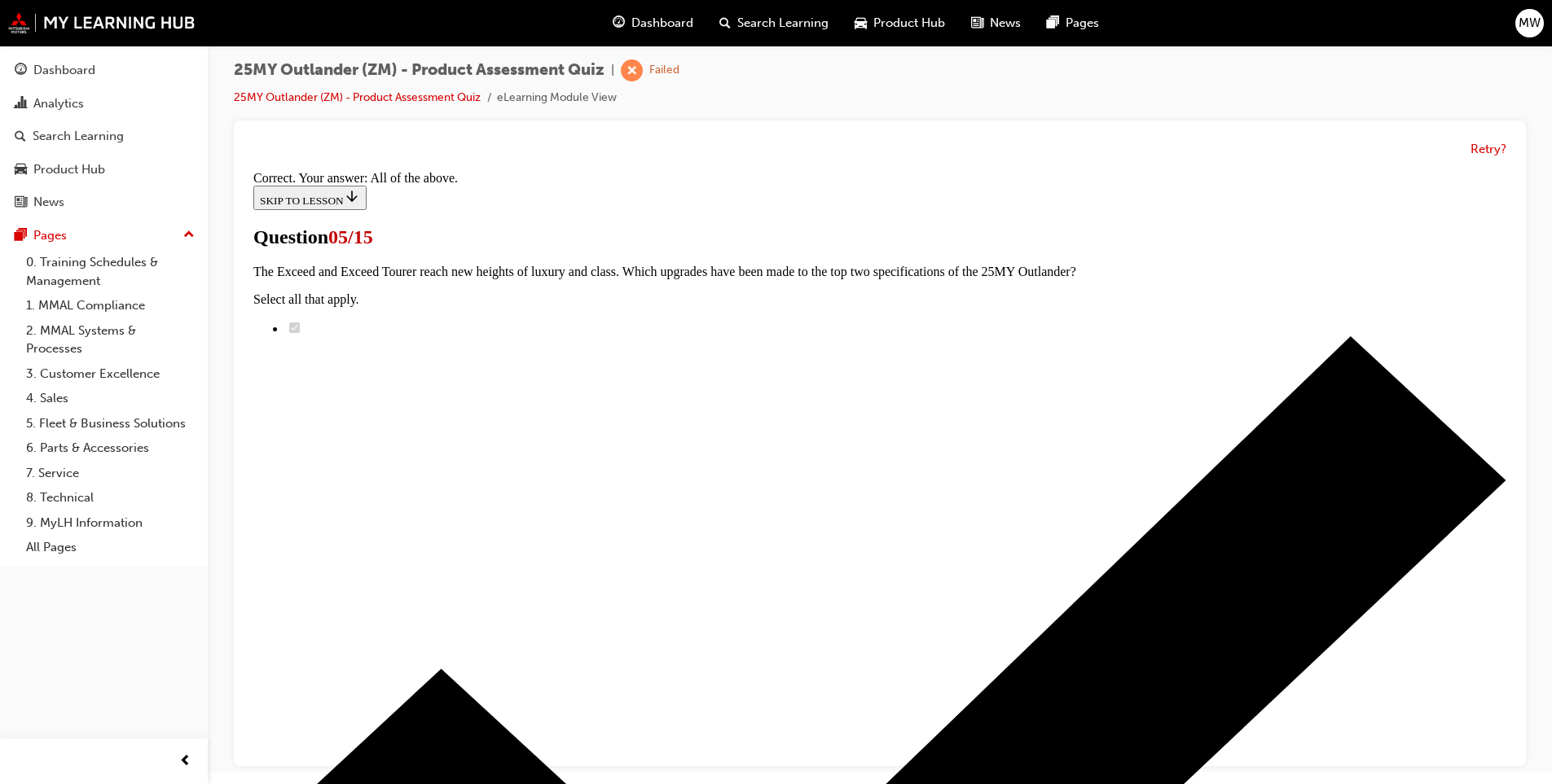
scroll to position [360, 0]
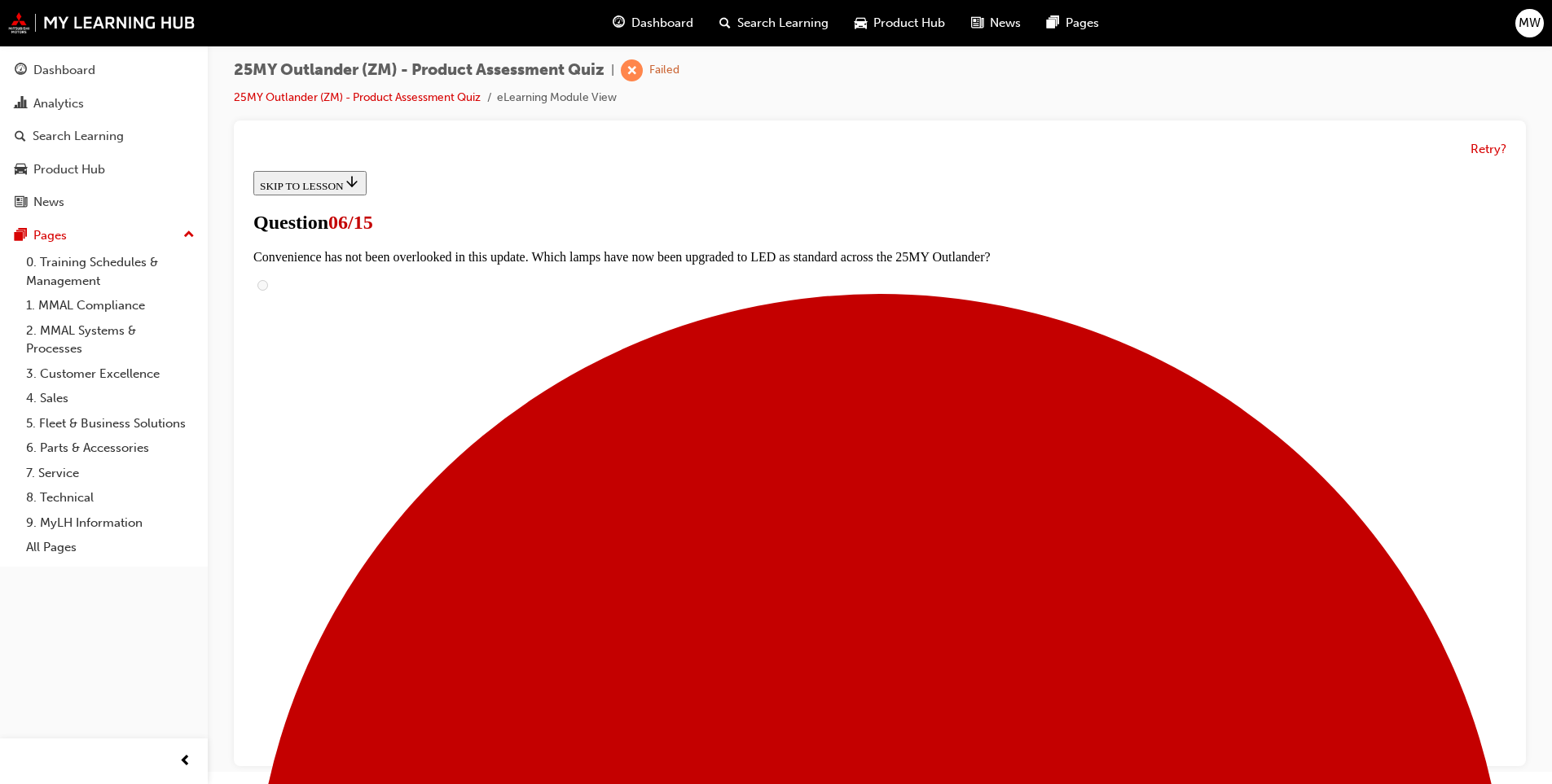
scroll to position [0, 0]
drag, startPoint x: 725, startPoint y: 481, endPoint x: 728, endPoint y: 463, distance: 18.2
radio input "true"
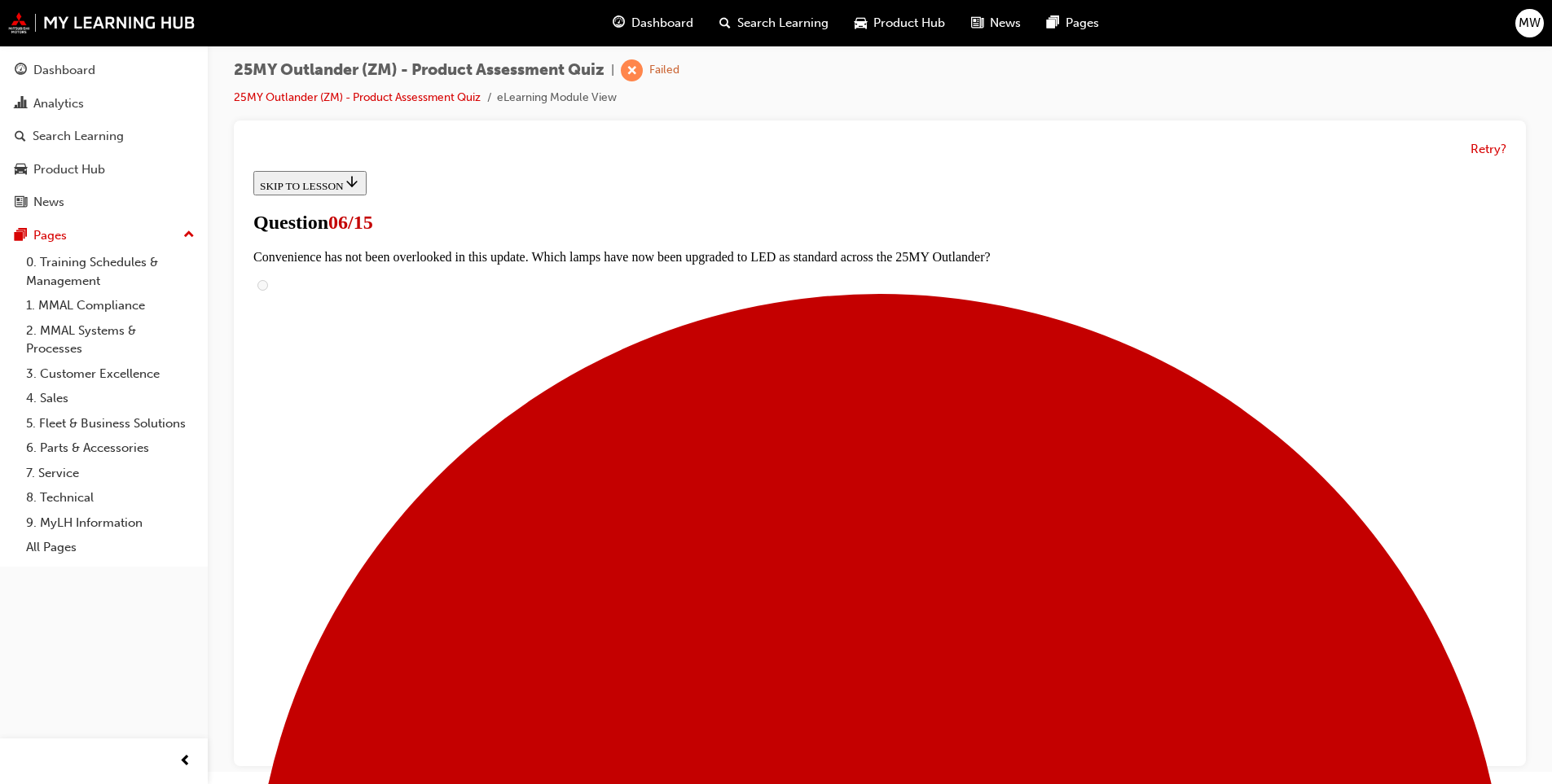
scroll to position [445, 0]
drag, startPoint x: 724, startPoint y: 440, endPoint x: 726, endPoint y: 407, distance: 33.1
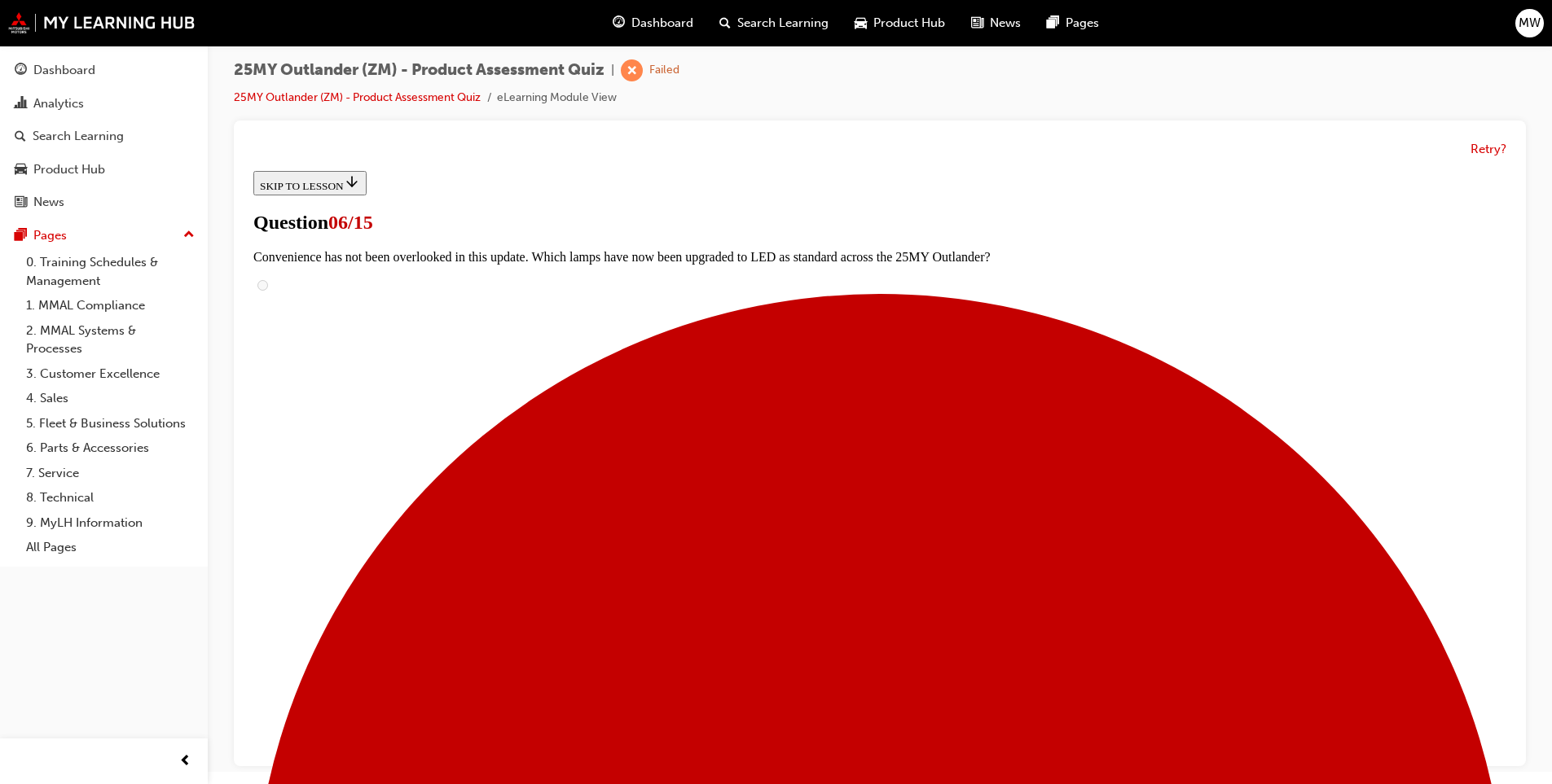
radio input "true"
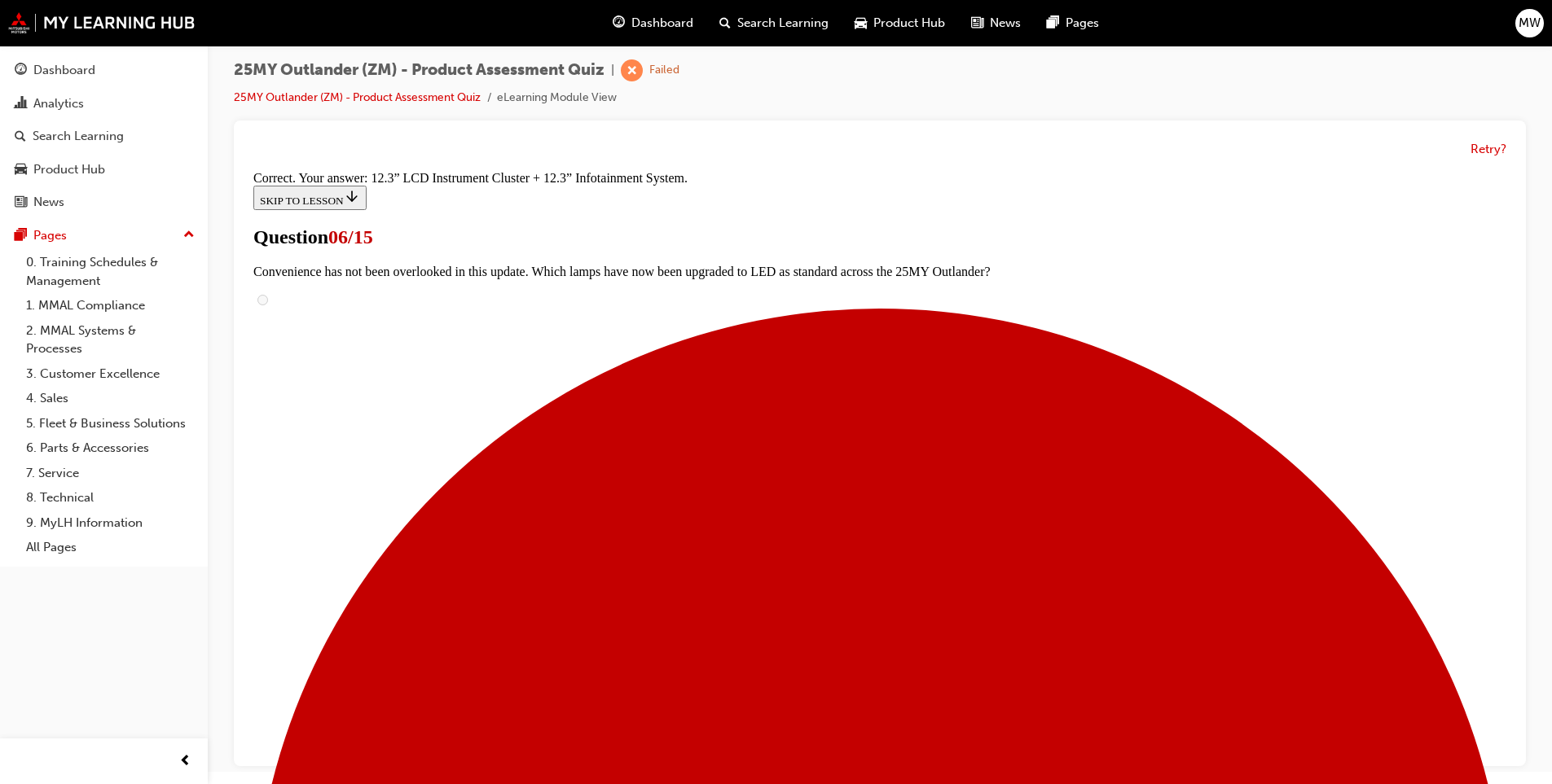
scroll to position [514, 0]
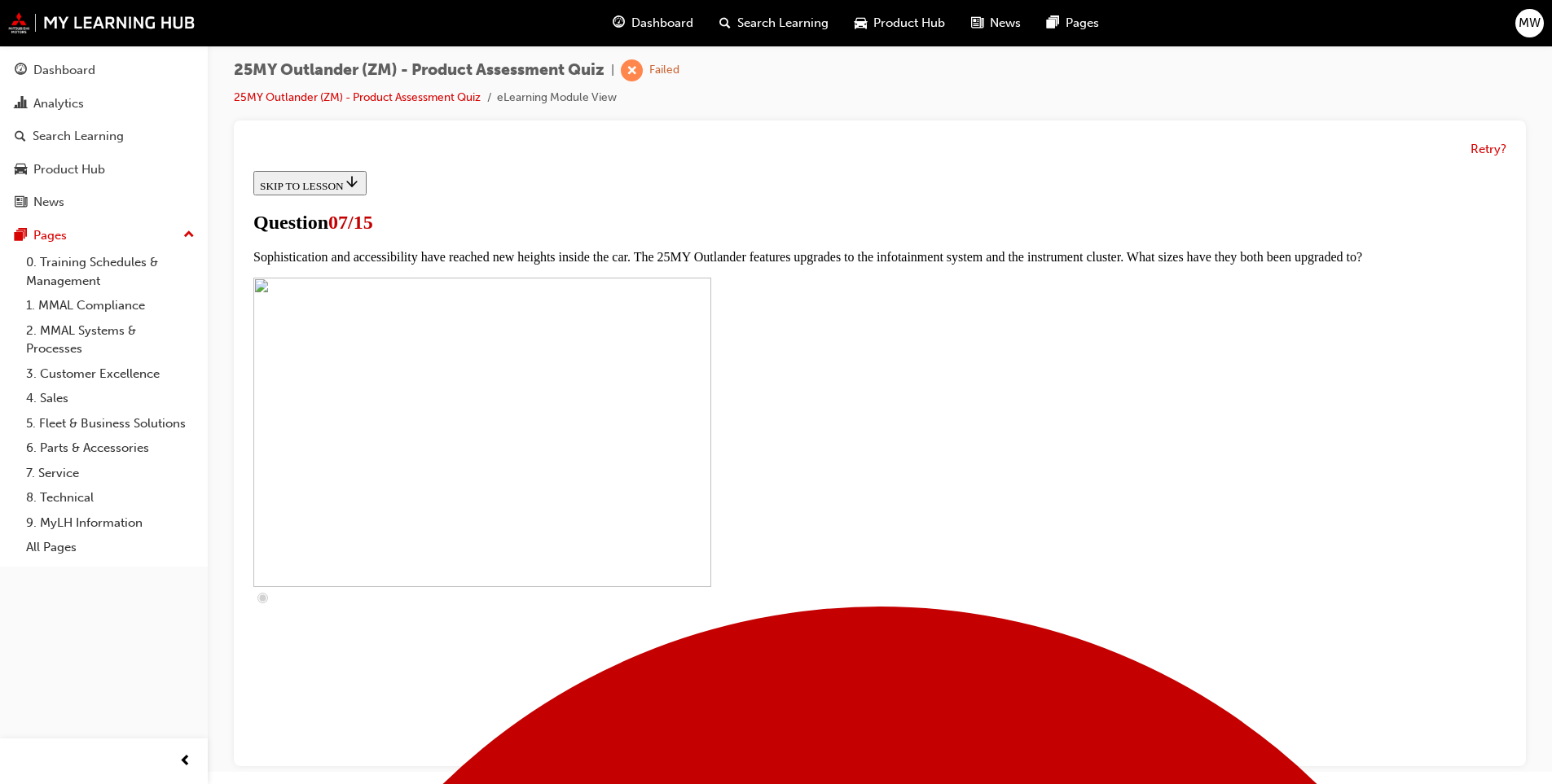
scroll to position [245, 0]
drag, startPoint x: 688, startPoint y: 634, endPoint x: 680, endPoint y: 663, distance: 30.1
checkbox input "true"
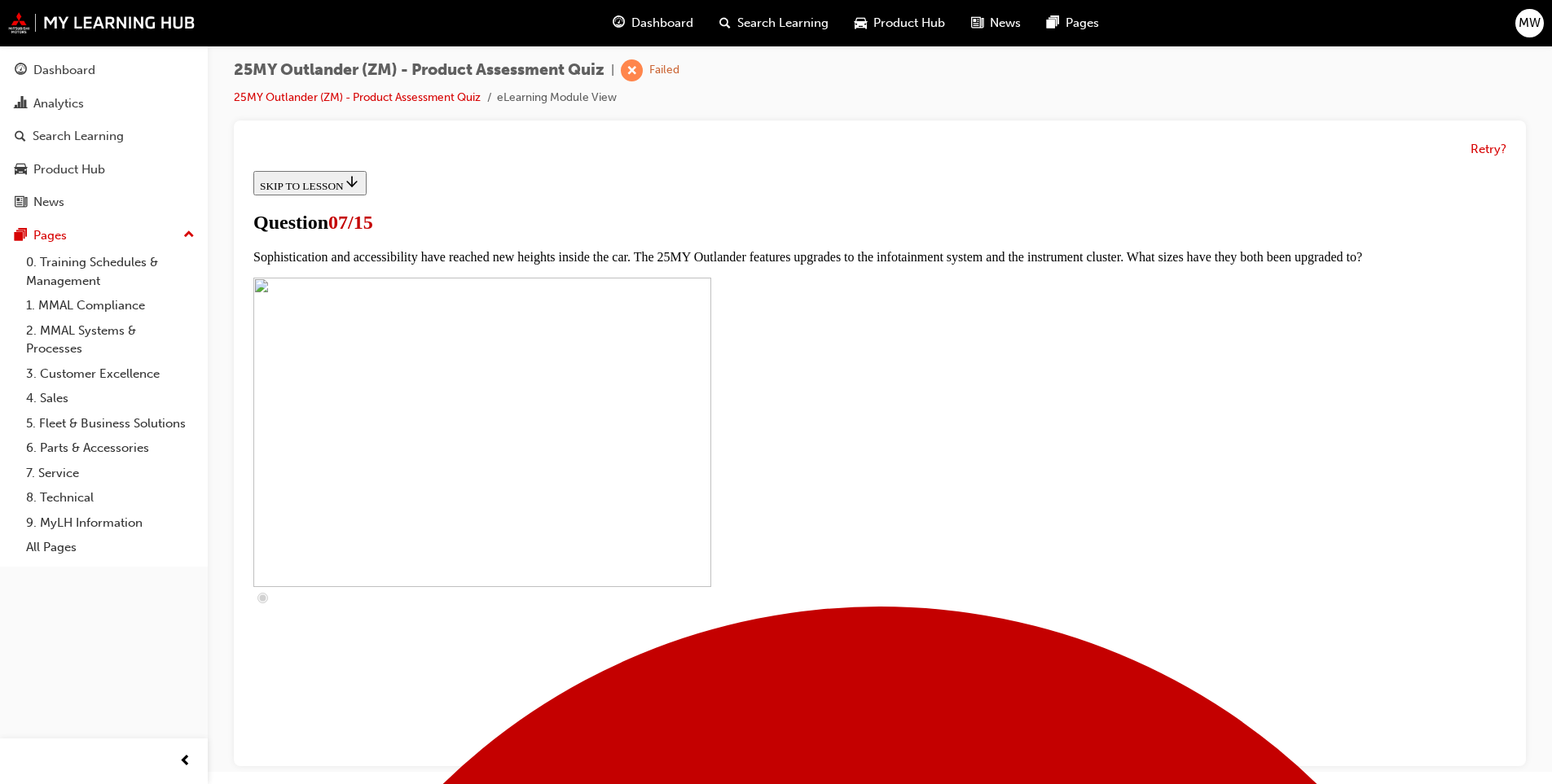
scroll to position [407, 0]
checkbox input "true"
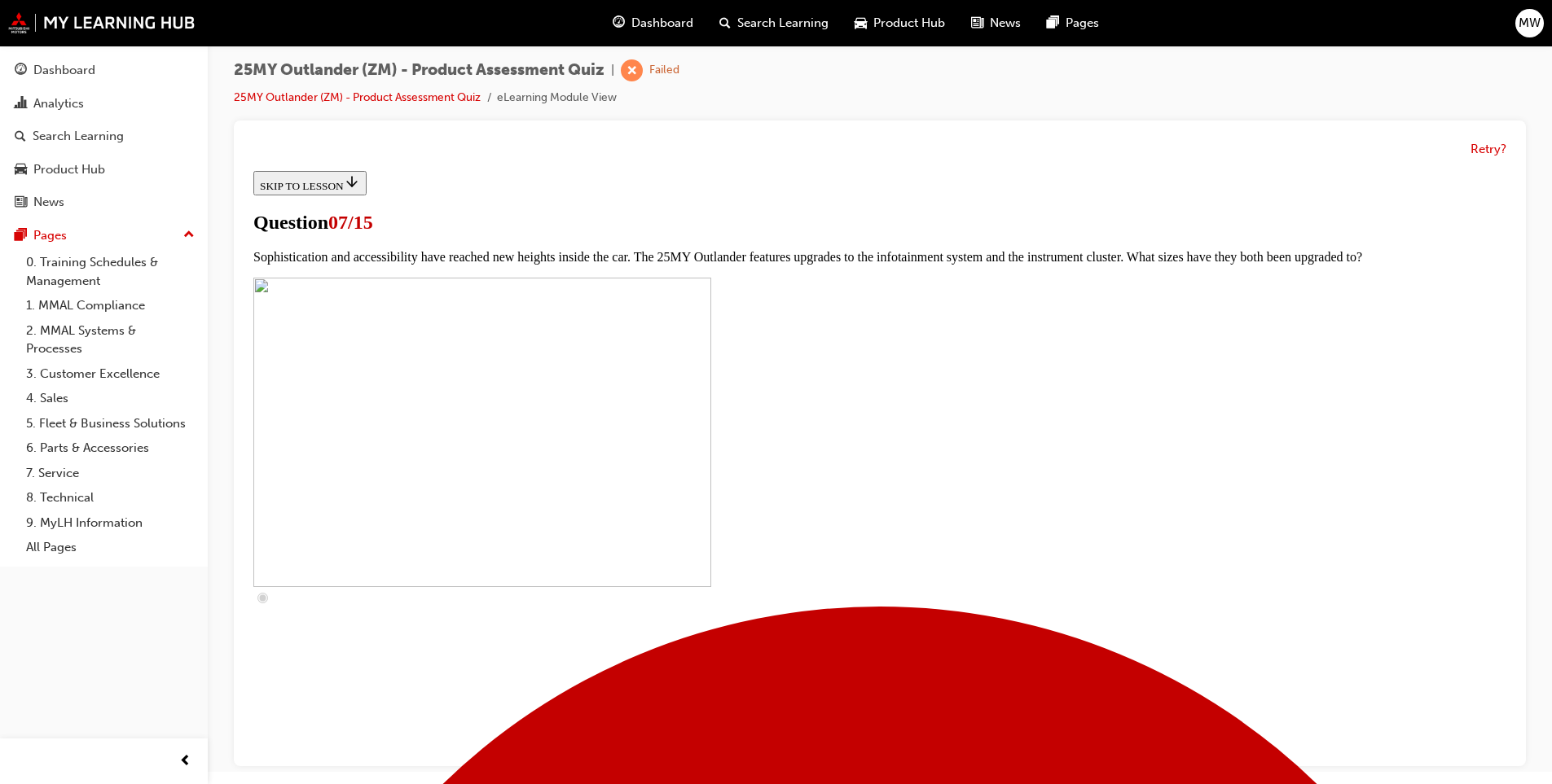
checkbox input "true"
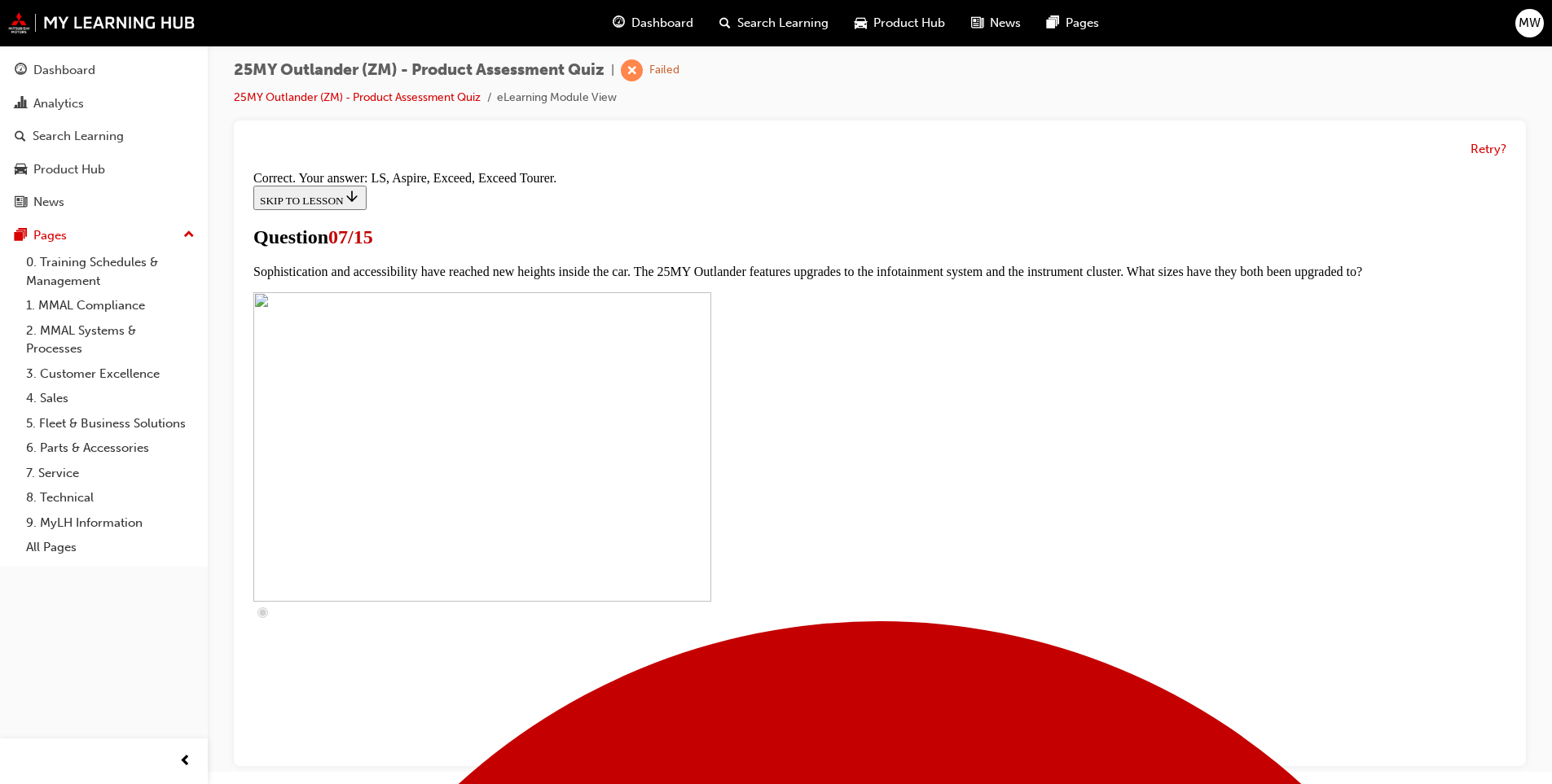
scroll to position [700, 0]
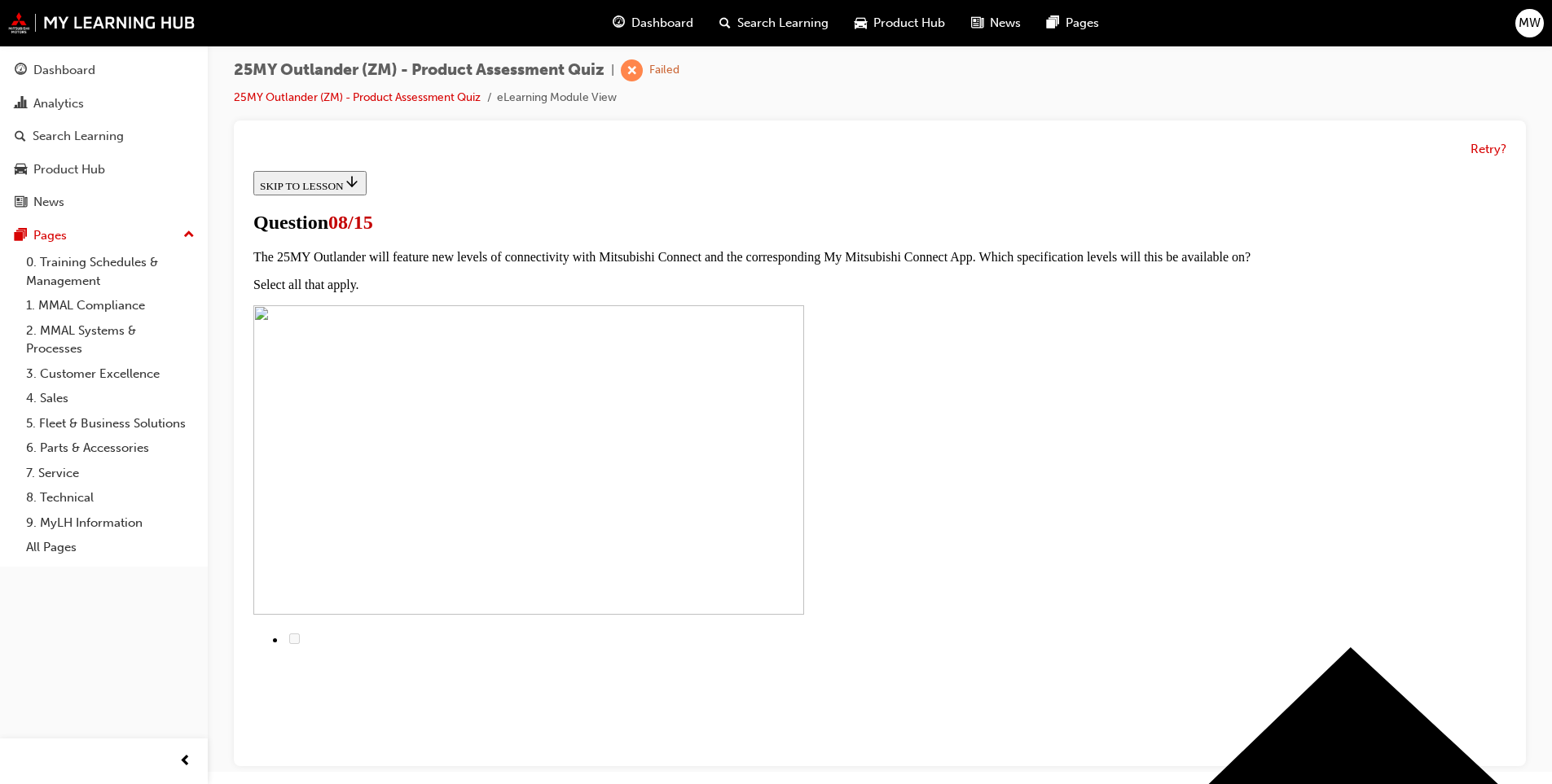
radio input "true"
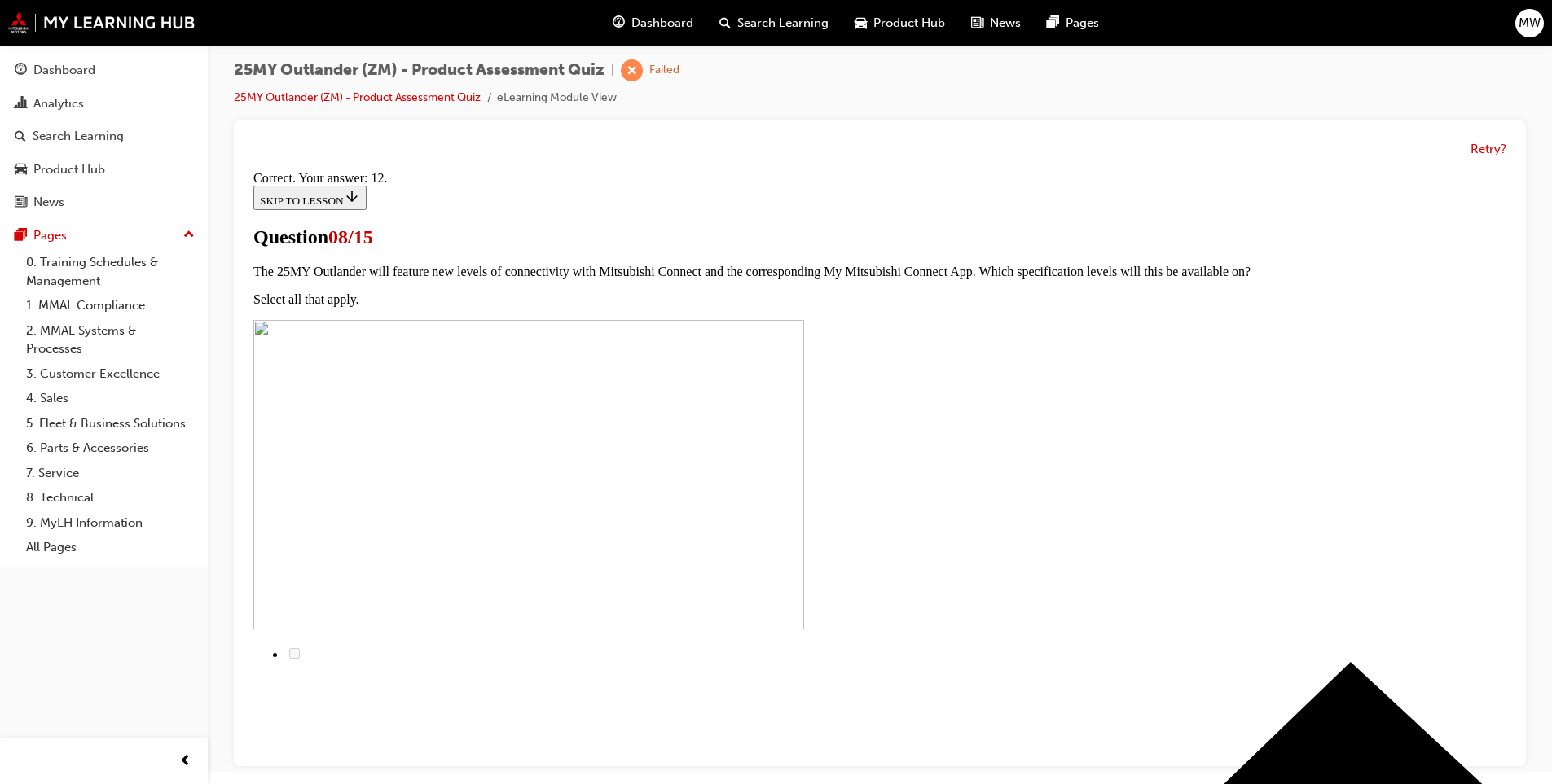
scroll to position [230, 0]
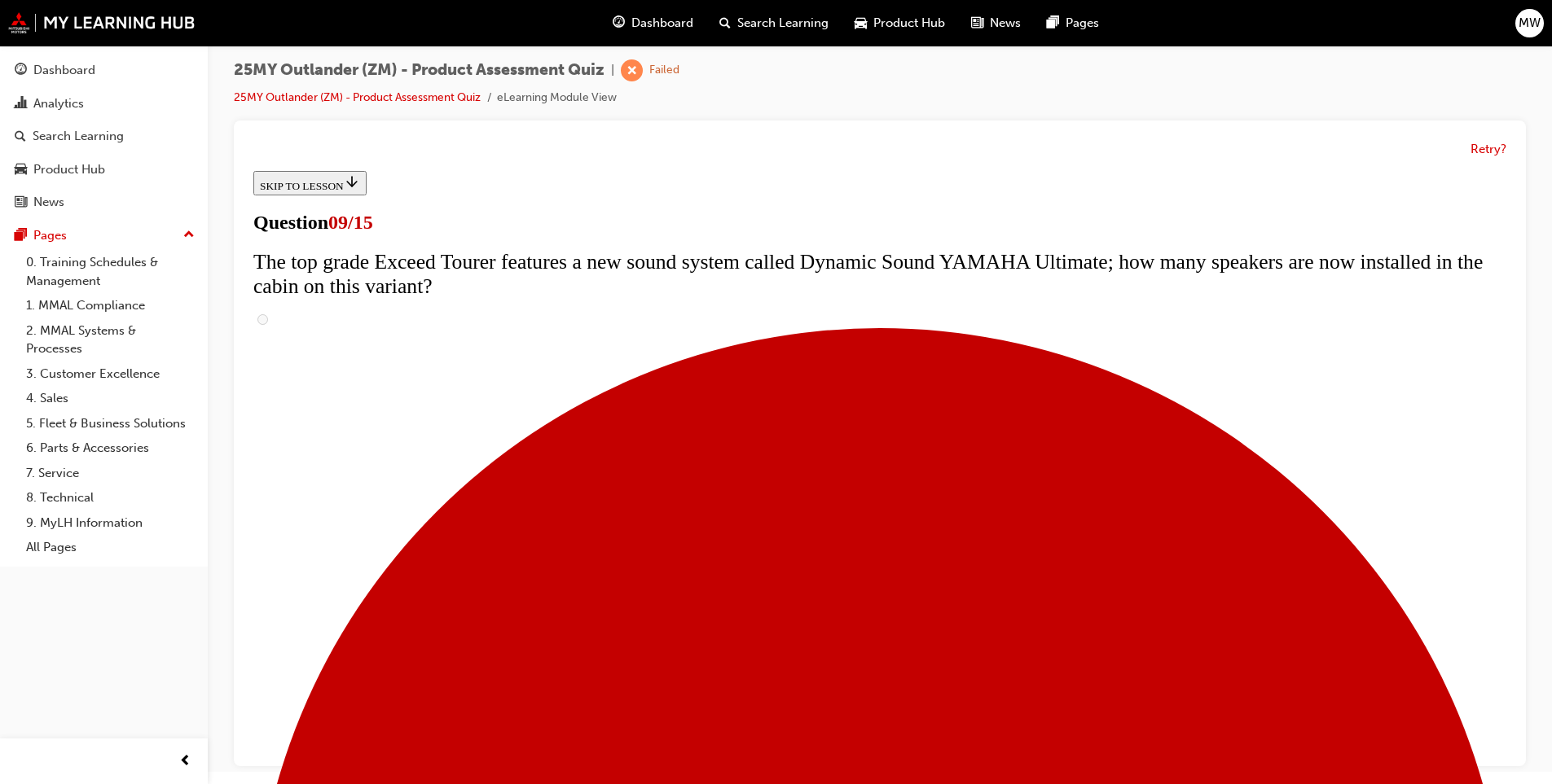
scroll to position [716, 0]
radio input "true"
drag, startPoint x: 872, startPoint y: 722, endPoint x: 874, endPoint y: 706, distance: 16.1
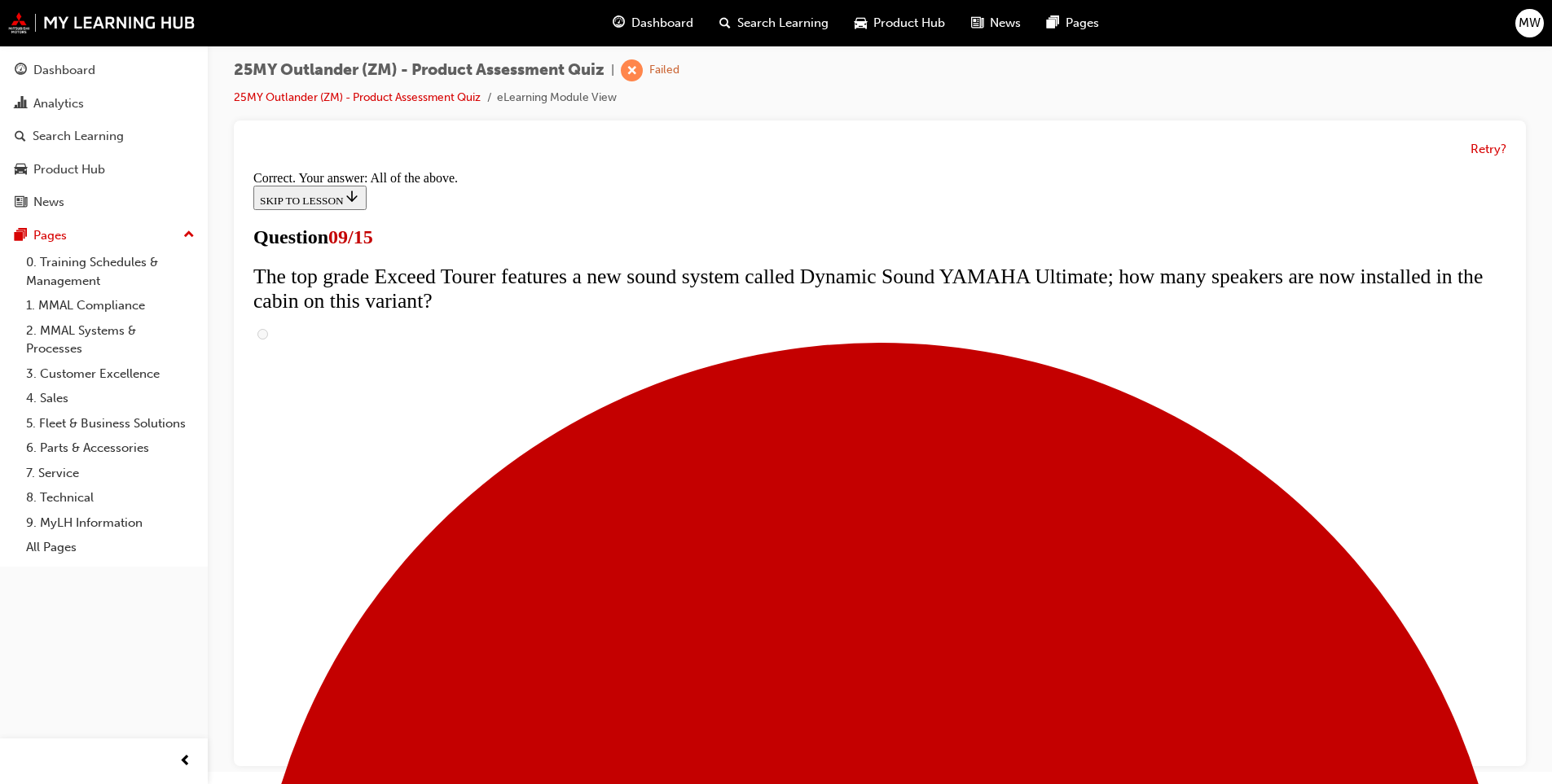
scroll to position [812, 0]
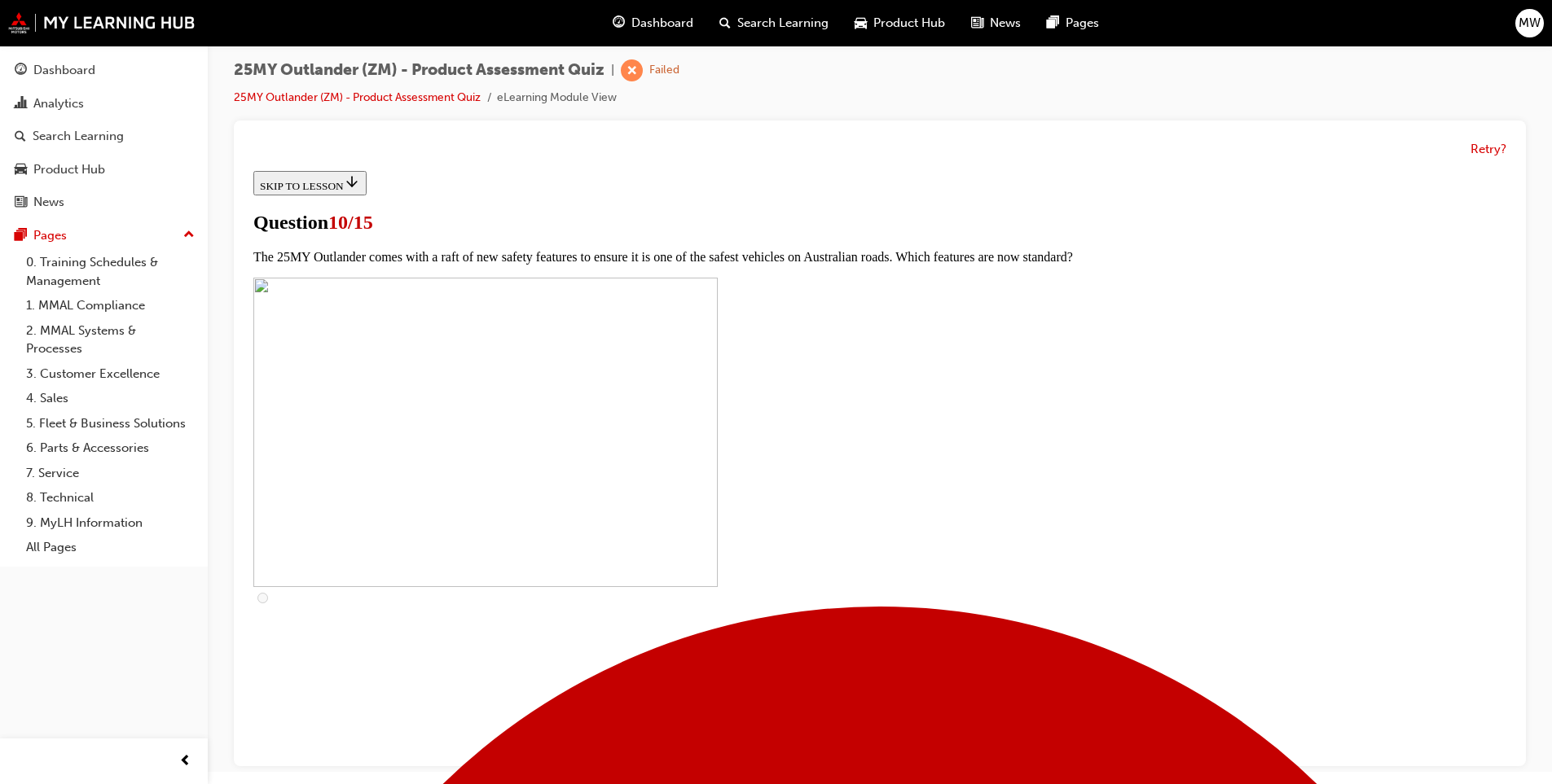
scroll to position [407, 0]
checkbox input "true"
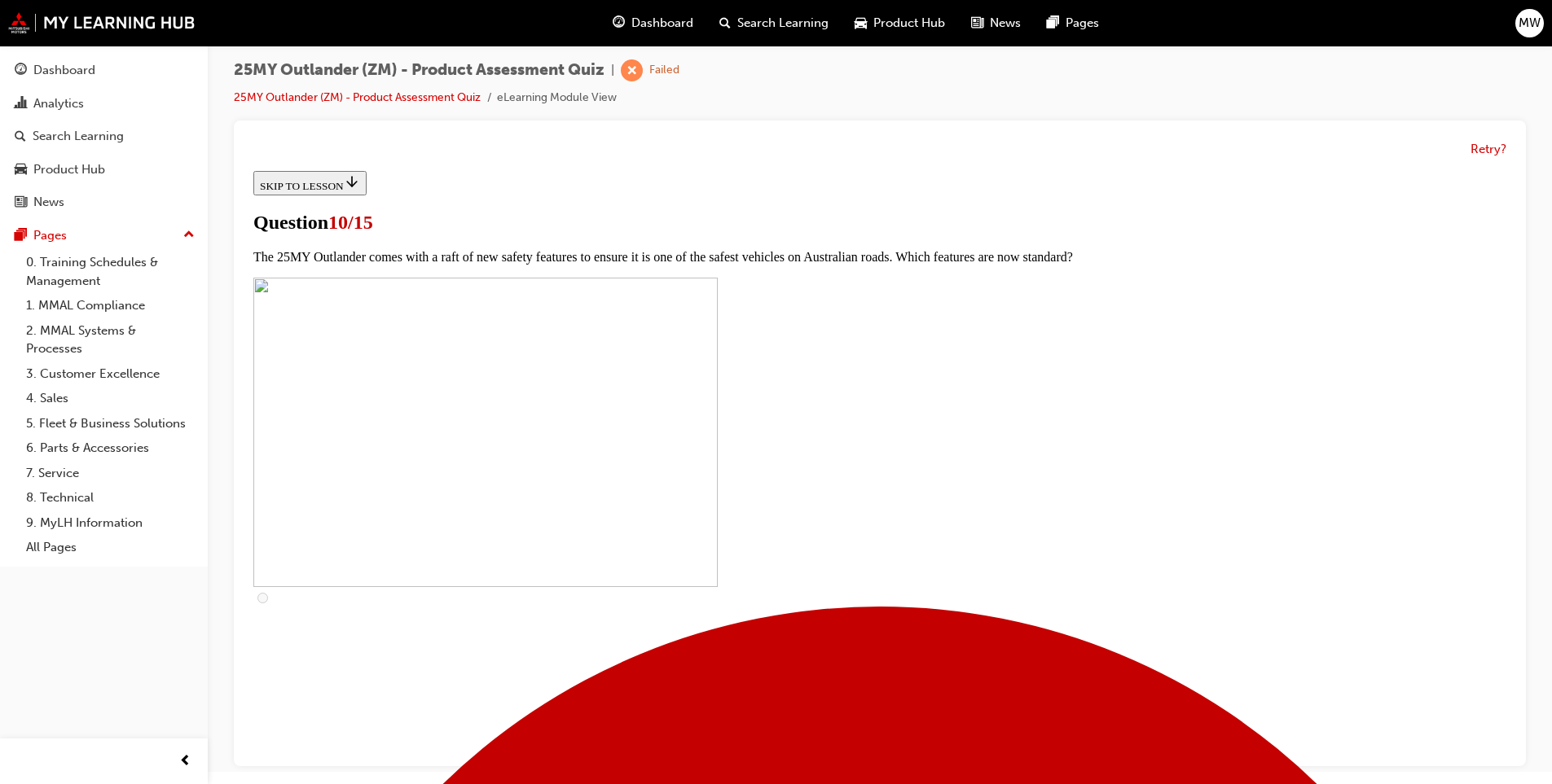
checkbox input "true"
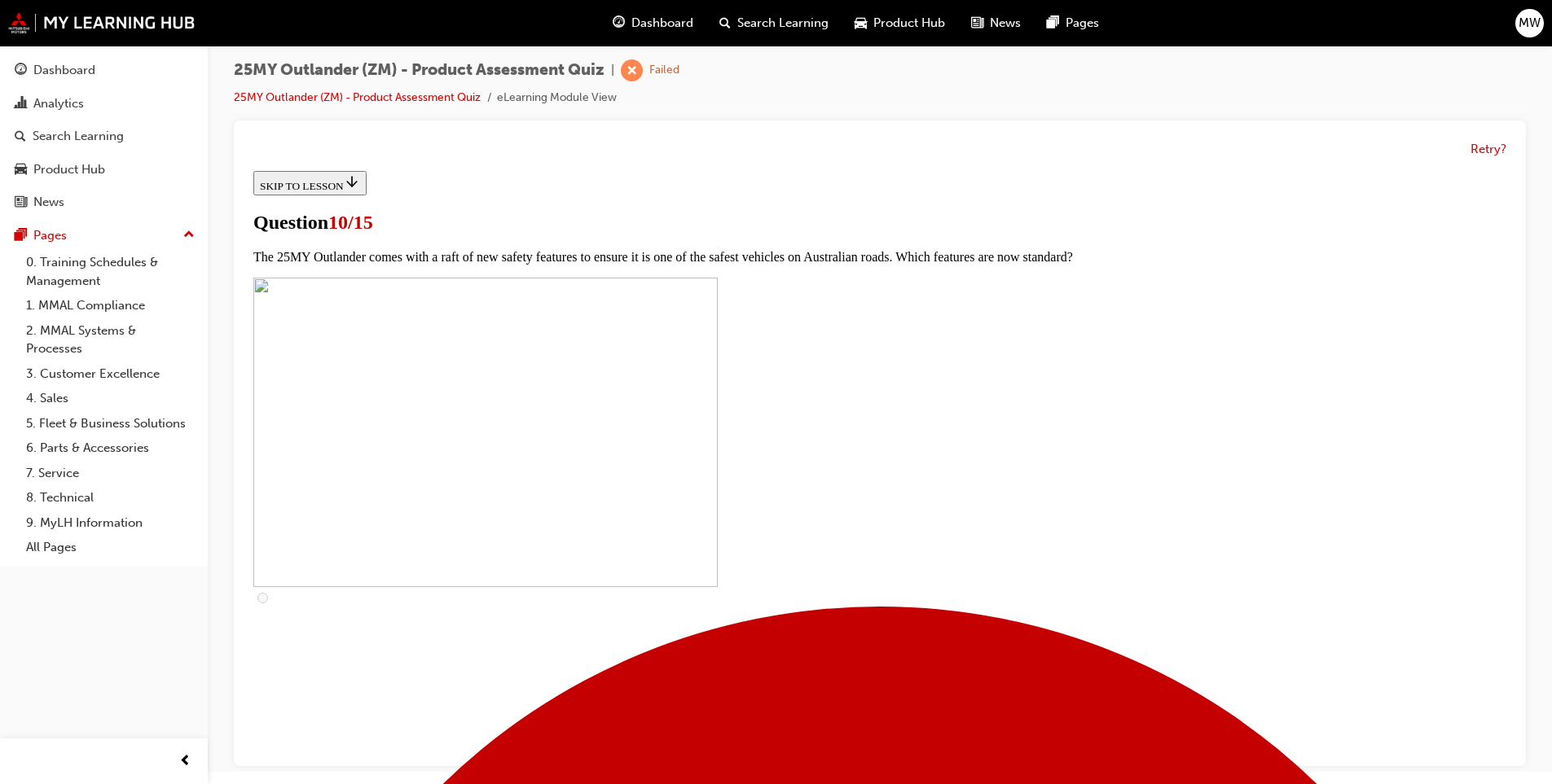
checkbox input "true"
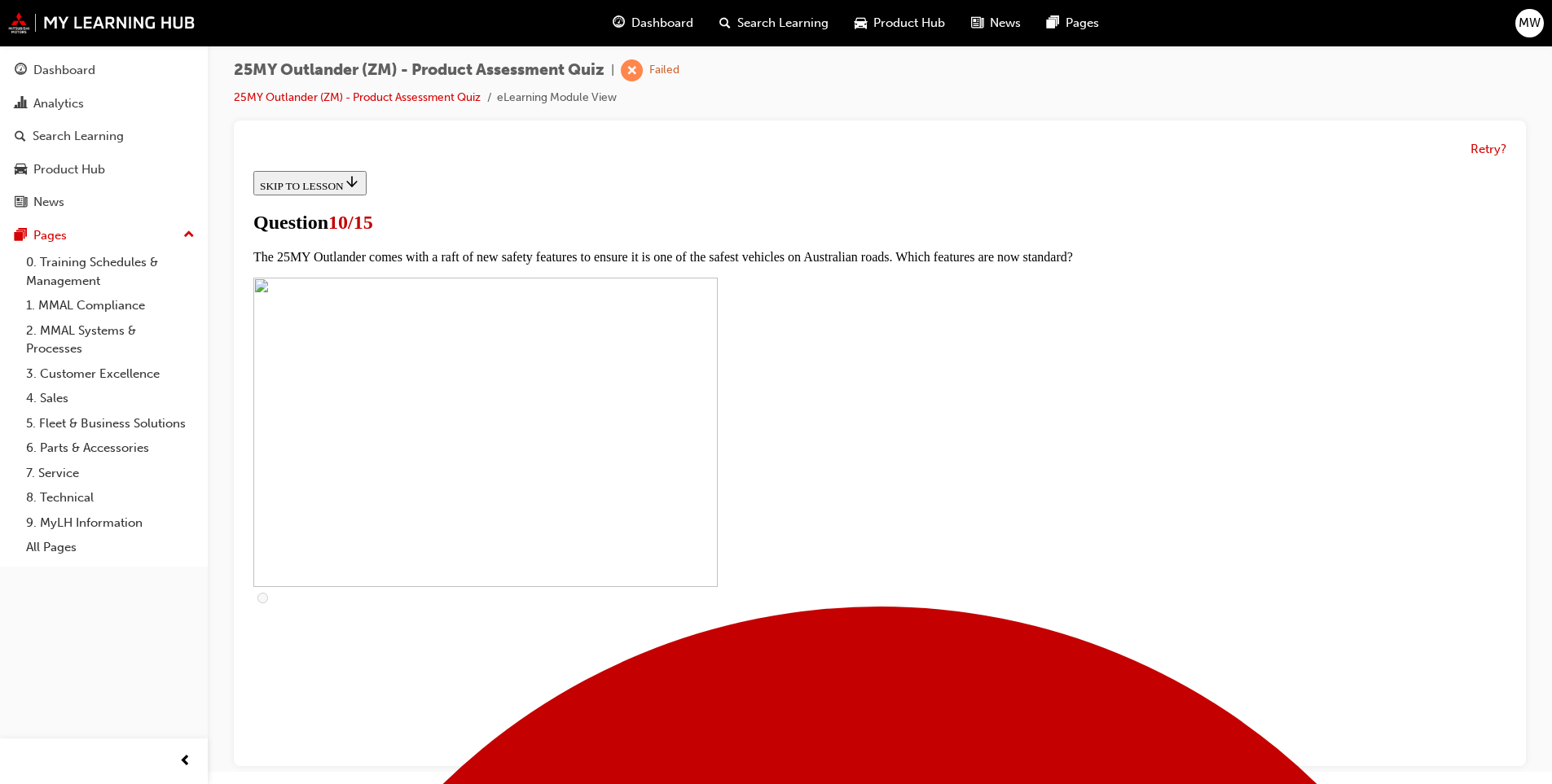
checkbox input "true"
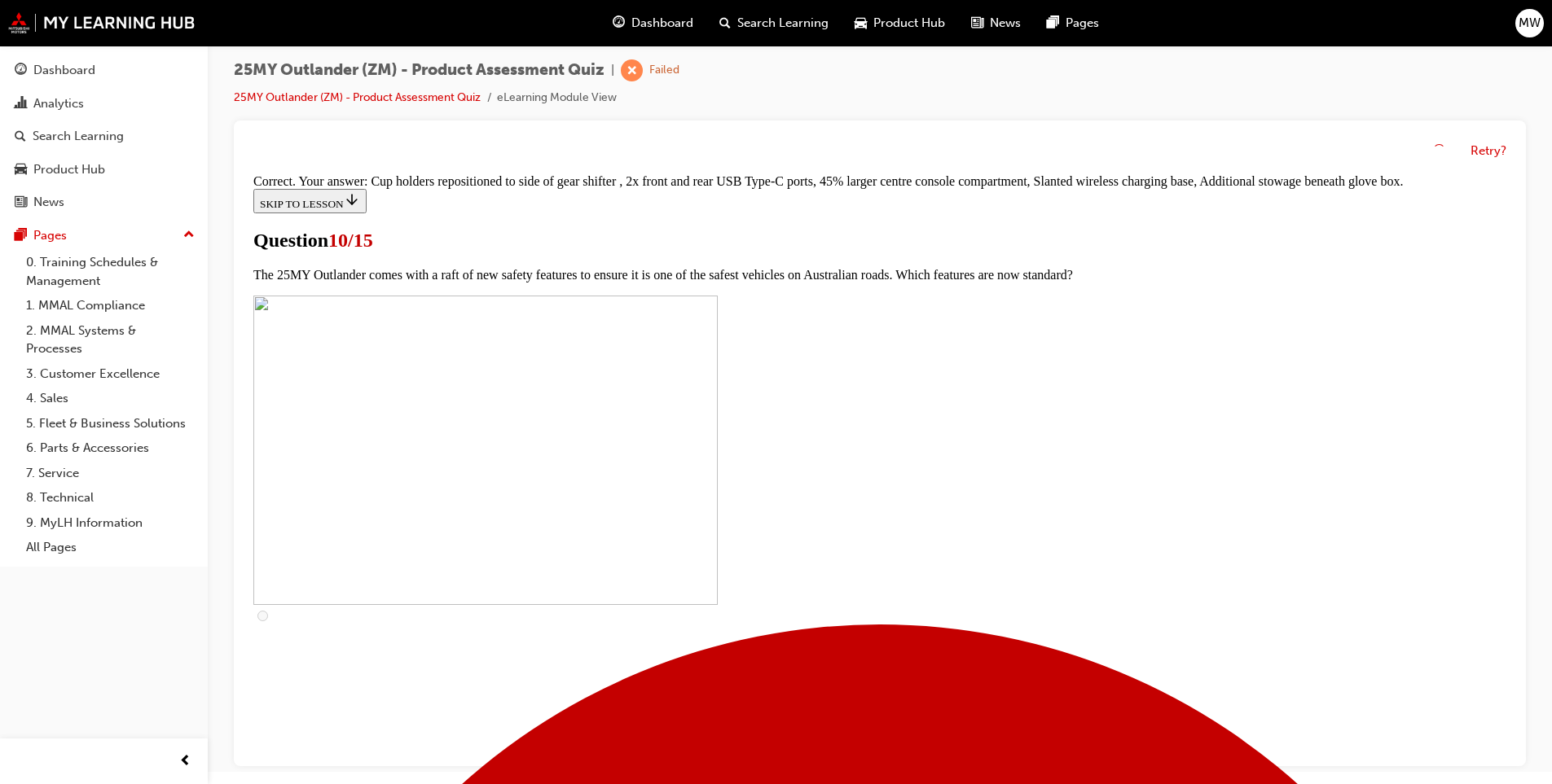
scroll to position [659, 0]
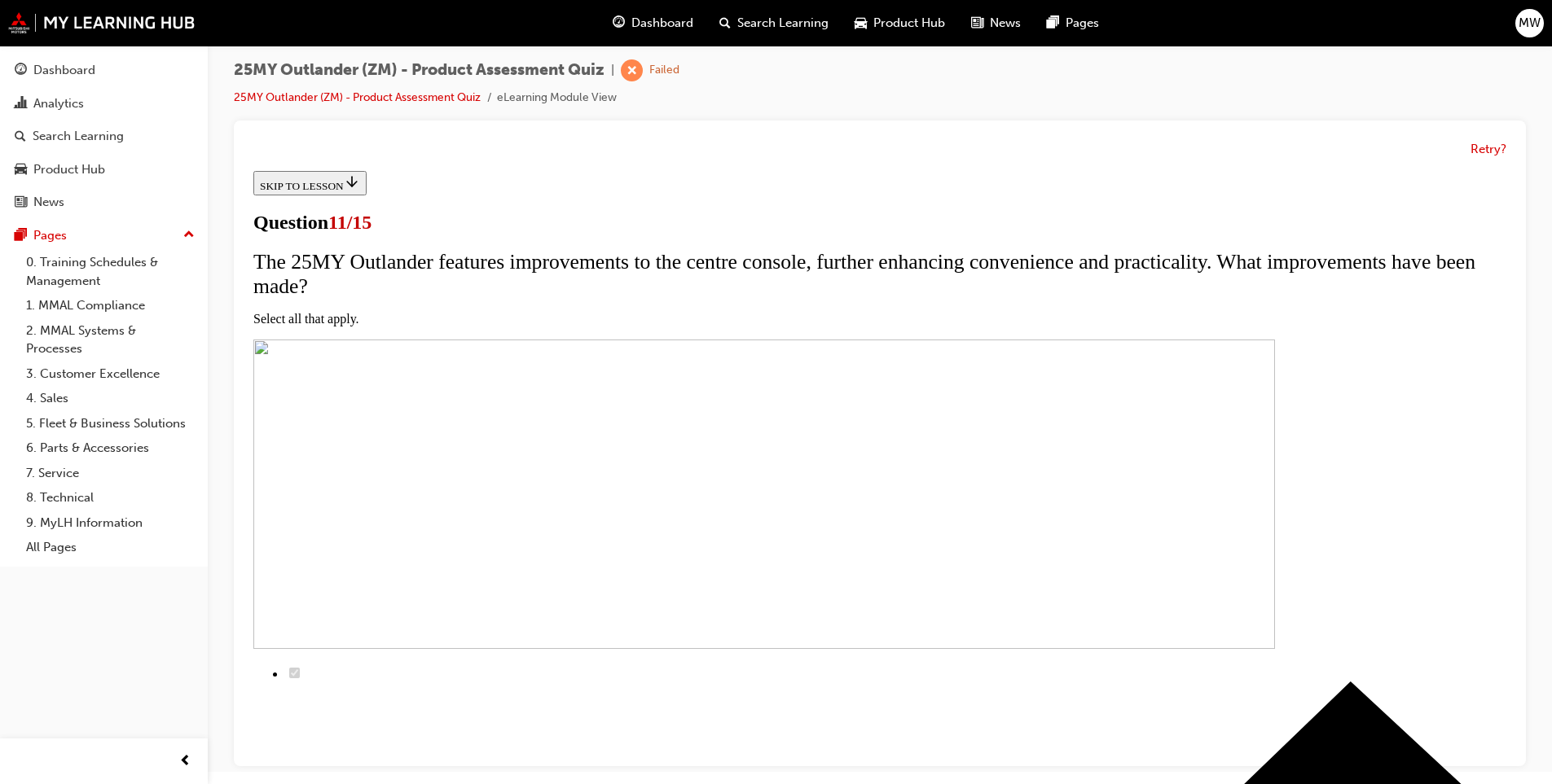
scroll to position [163, 0]
checkbox input "true"
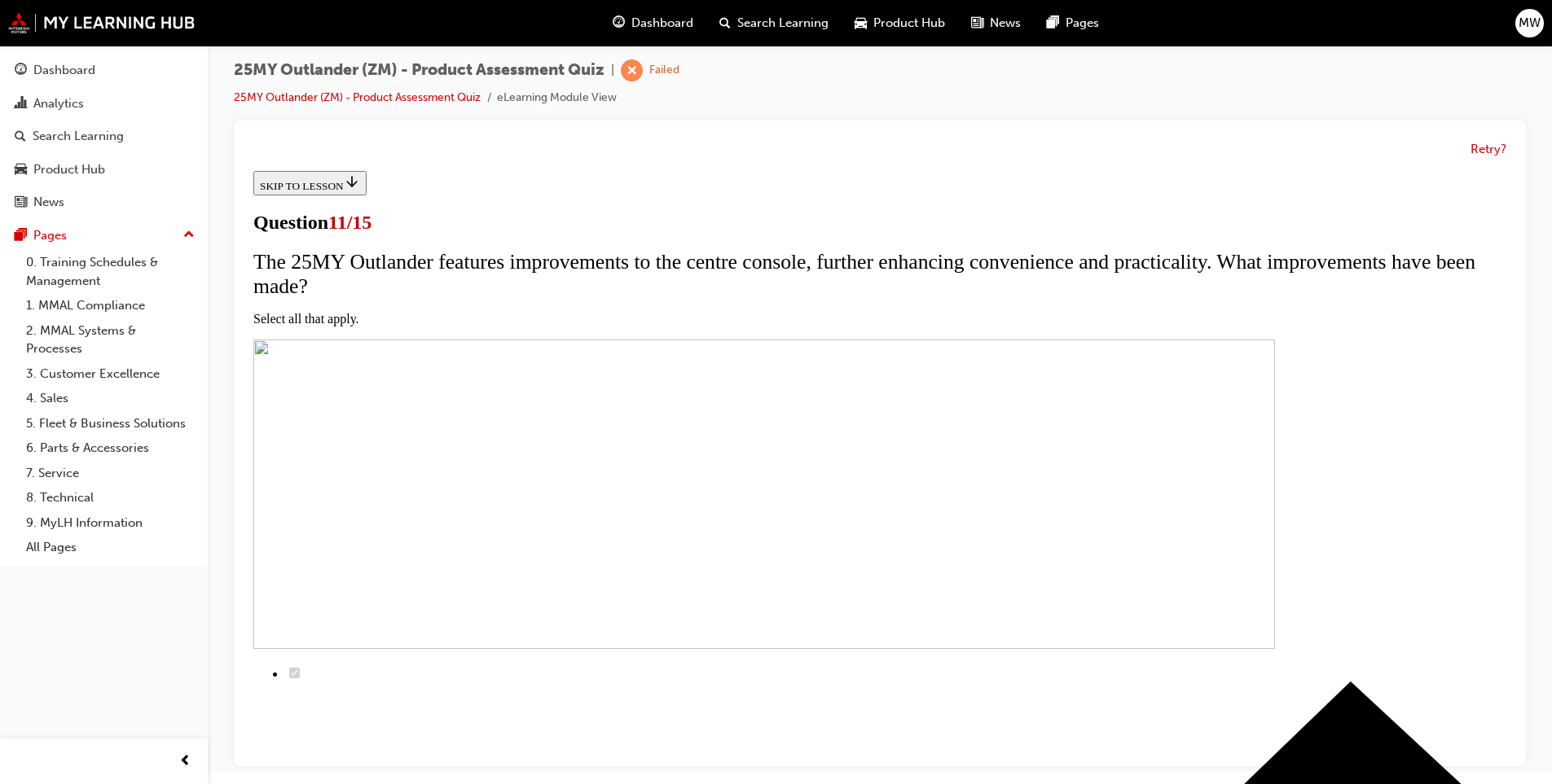
checkbox input "true"
drag, startPoint x: 728, startPoint y: 364, endPoint x: 730, endPoint y: 373, distance: 9.2
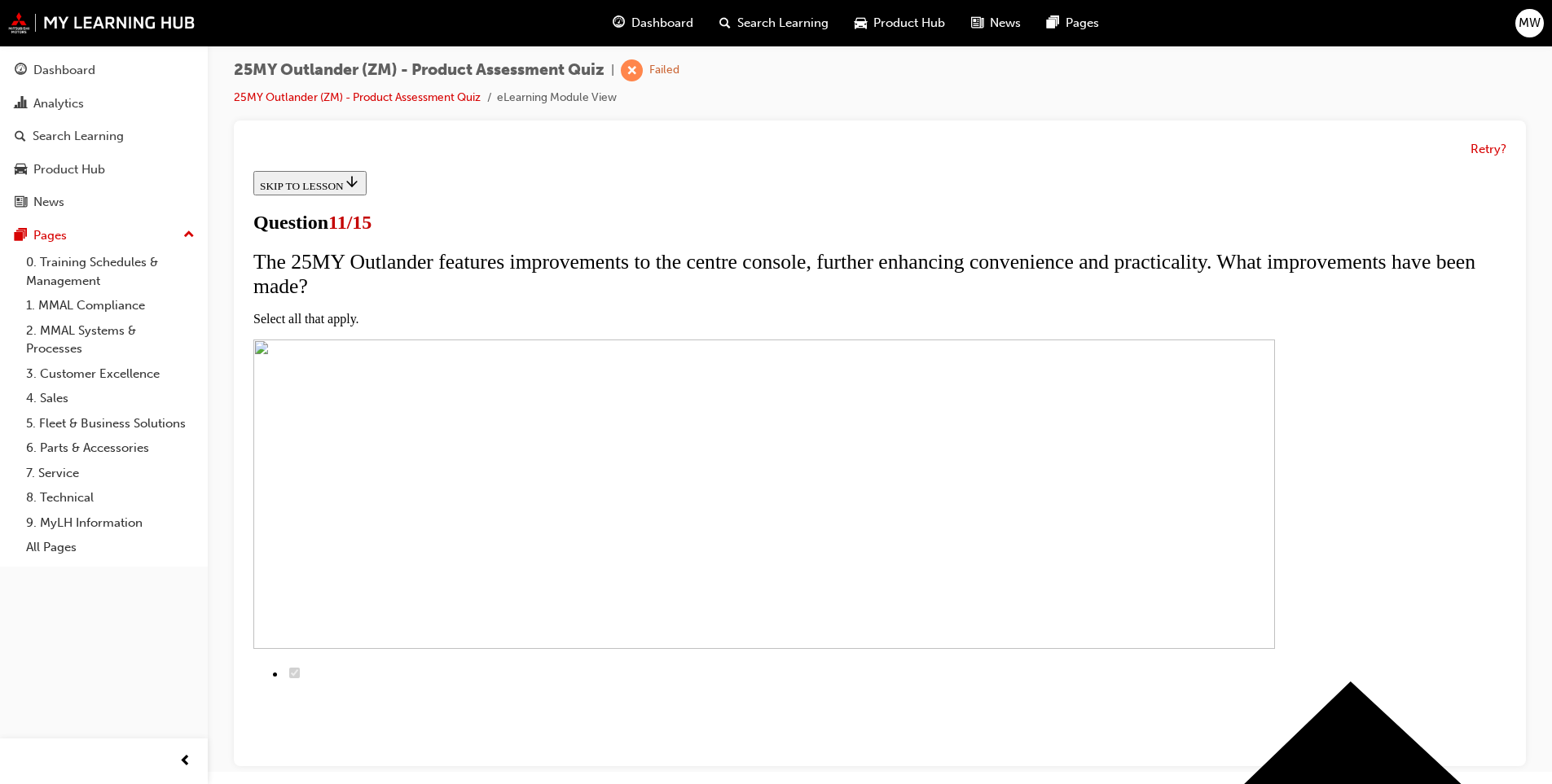
checkbox input "false"
checkbox input "true"
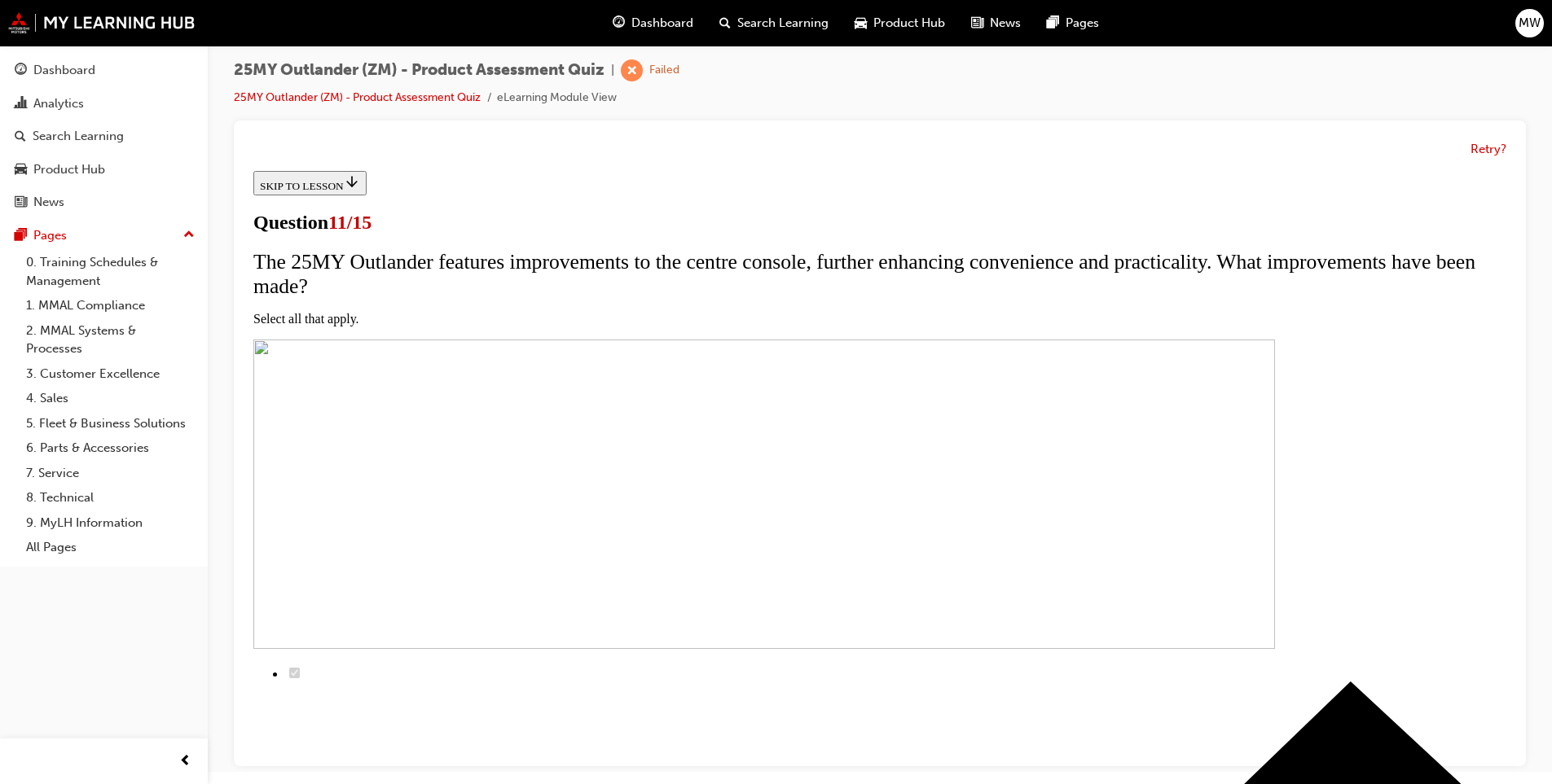
checkbox input "true"
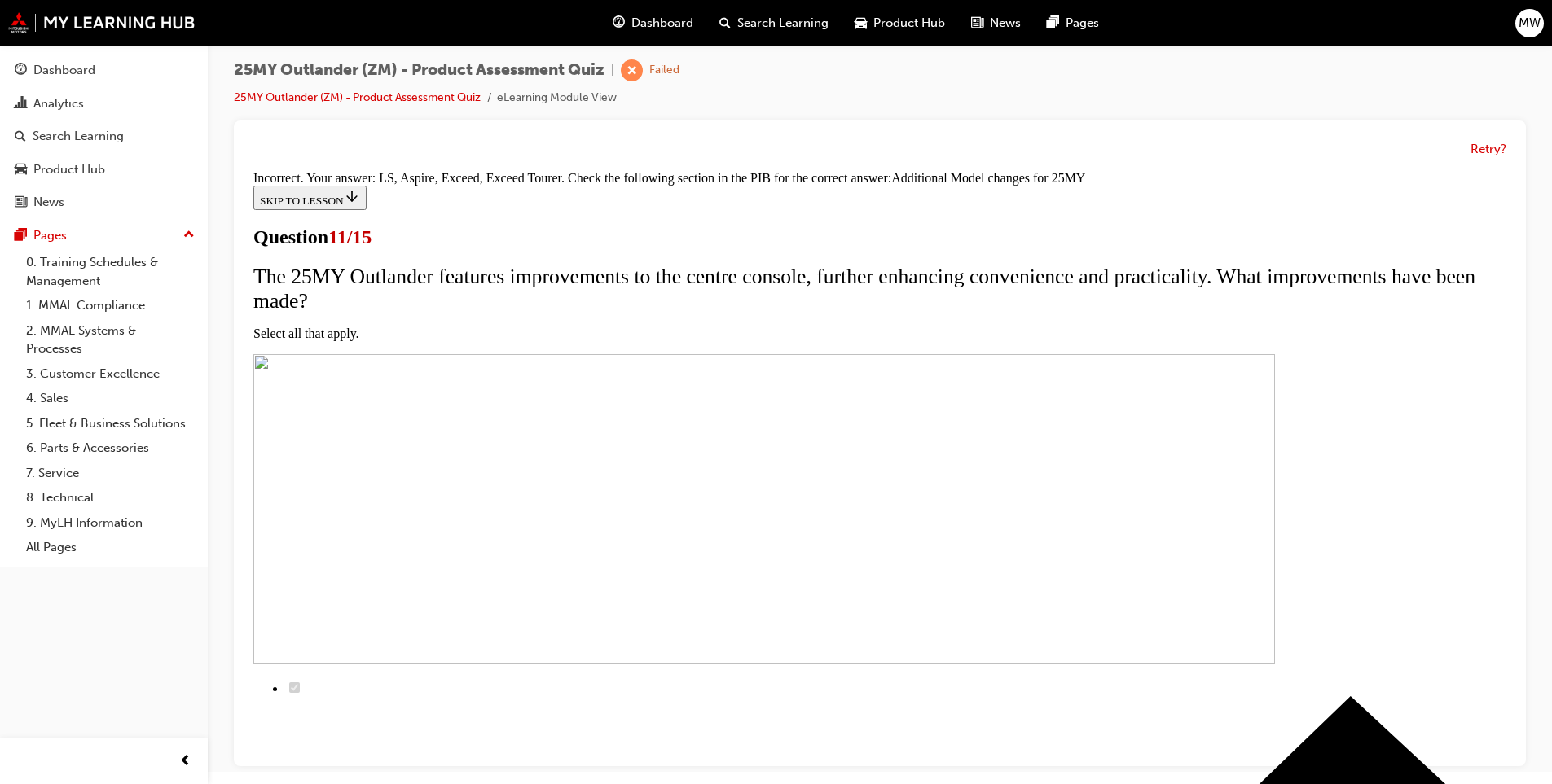
scroll to position [450, 0]
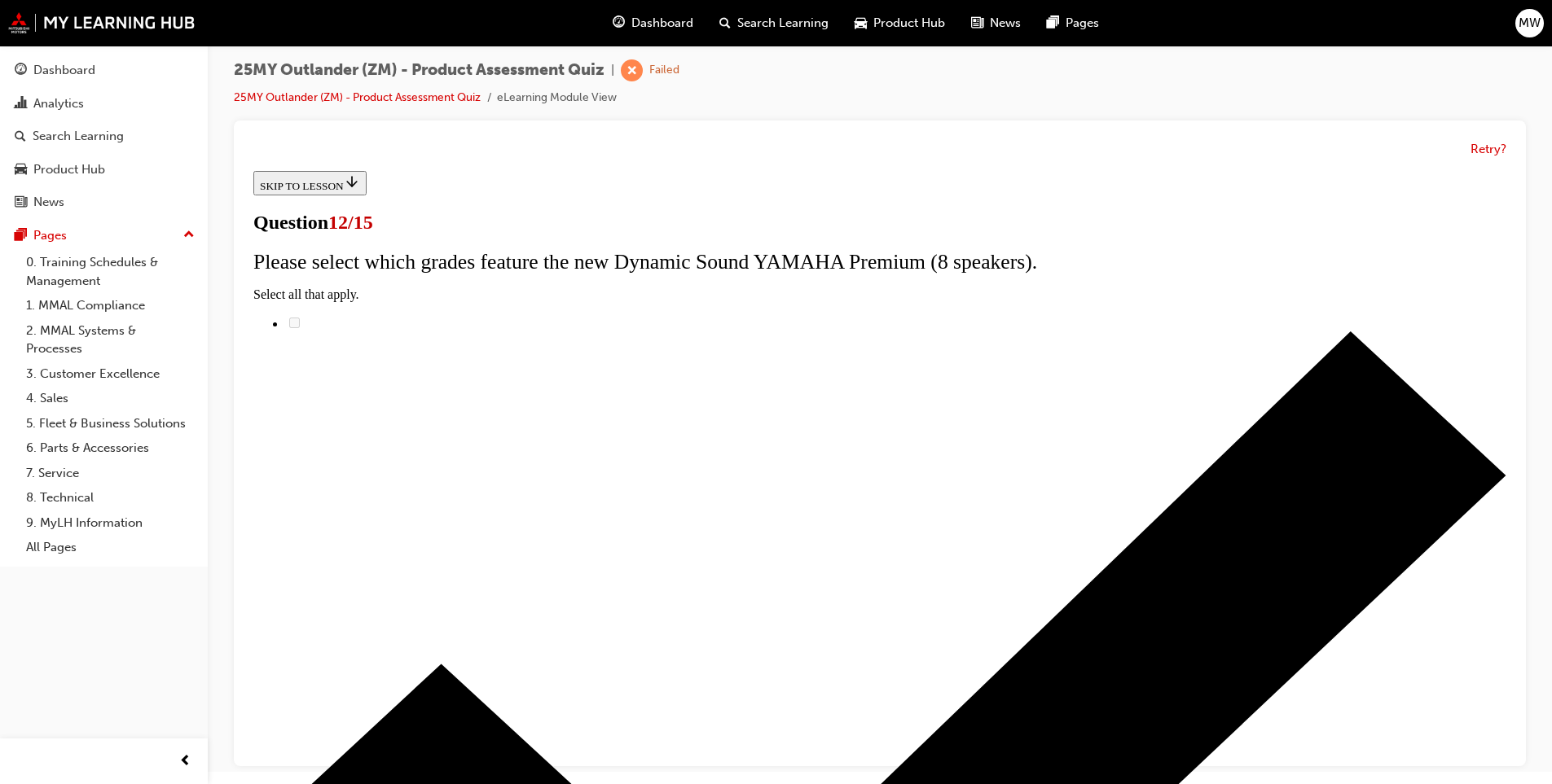
scroll to position [103, 0]
radio input "true"
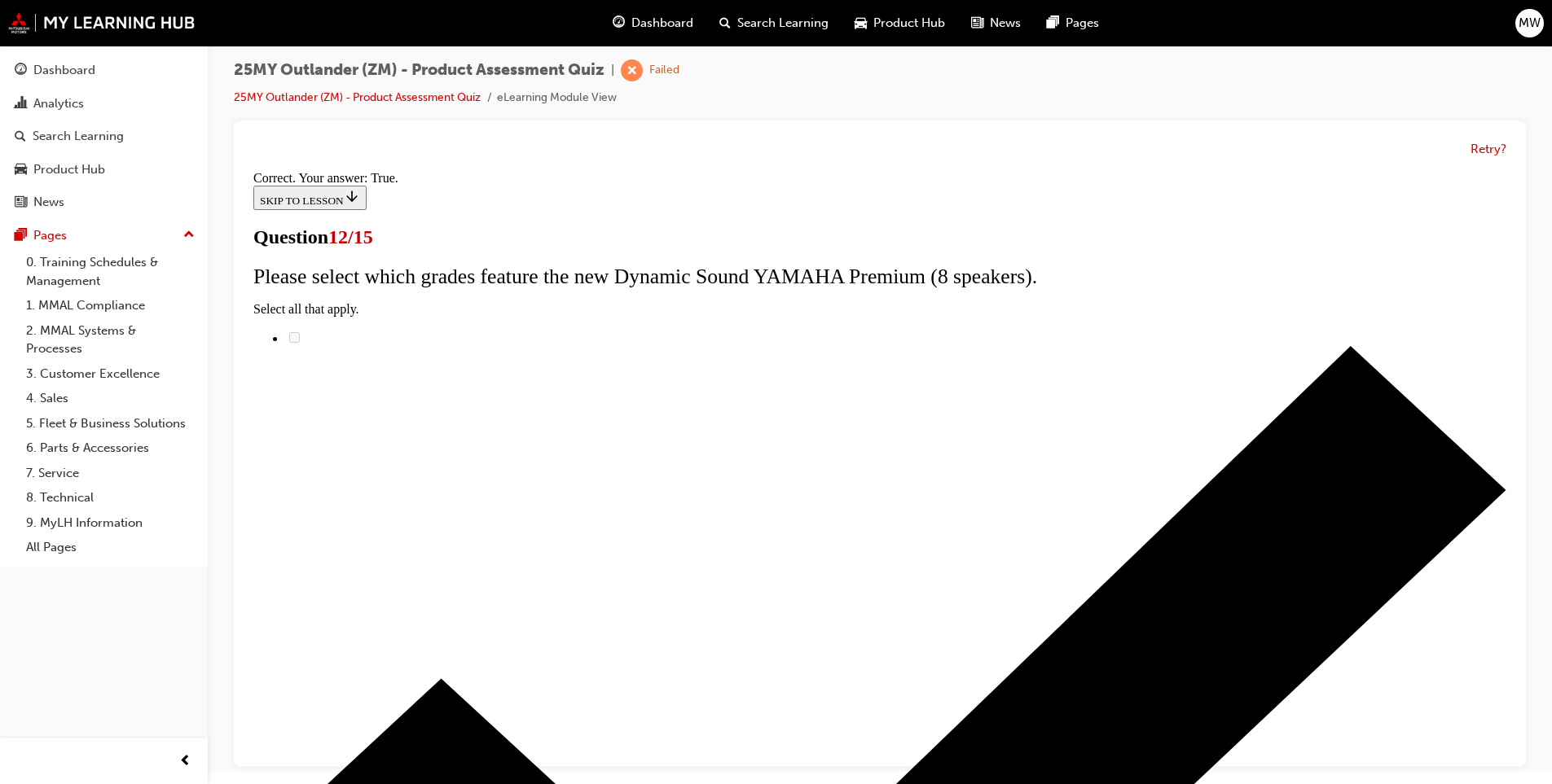
scroll to position [154, 0]
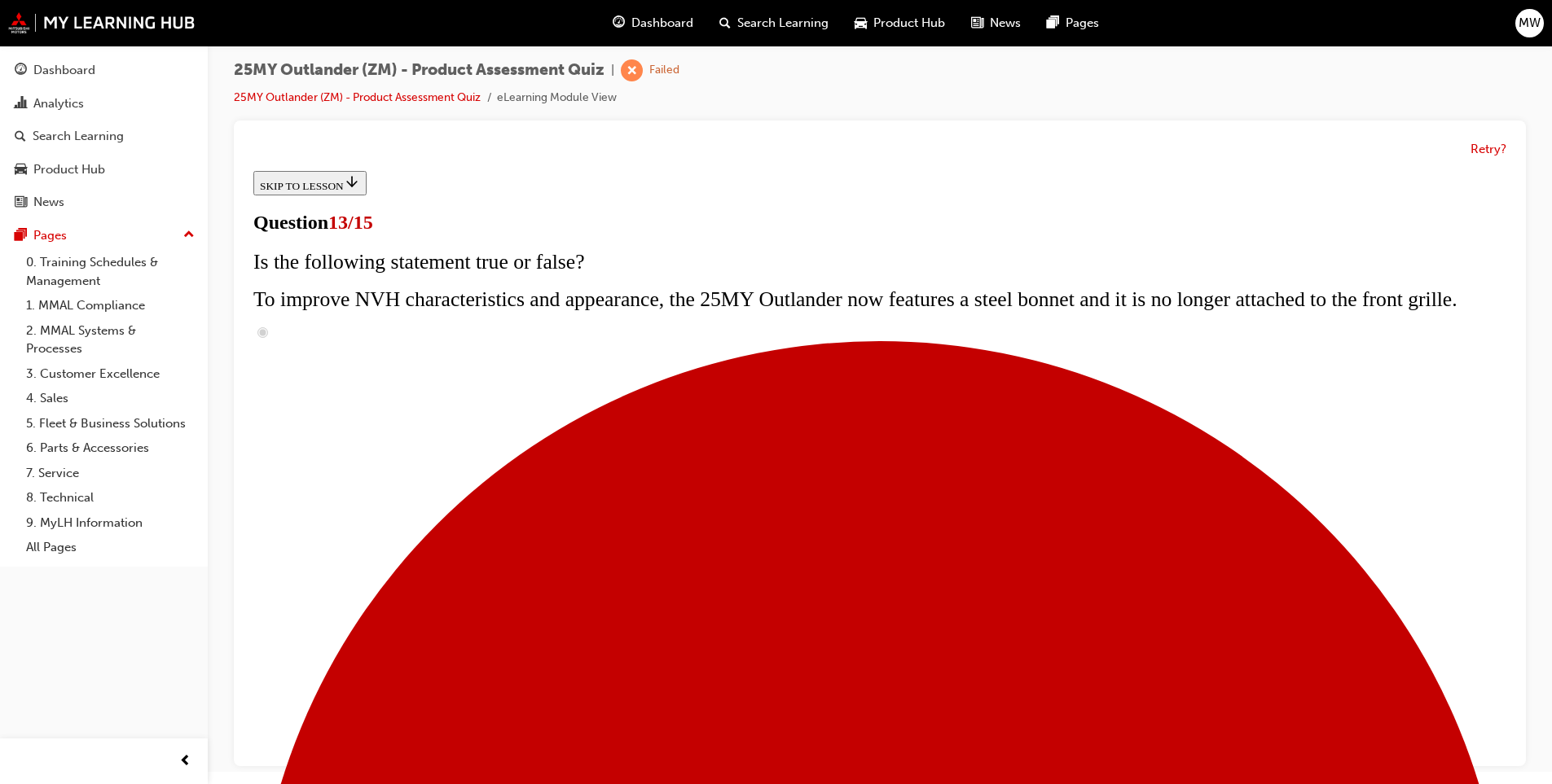
scroll to position [114, 0]
radio input "true"
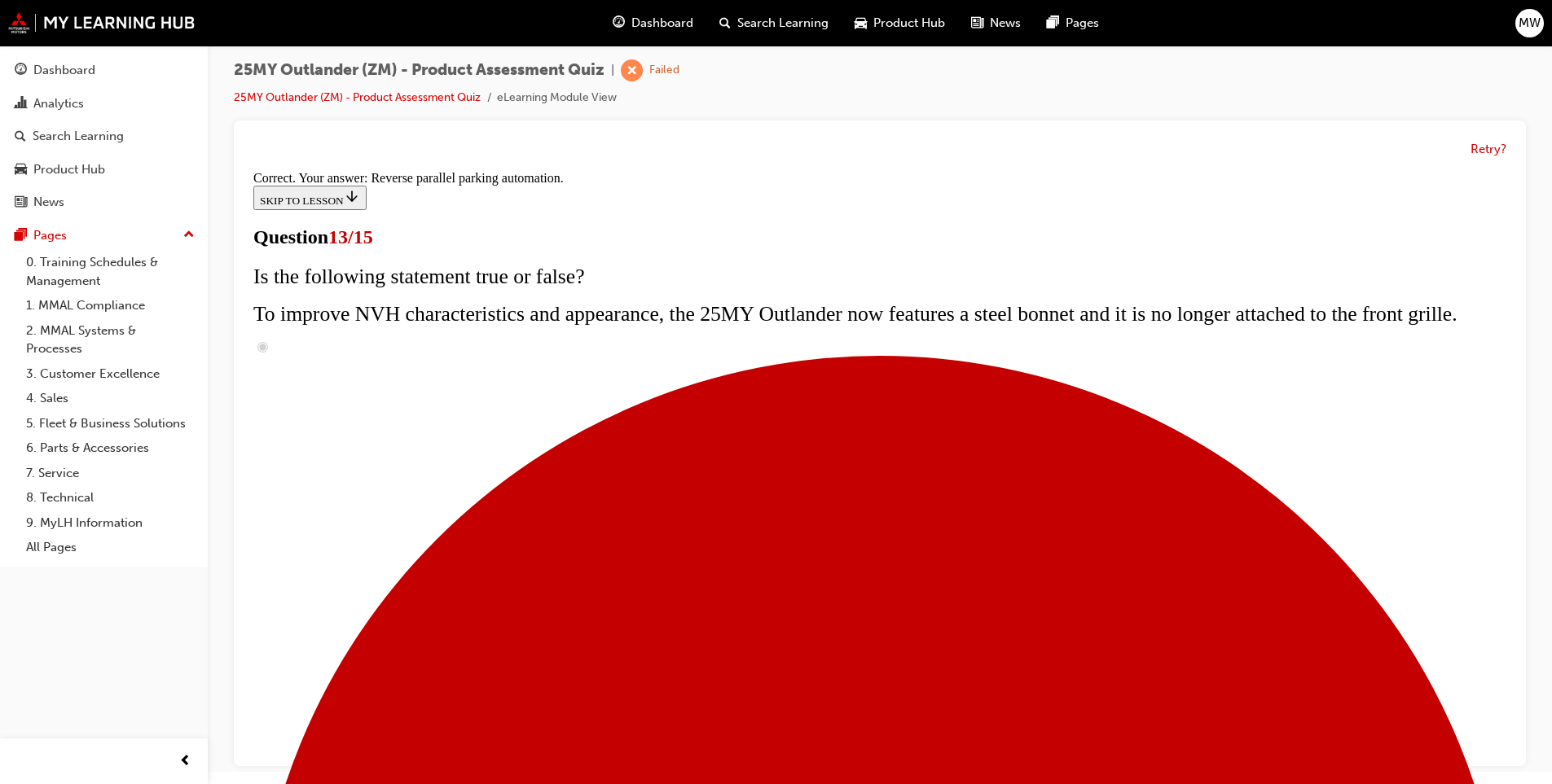
scroll to position [388, 0]
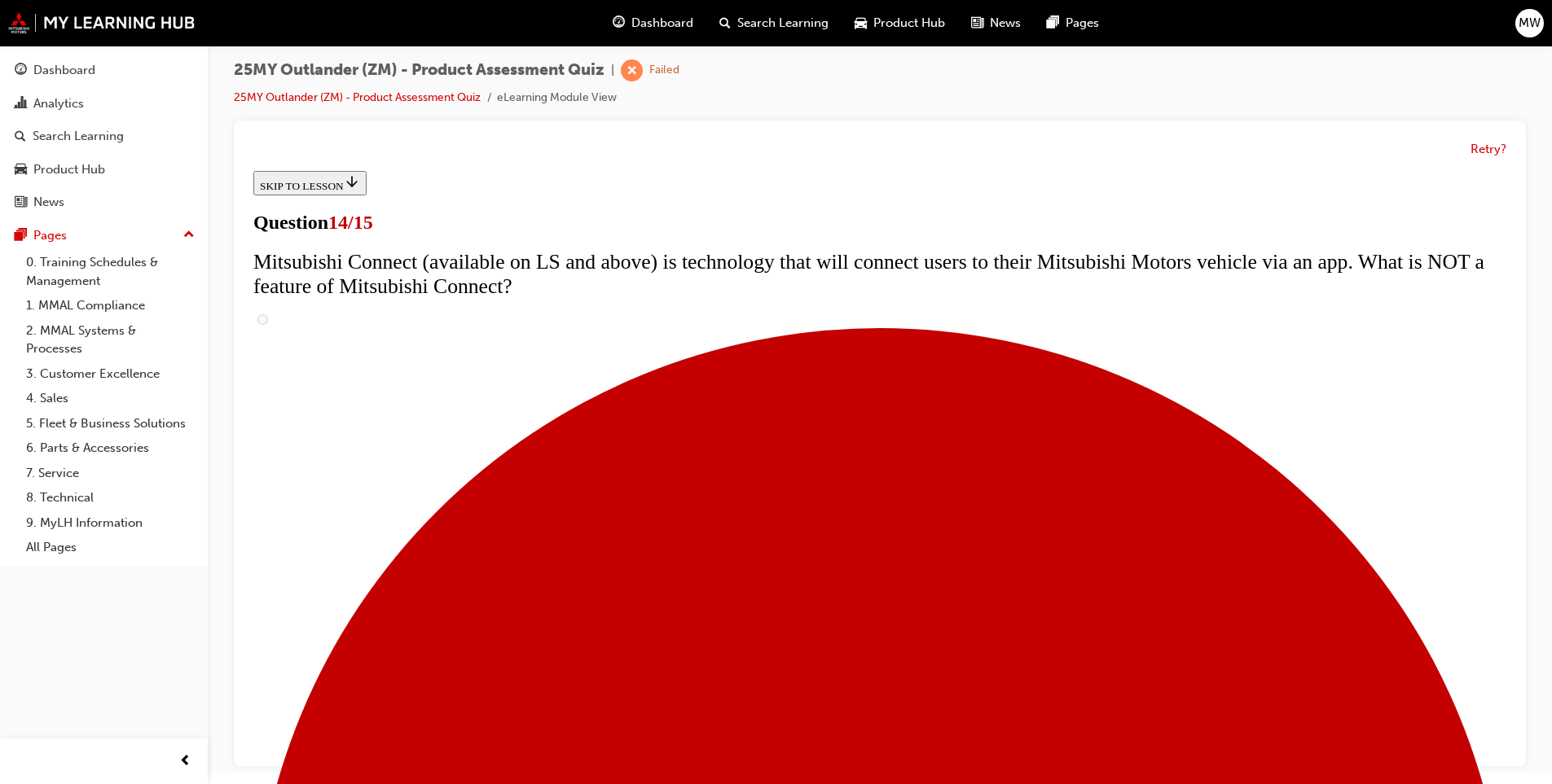
scroll to position [472, 0]
radio input "true"
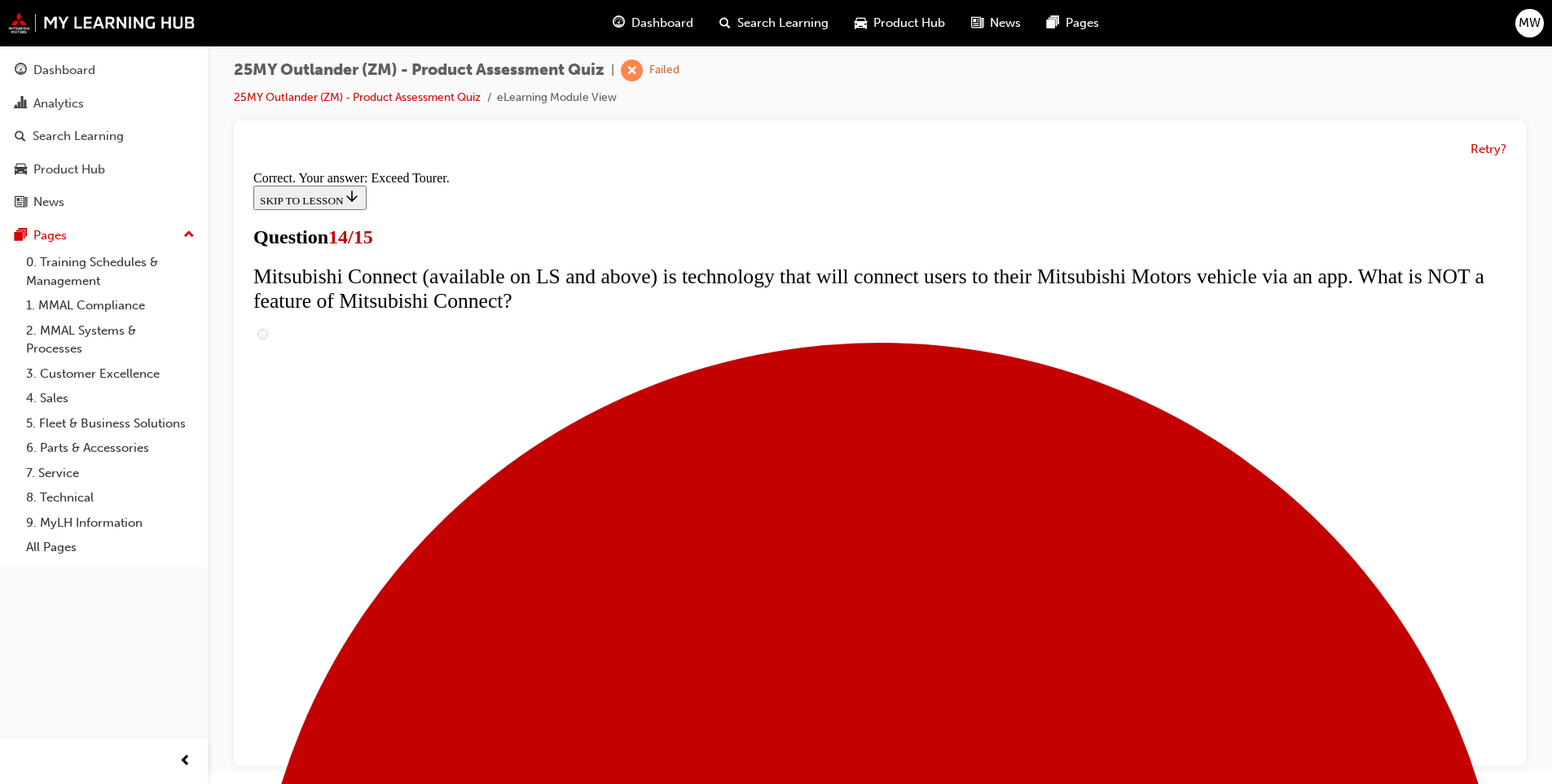
scroll to position [644, 0]
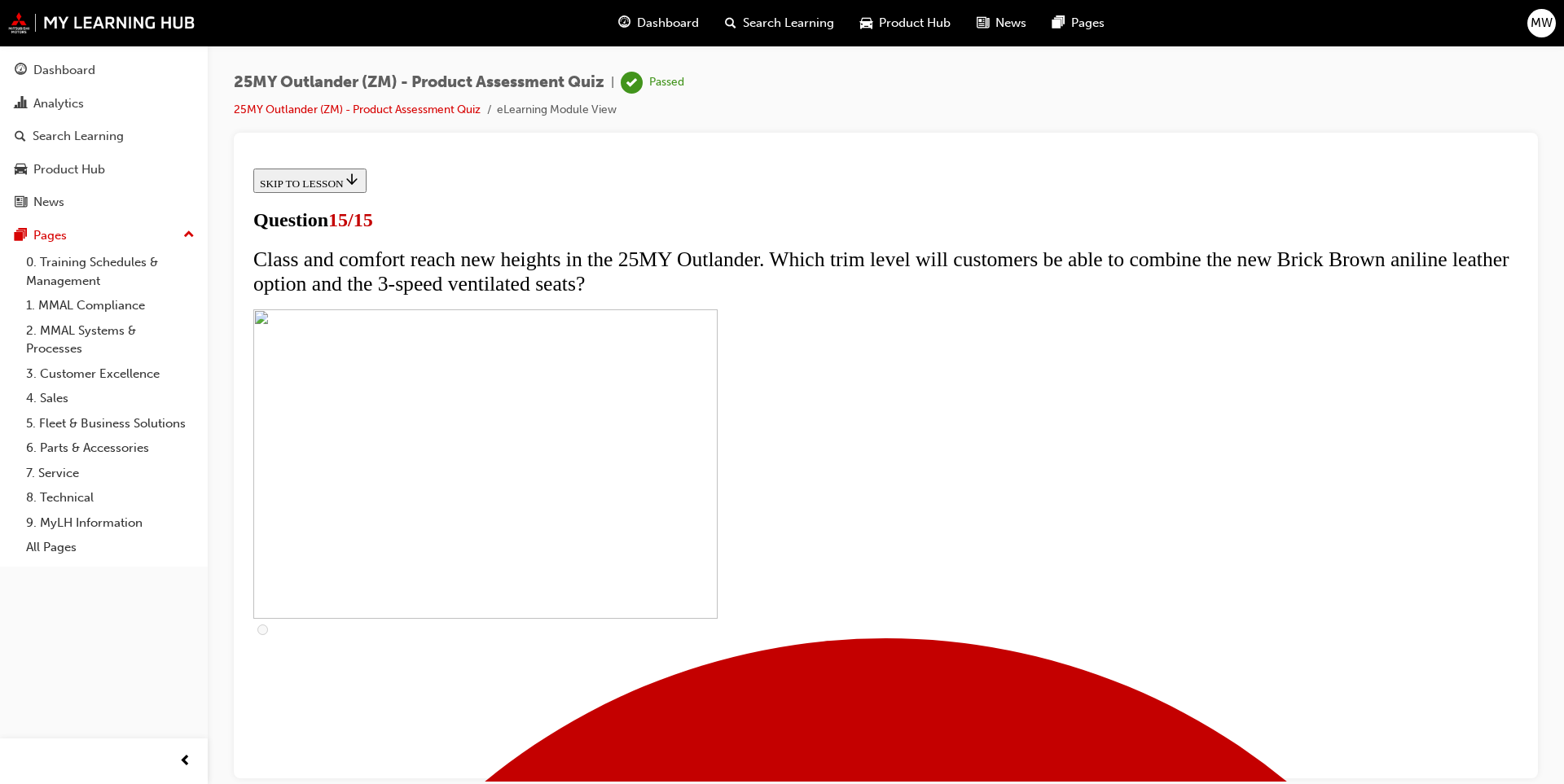
scroll to position [210, 0]
